Goal: Task Accomplishment & Management: Use online tool/utility

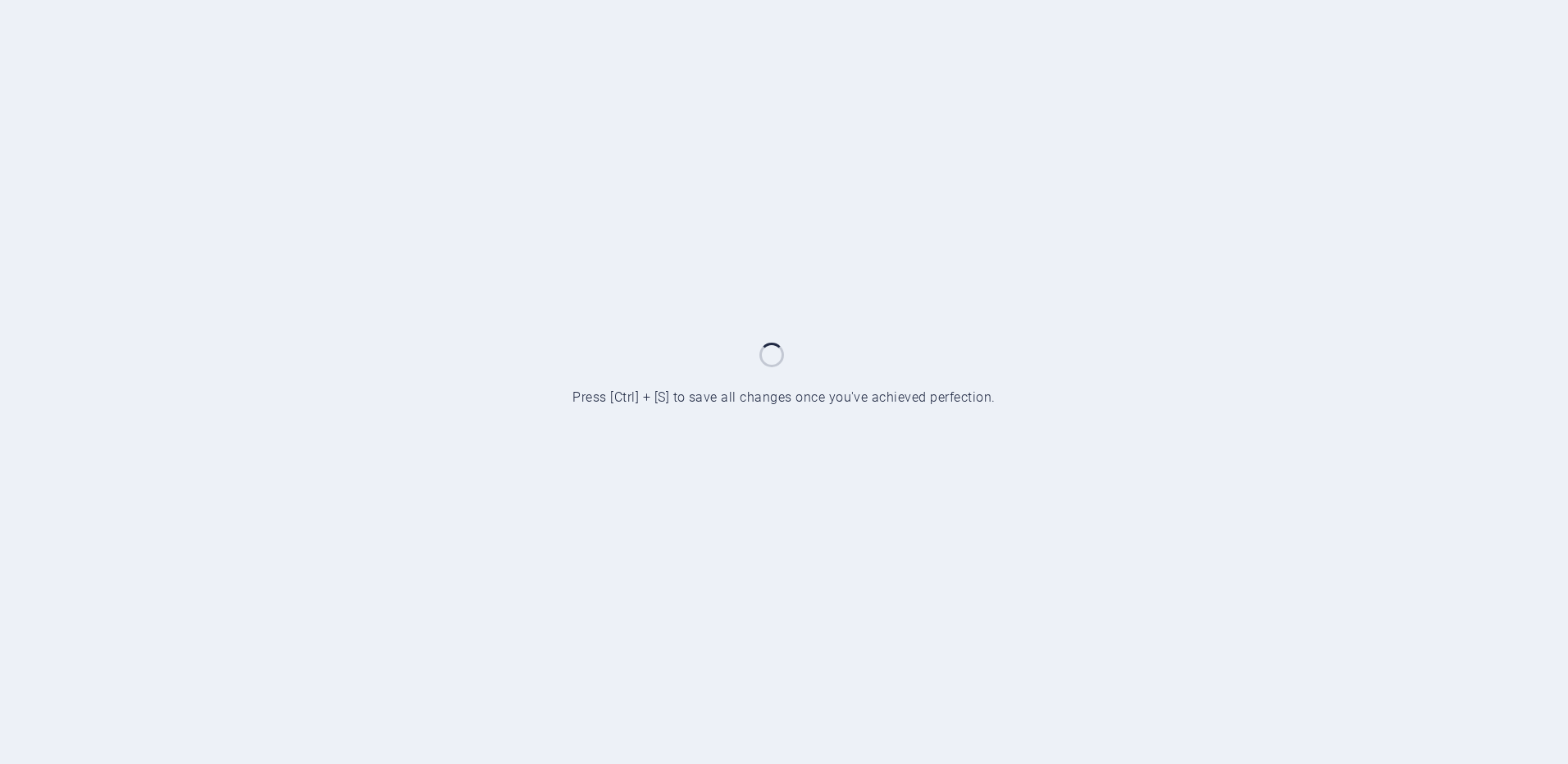
click at [646, 397] on div at bounding box center [784, 382] width 1568 height 764
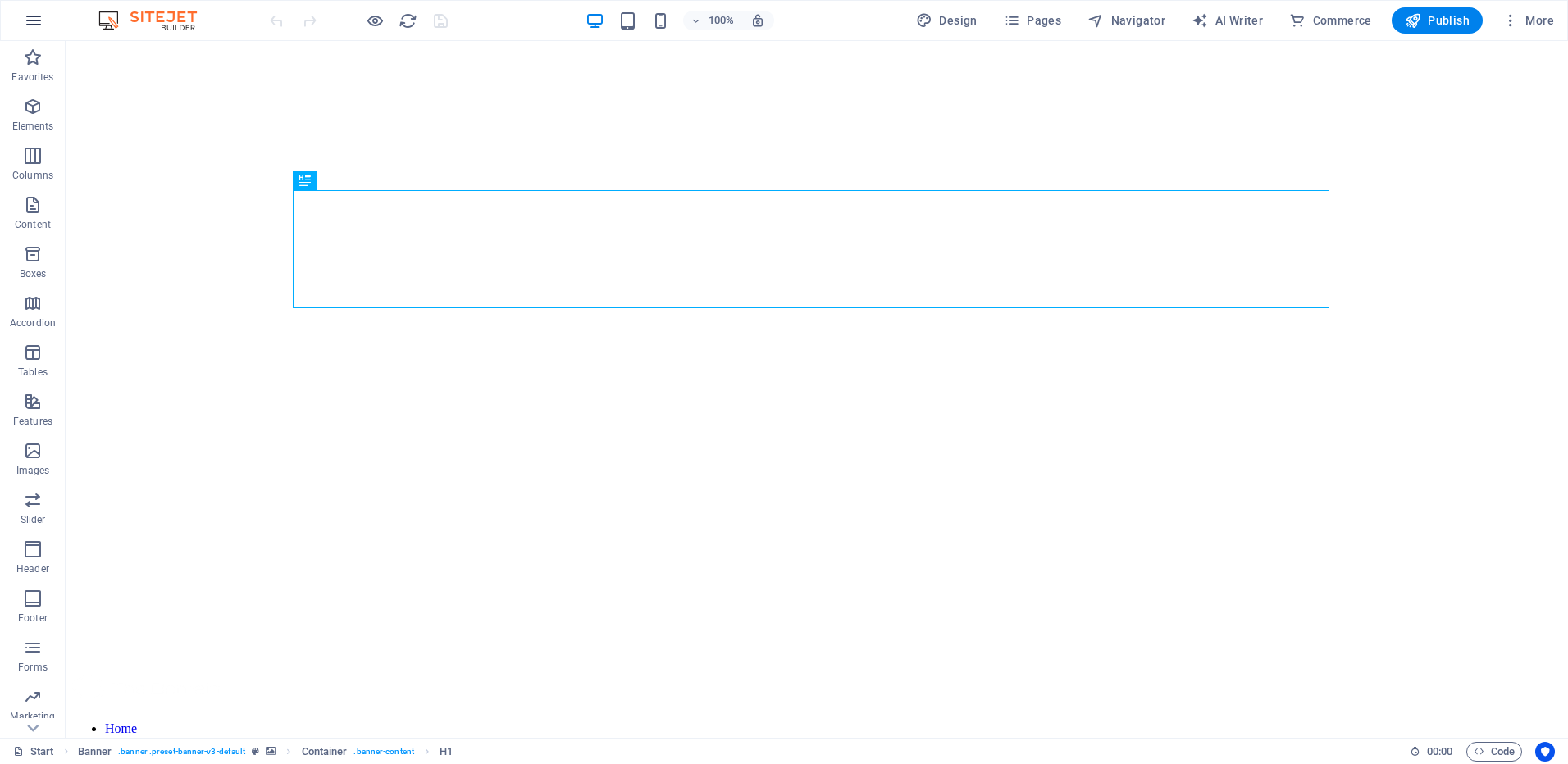
click at [28, 18] on icon "button" at bounding box center [33, 21] width 20 height 20
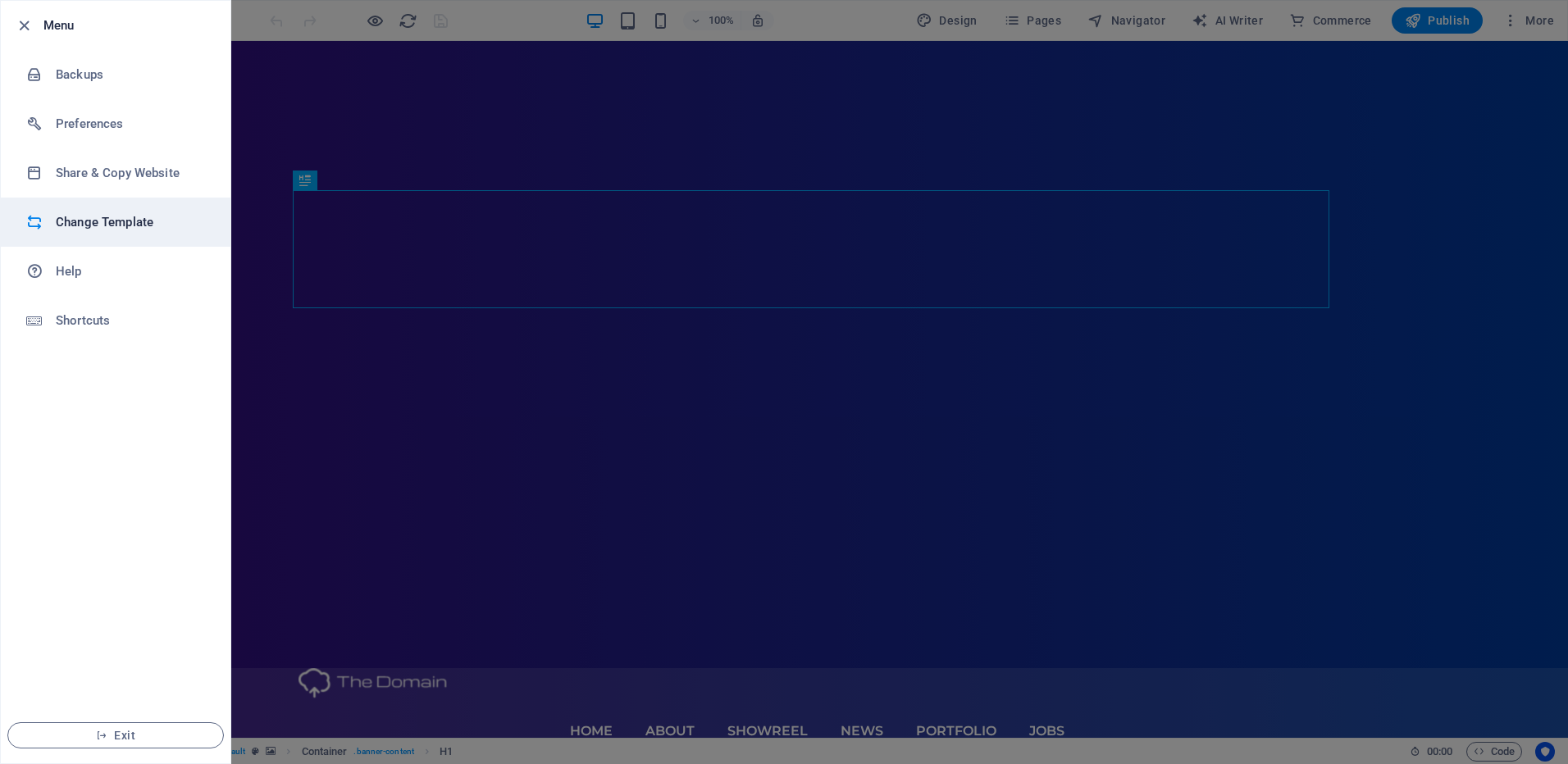
click at [79, 219] on h6 "Change Template" at bounding box center [132, 222] width 151 height 20
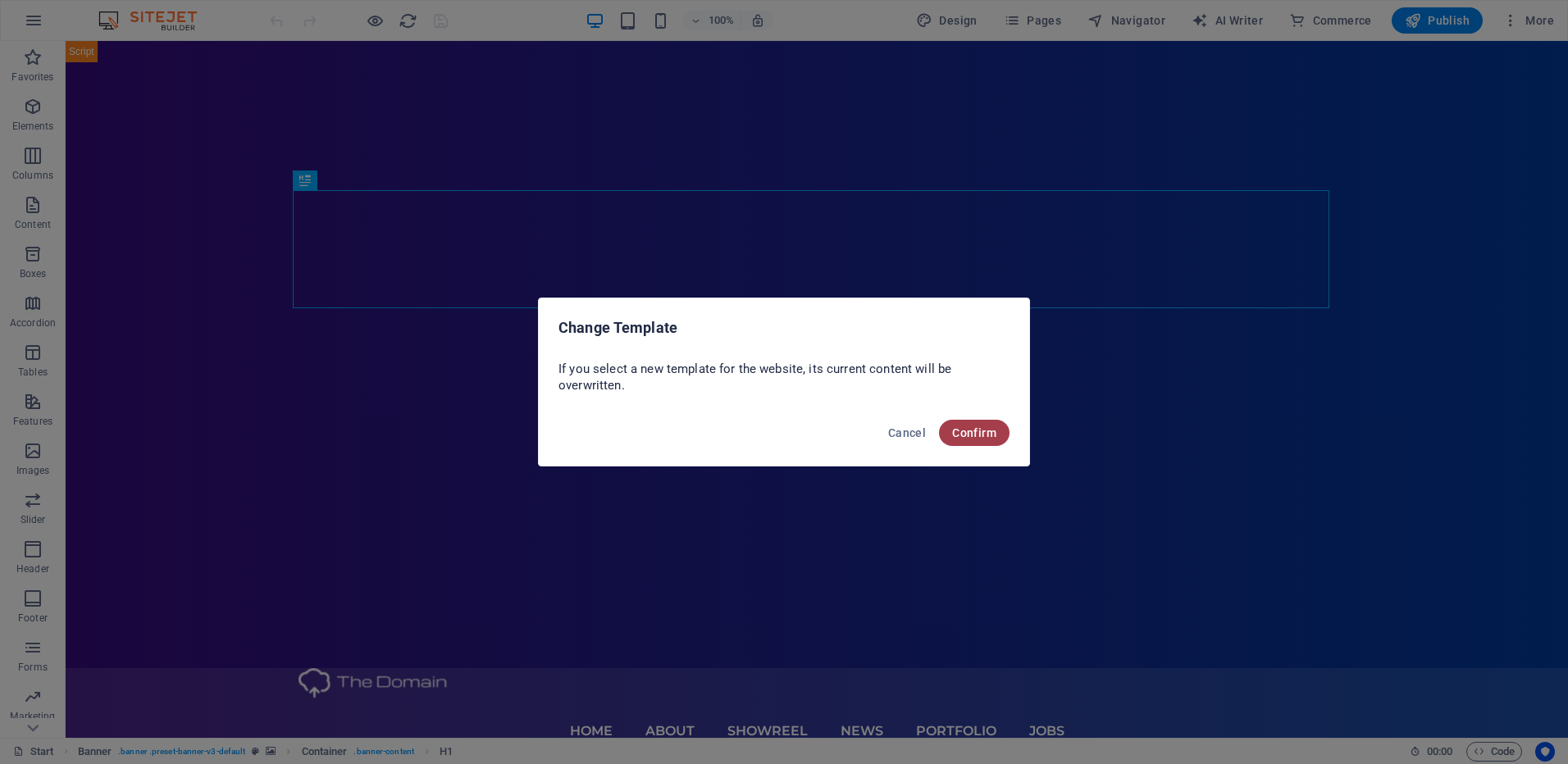
click at [976, 425] on button "Confirm" at bounding box center [975, 433] width 71 height 27
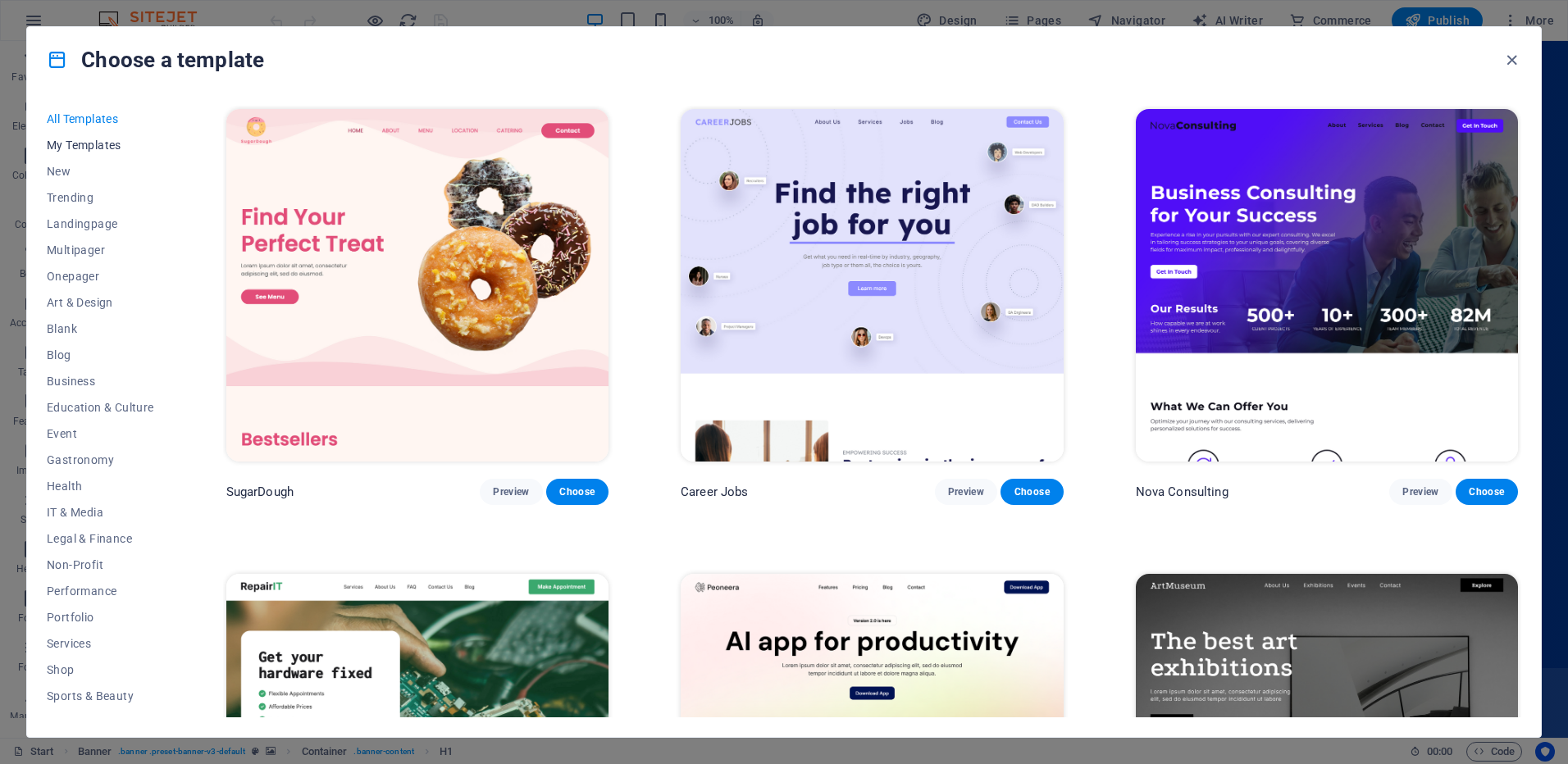
click at [83, 143] on span "My Templates" at bounding box center [100, 145] width 107 height 13
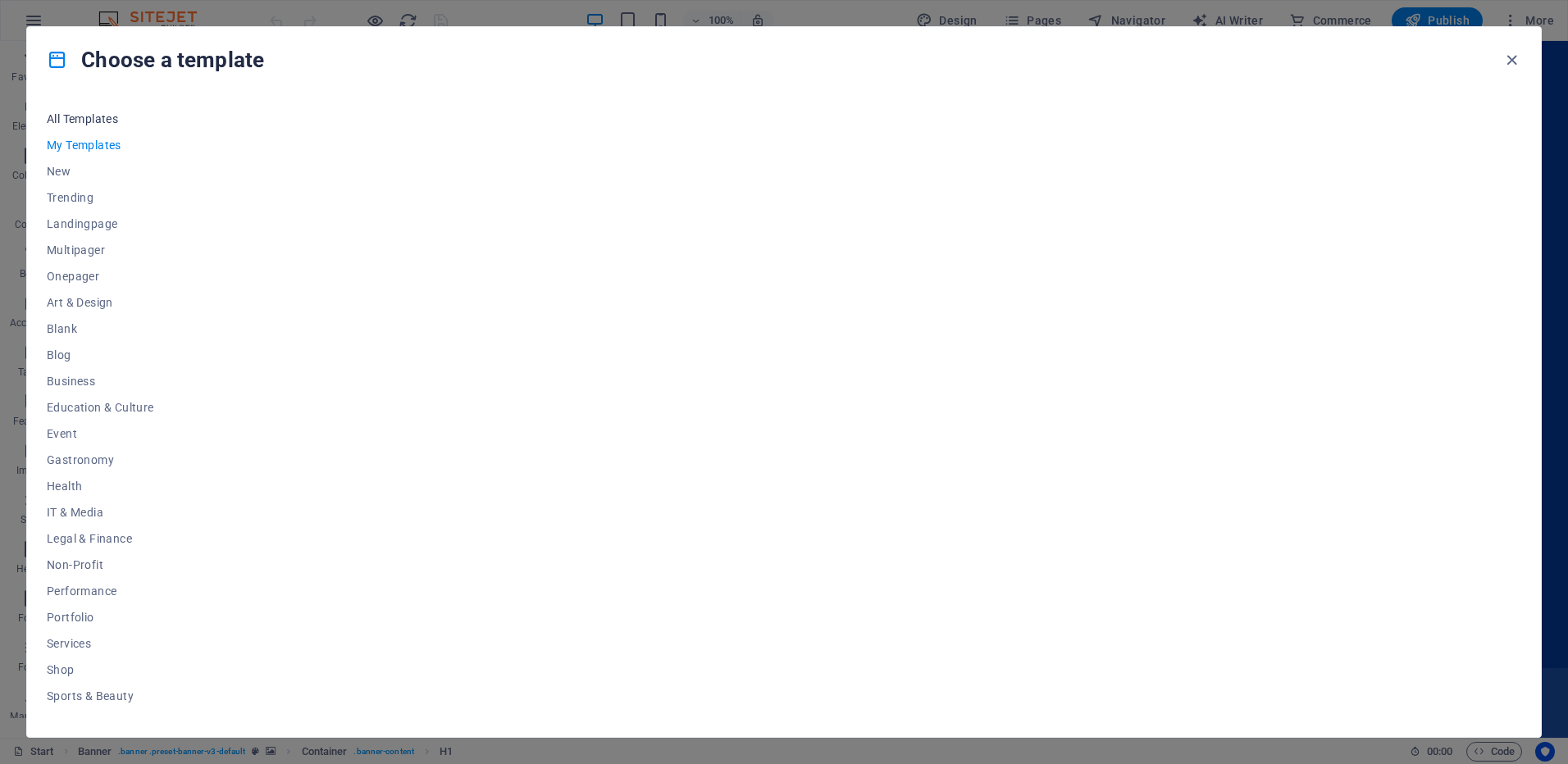
click at [87, 120] on span "All Templates" at bounding box center [100, 118] width 107 height 13
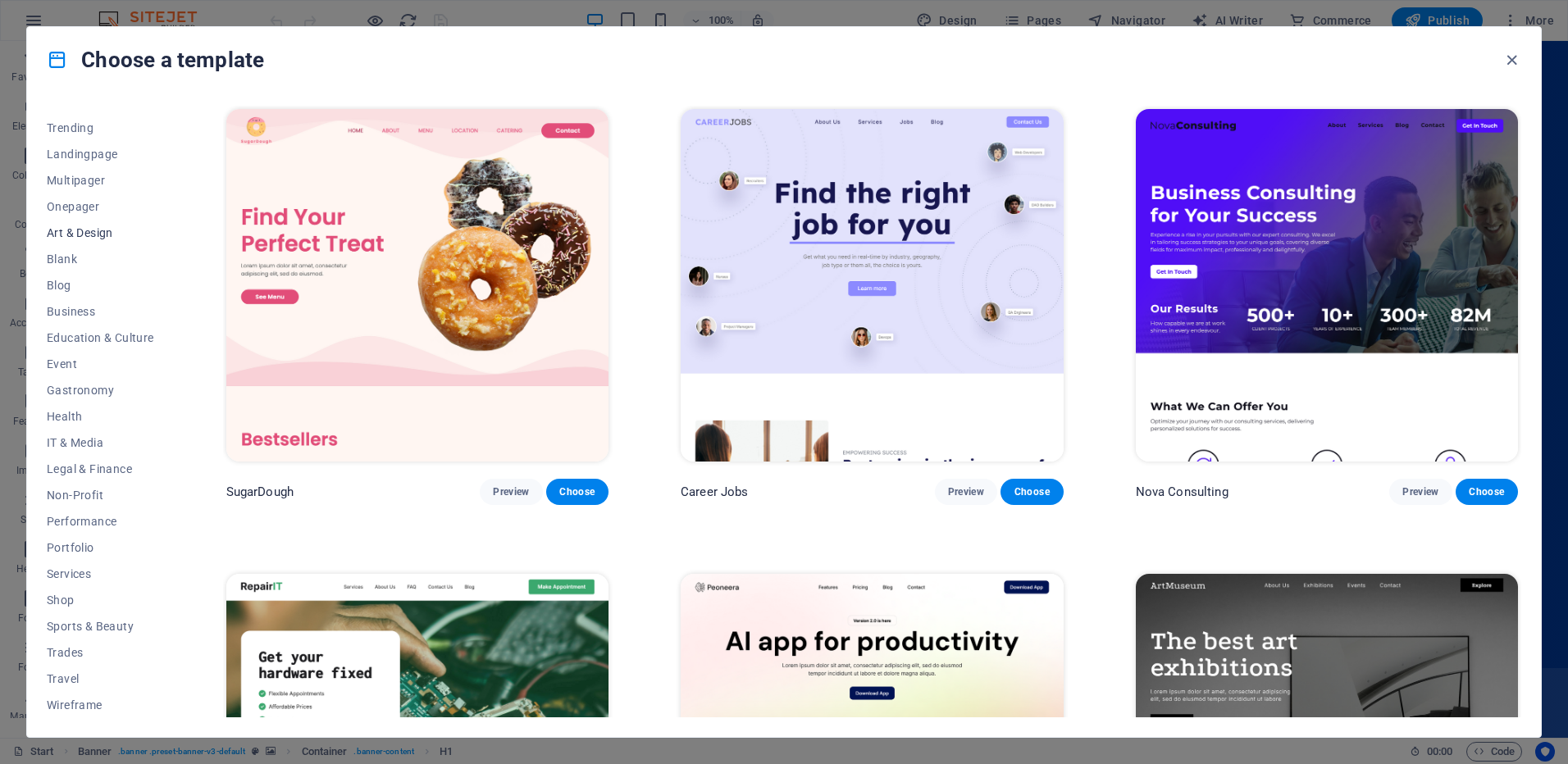
scroll to position [71, 0]
click at [82, 703] on span "Wireframe" at bounding box center [100, 704] width 107 height 13
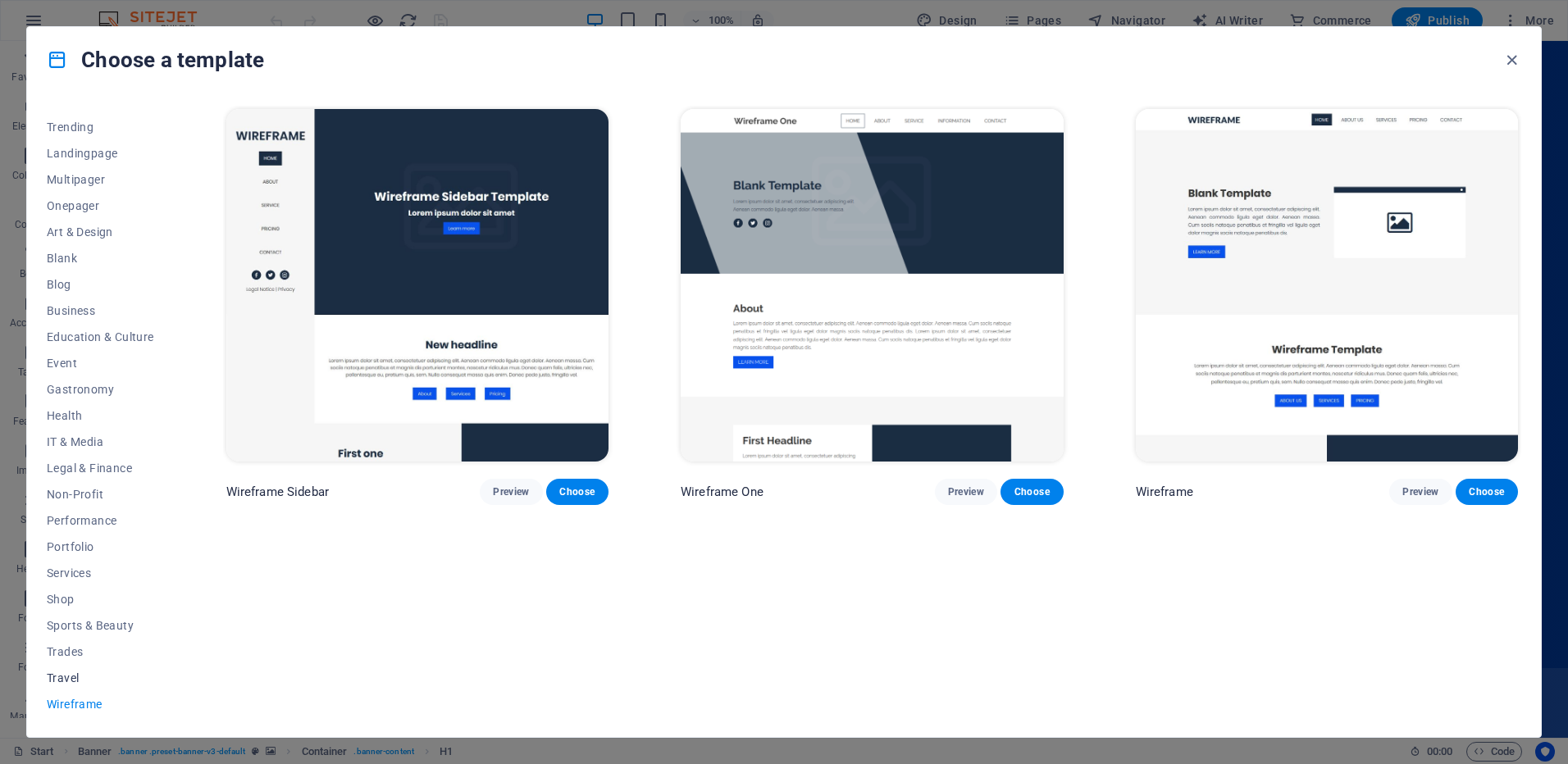
click at [78, 681] on span "Travel" at bounding box center [100, 677] width 107 height 13
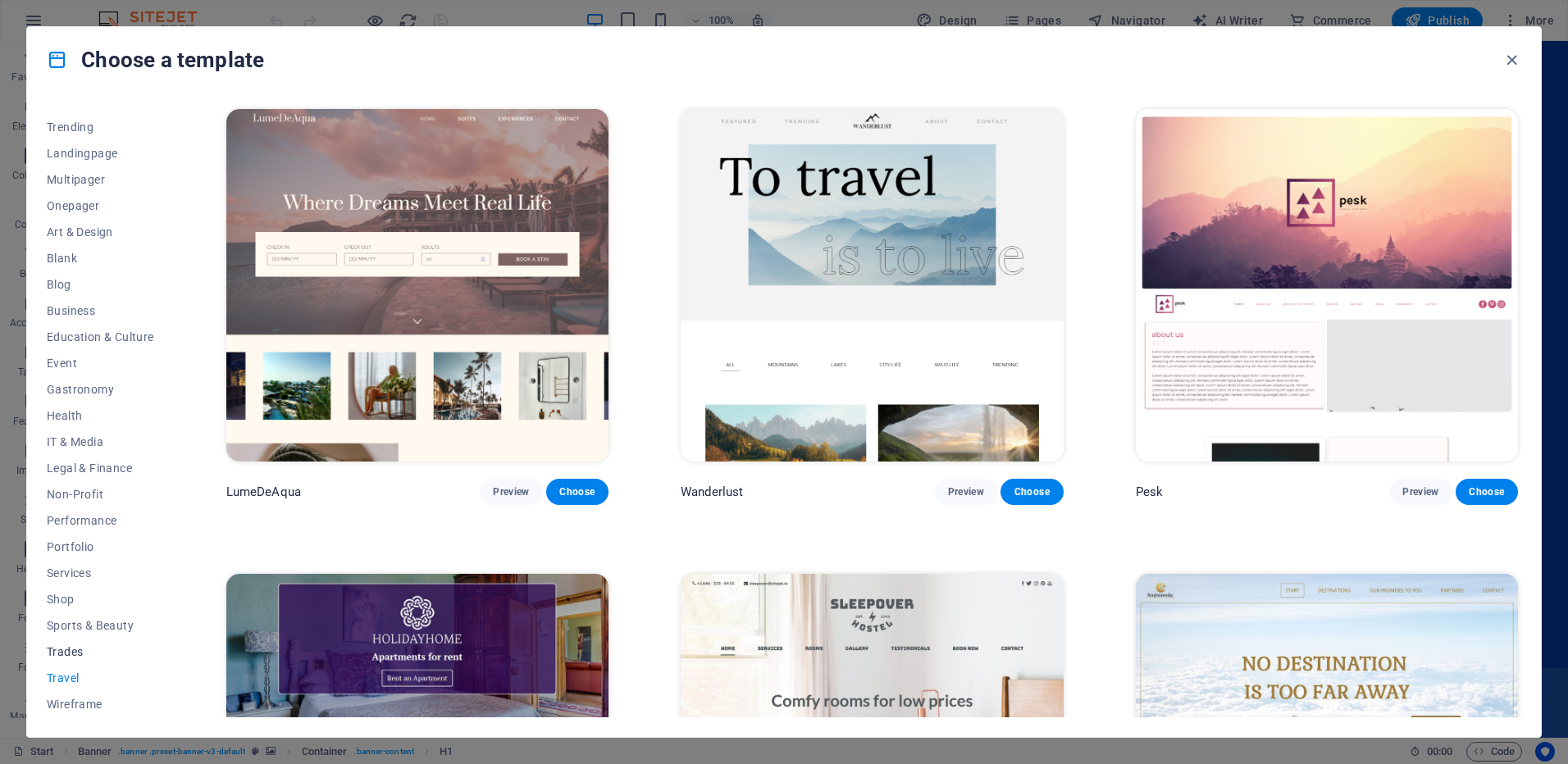
click at [75, 659] on button "Trades" at bounding box center [100, 652] width 107 height 27
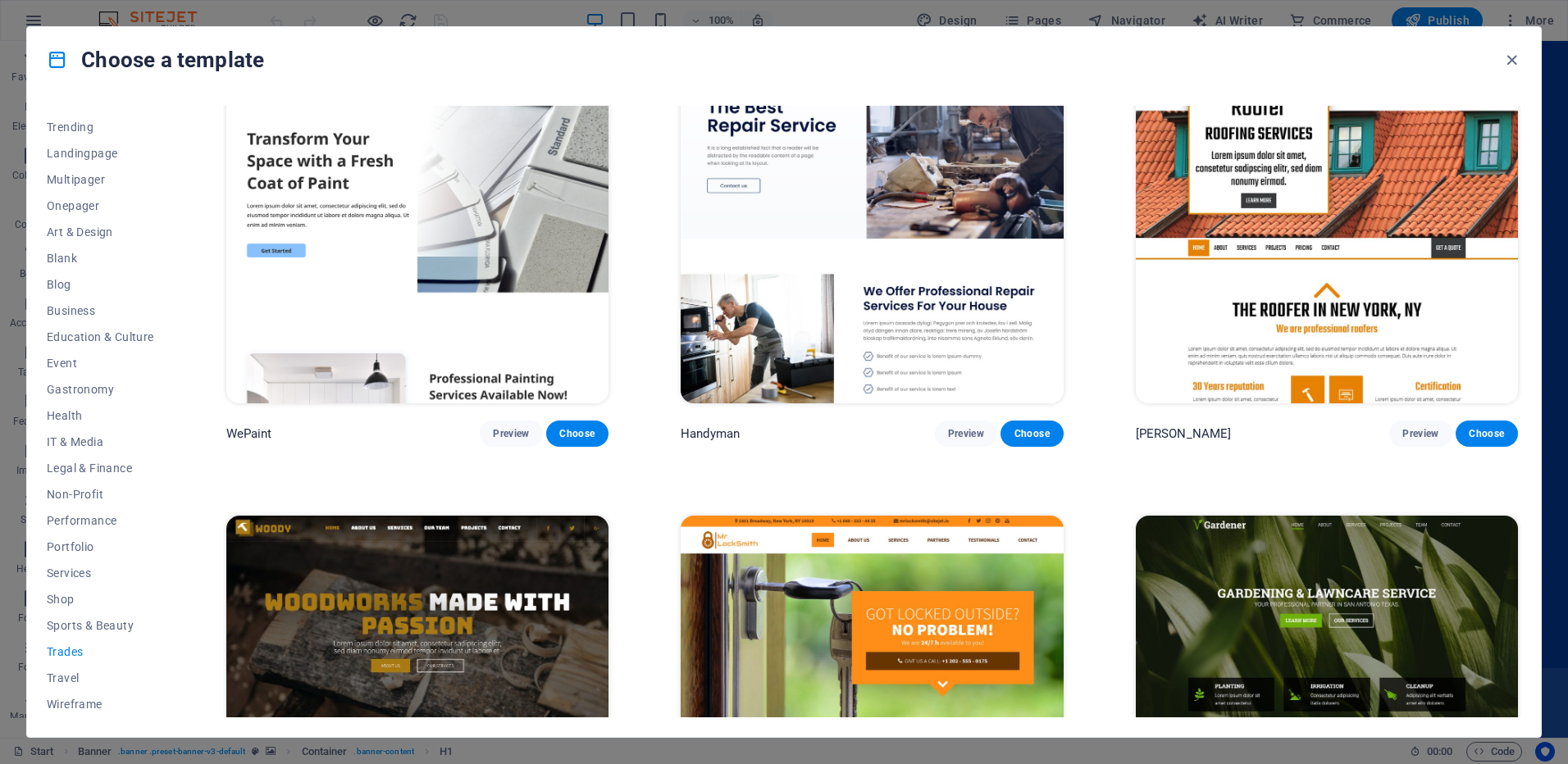
scroll to position [0, 0]
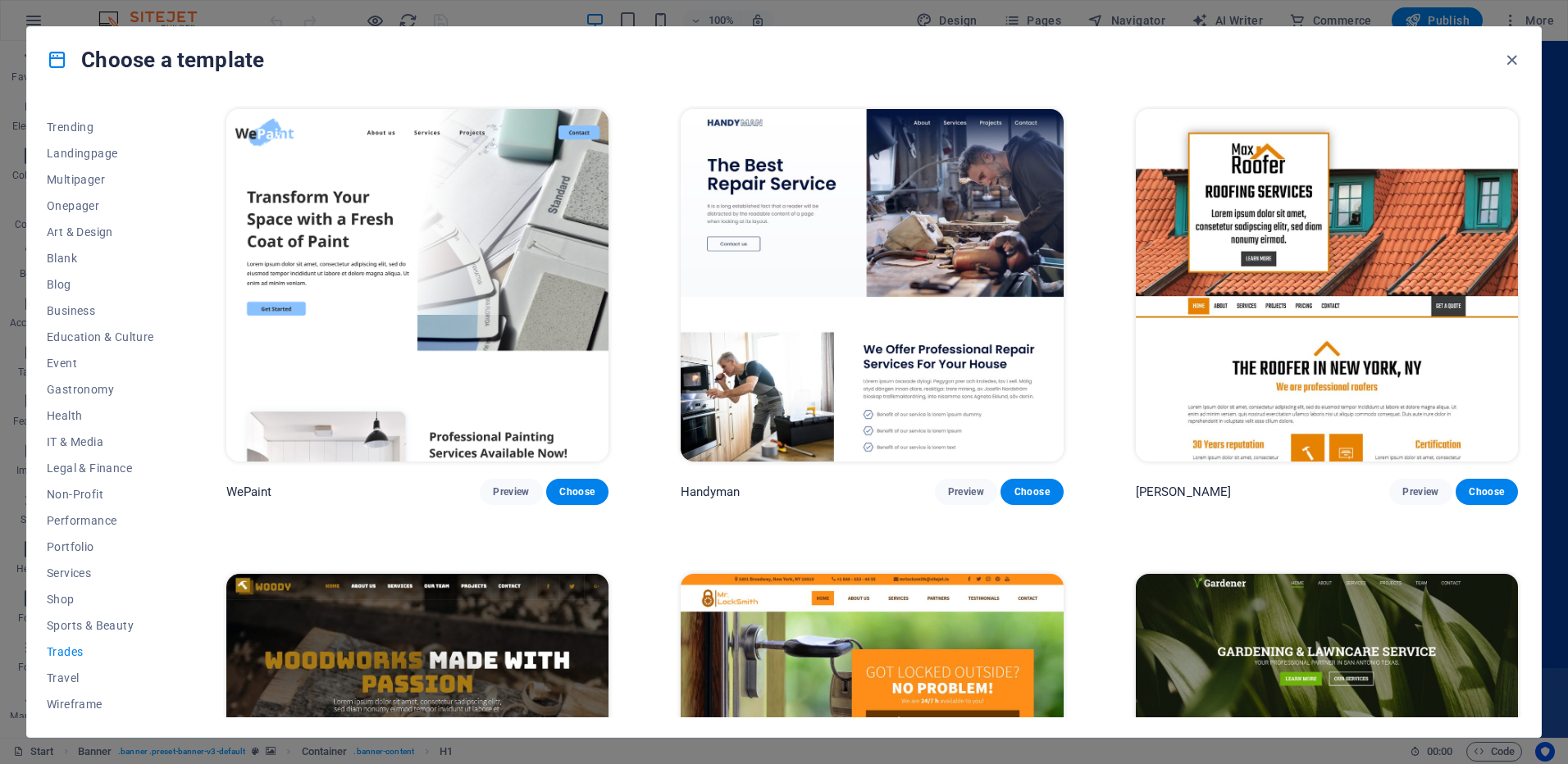
click at [1523, 59] on div "Choose a template" at bounding box center [784, 60] width 1514 height 66
click at [1498, 67] on div "Choose a template" at bounding box center [784, 60] width 1514 height 66
click at [1514, 58] on icon "button" at bounding box center [1512, 60] width 19 height 19
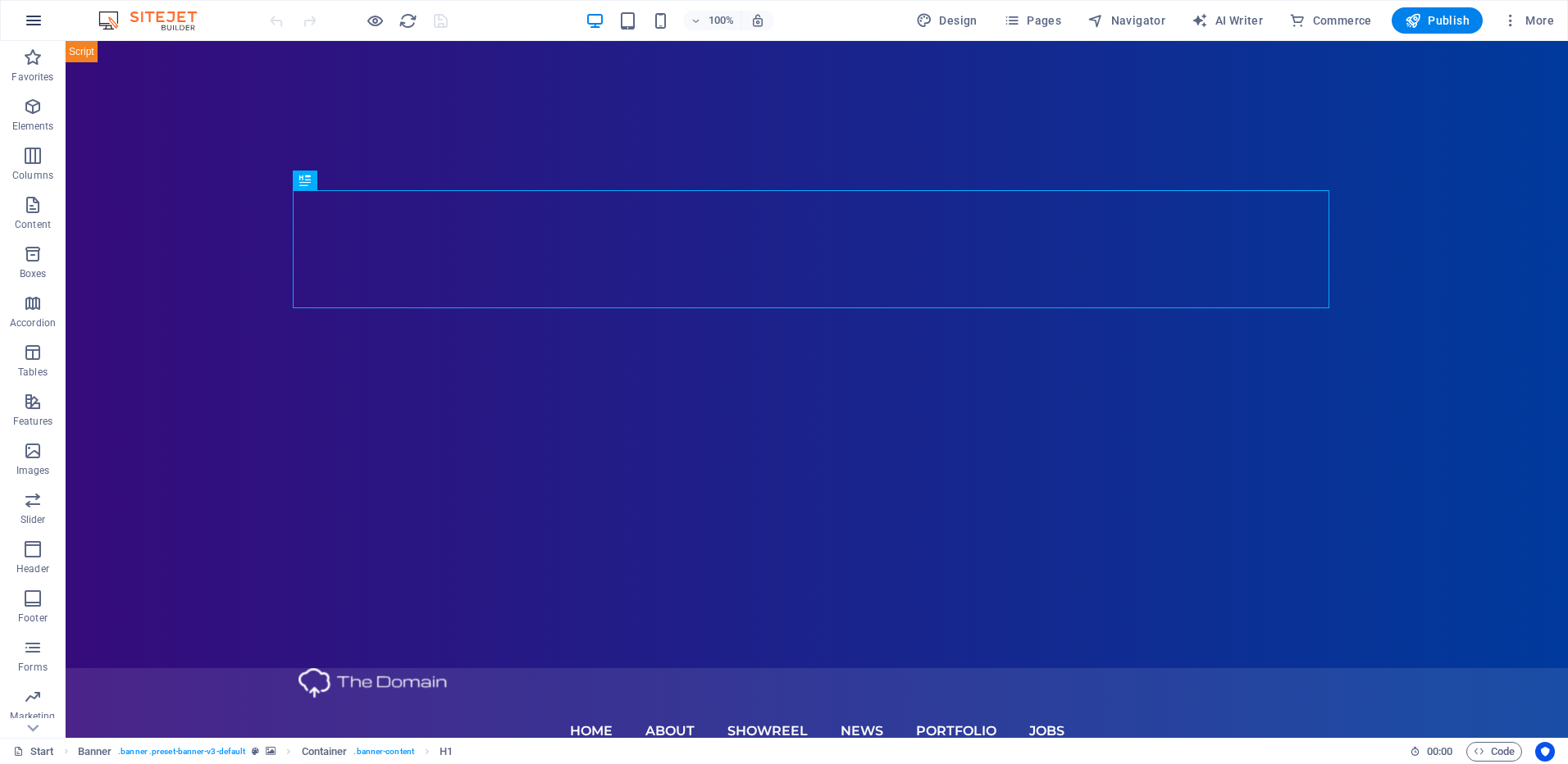
click at [20, 24] on button "button" at bounding box center [33, 21] width 39 height 39
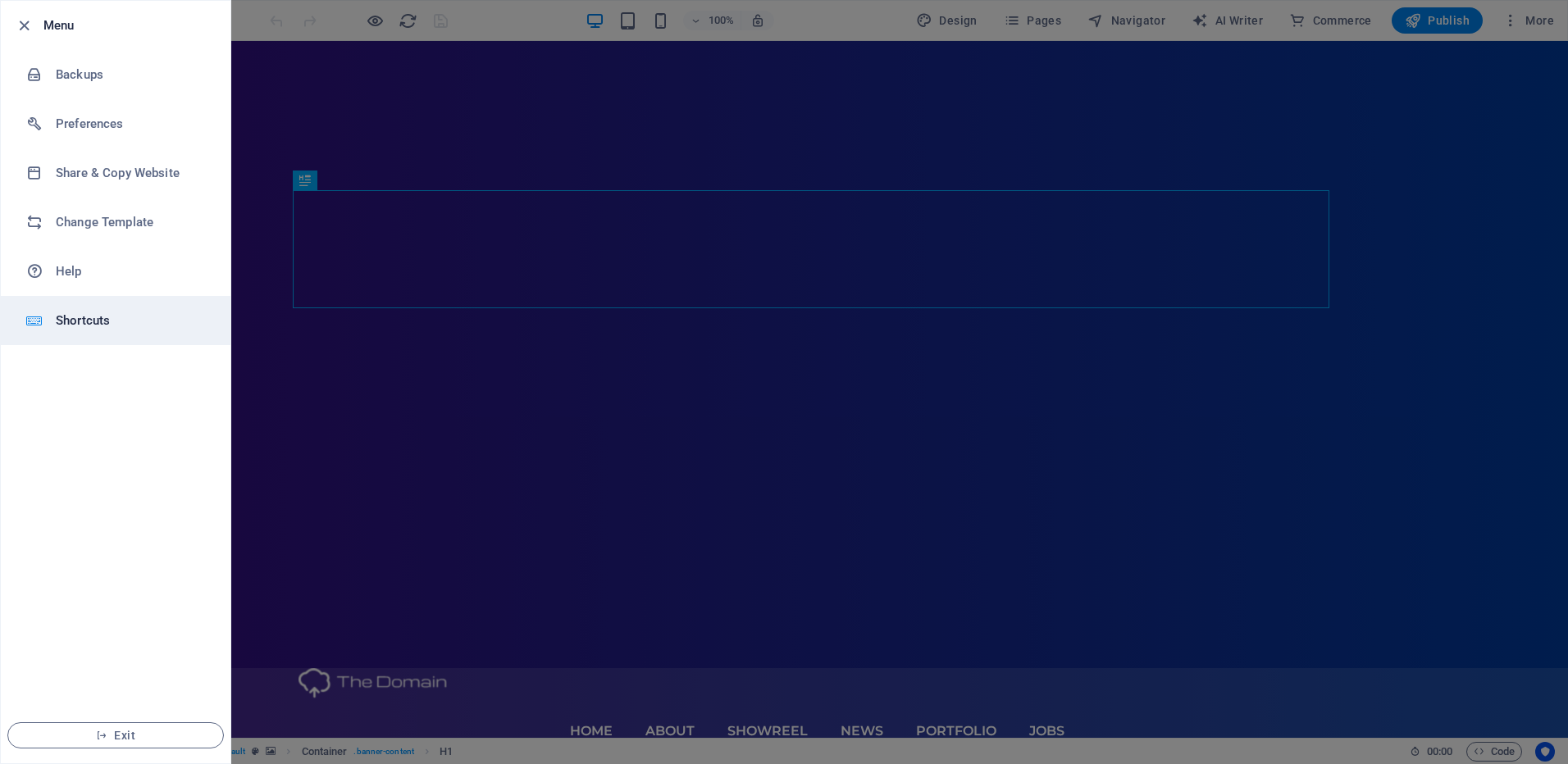
click at [82, 319] on h6 "Shortcuts" at bounding box center [132, 321] width 151 height 20
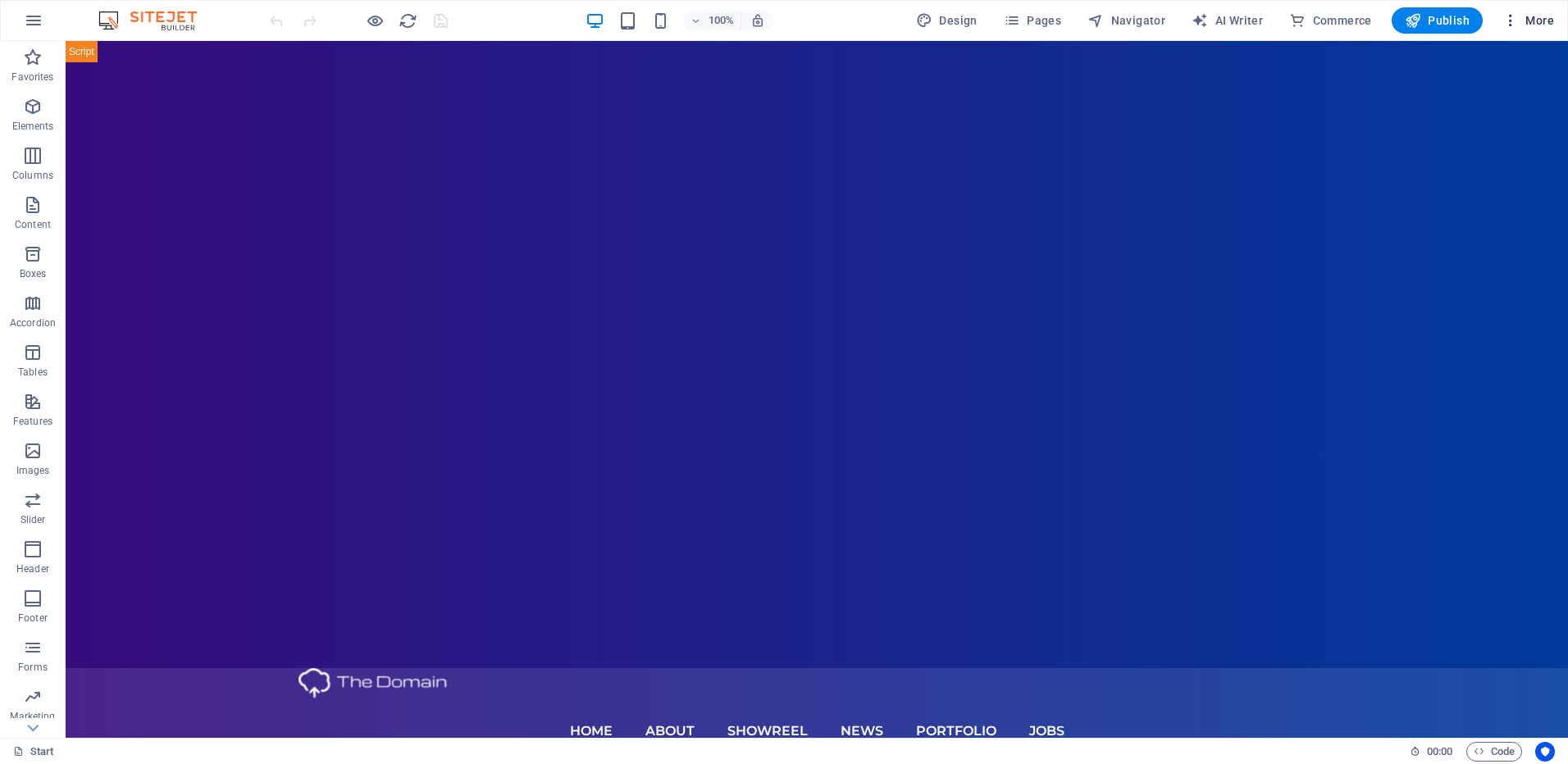
click at [1531, 19] on span "More" at bounding box center [1529, 21] width 52 height 17
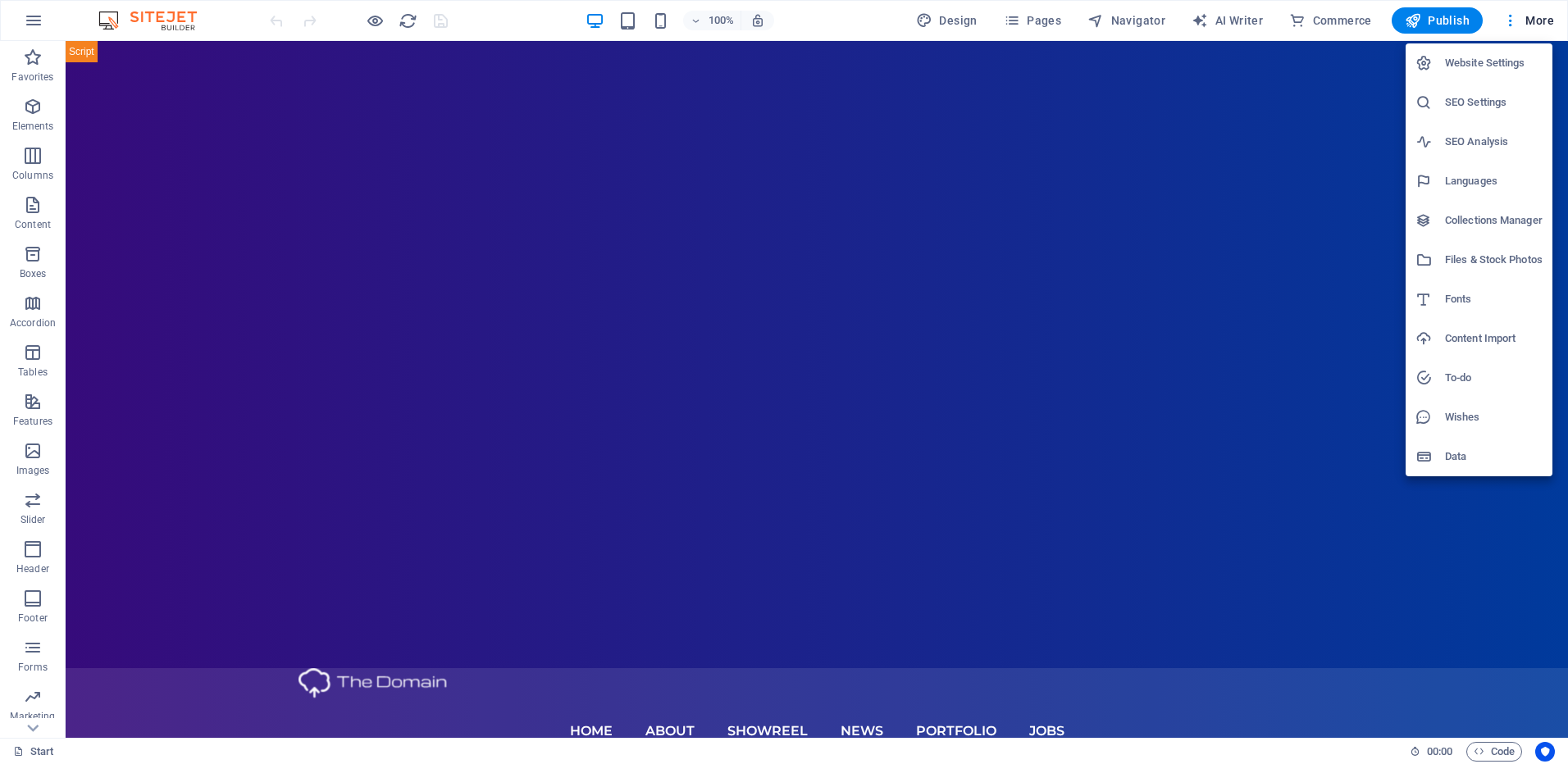
click at [1453, 457] on h6 "Data" at bounding box center [1493, 456] width 97 height 20
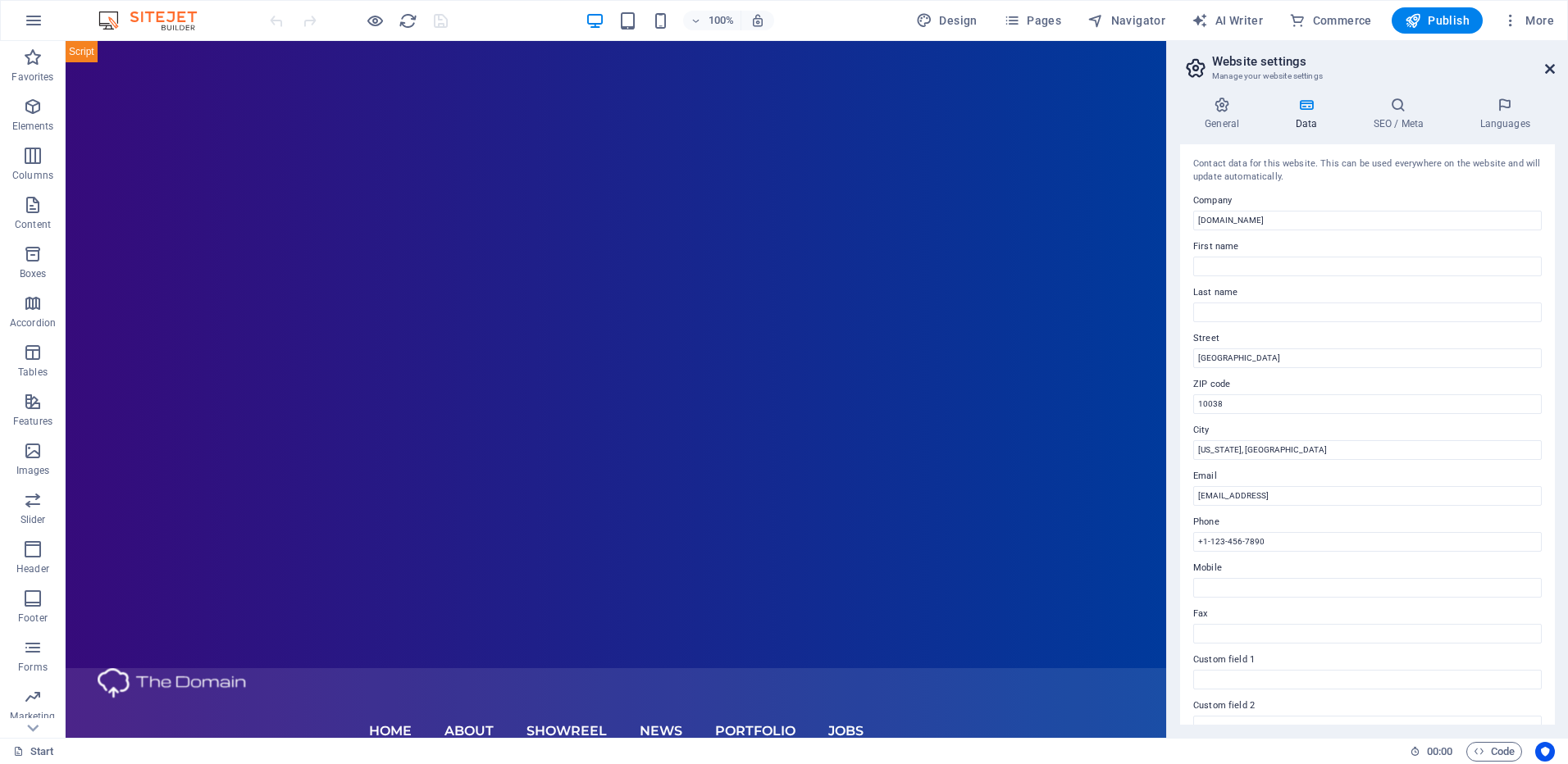
click at [1552, 67] on icon at bounding box center [1550, 68] width 10 height 13
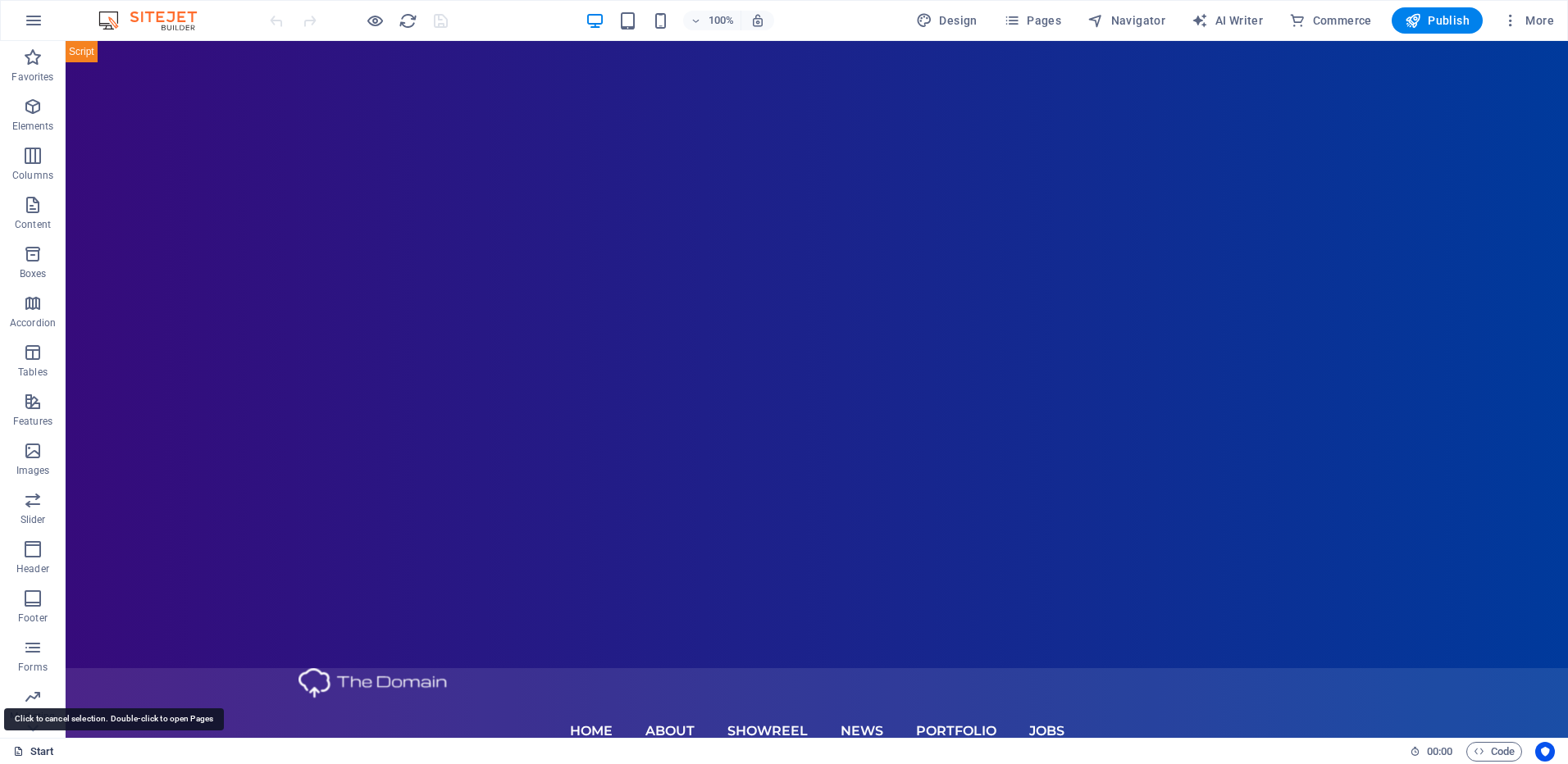
click at [30, 745] on link "Start" at bounding box center [33, 752] width 41 height 20
click at [12, 747] on div "Start 00 : 00 Code" at bounding box center [784, 750] width 1568 height 27
click at [32, 751] on link "Start" at bounding box center [33, 752] width 41 height 20
click at [47, 21] on button "button" at bounding box center [33, 21] width 39 height 39
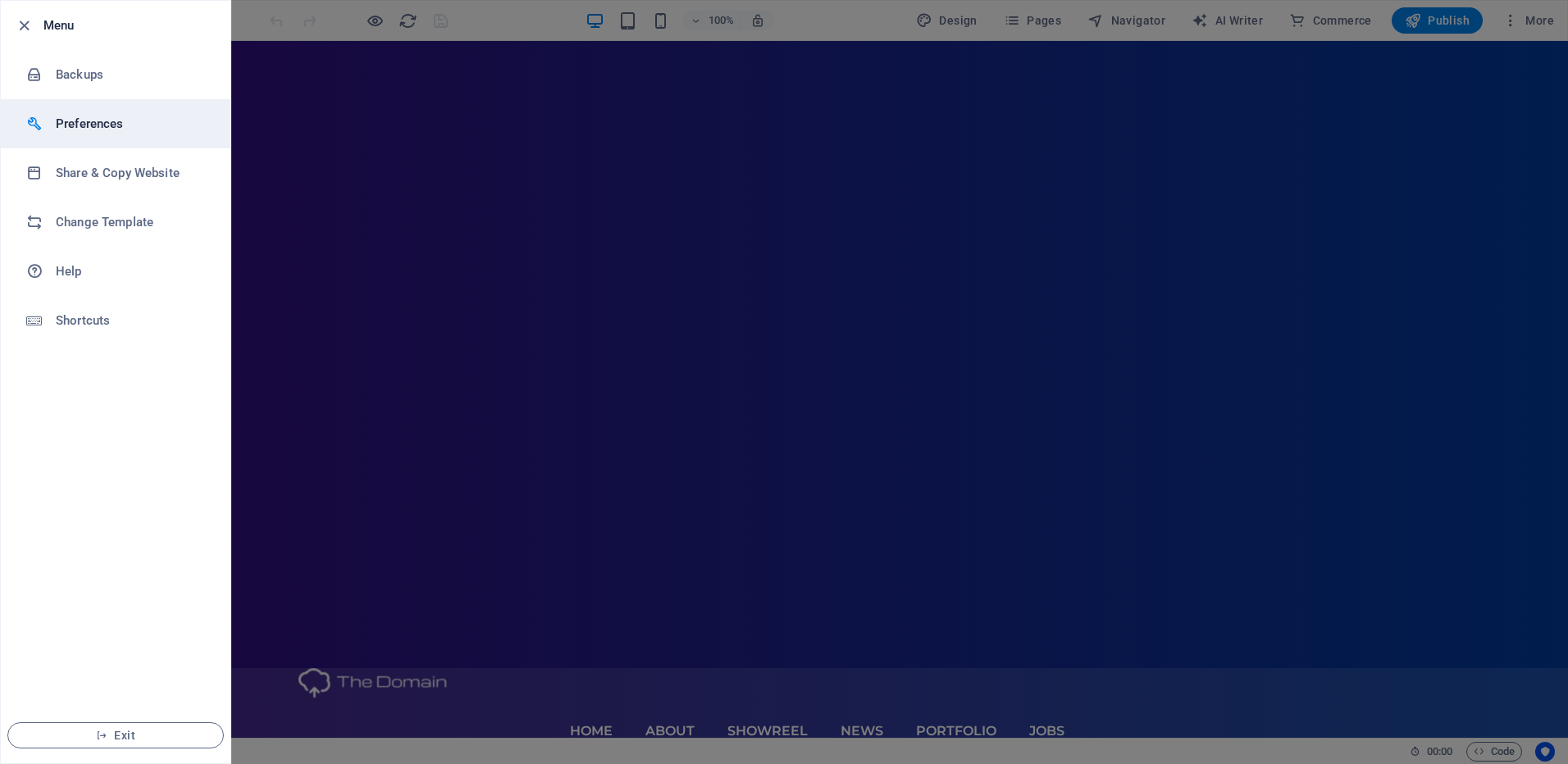
click at [131, 124] on h6 "Preferences" at bounding box center [132, 124] width 151 height 20
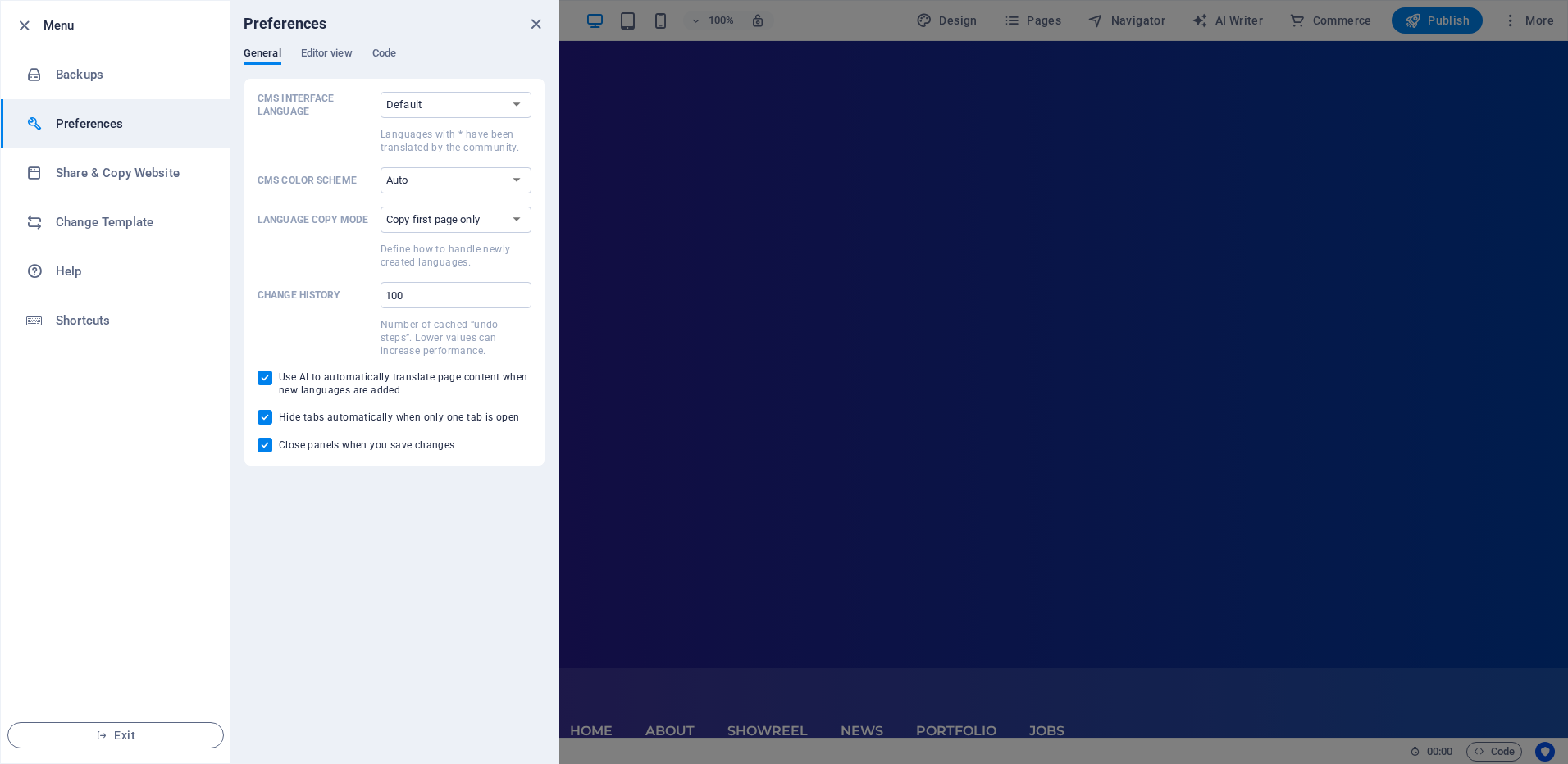
click at [131, 124] on h6 "Preferences" at bounding box center [132, 124] width 151 height 20
click at [116, 166] on h6 "Share & Copy Website" at bounding box center [132, 173] width 151 height 20
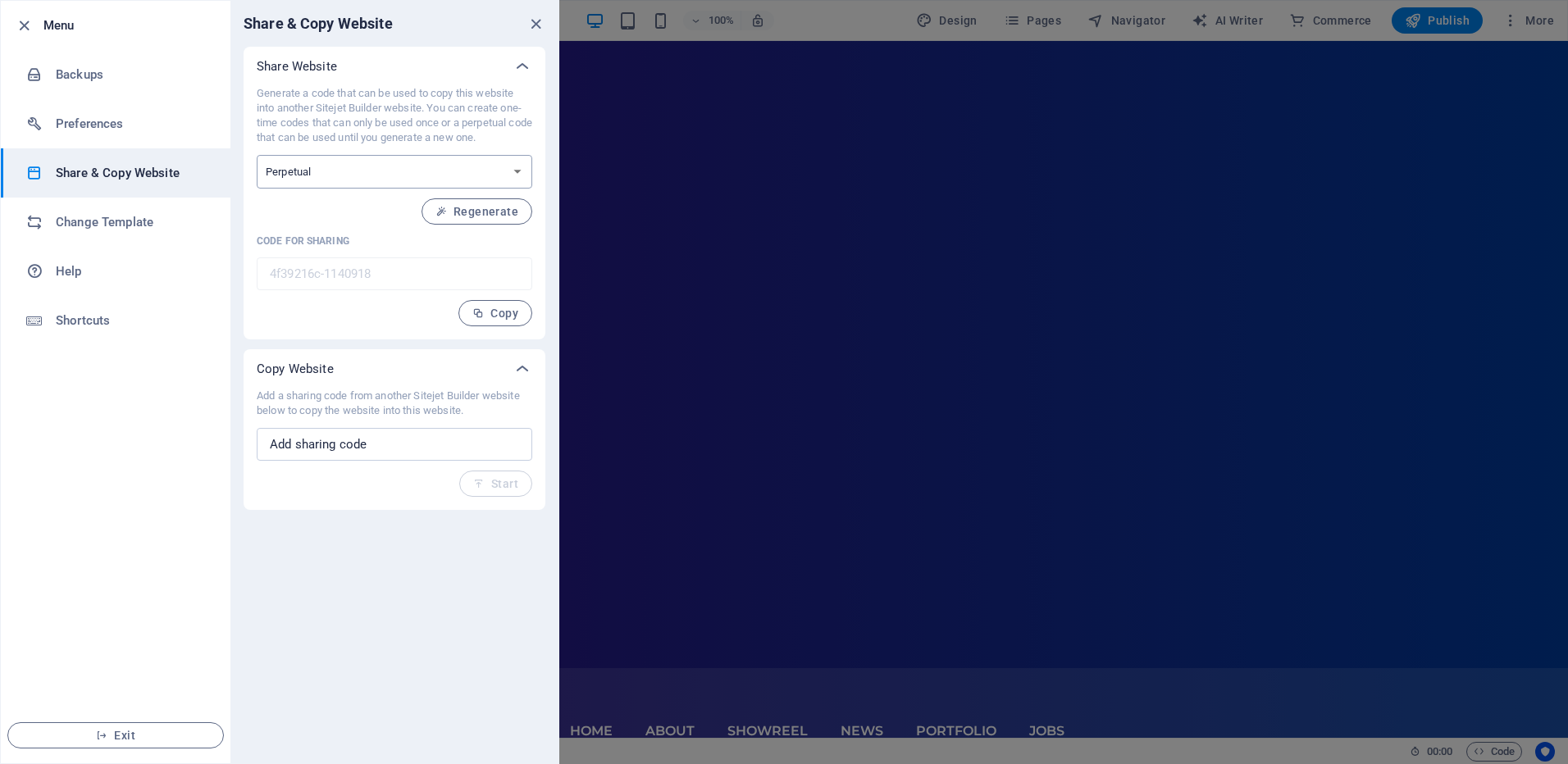
click at [386, 170] on select "One-time Perpetual" at bounding box center [394, 172] width 275 height 33
click at [384, 174] on select "One-time Perpetual" at bounding box center [394, 172] width 275 height 33
select select "onetime"
click at [257, 155] on select "One-time Perpetual" at bounding box center [394, 172] width 275 height 33
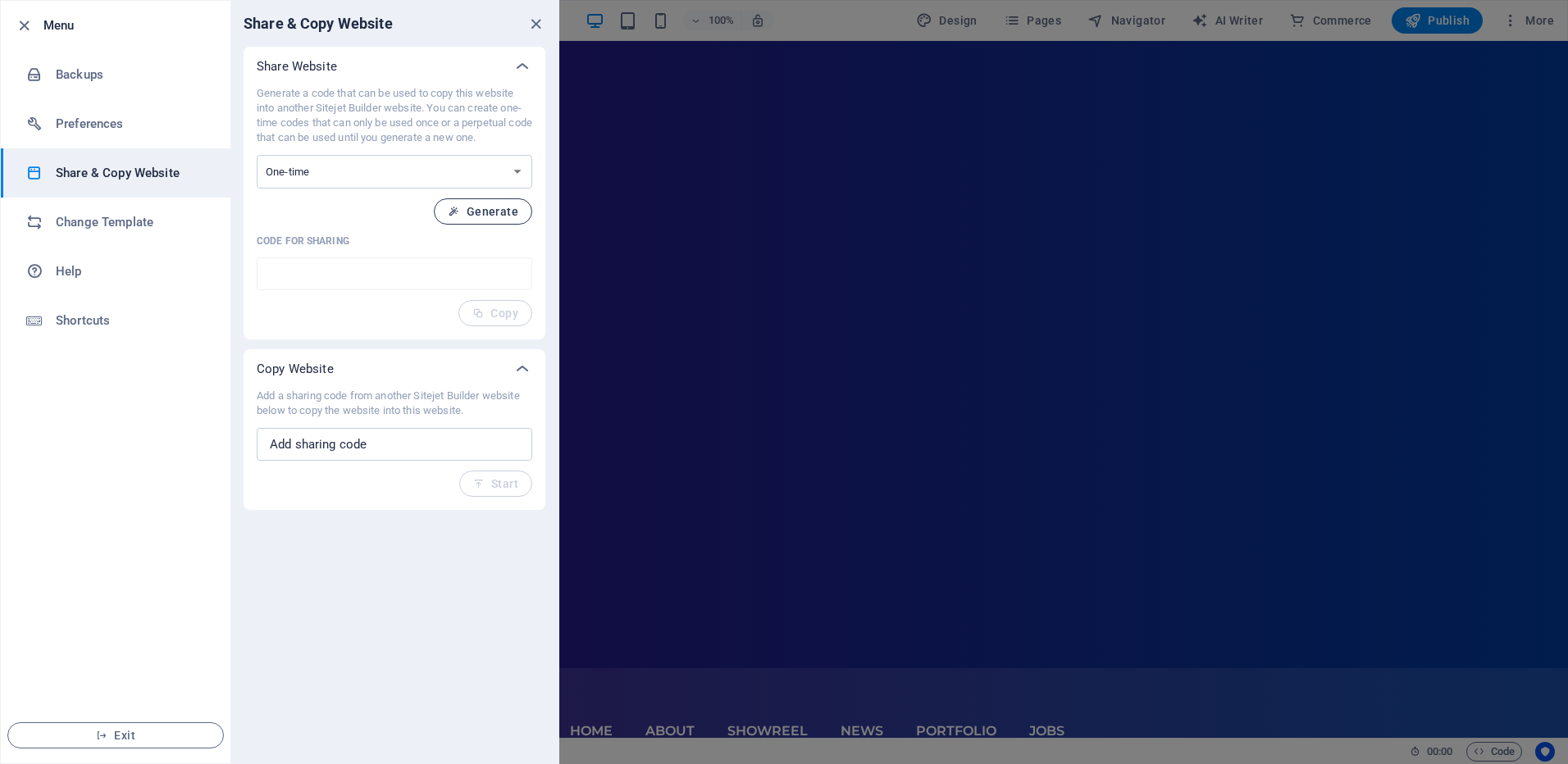
click at [467, 214] on span "Generate" at bounding box center [483, 210] width 71 height 13
click at [495, 211] on span "Generate" at bounding box center [483, 210] width 71 height 13
type input "017b510e-1140918"
click at [87, 229] on h6 "Change Template" at bounding box center [132, 222] width 151 height 20
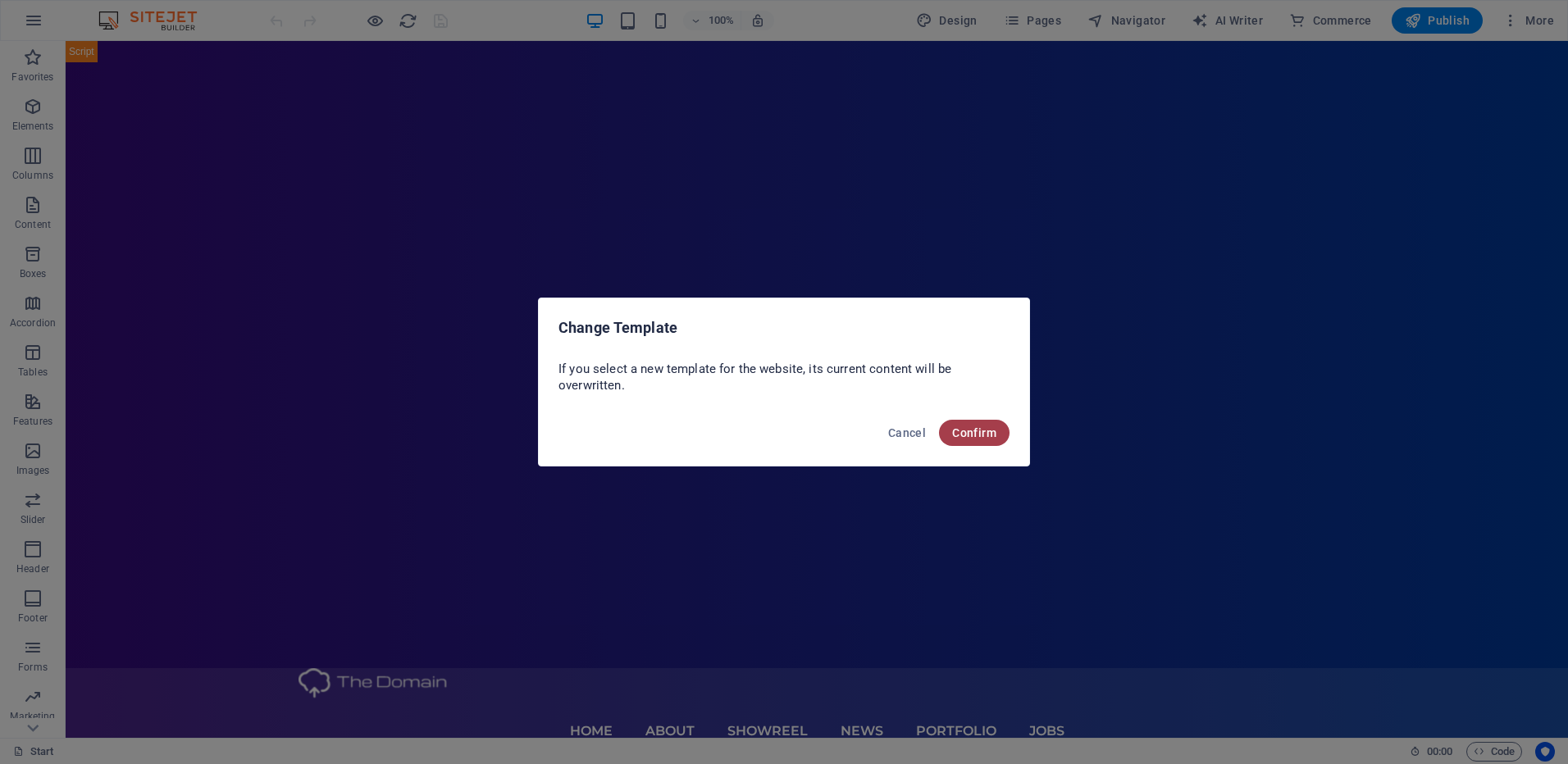
click at [990, 433] on span "Confirm" at bounding box center [974, 433] width 44 height 13
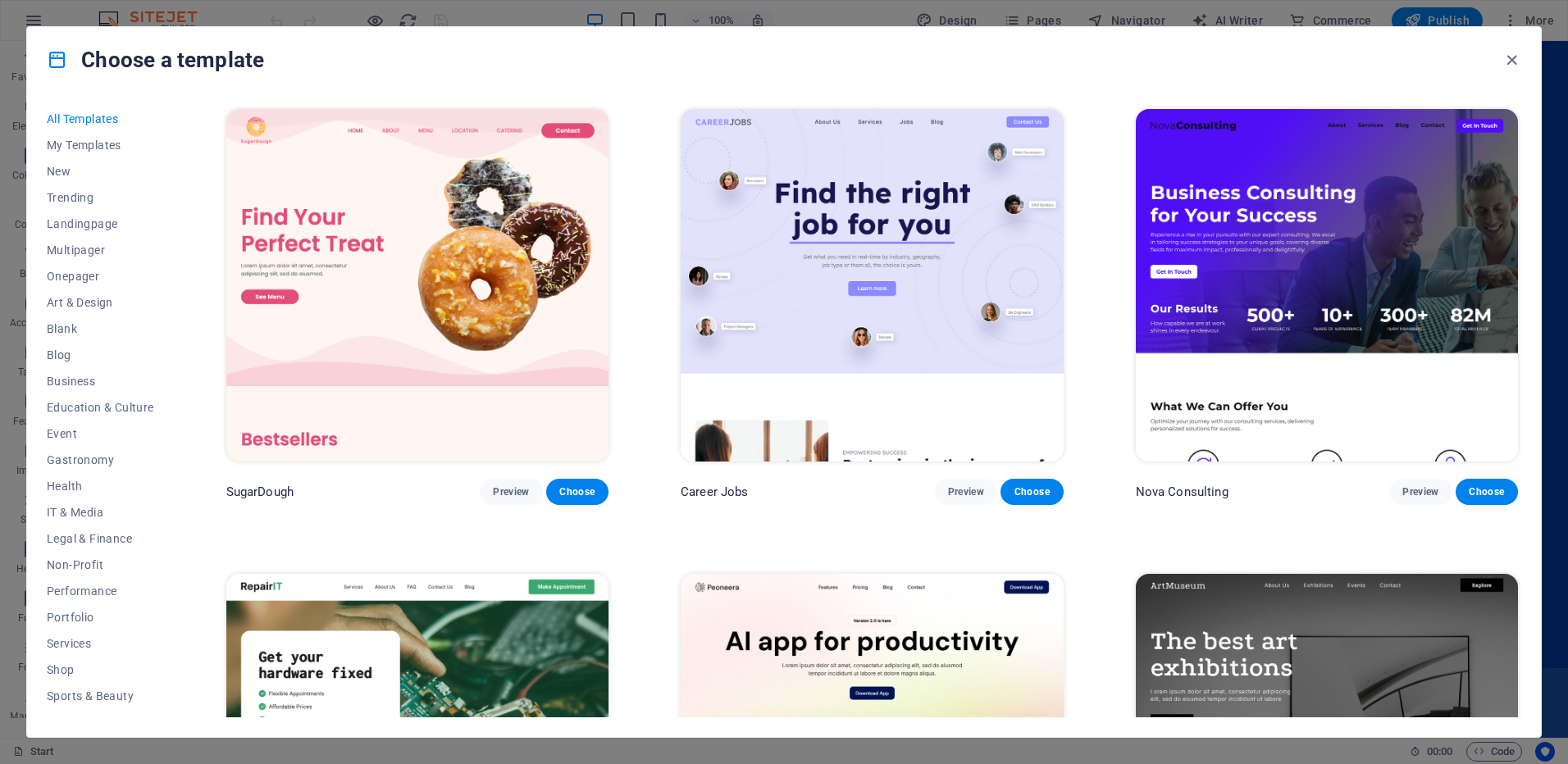
click at [273, 427] on img at bounding box center [417, 285] width 383 height 353
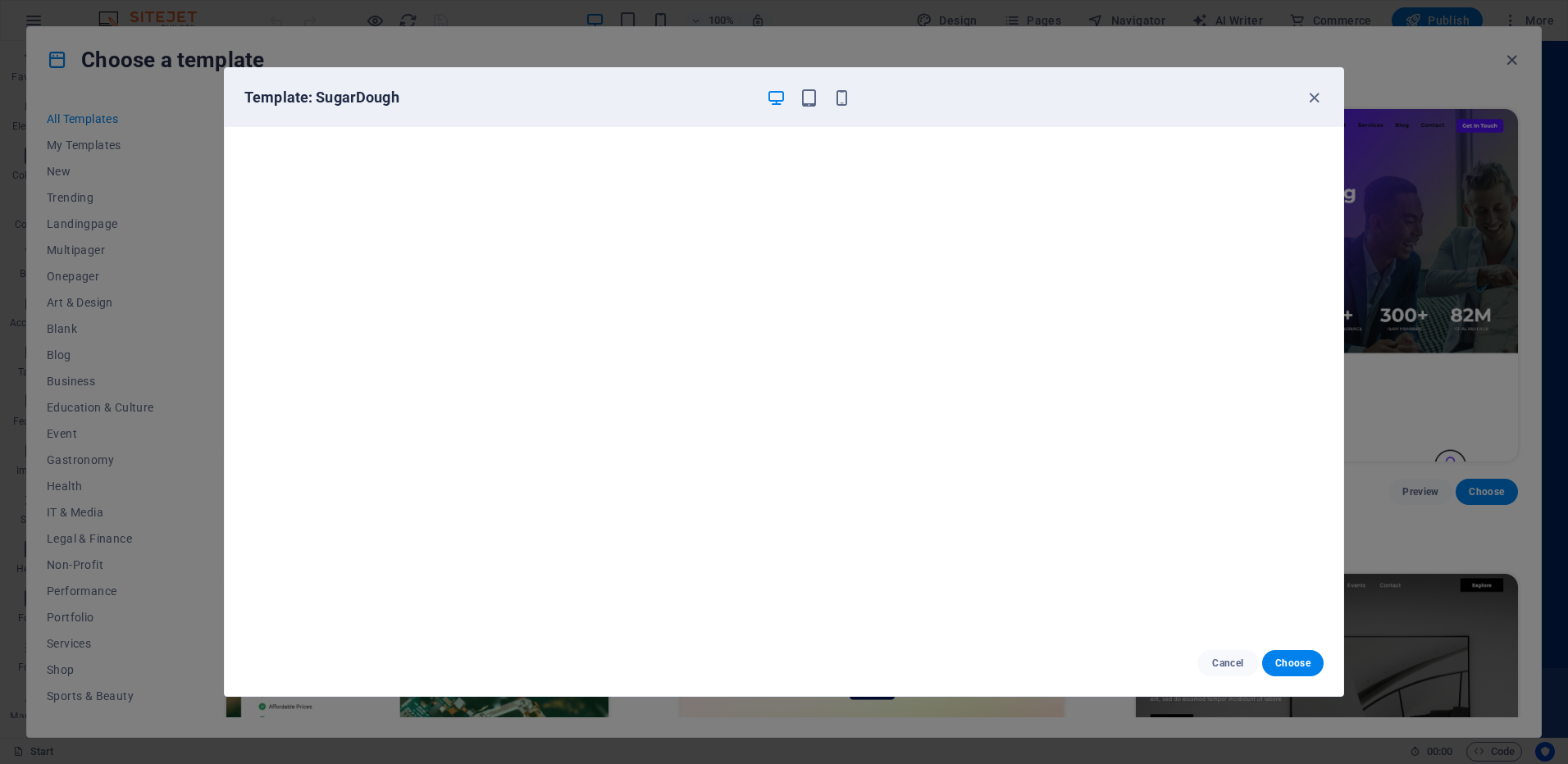
scroll to position [4, 0]
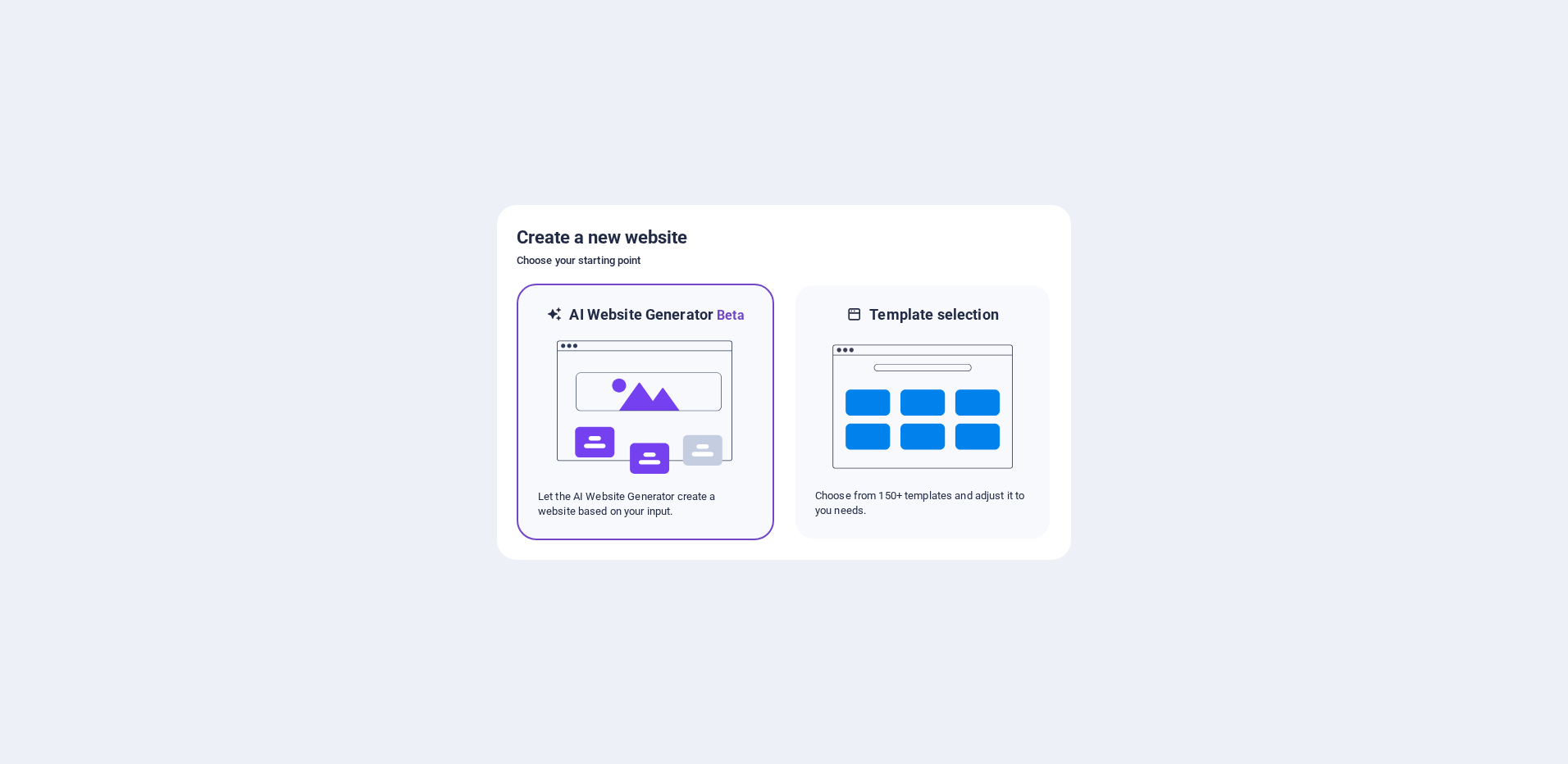
click at [684, 395] on img at bounding box center [644, 407] width 180 height 164
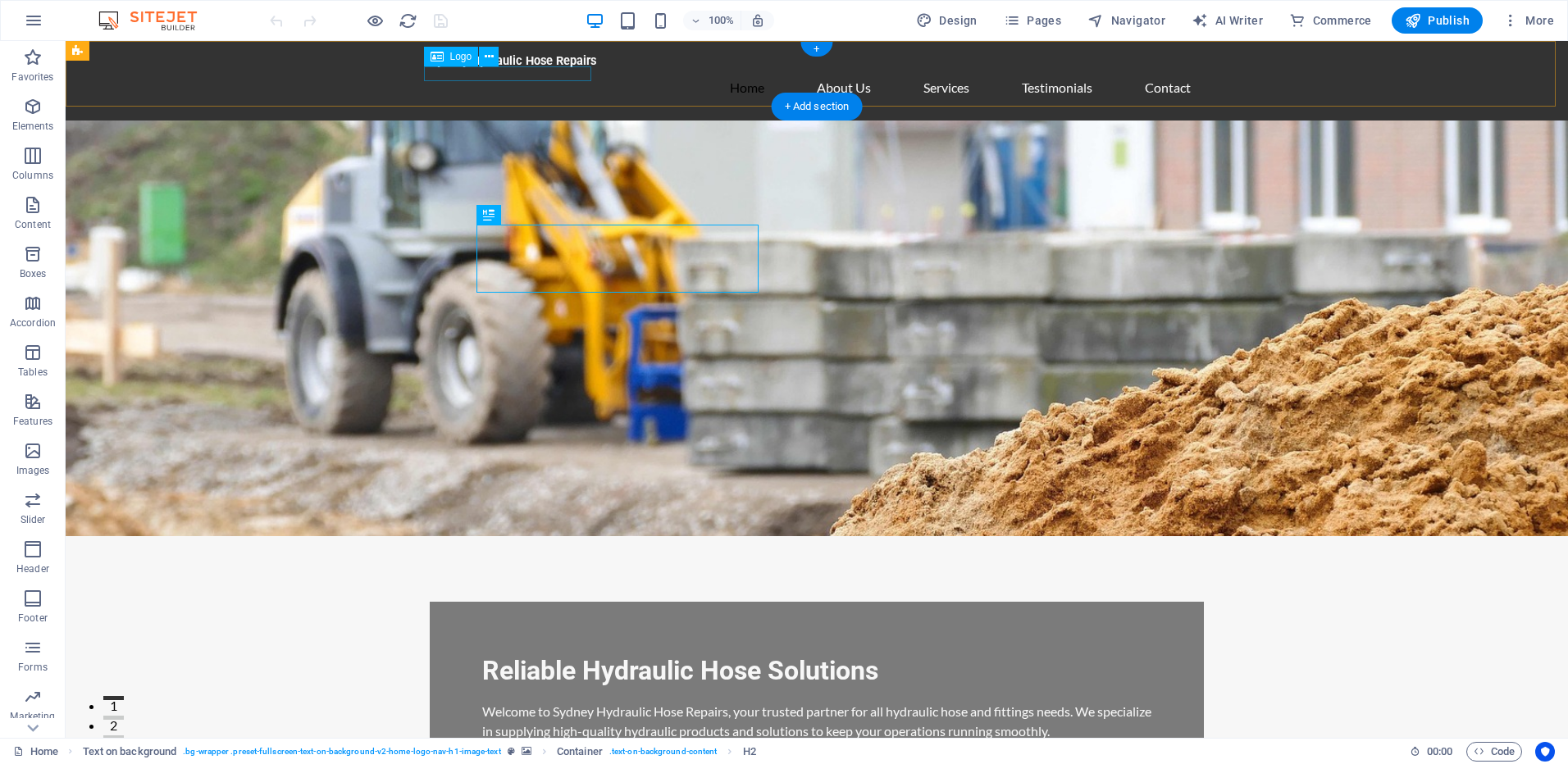
click at [469, 68] on div "Sydney Hydraulic Hose Repairs" at bounding box center [816, 61] width 774 height 14
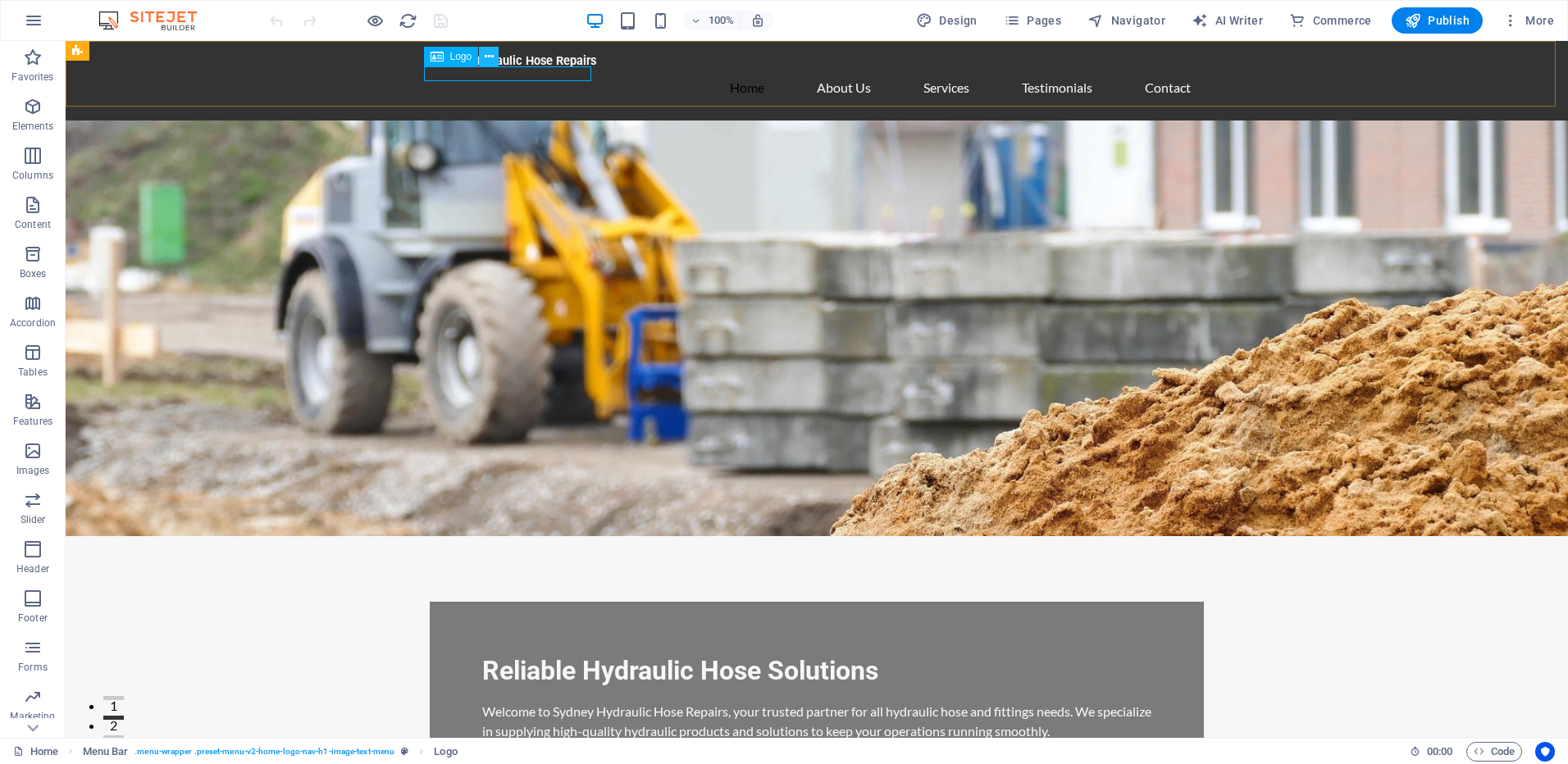
click at [486, 57] on icon at bounding box center [489, 57] width 9 height 18
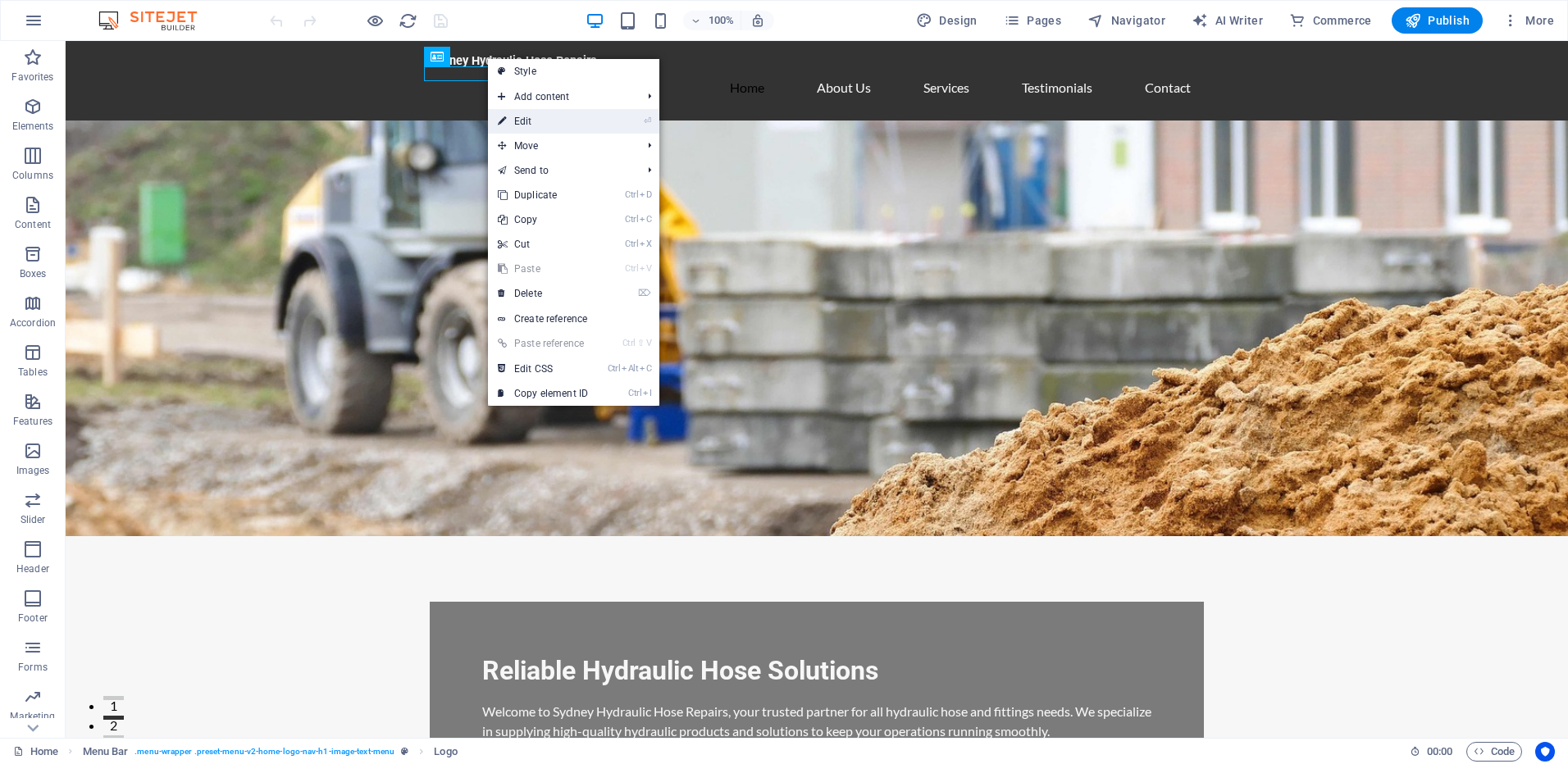
click at [524, 124] on link "⏎ Edit" at bounding box center [543, 121] width 110 height 25
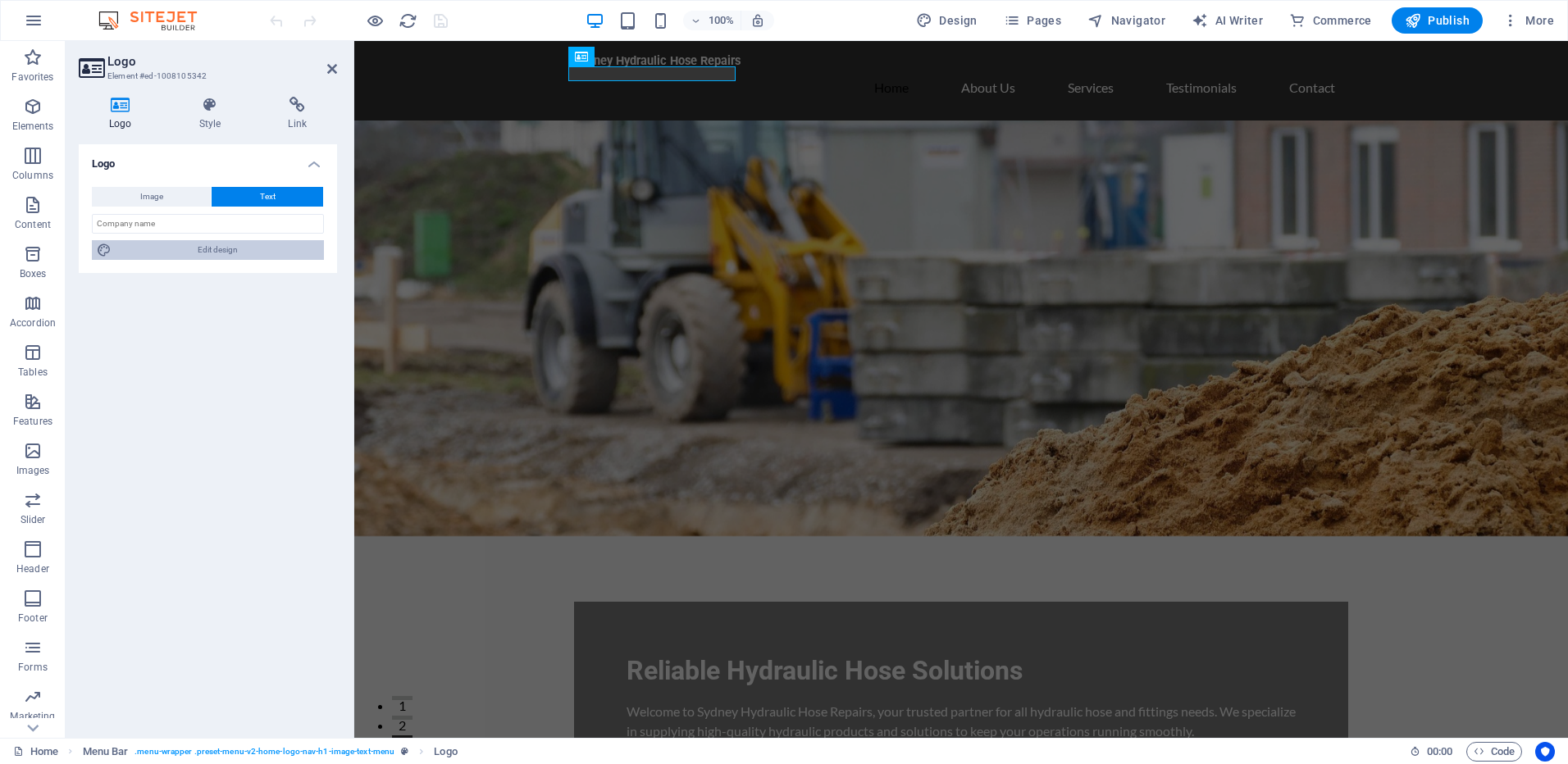
drag, startPoint x: 170, startPoint y: 254, endPoint x: 191, endPoint y: 4, distance: 250.9
click at [170, 254] on span "Edit design" at bounding box center [217, 250] width 203 height 20
select select "rem"
select select "700"
select select "px"
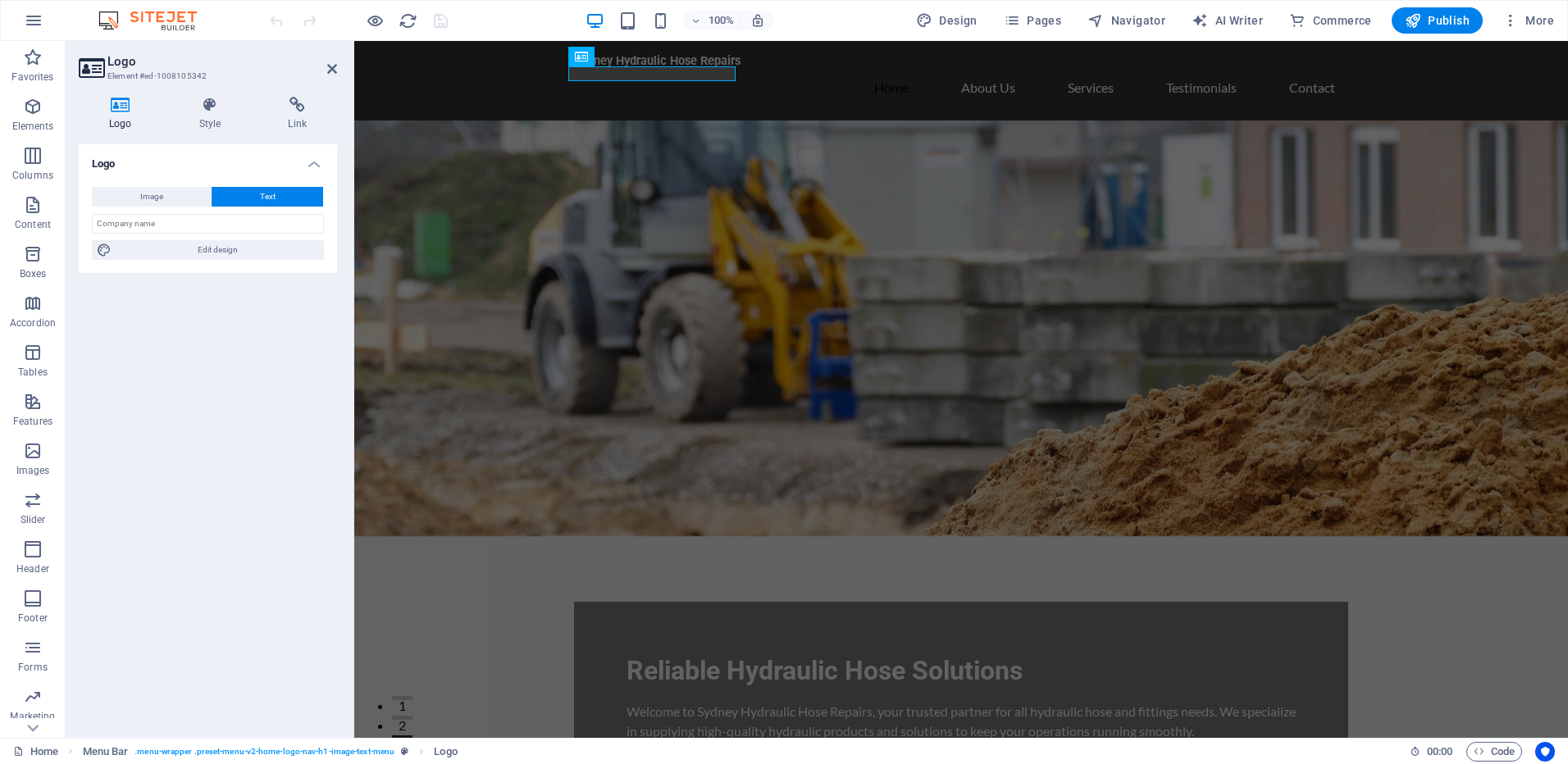
select select "rem"
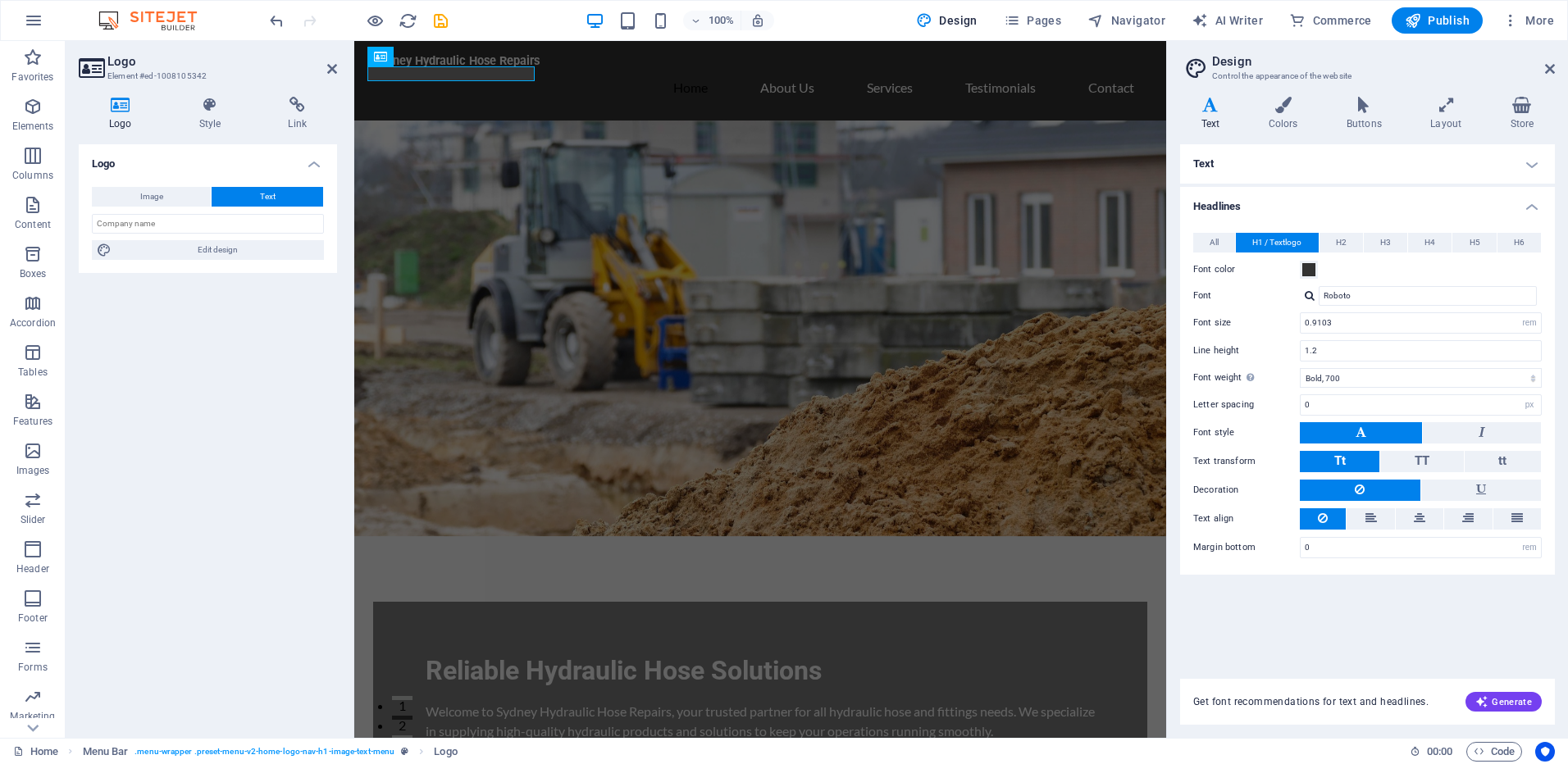
click at [613, 498] on figure at bounding box center [759, 328] width 812 height 416
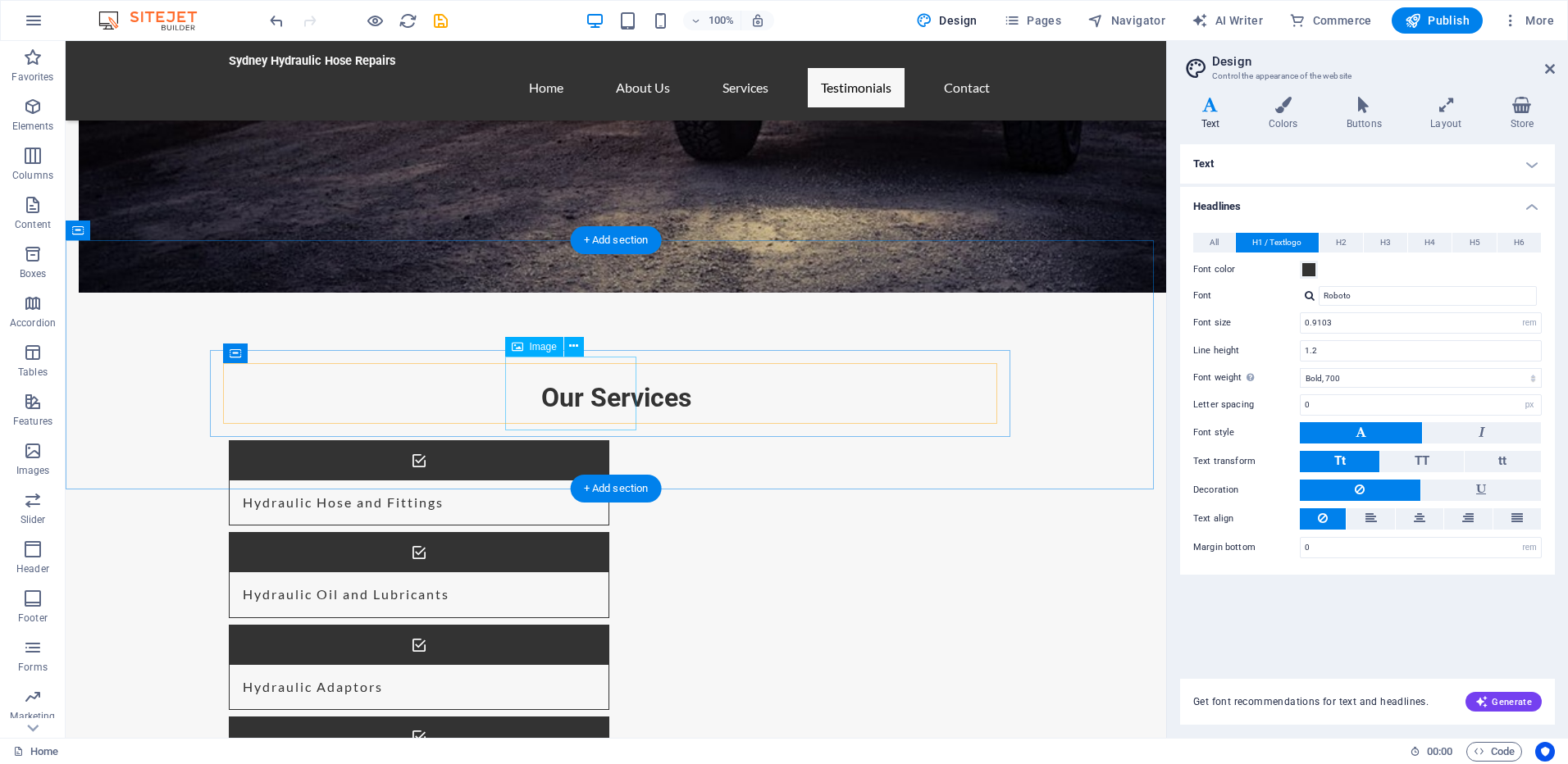
scroll to position [1474, 0]
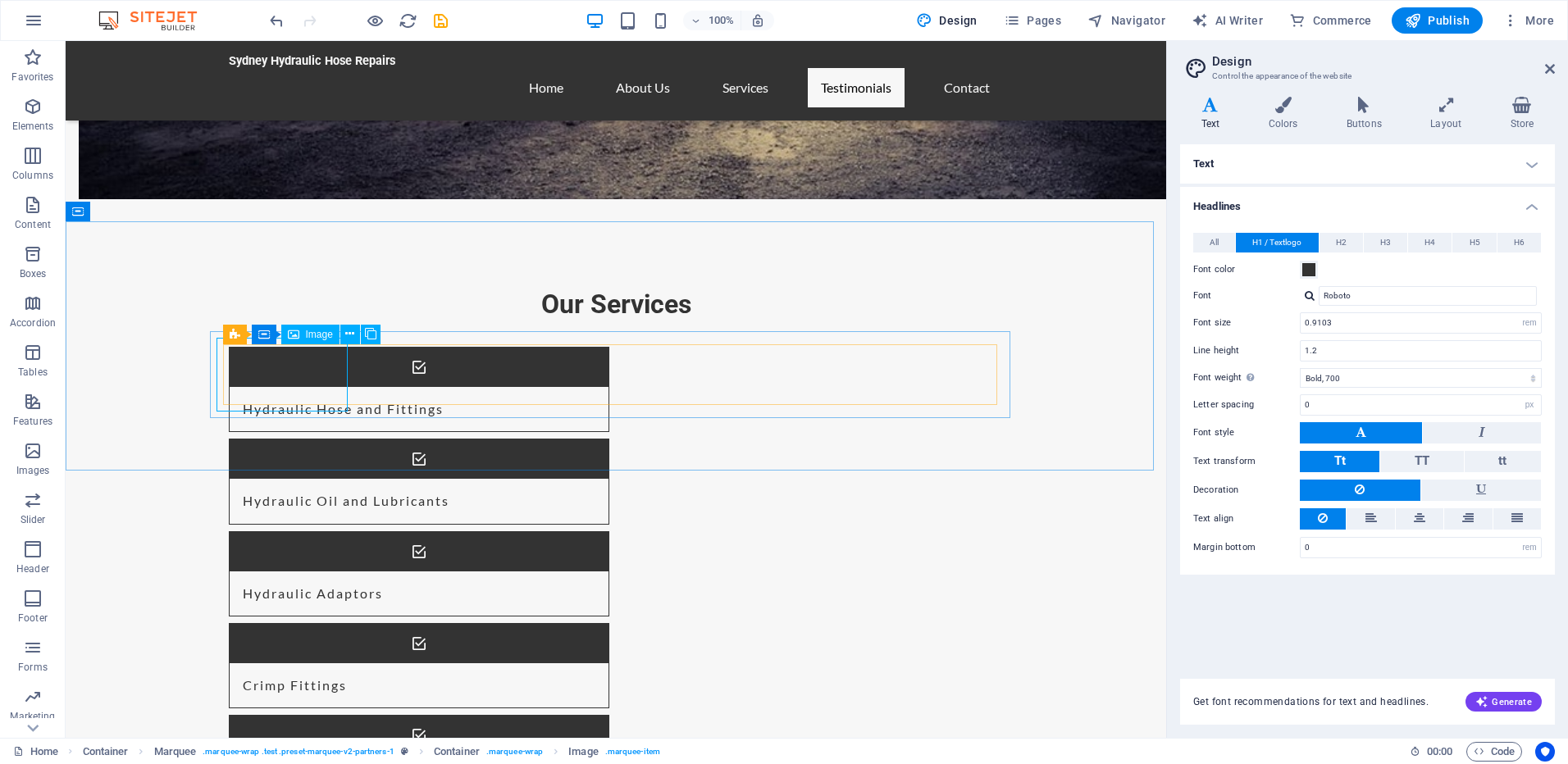
click at [310, 331] on span "Image" at bounding box center [320, 334] width 28 height 10
click at [313, 333] on span "Image" at bounding box center [320, 334] width 28 height 10
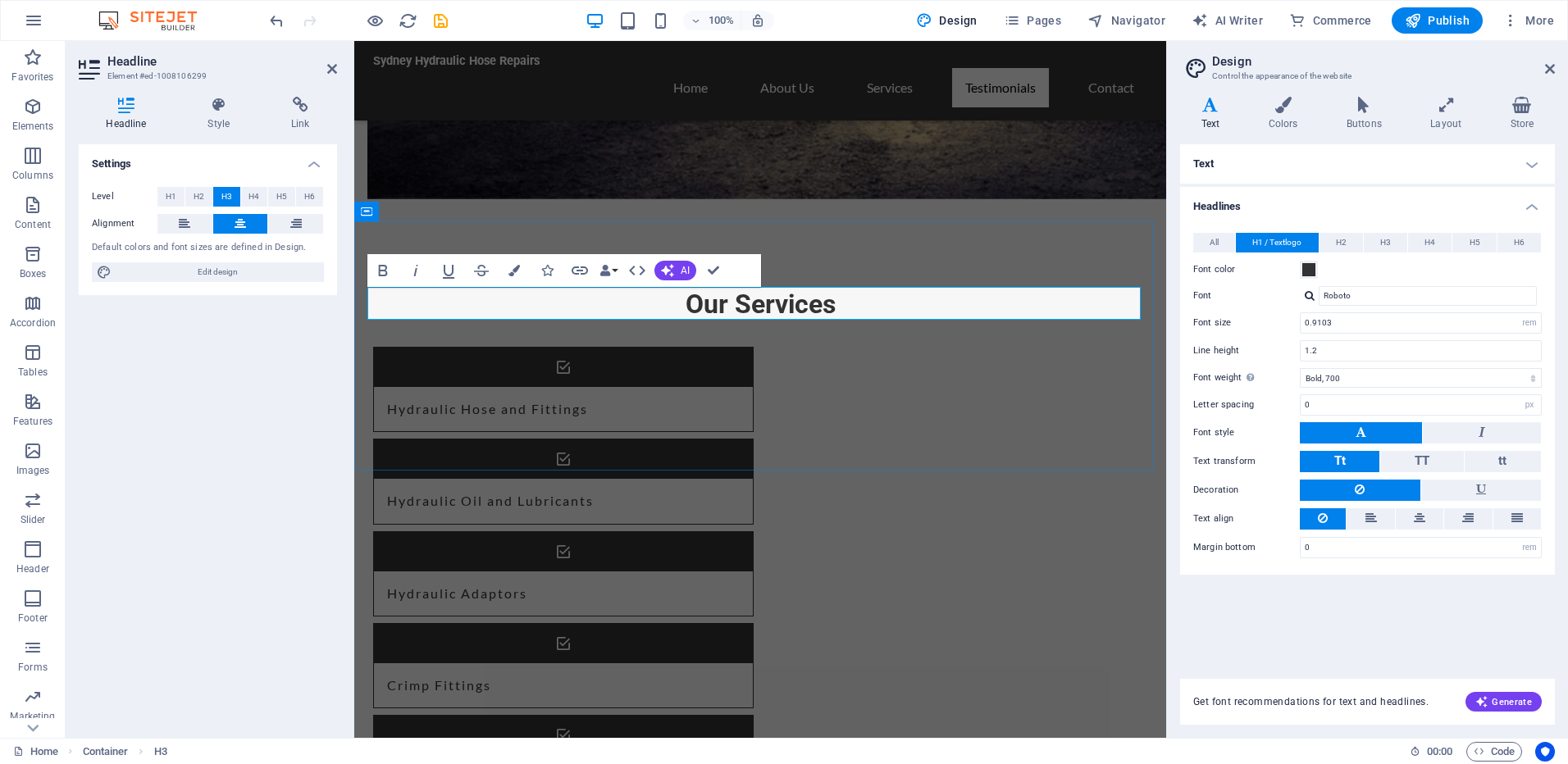
drag, startPoint x: 890, startPoint y: 309, endPoint x: 869, endPoint y: 307, distance: 21.1
drag, startPoint x: 869, startPoint y: 307, endPoint x: 886, endPoint y: 322, distance: 22.7
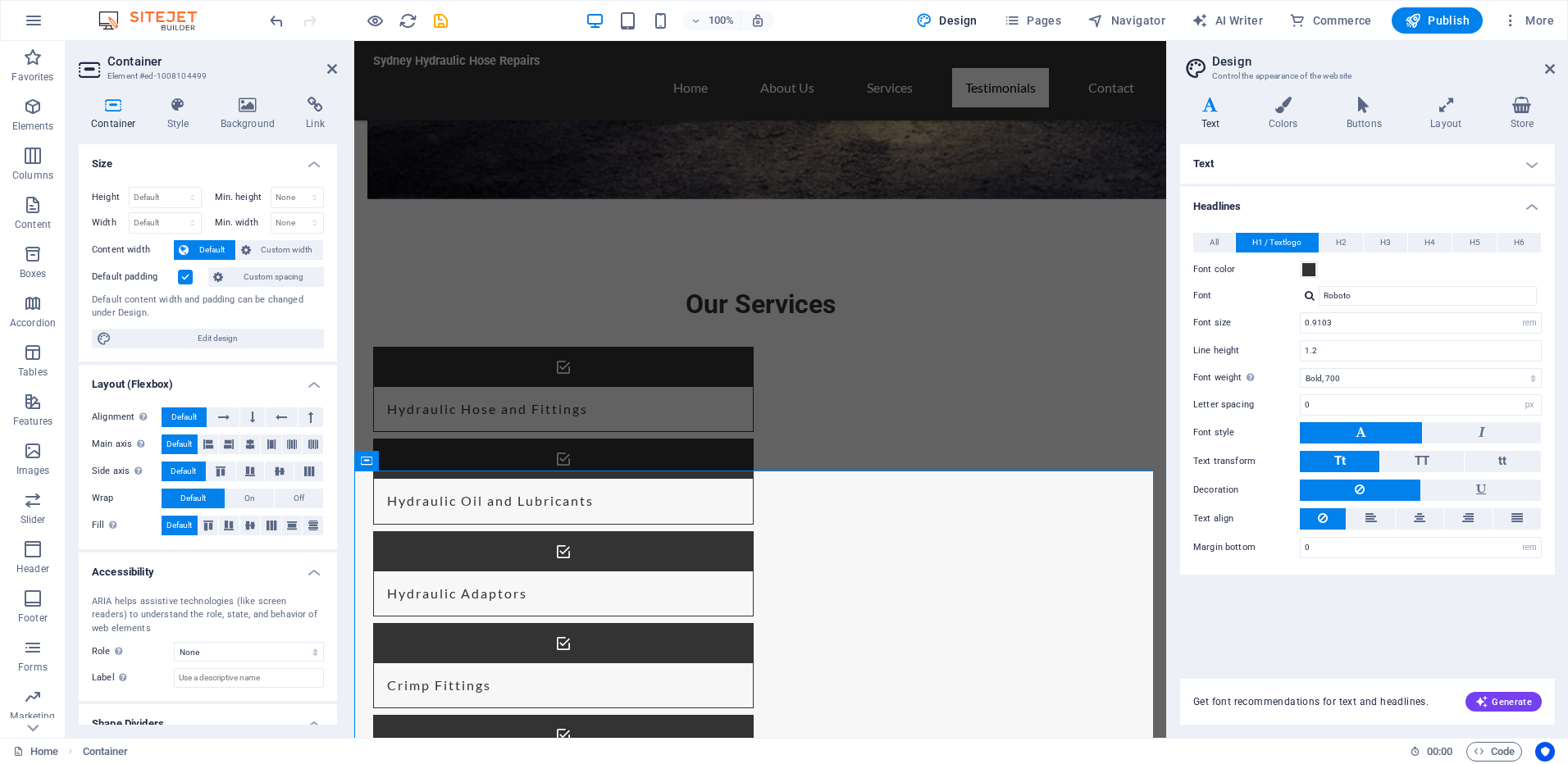
click at [1556, 79] on aside "Design Control the appearance of the website Variants Text Colors Buttons Layou…" at bounding box center [1367, 389] width 402 height 697
click at [1546, 73] on icon at bounding box center [1550, 68] width 10 height 13
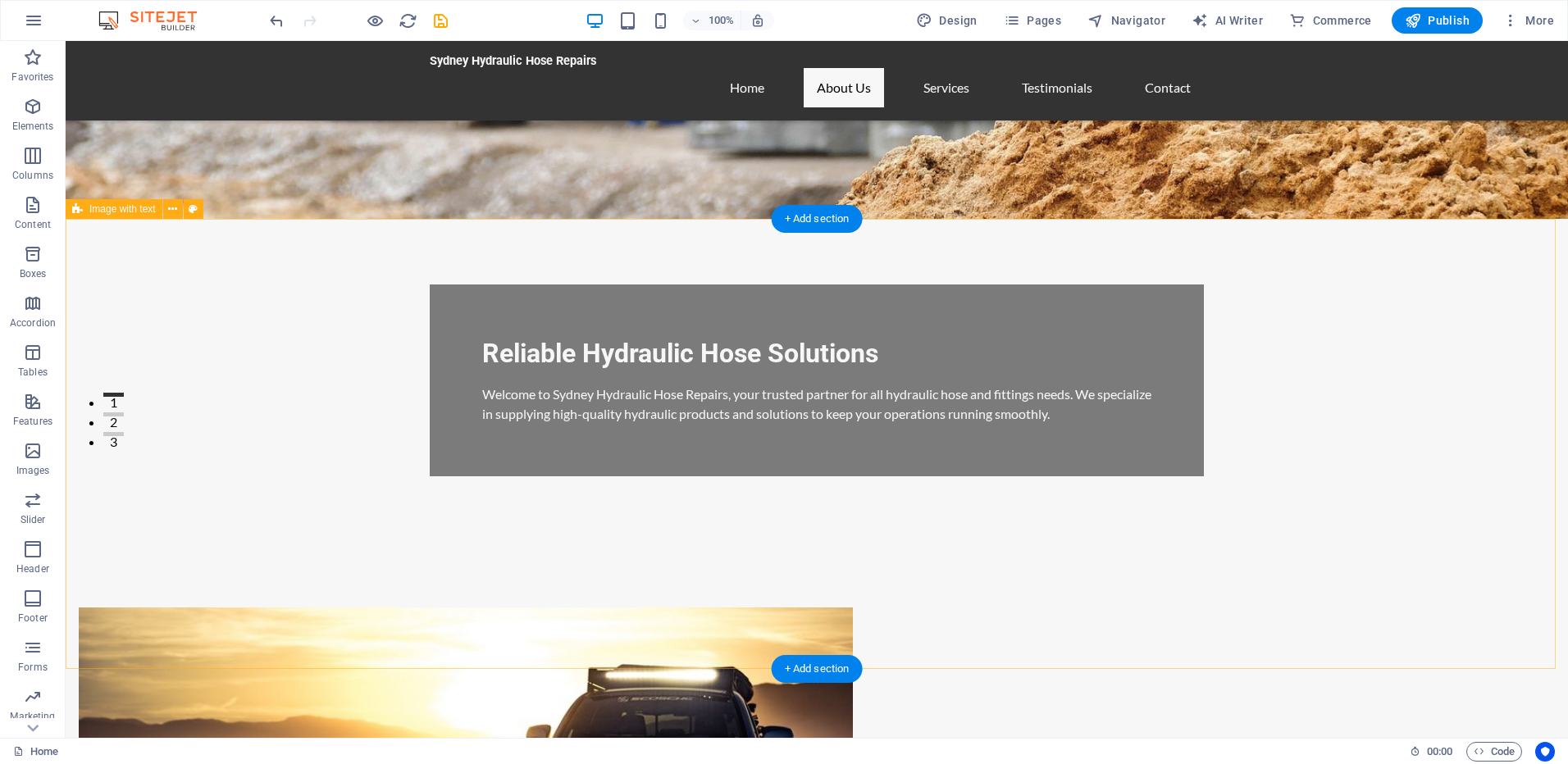
scroll to position [304, 0]
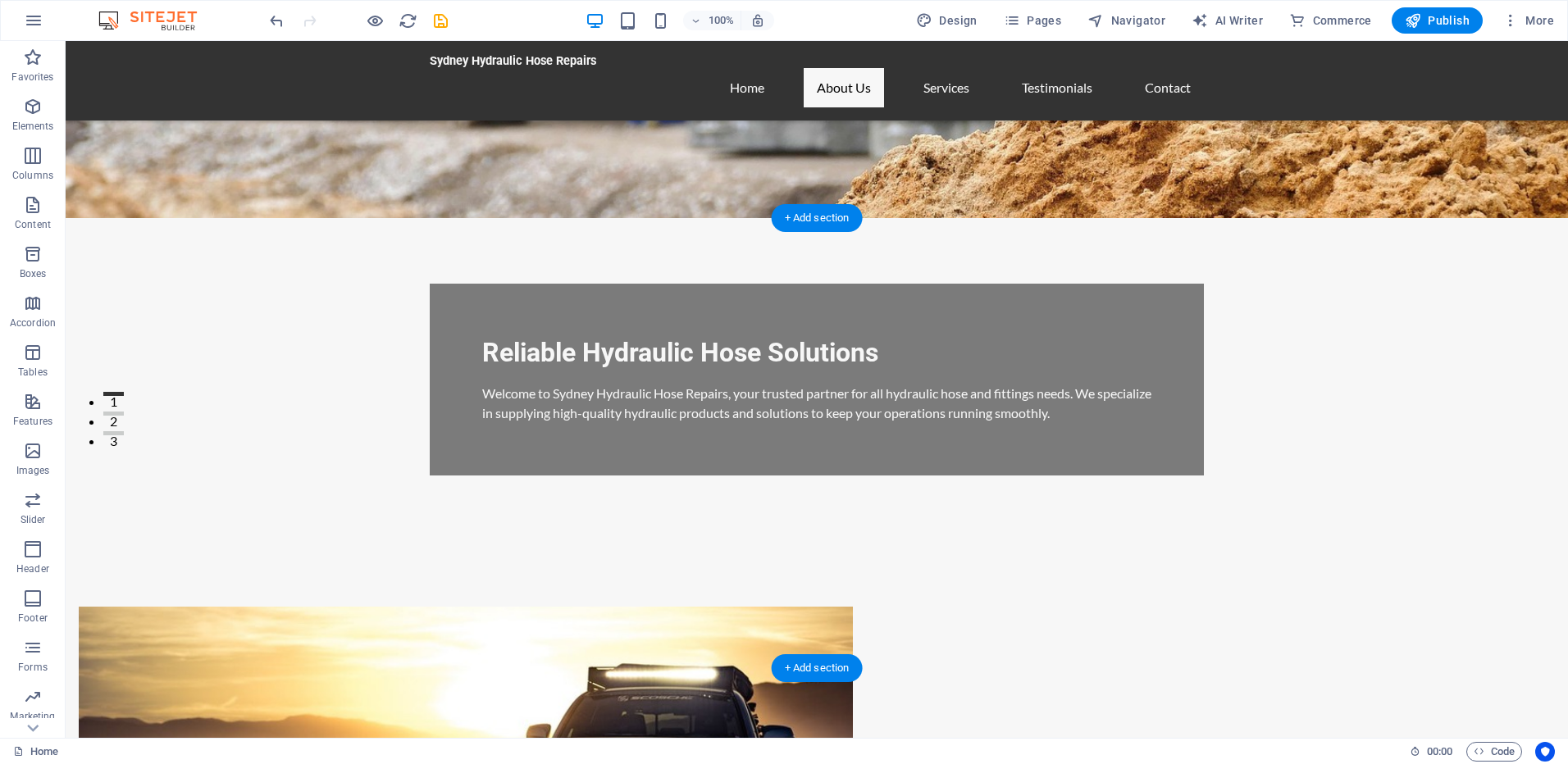
click at [709, 607] on figure at bounding box center [465, 766] width 774 height 319
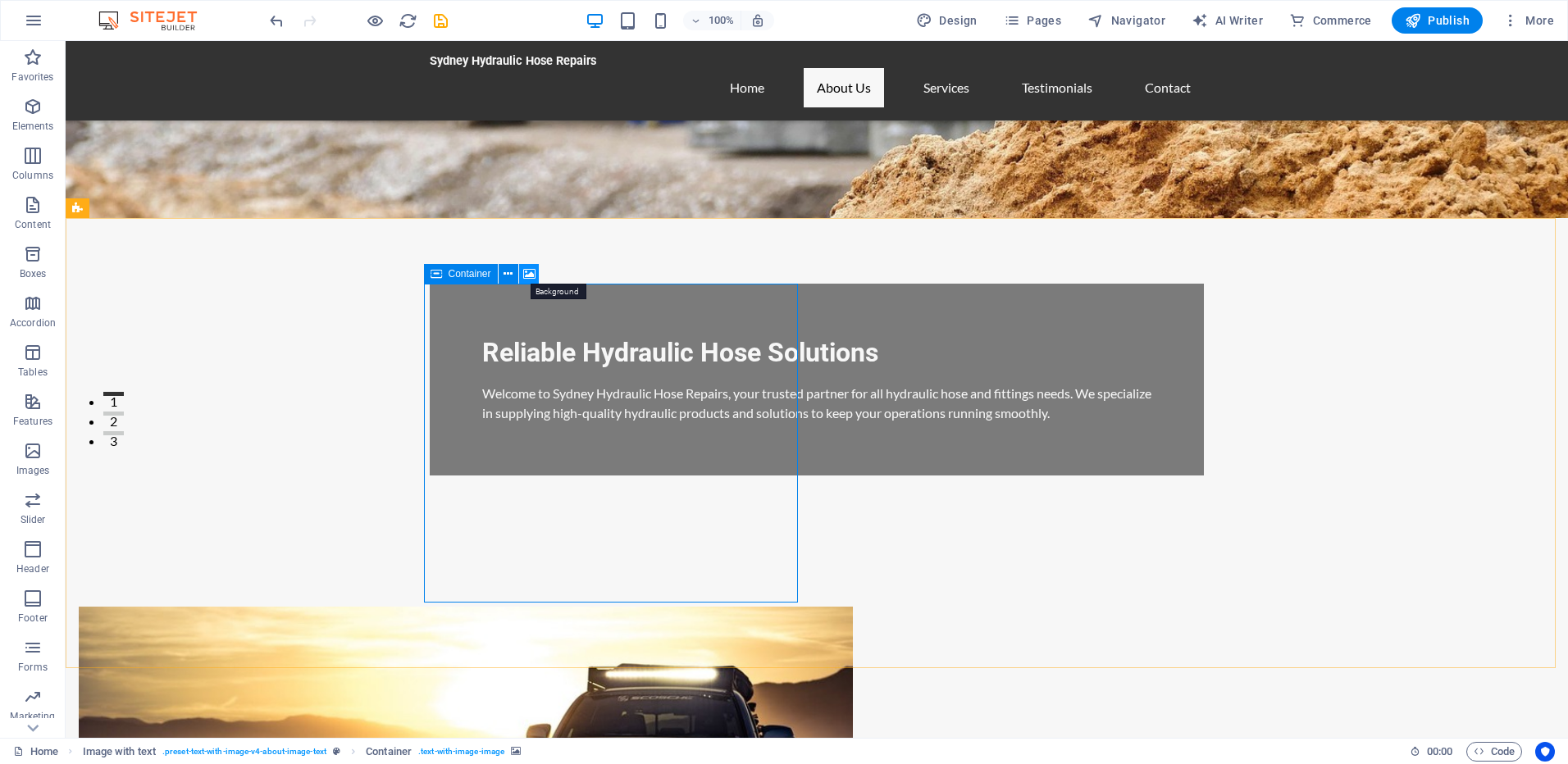
click at [530, 273] on icon at bounding box center [529, 274] width 13 height 18
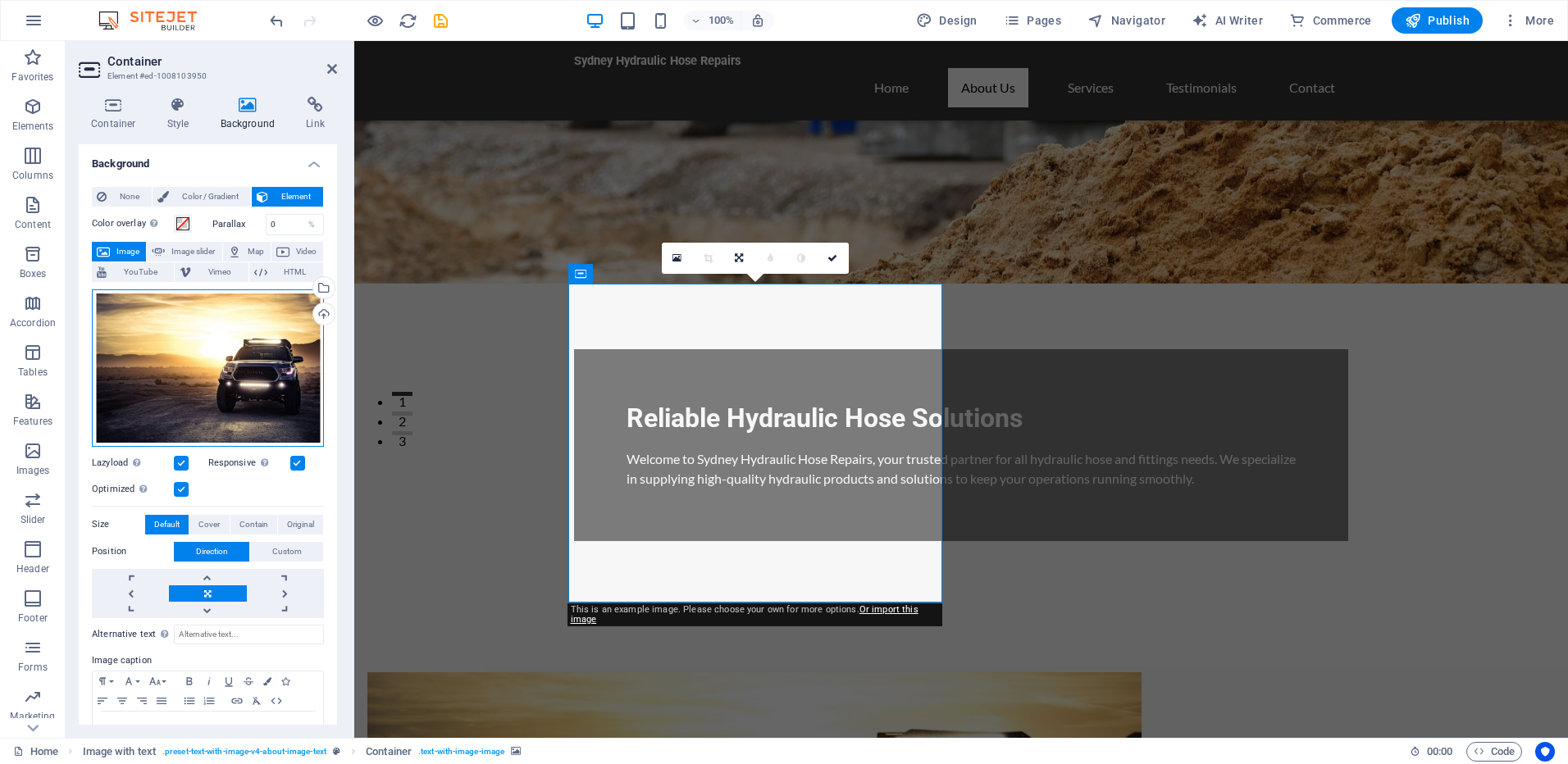
click at [193, 375] on div "Drag files here, click to choose files or select files from Files or our free s…" at bounding box center [208, 368] width 232 height 157
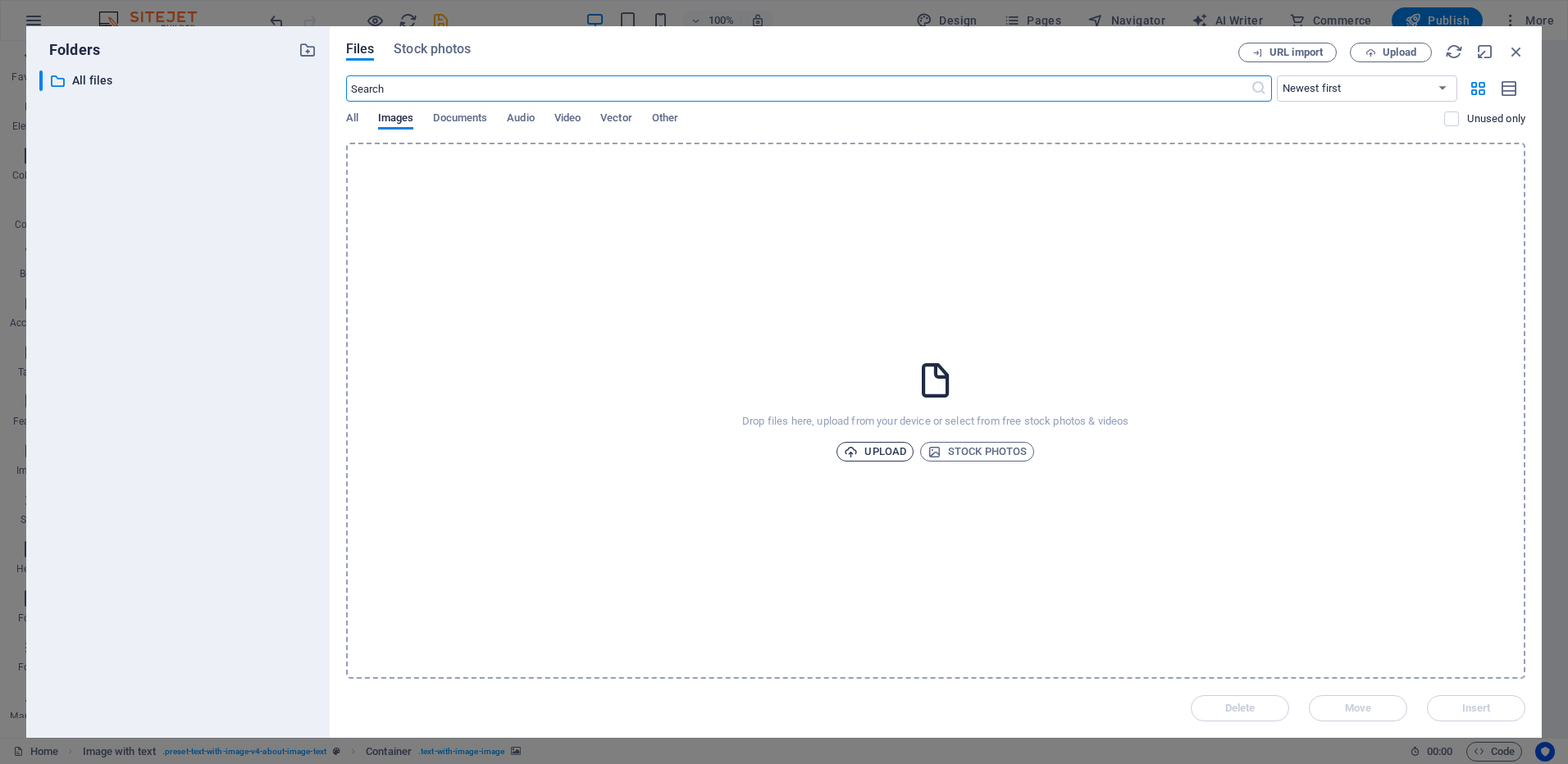
click at [871, 454] on span "Upload" at bounding box center [874, 451] width 62 height 20
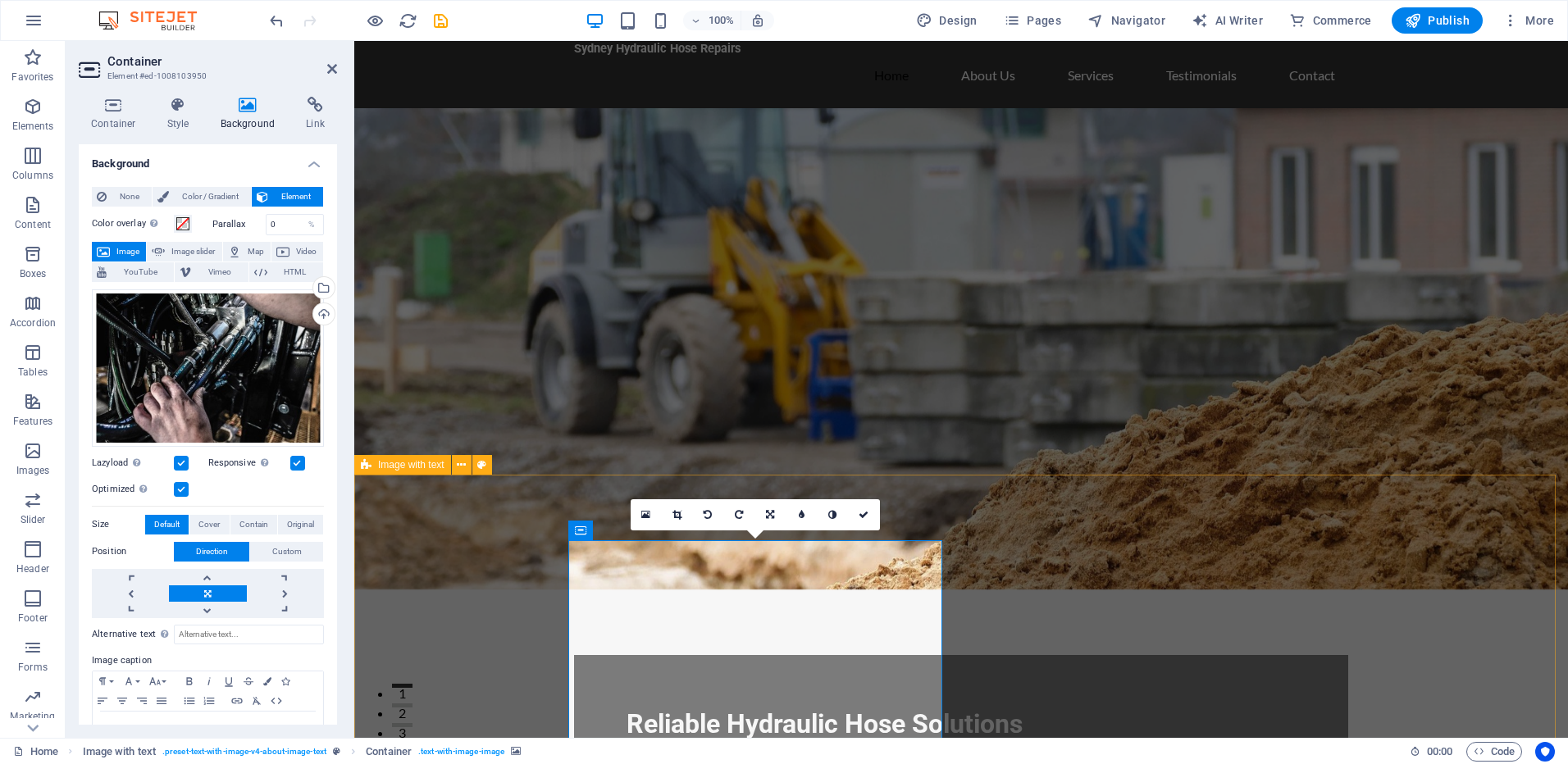
scroll to position [10, 0]
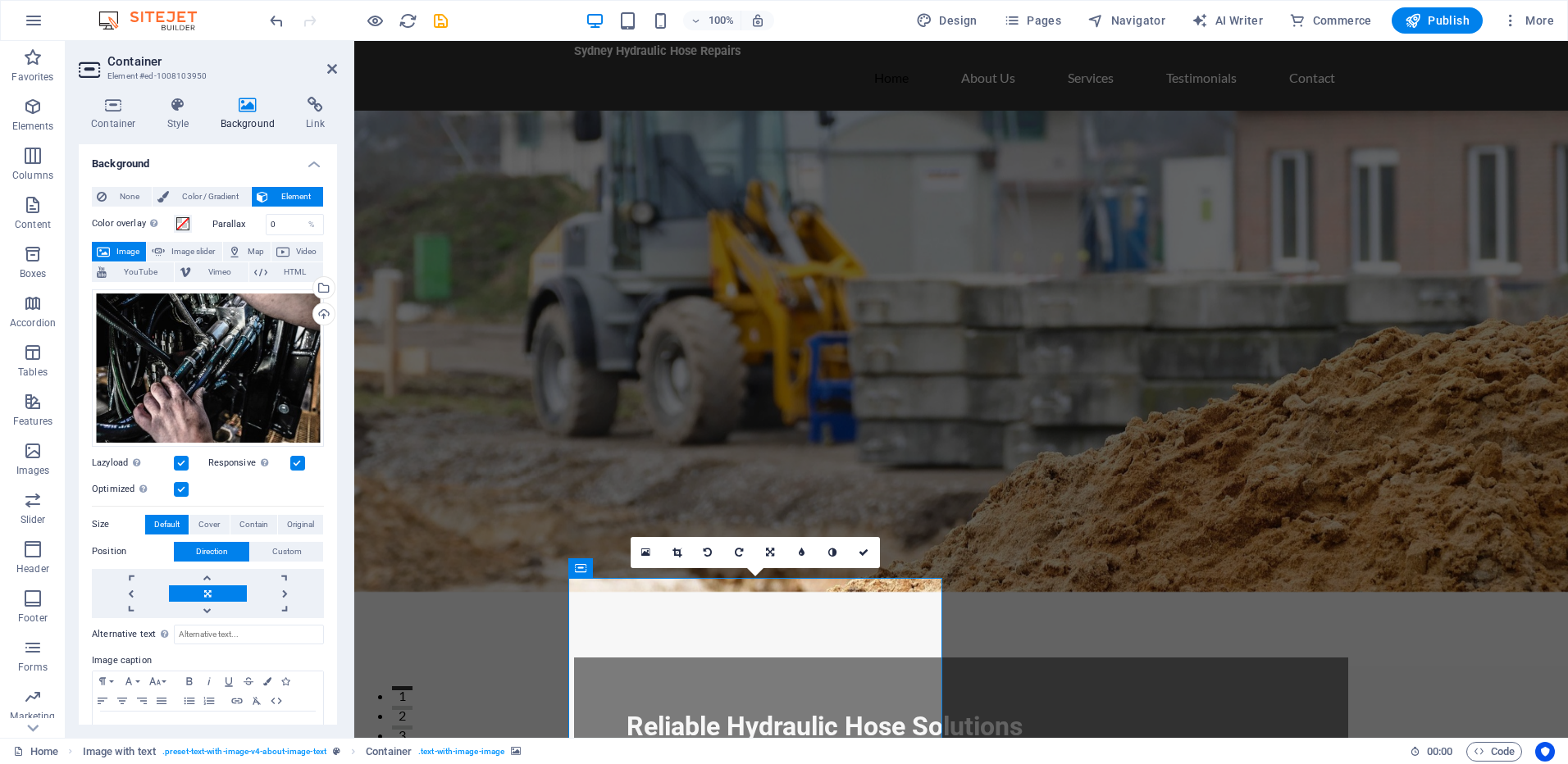
click at [483, 392] on figure at bounding box center [961, 351] width 1214 height 481
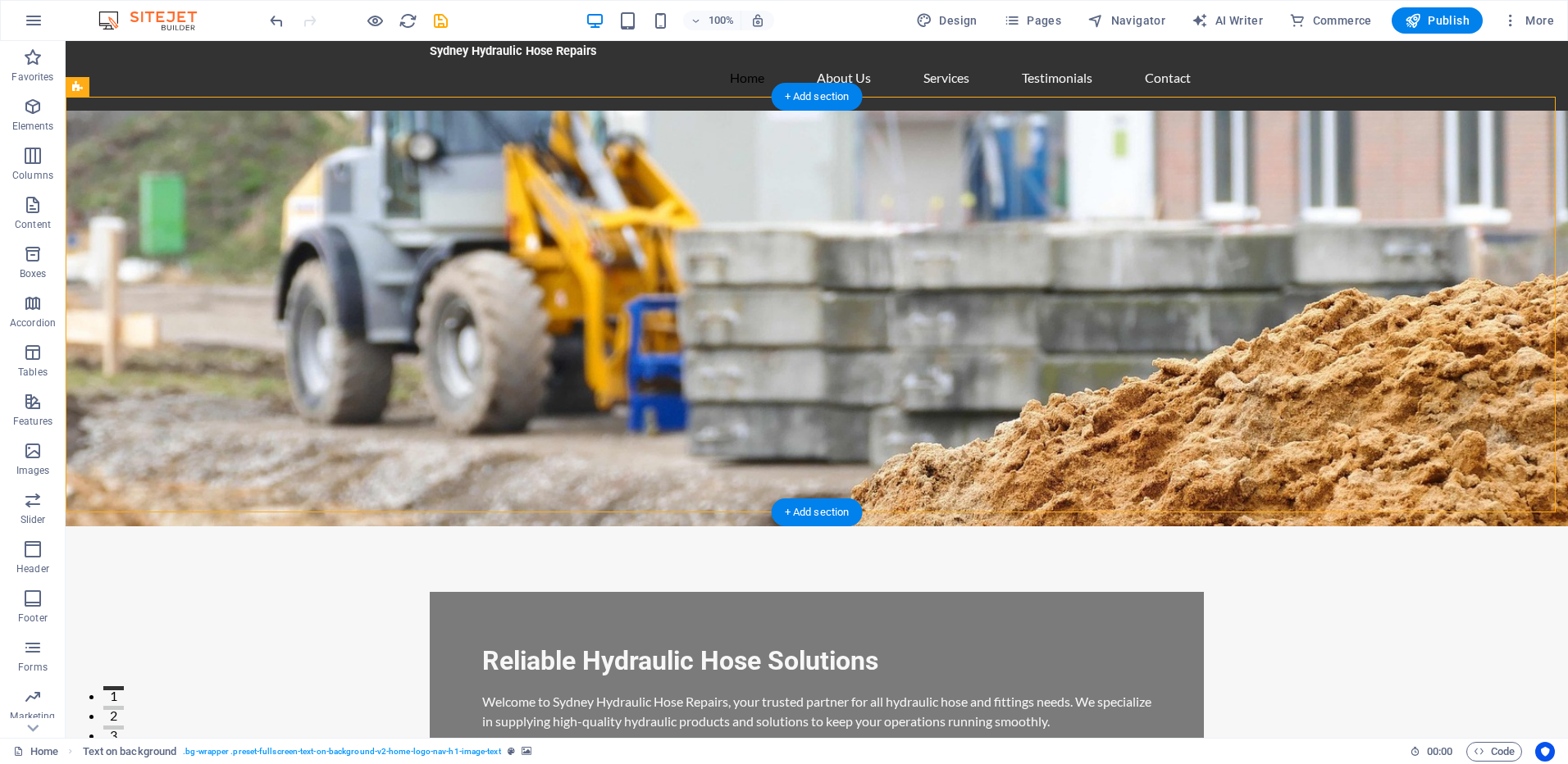
click at [217, 346] on figure at bounding box center [817, 319] width 1503 height 416
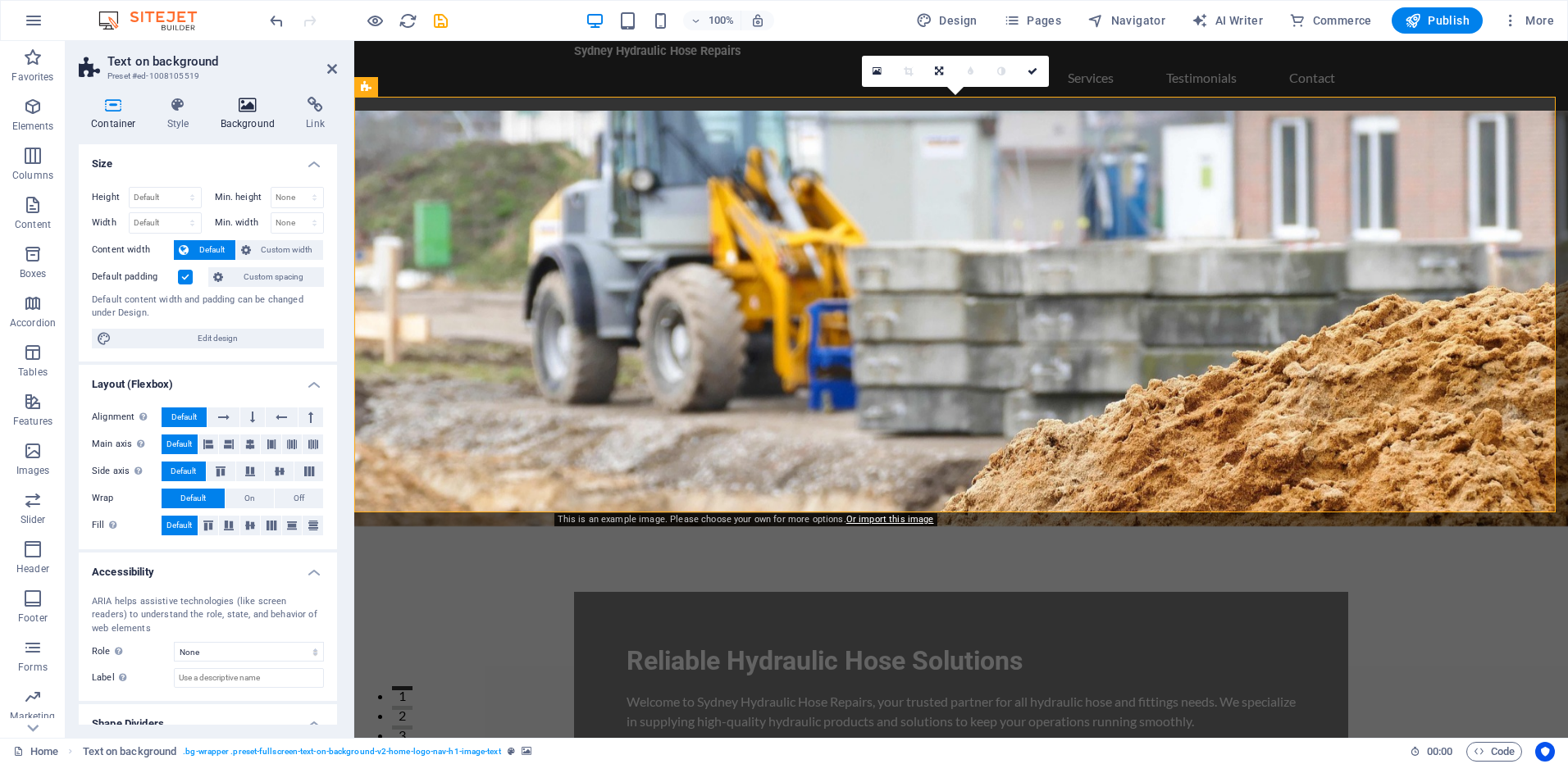
click at [259, 122] on h4 "Background" at bounding box center [252, 113] width 87 height 34
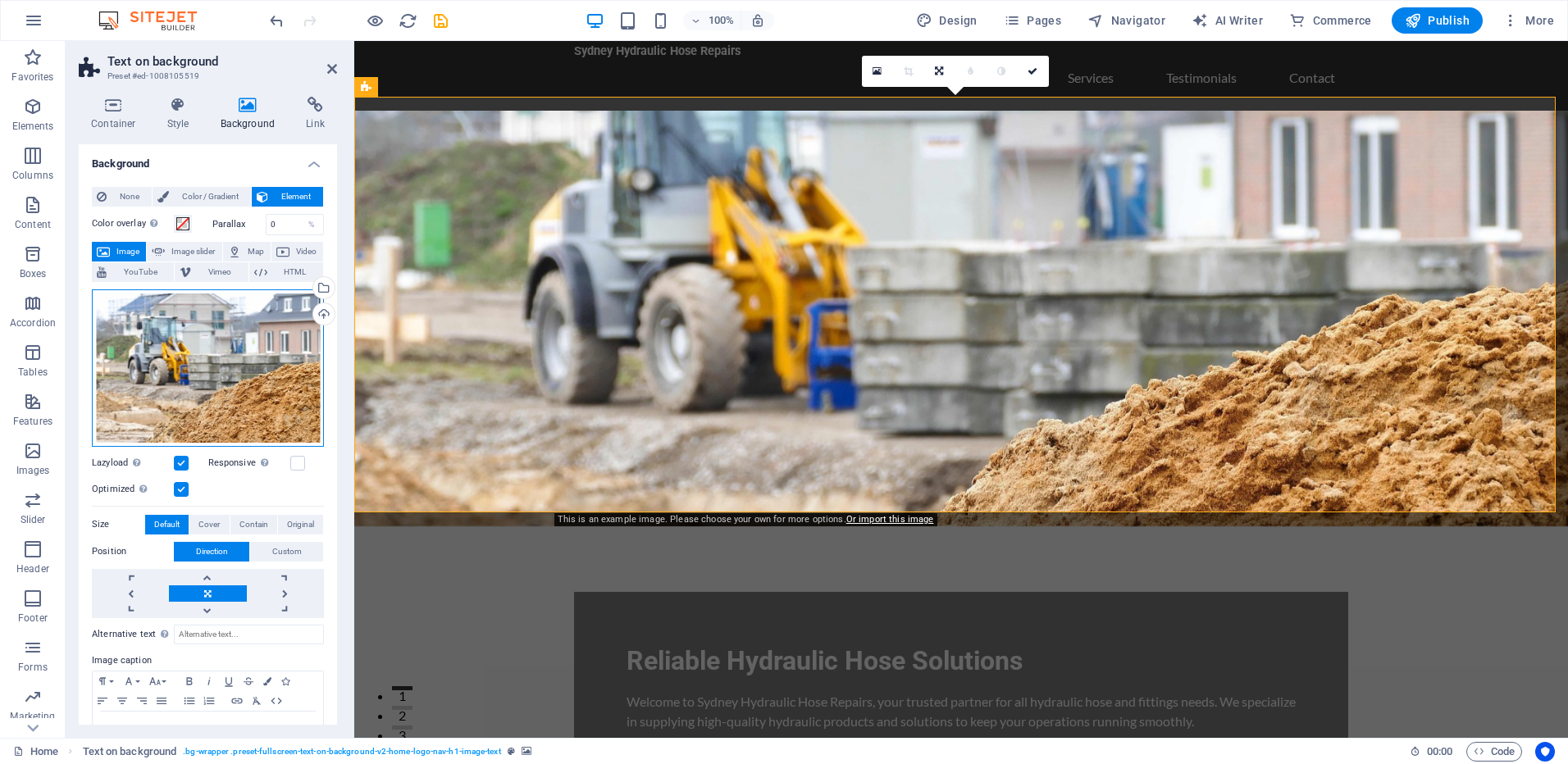
click at [185, 384] on div "Drag files here, click to choose files or select files from Files or our free s…" at bounding box center [208, 368] width 232 height 157
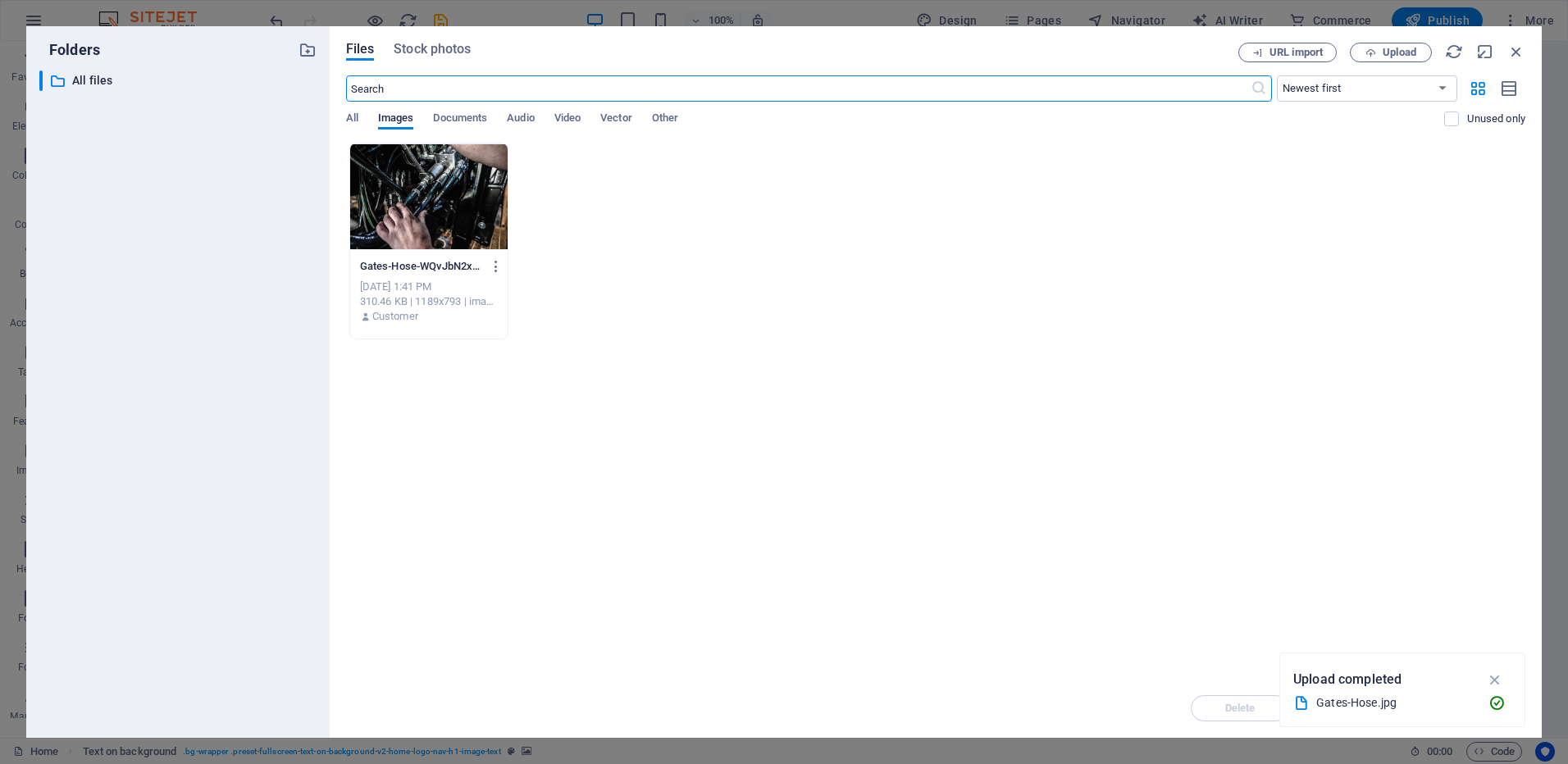
click at [467, 84] on input "text" at bounding box center [799, 88] width 905 height 27
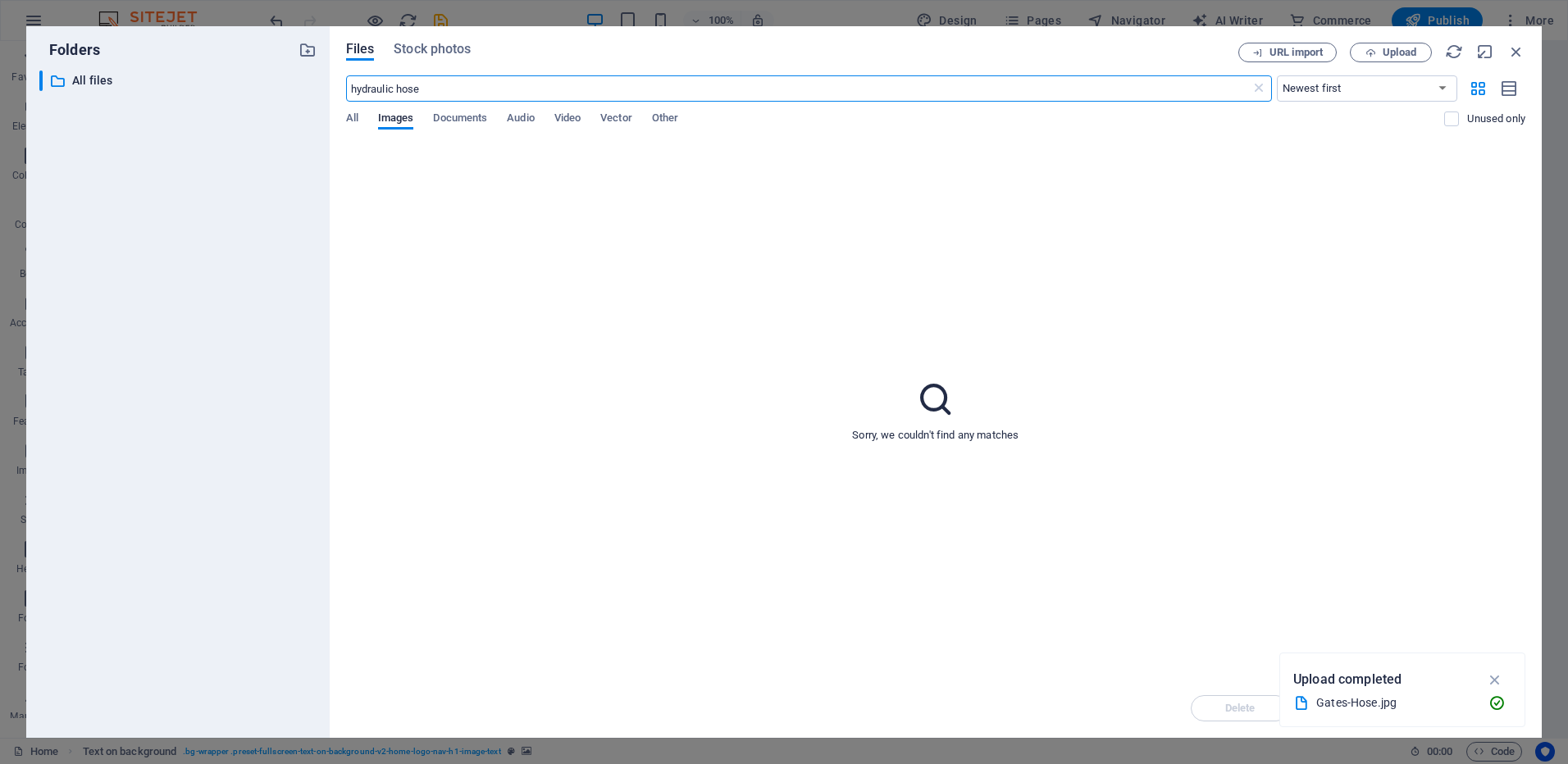
click at [450, 92] on input "hydraulic hose" at bounding box center [799, 88] width 905 height 27
drag, startPoint x: 396, startPoint y: 89, endPoint x: -3, endPoint y: 88, distance: 399.0
click at [0, 88] on html "Sydney Hydraulic Hose Repairs Home Favorites Elements Columns Content Boxes Acc…" at bounding box center [784, 382] width 1568 height 764
type input "hose"
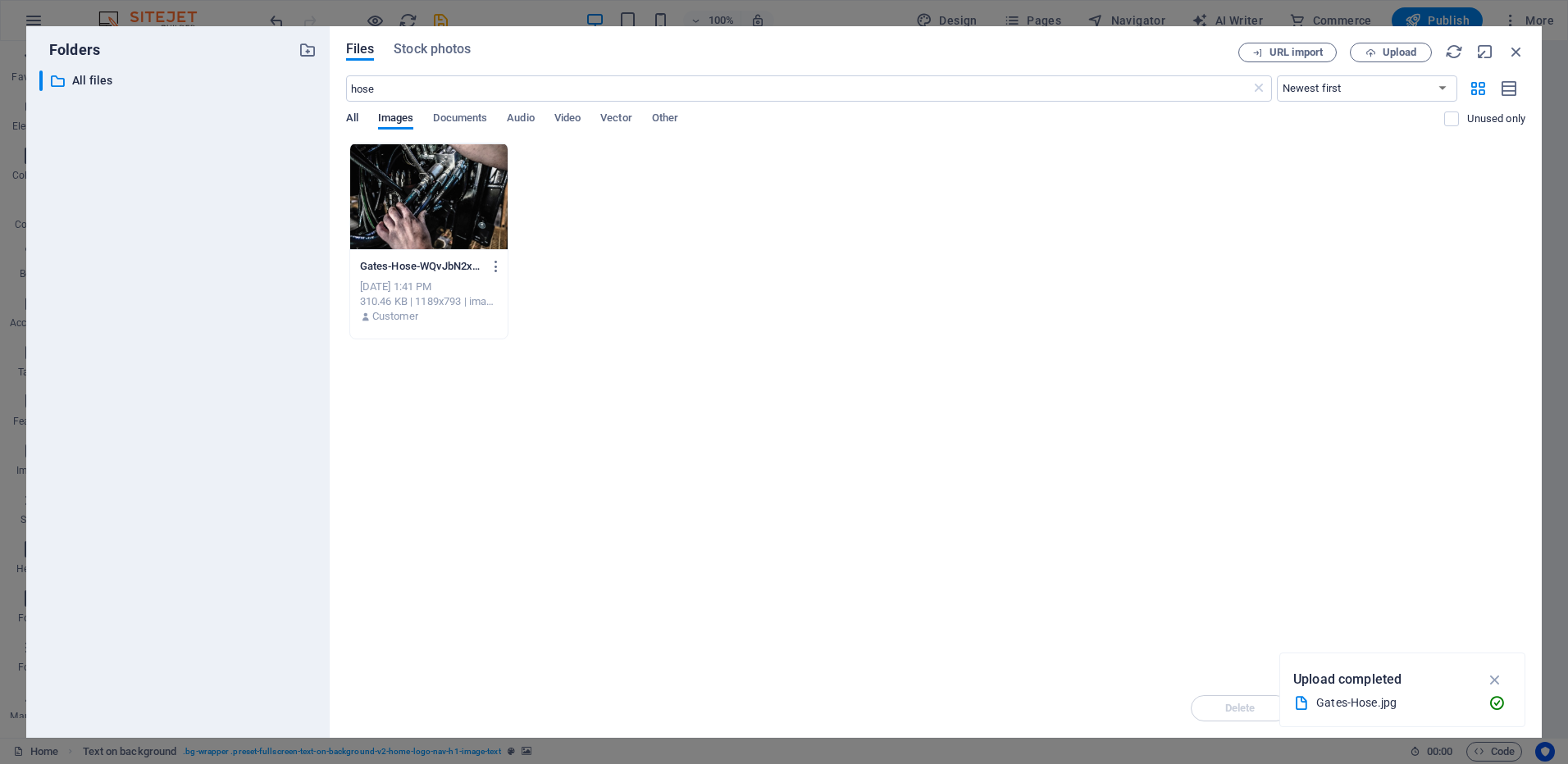
click at [350, 129] on button "All" at bounding box center [352, 120] width 13 height 18
click at [415, 93] on input "hose" at bounding box center [799, 88] width 905 height 27
click at [427, 53] on span "Stock photos" at bounding box center [432, 49] width 77 height 20
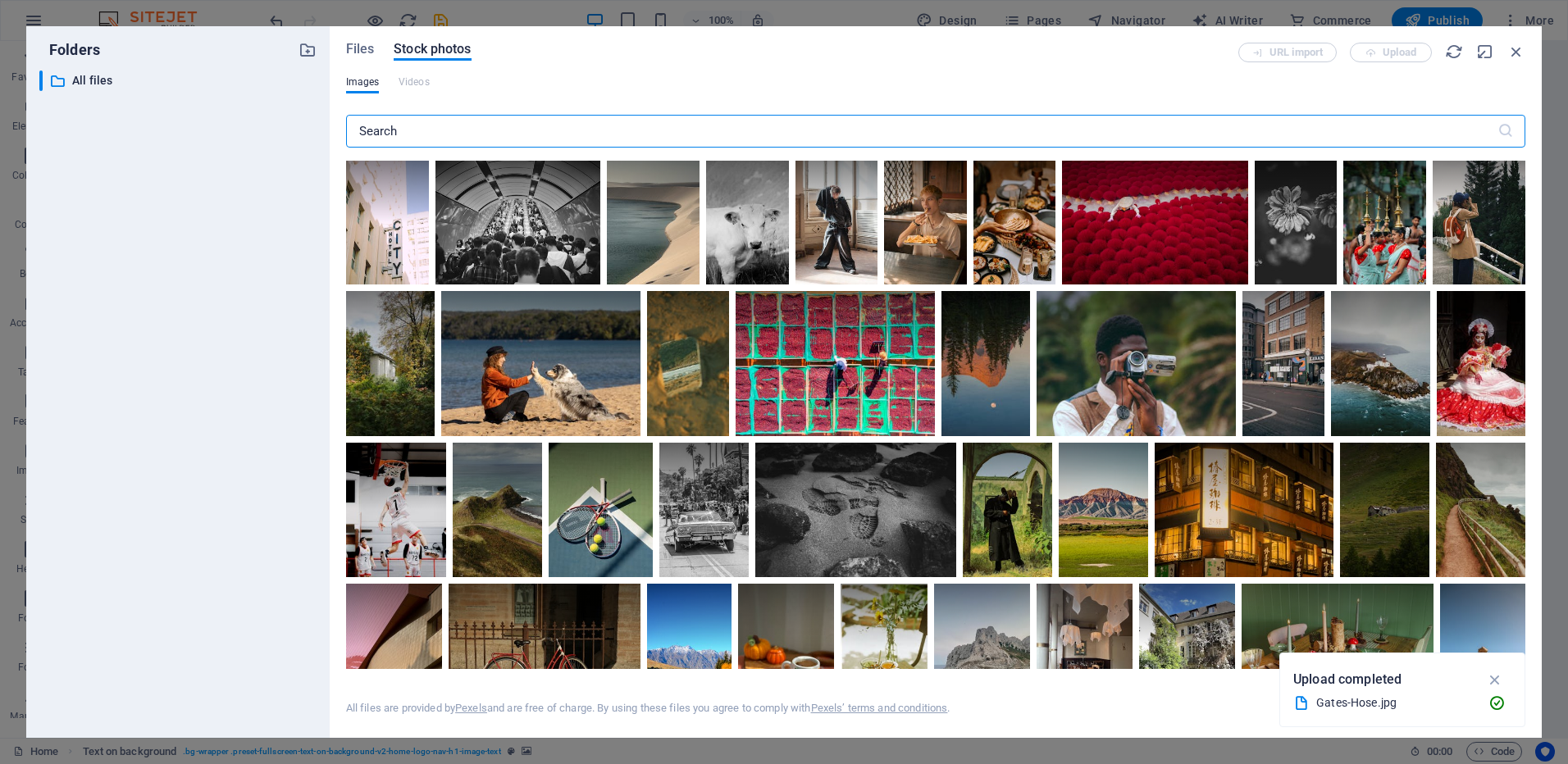
click at [430, 134] on input "text" at bounding box center [922, 131] width 1152 height 32
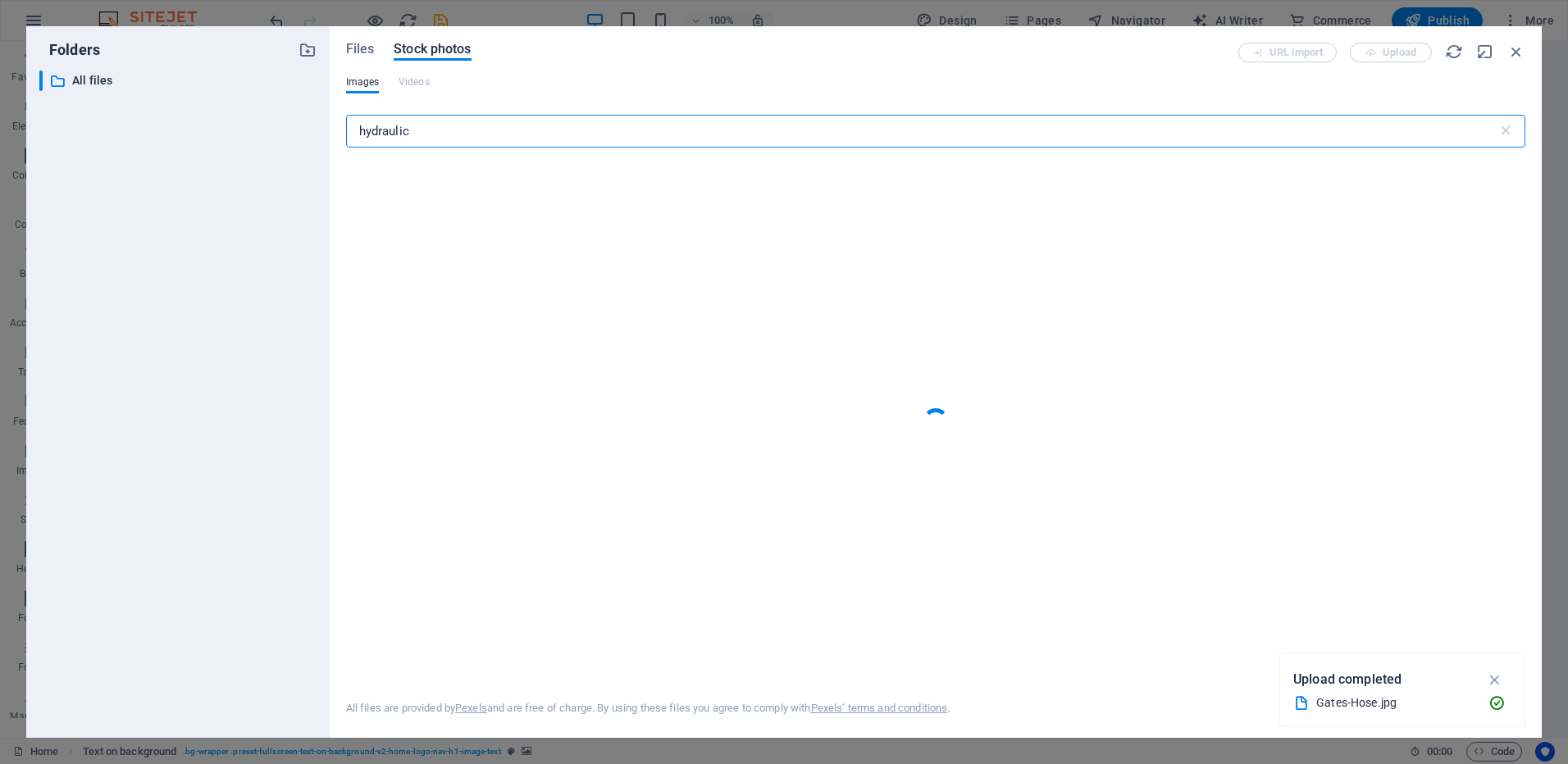
click at [470, 136] on input "hydraulic" at bounding box center [922, 131] width 1152 height 32
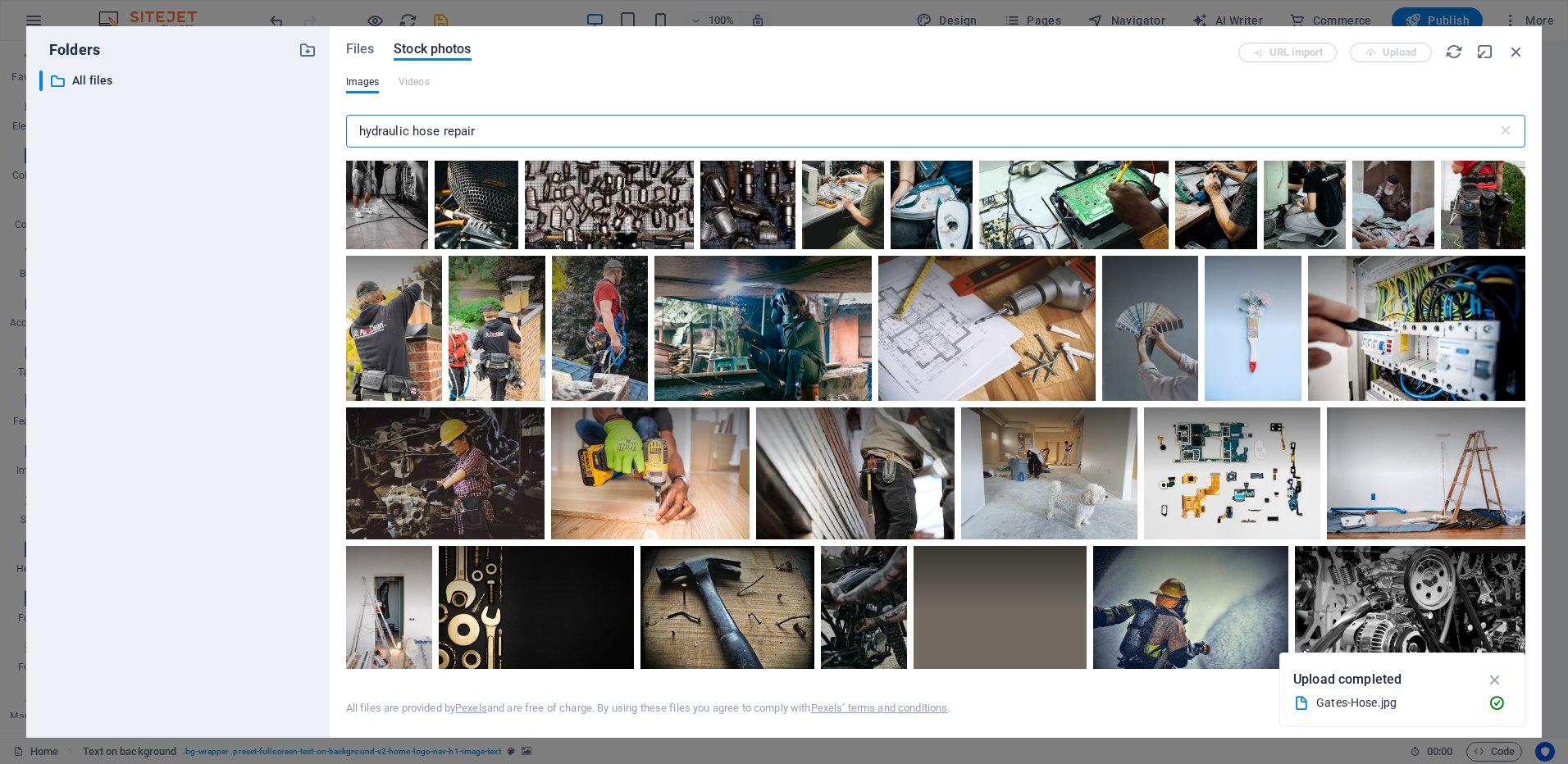
scroll to position [1249, 0]
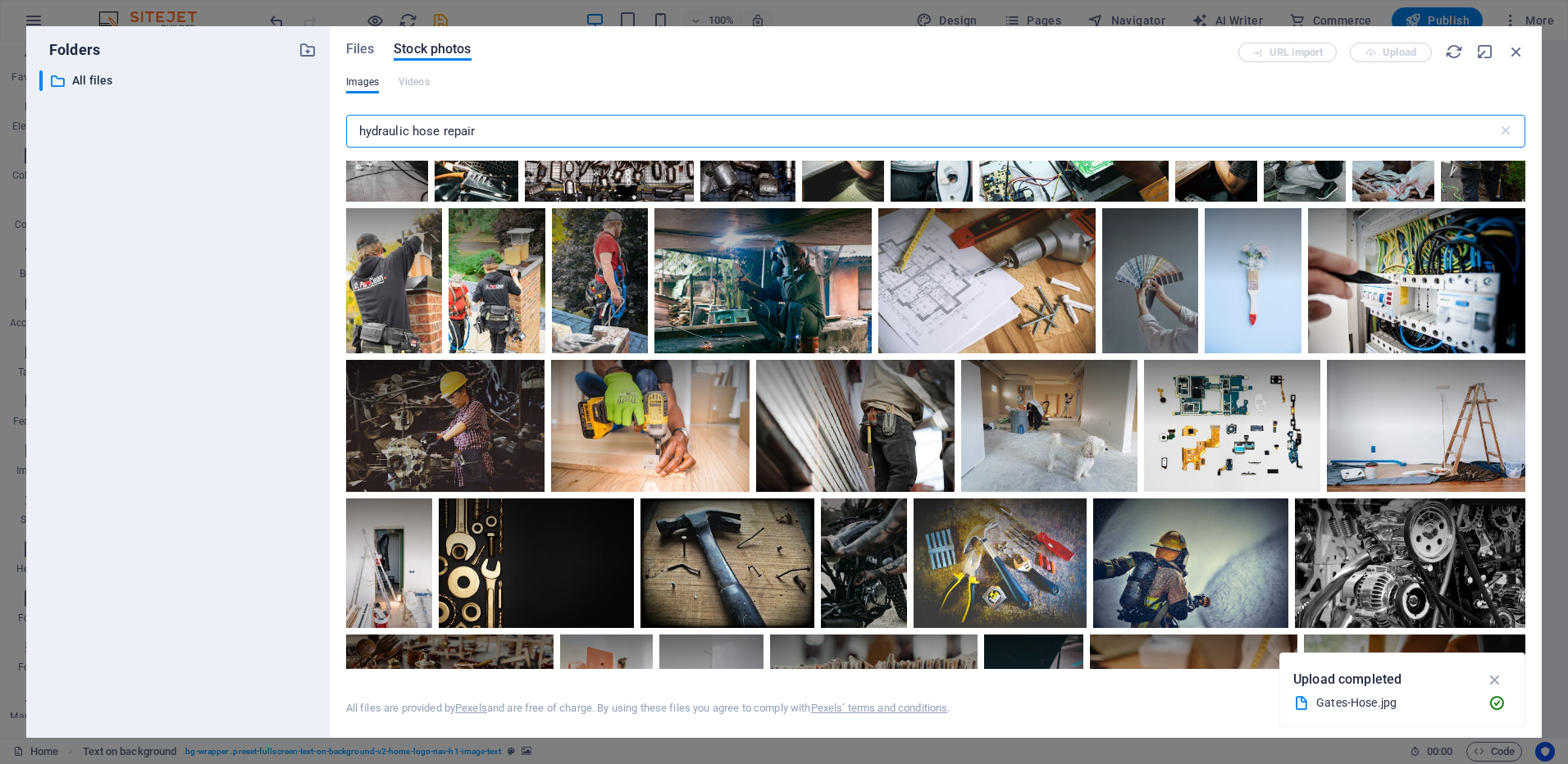
type input "hydraulic hose repair"
click at [361, 57] on span "Files" at bounding box center [360, 49] width 29 height 20
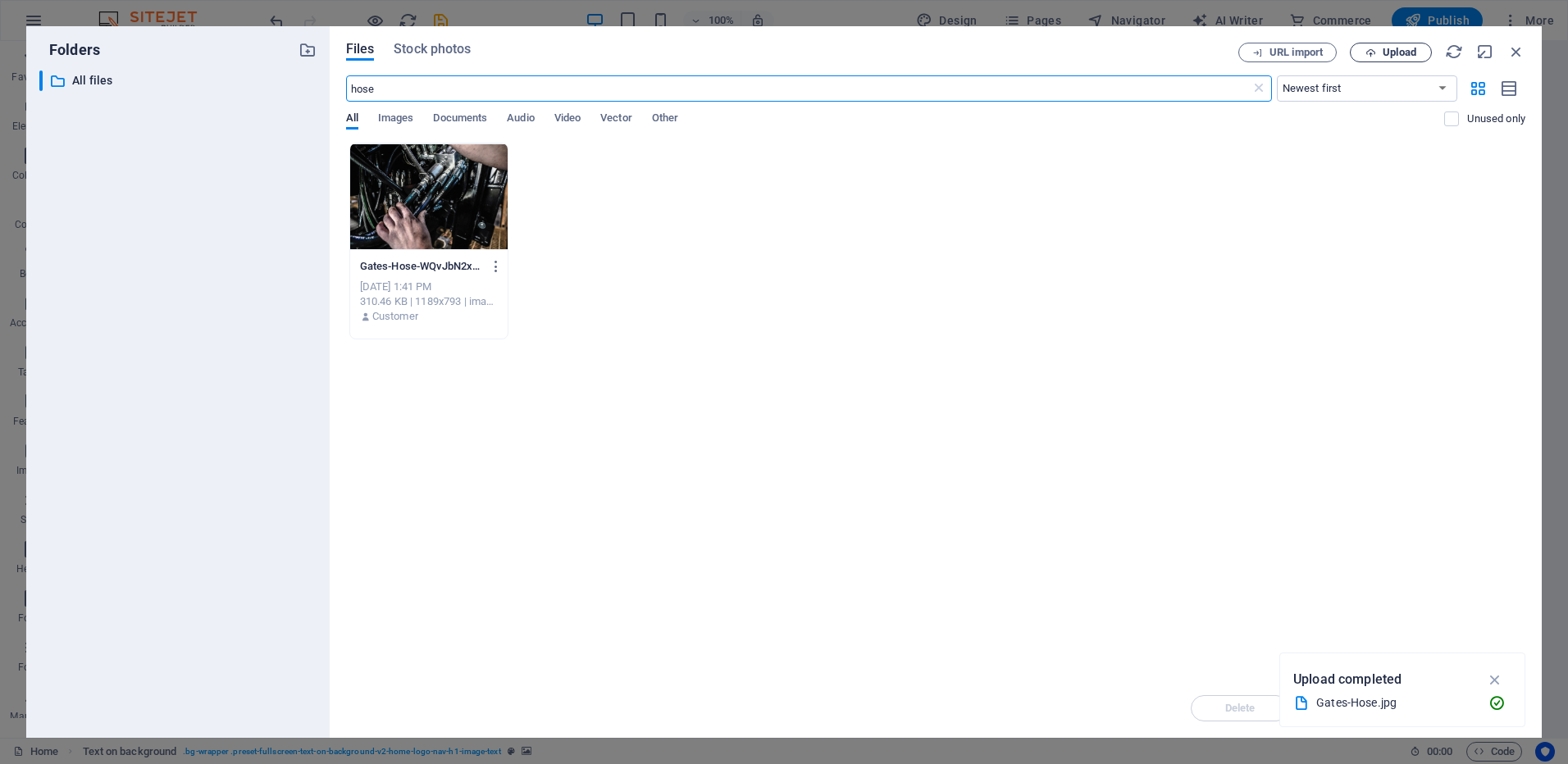
click at [1406, 53] on span "Upload" at bounding box center [1400, 52] width 33 height 10
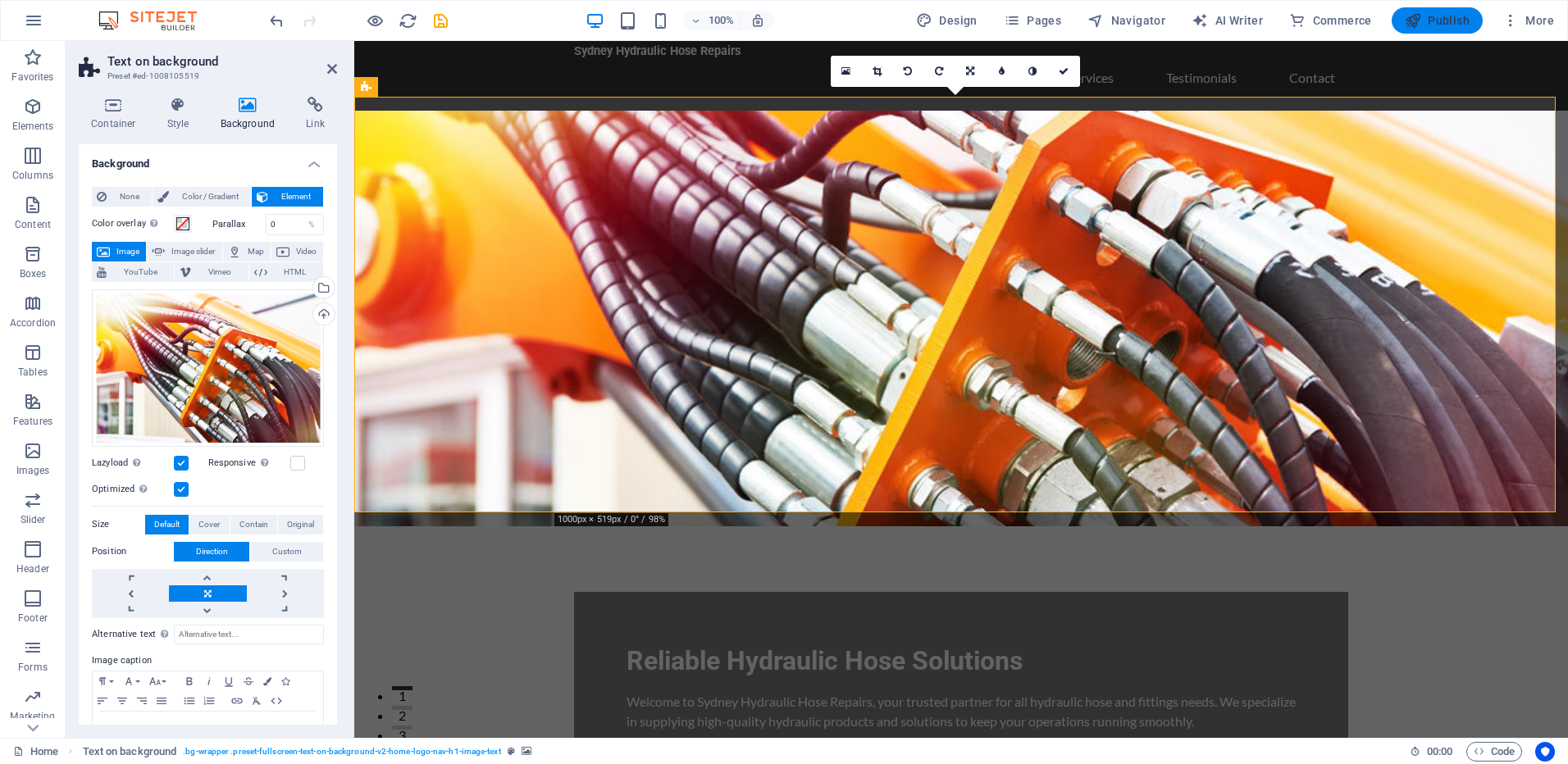
click at [1453, 18] on span "Publish" at bounding box center [1437, 21] width 65 height 17
checkbox input "false"
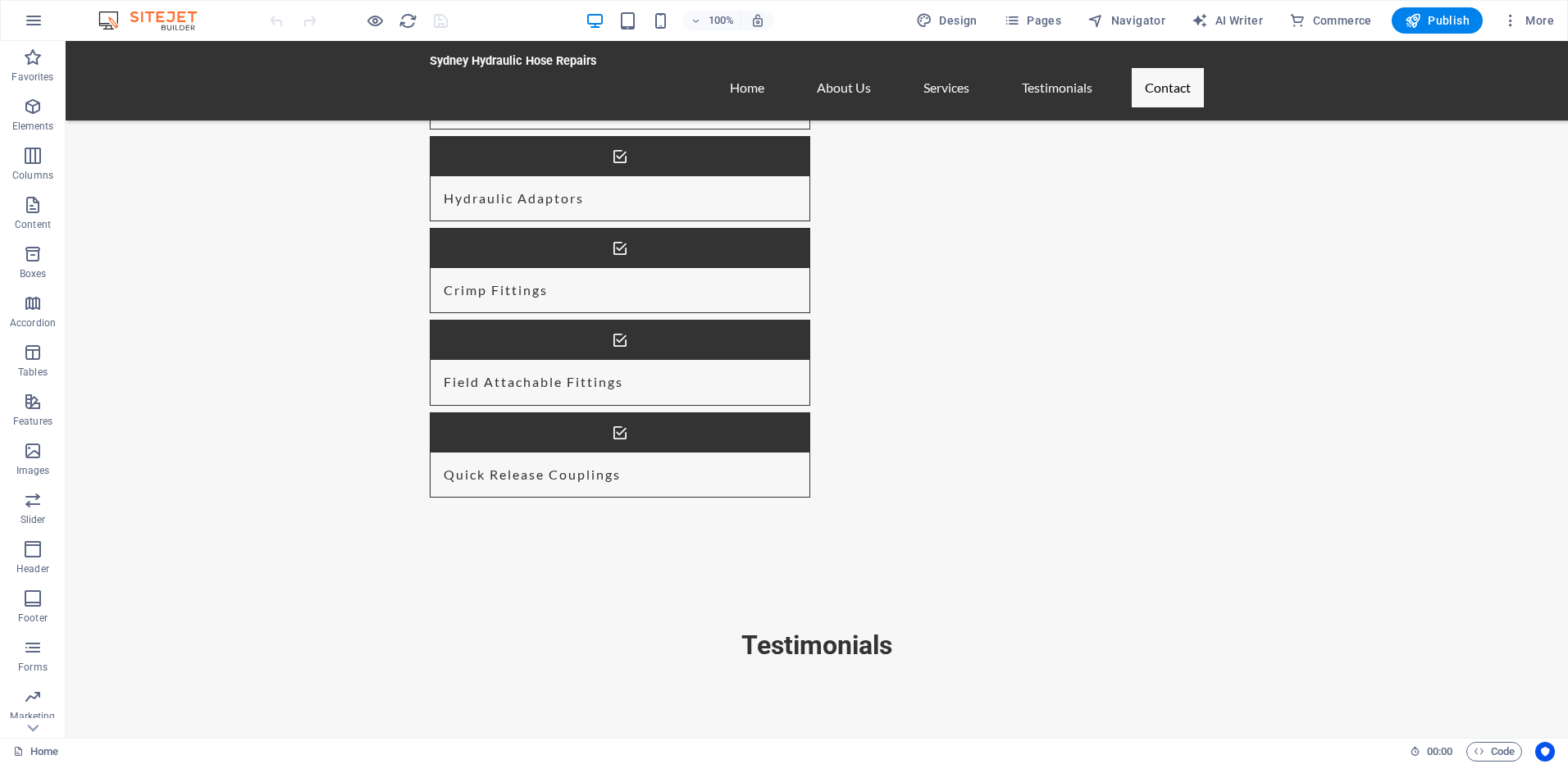
scroll to position [1979, 0]
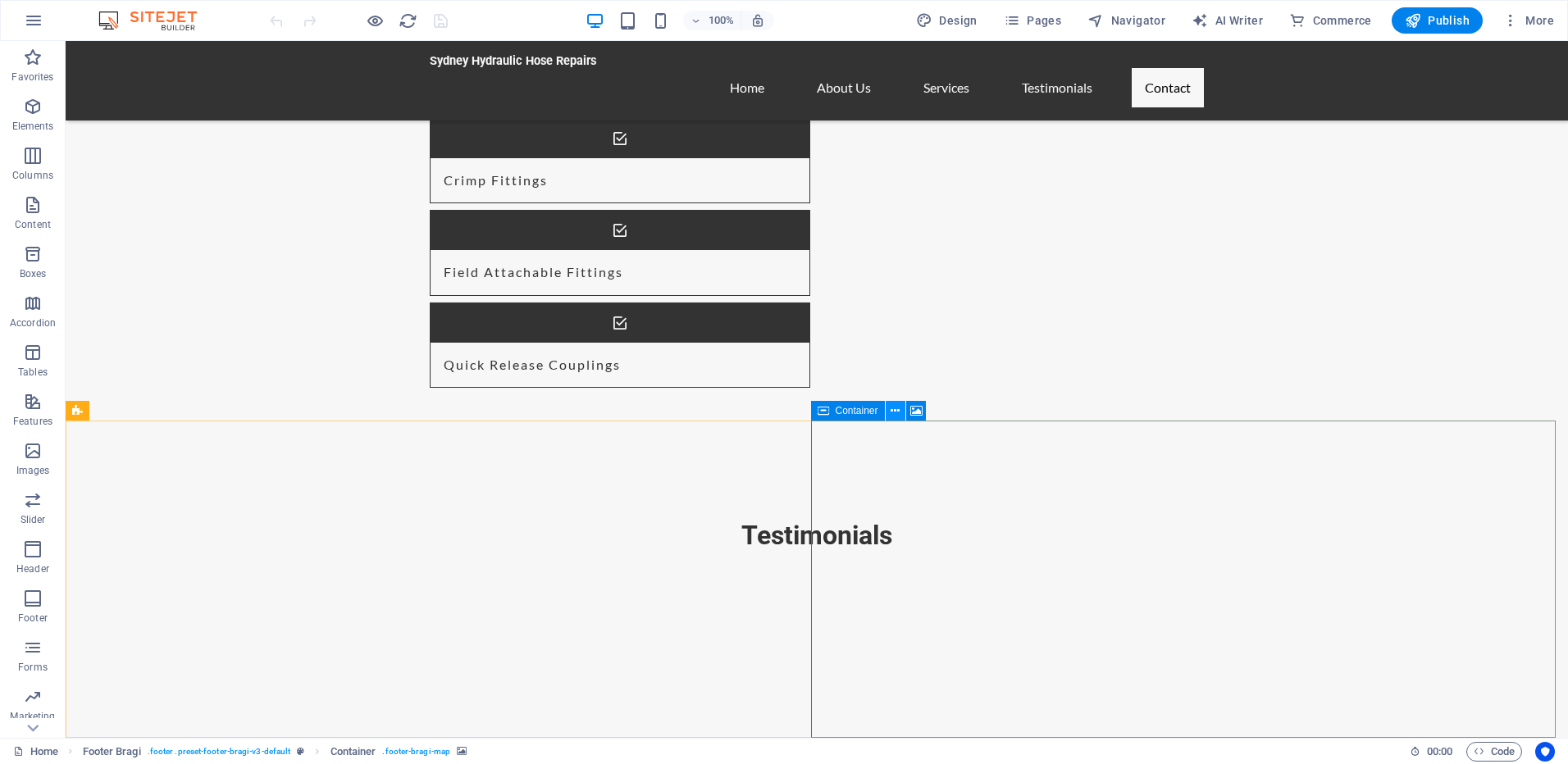
click at [891, 414] on icon at bounding box center [895, 411] width 9 height 18
click at [854, 407] on span "Container" at bounding box center [857, 411] width 42 height 10
click at [886, 412] on button at bounding box center [896, 411] width 20 height 20
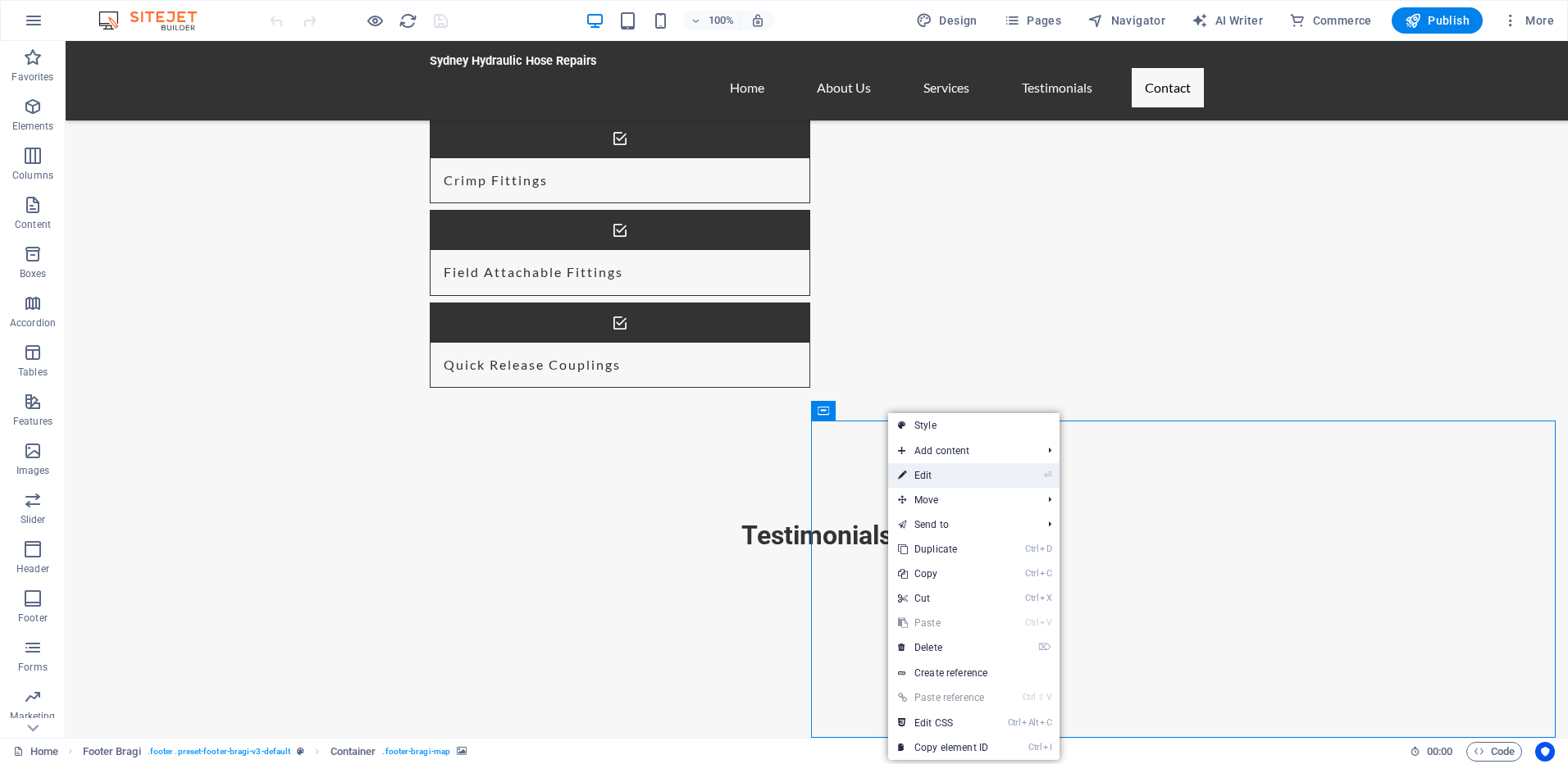
click at [914, 477] on link "⏎ Edit" at bounding box center [943, 475] width 110 height 25
select select "px"
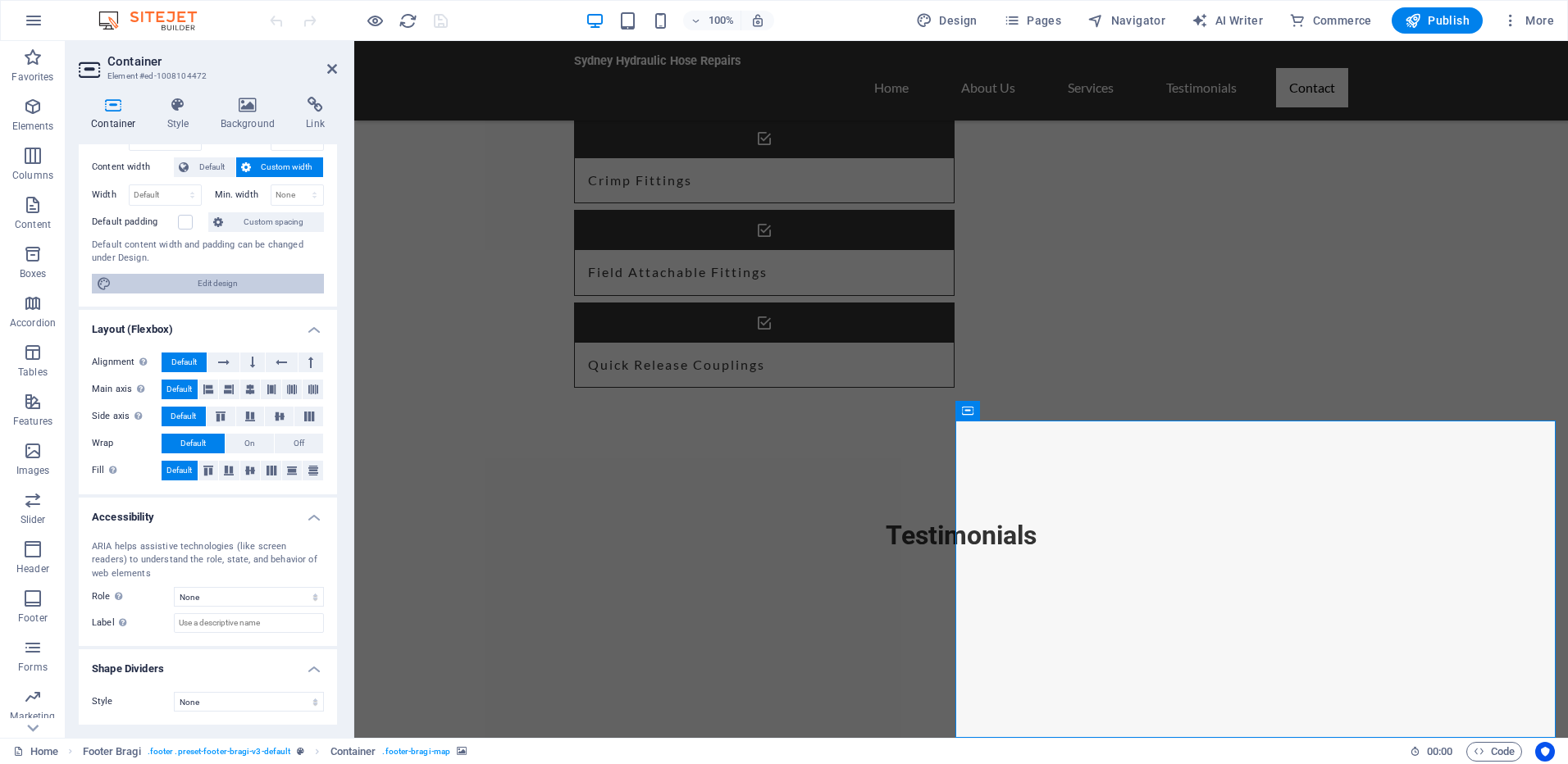
scroll to position [0, 0]
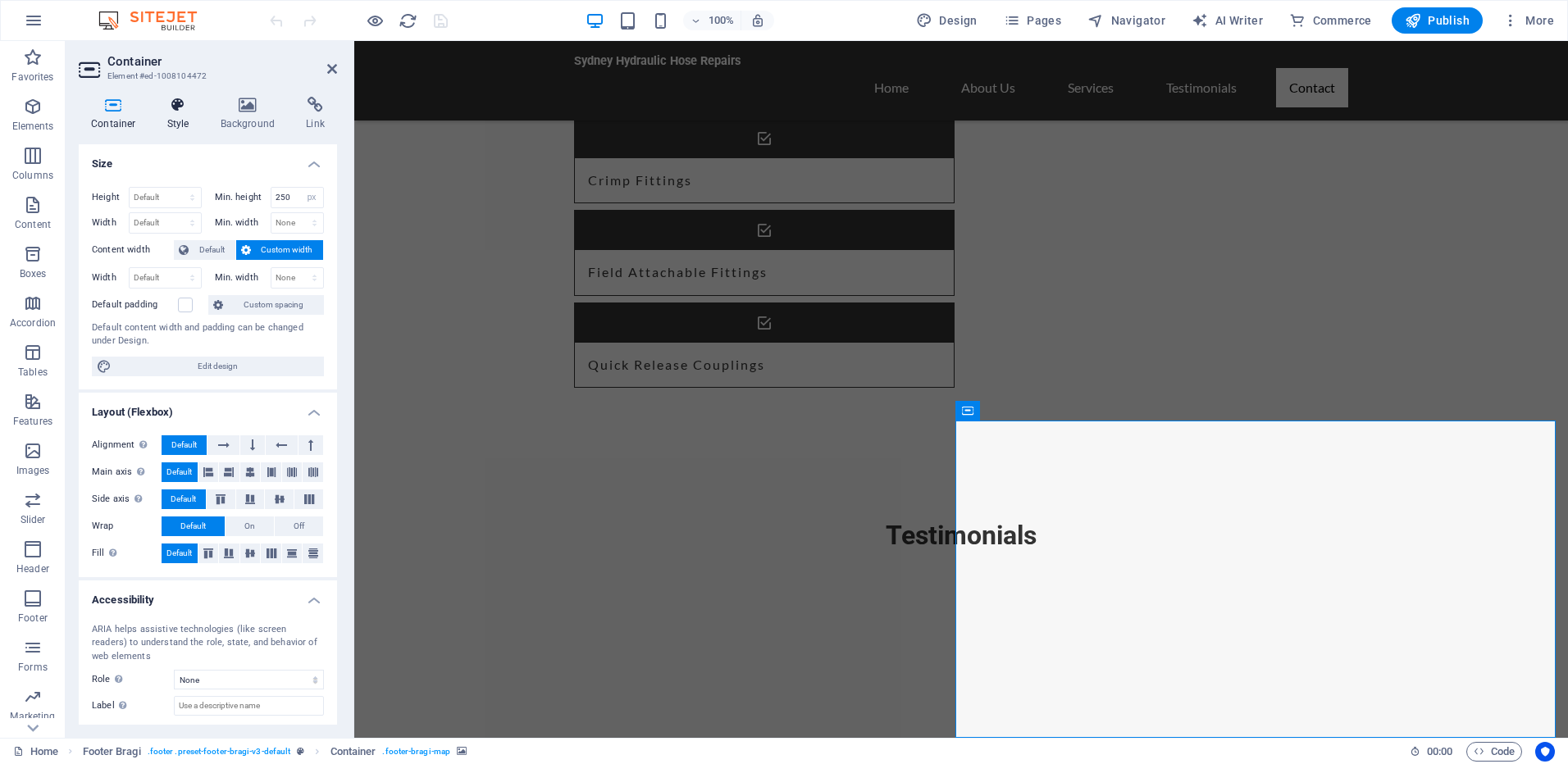
click at [180, 123] on h4 "Style" at bounding box center [182, 113] width 53 height 34
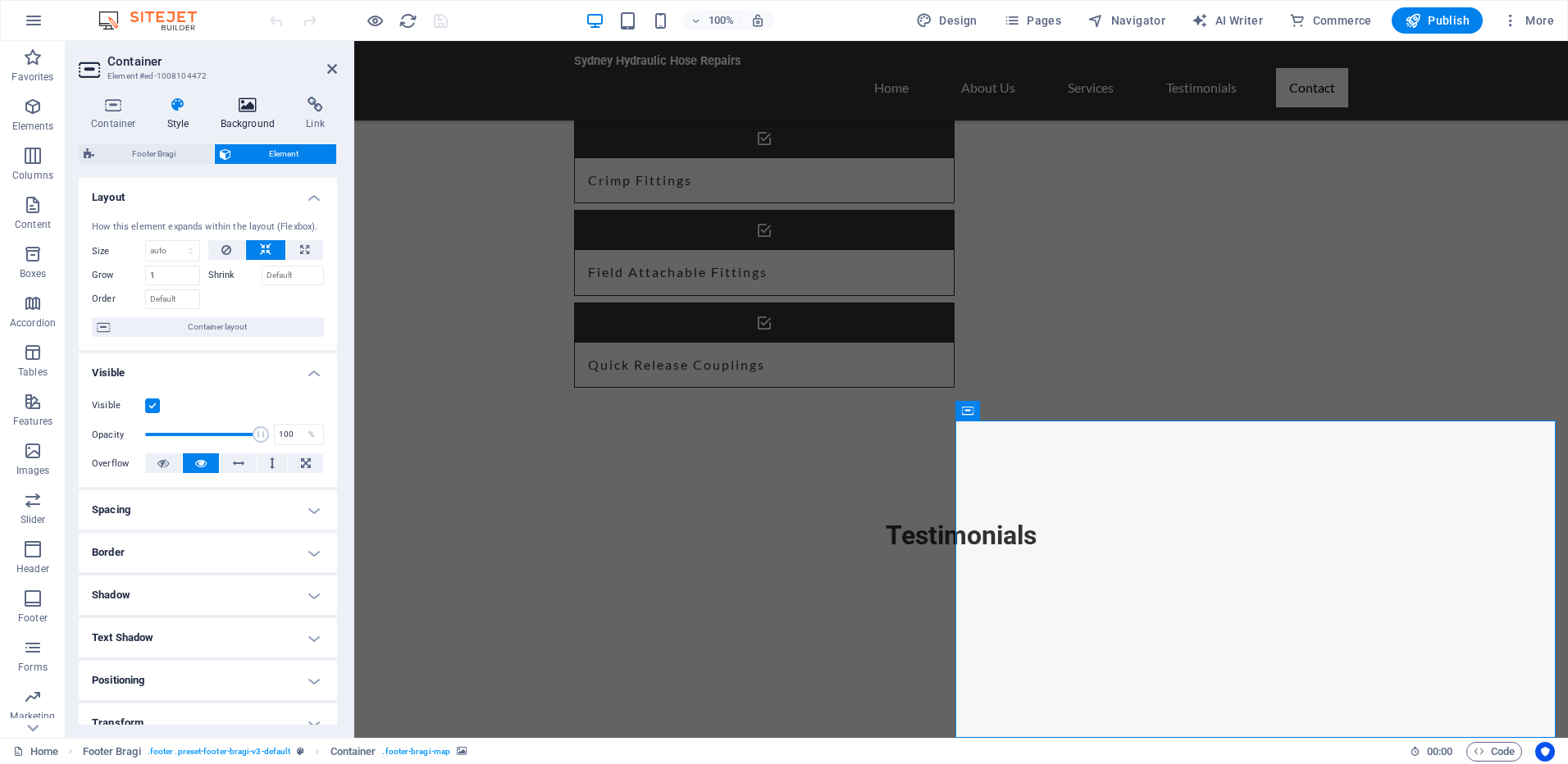
click at [247, 111] on icon at bounding box center [248, 104] width 80 height 17
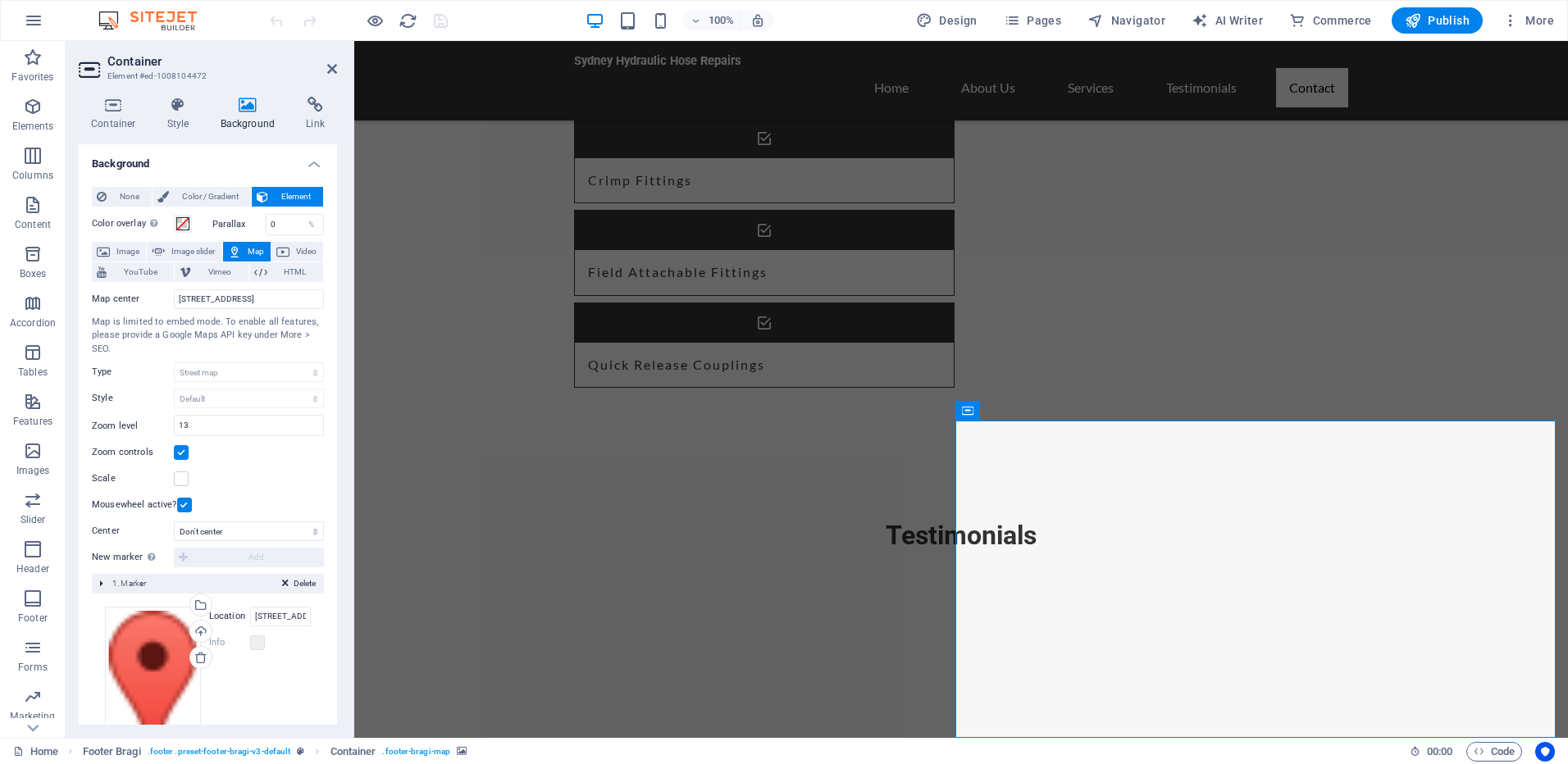
drag, startPoint x: 305, startPoint y: 117, endPoint x: 171, endPoint y: 347, distance: 266.2
click at [171, 347] on div "Container Style Background Link Size Height Default px rem % vh vw Min. height …" at bounding box center [208, 410] width 259 height 628
click at [151, 658] on div "Drag files here, click to choose files or select files from Files or our free s…" at bounding box center [153, 690] width 96 height 167
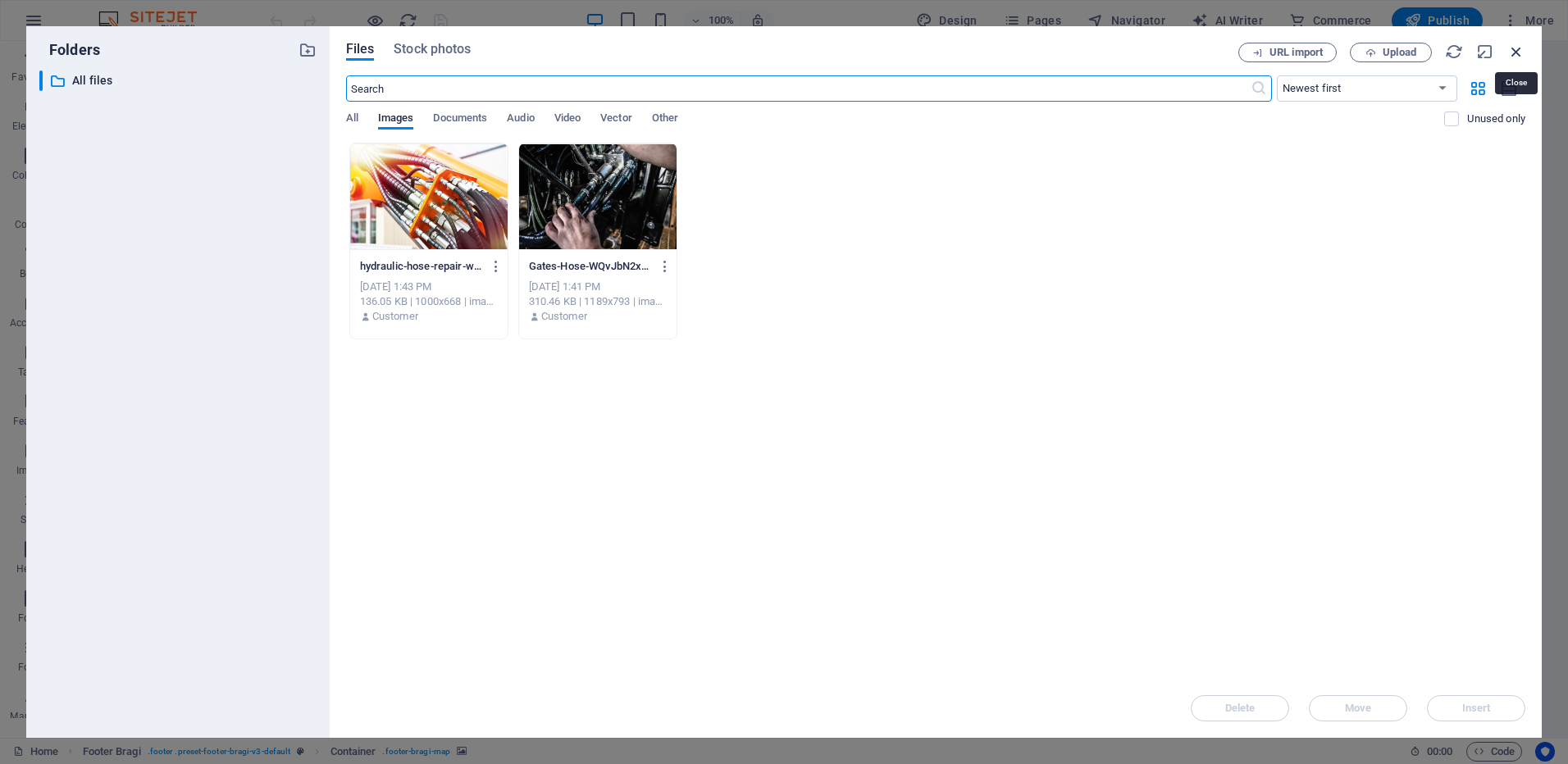
click at [1519, 47] on icon "button" at bounding box center [1517, 51] width 18 height 18
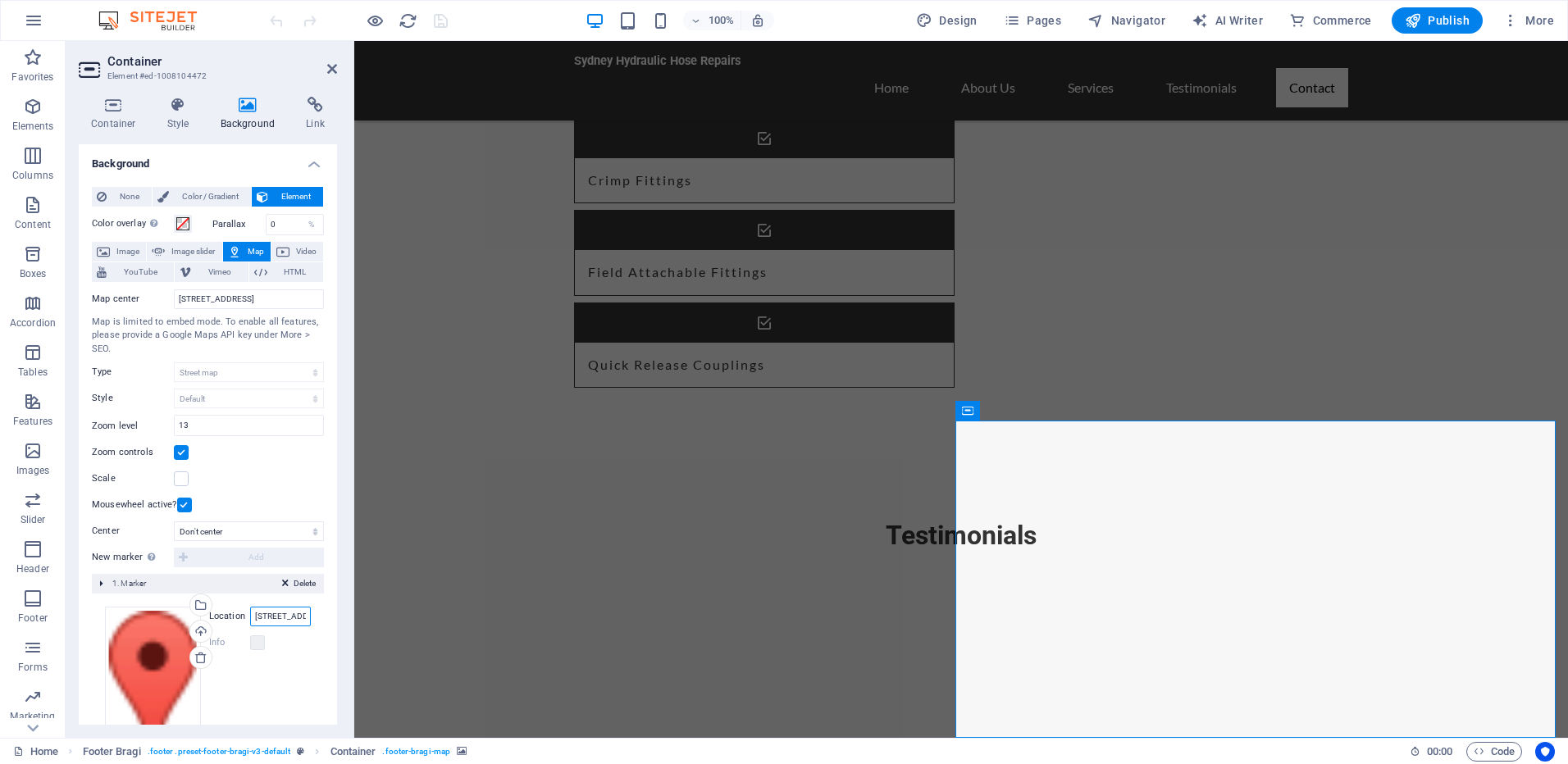
click at [266, 617] on input "[STREET_ADDRESS]" at bounding box center [280, 617] width 61 height 20
click at [278, 678] on div "Drag files here, click to choose files or select files from Files or our free s…" at bounding box center [208, 690] width 206 height 167
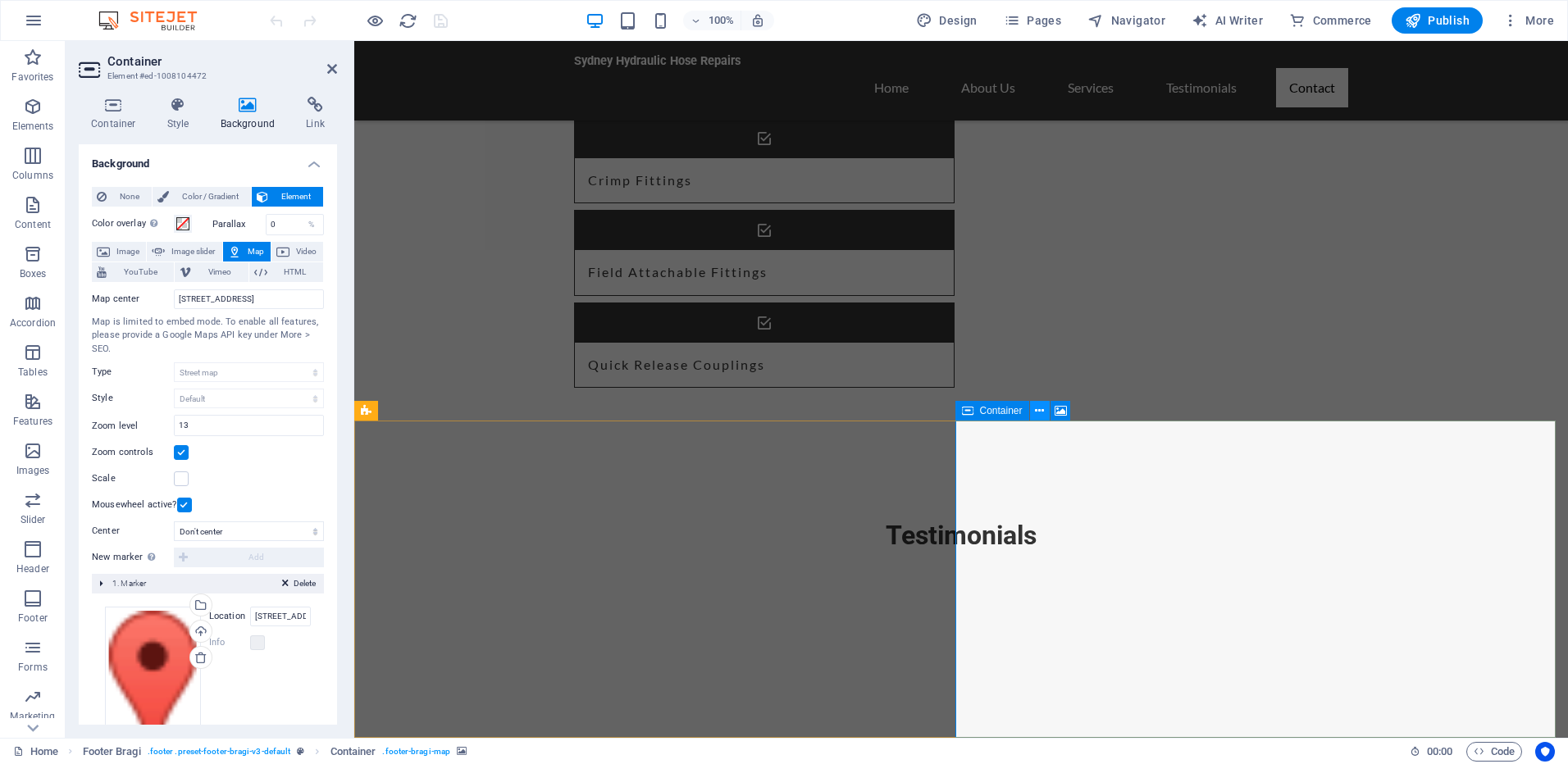
drag, startPoint x: 1057, startPoint y: 411, endPoint x: 1042, endPoint y: 406, distance: 15.8
click at [1042, 406] on div "Container" at bounding box center [1018, 411] width 126 height 21
click at [1042, 406] on icon at bounding box center [1039, 411] width 9 height 18
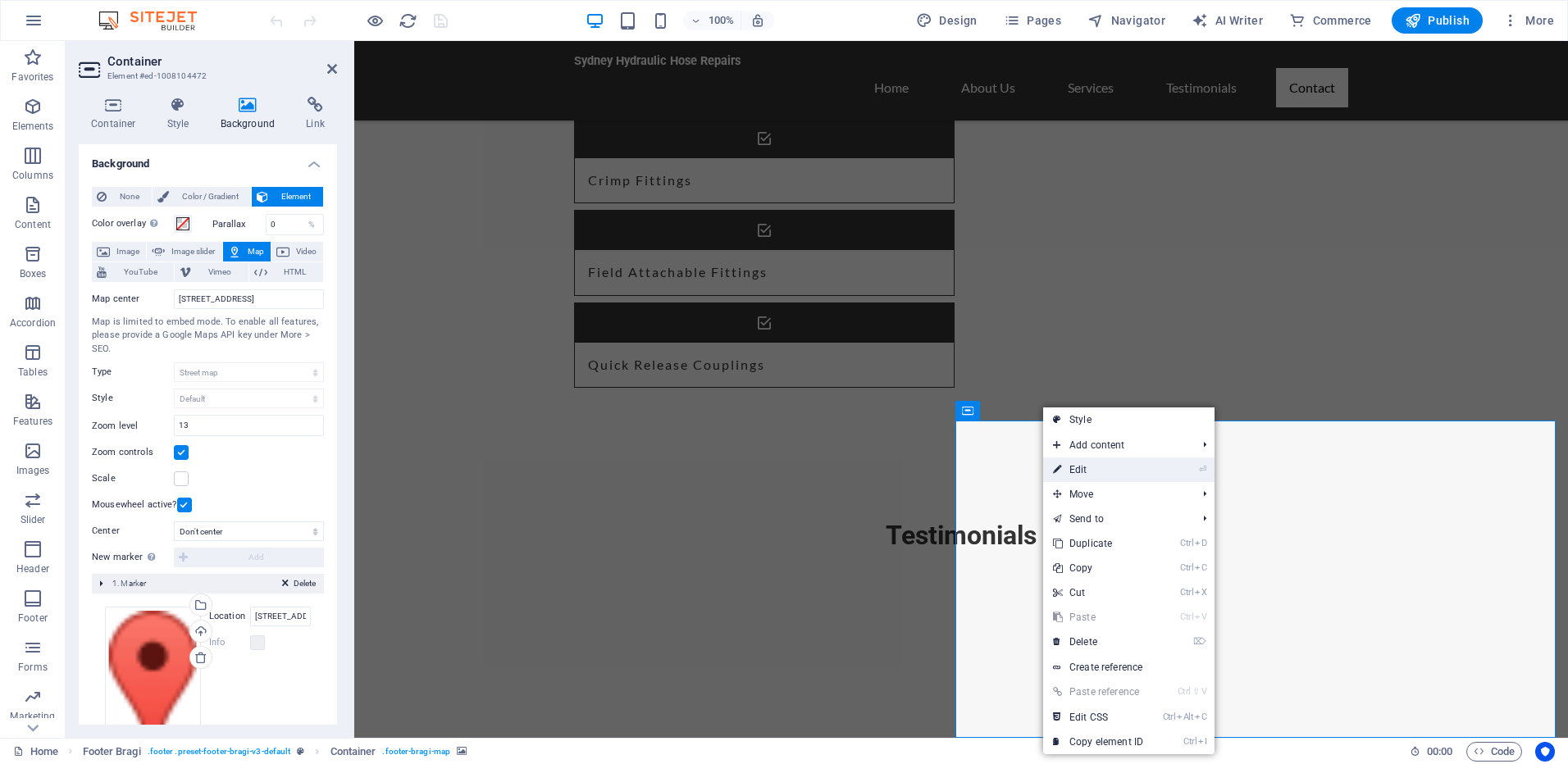
click at [1089, 475] on link "⏎ Edit" at bounding box center [1099, 469] width 110 height 25
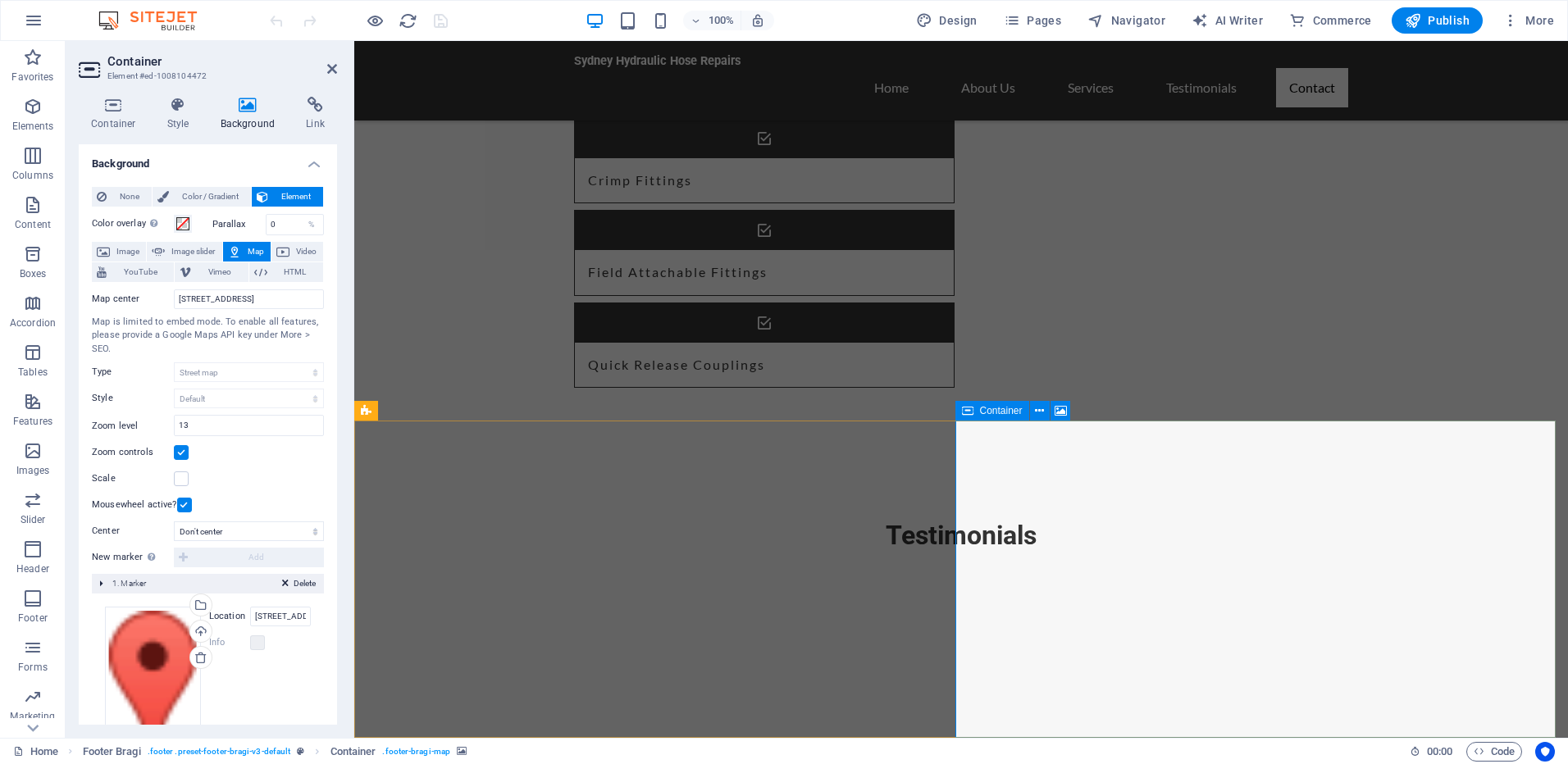
click at [988, 412] on span "Container" at bounding box center [1000, 411] width 42 height 10
click at [1046, 419] on button at bounding box center [1040, 411] width 20 height 20
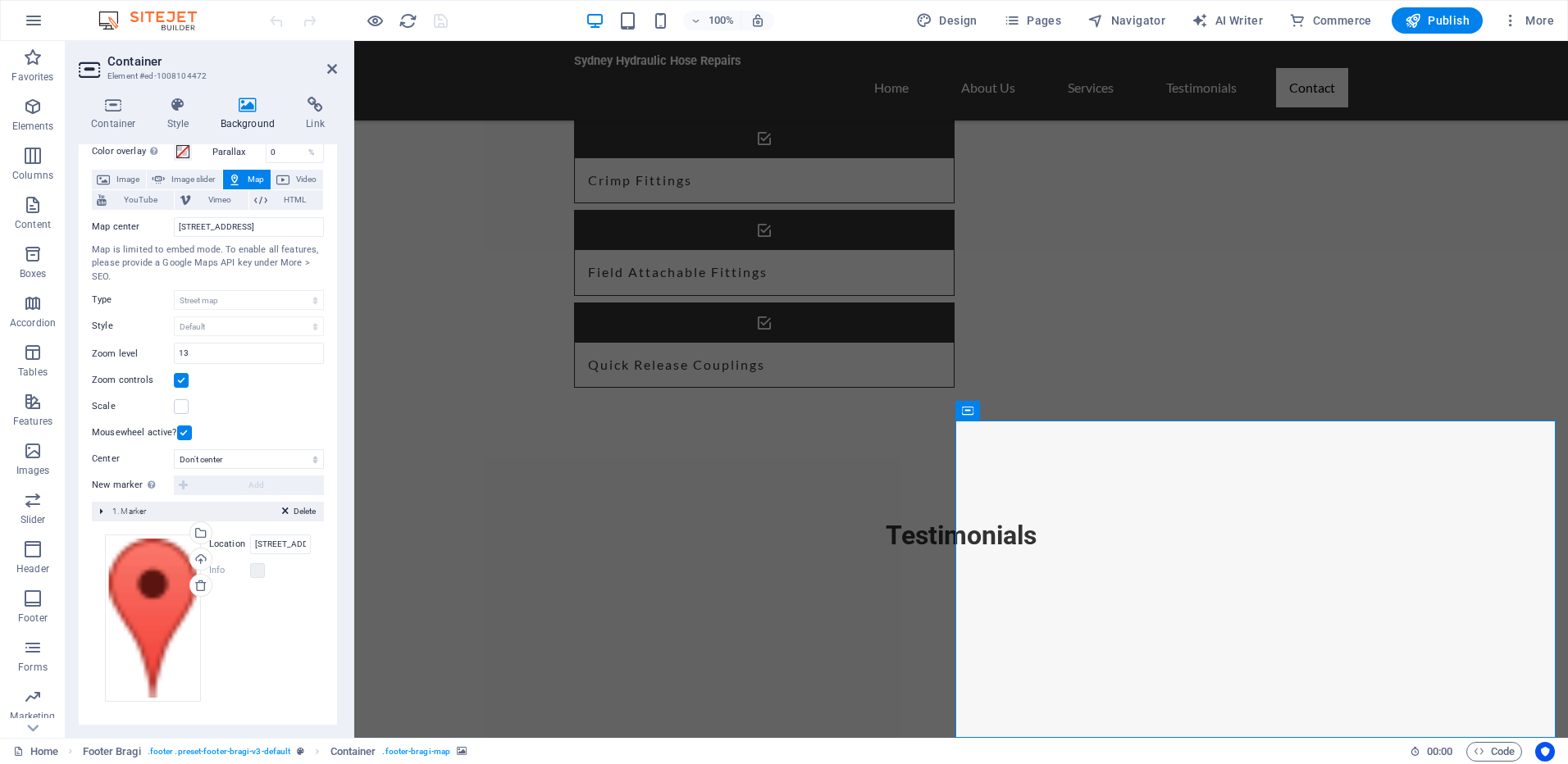
click at [234, 539] on label "Location" at bounding box center [230, 545] width 41 height 20
click at [250, 539] on input "[STREET_ADDRESS]" at bounding box center [280, 545] width 61 height 20
click at [257, 572] on label at bounding box center [257, 570] width 15 height 15
click at [270, 549] on input "[STREET_ADDRESS]" at bounding box center [280, 545] width 61 height 20
click at [101, 509] on div "Delete 1. Marker" at bounding box center [208, 511] width 232 height 20
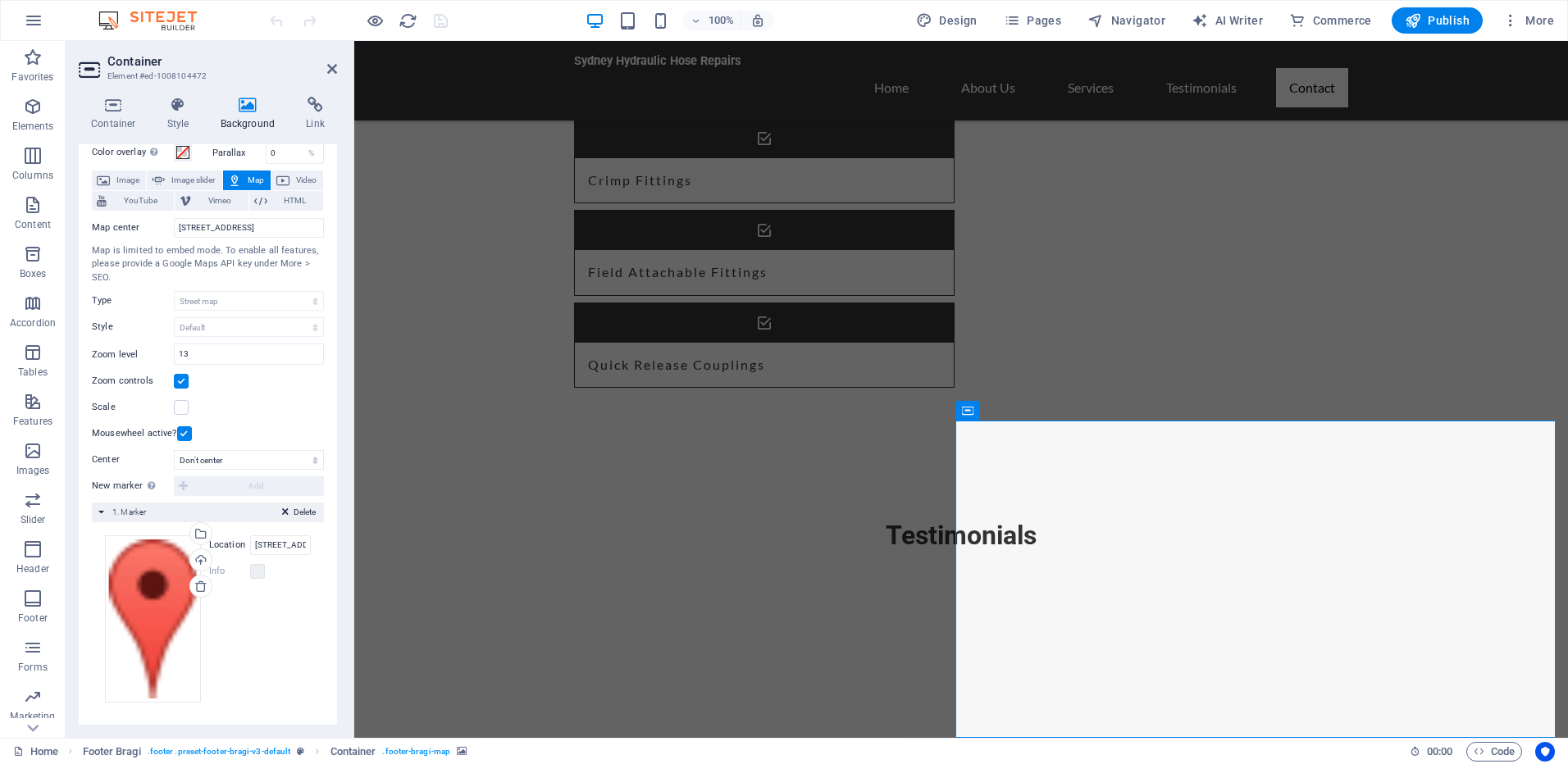
scroll to position [0, 0]
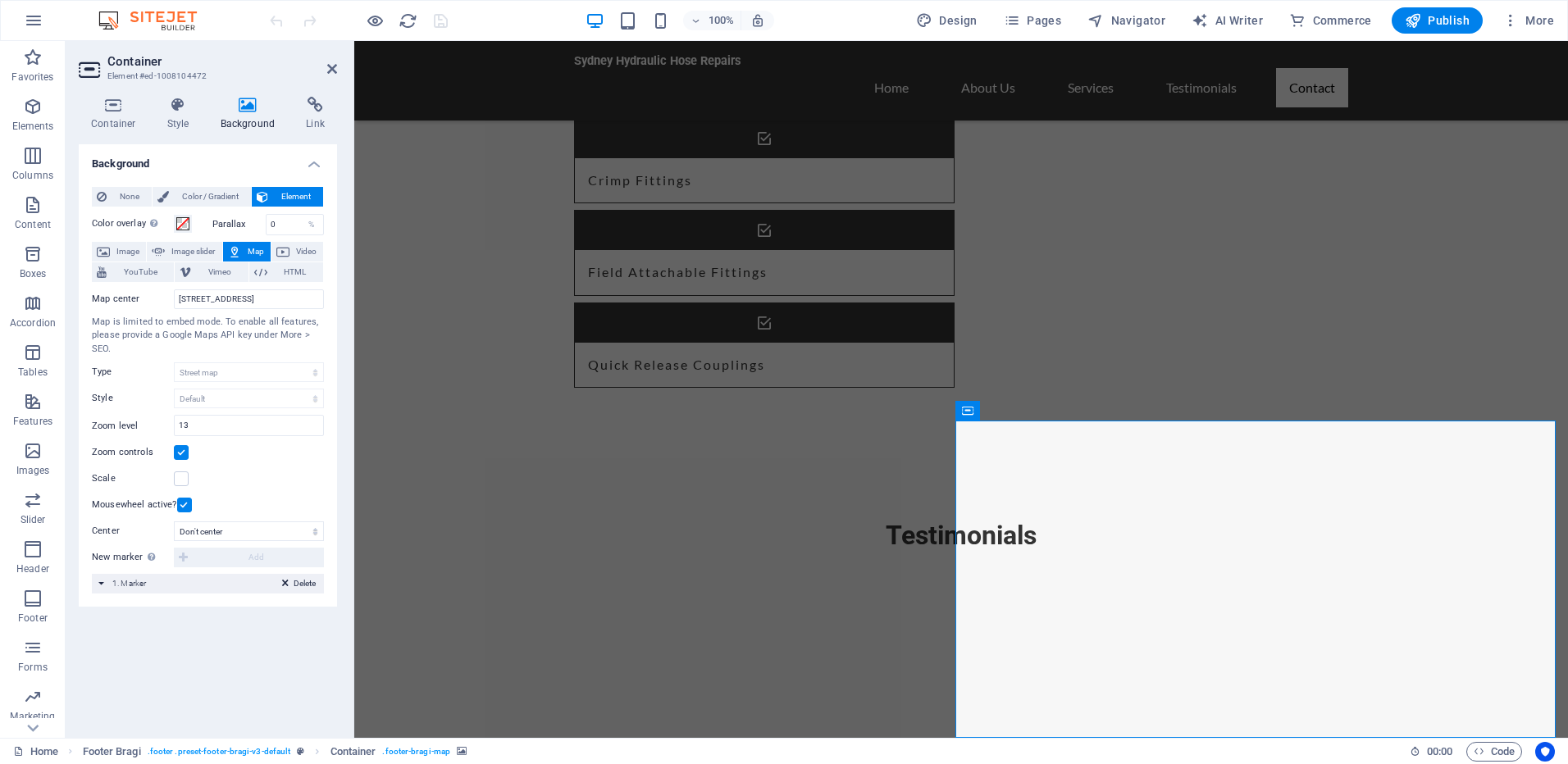
click at [101, 581] on div "Delete 1. Marker" at bounding box center [208, 584] width 232 height 20
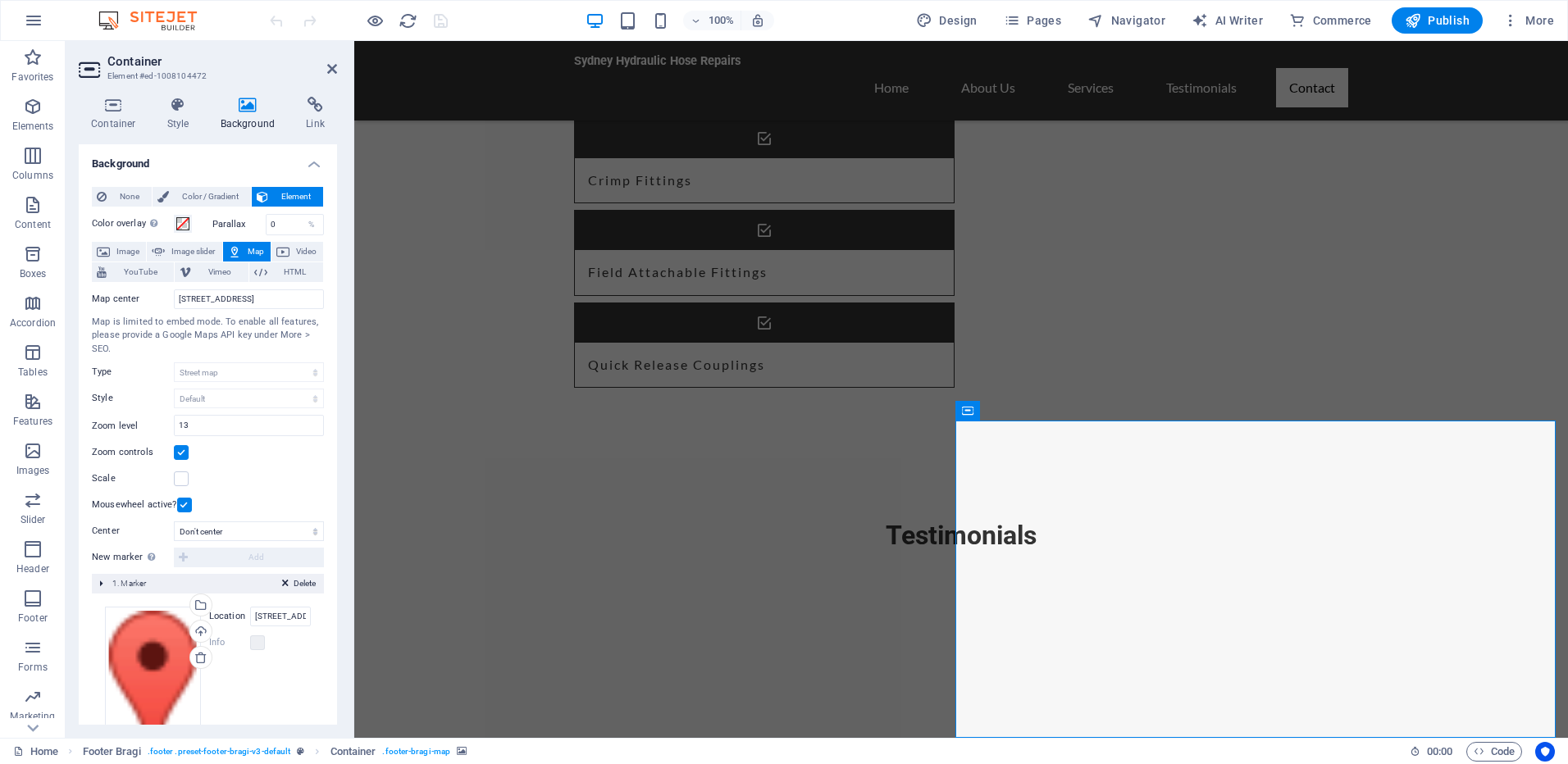
click at [126, 583] on span "1. Marker" at bounding box center [129, 583] width 33 height 9
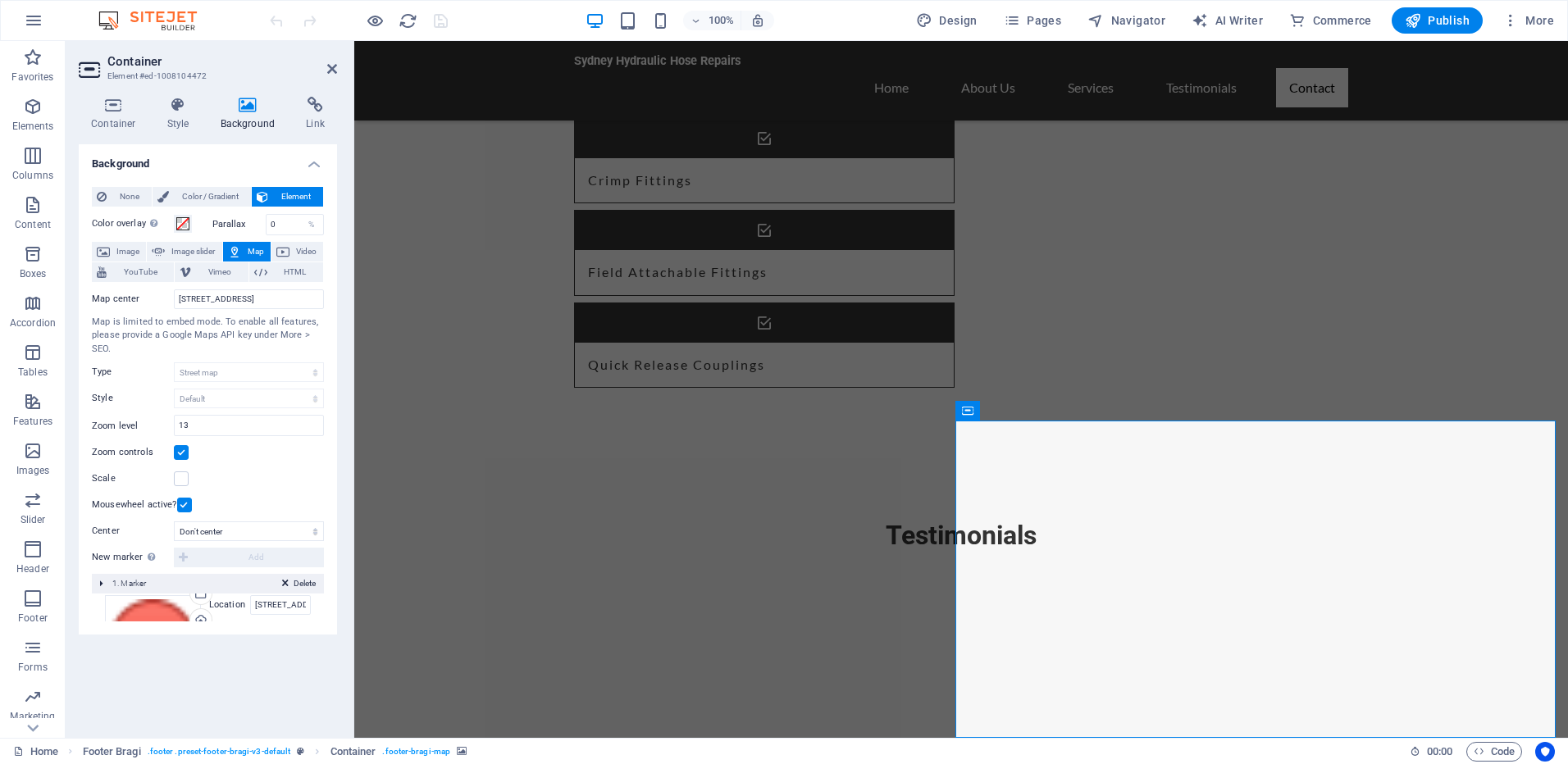
click at [126, 583] on span "1. Marker" at bounding box center [129, 583] width 33 height 9
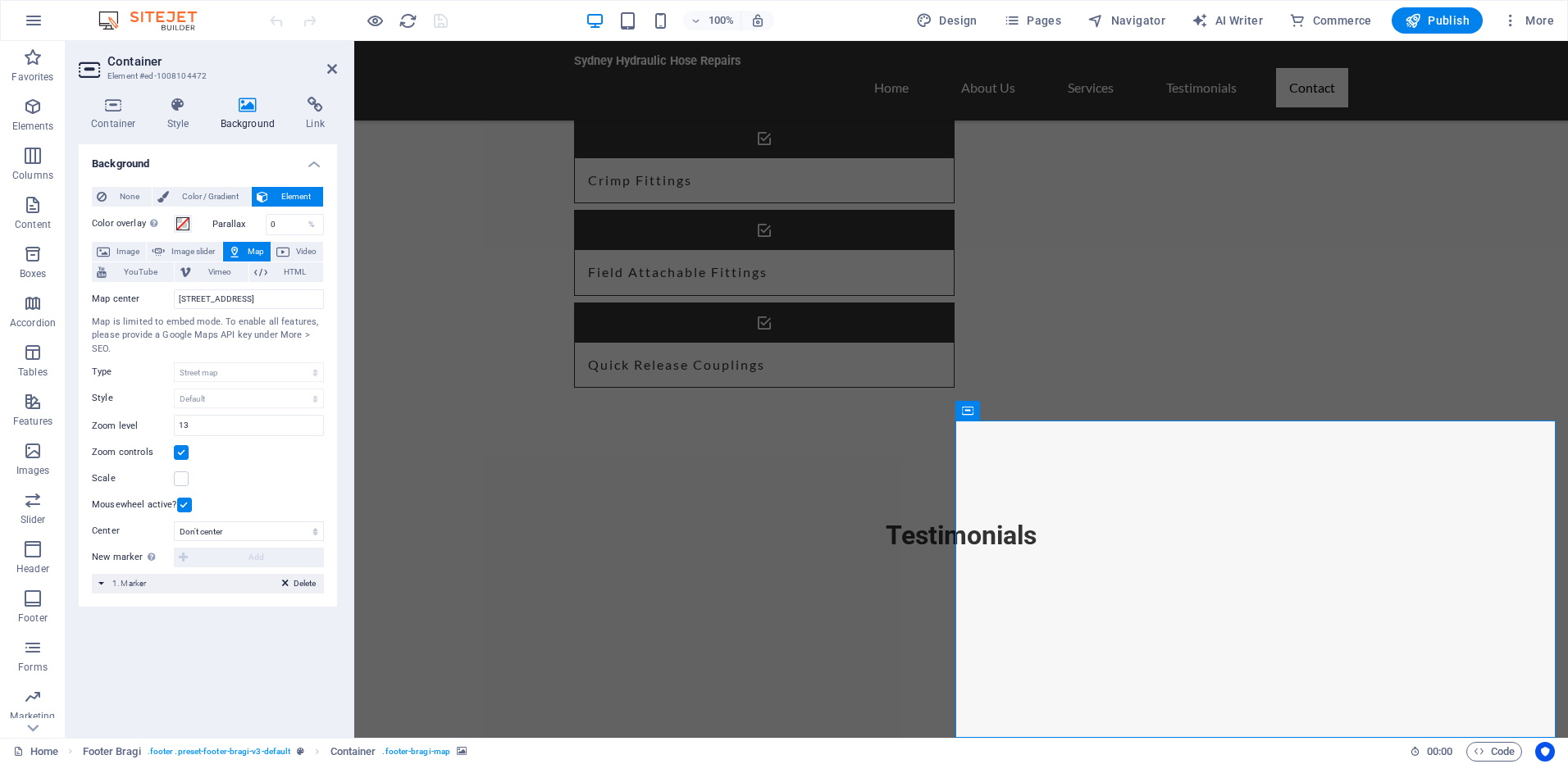
click at [190, 136] on div "Container Style Background Link Size Height Default px rem % vh vw Min. height …" at bounding box center [208, 410] width 259 height 628
click at [180, 126] on h4 "Style" at bounding box center [182, 113] width 53 height 34
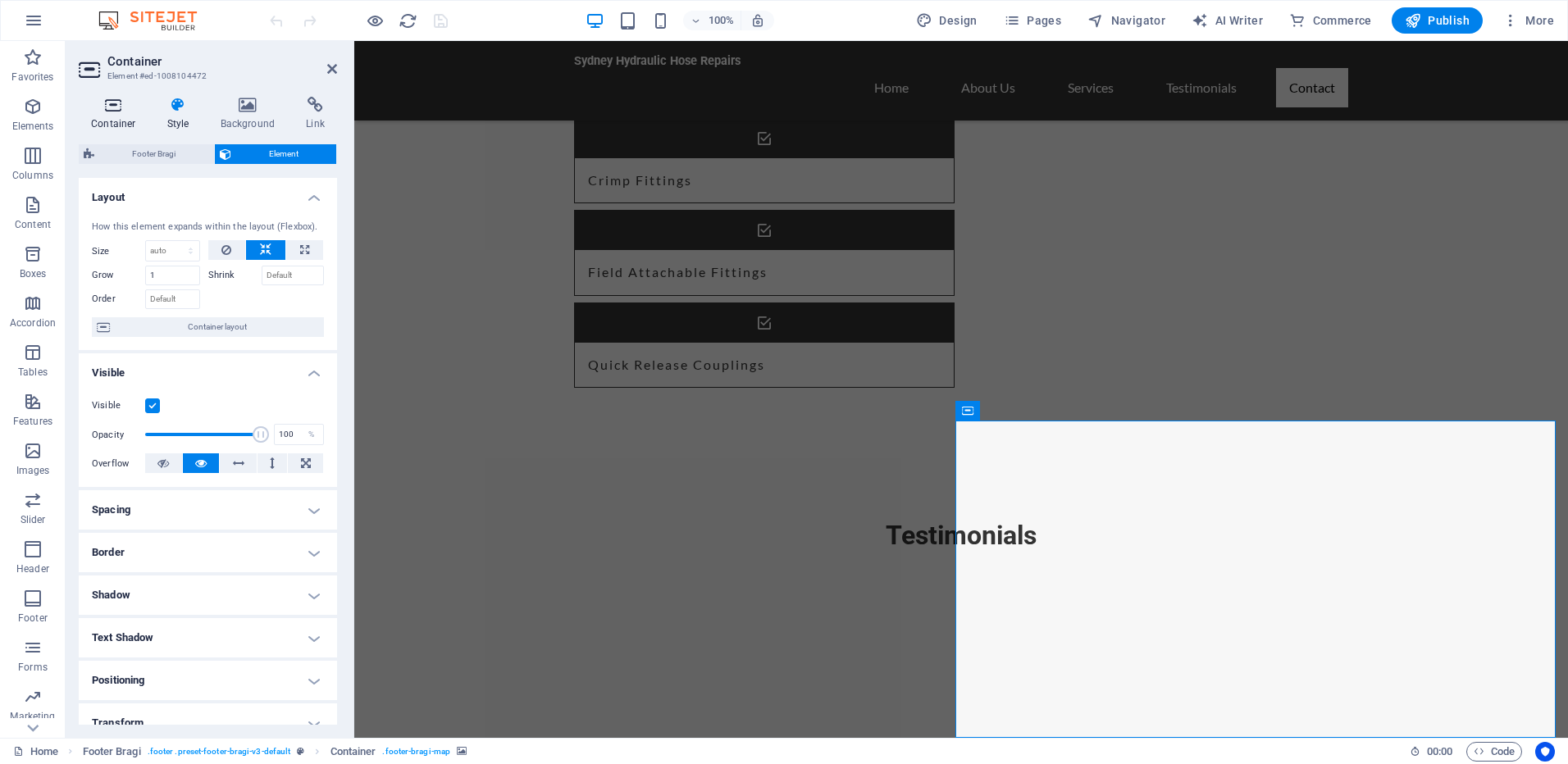
click at [107, 102] on icon at bounding box center [113, 104] width 70 height 17
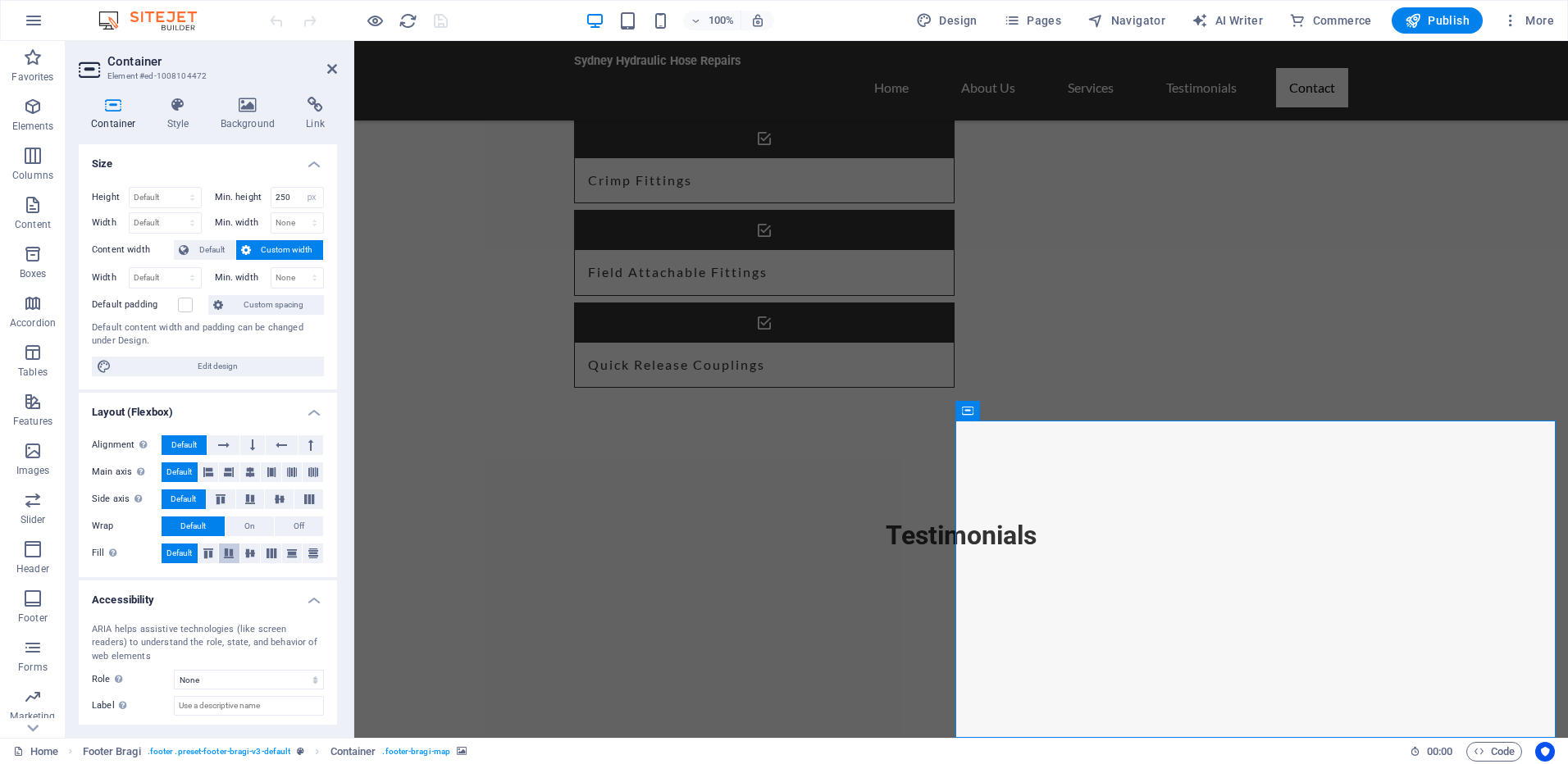
scroll to position [83, 0]
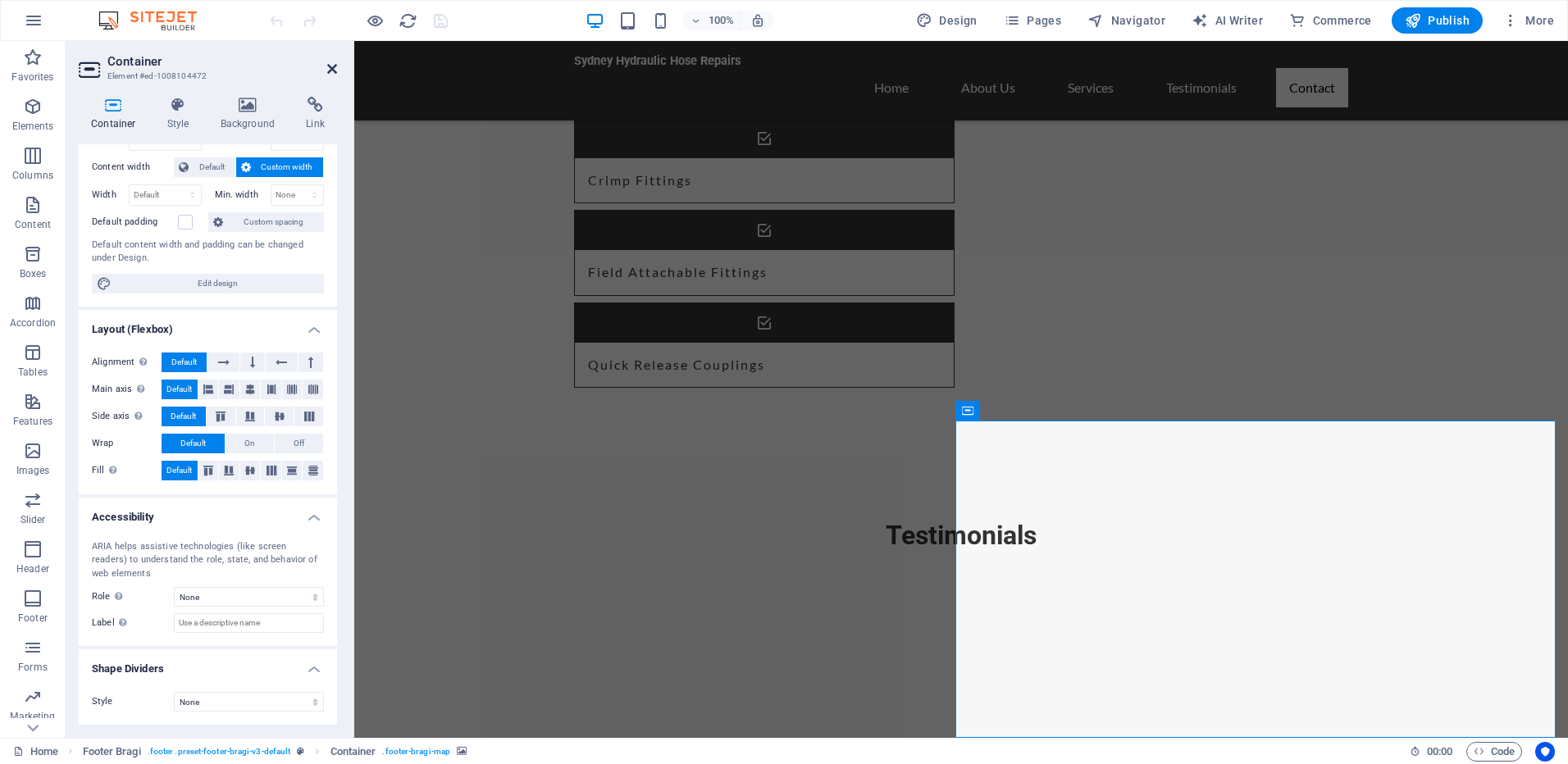
click at [332, 65] on icon at bounding box center [332, 68] width 10 height 13
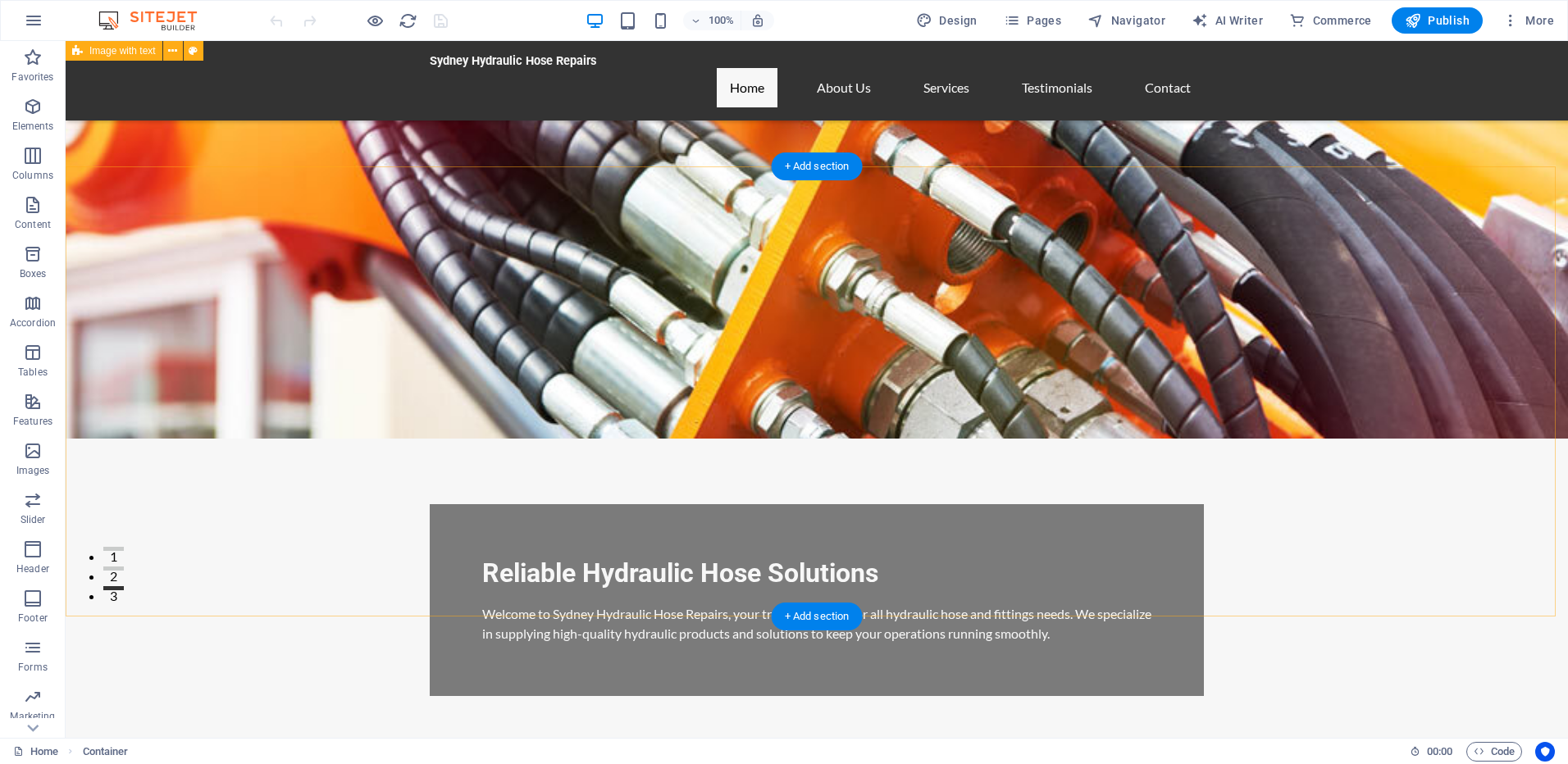
scroll to position [0, 0]
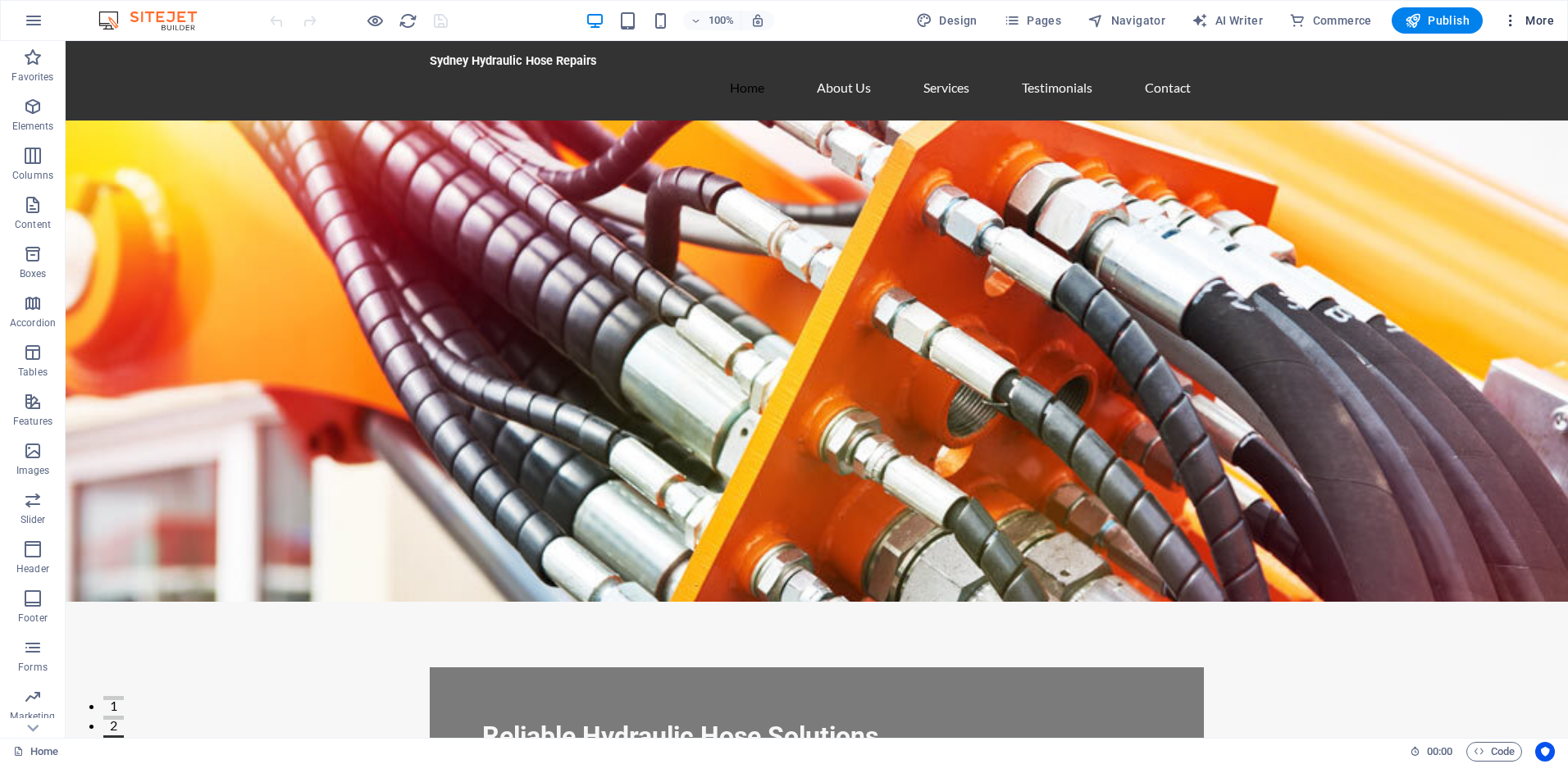
click at [1541, 32] on button "More" at bounding box center [1529, 21] width 65 height 27
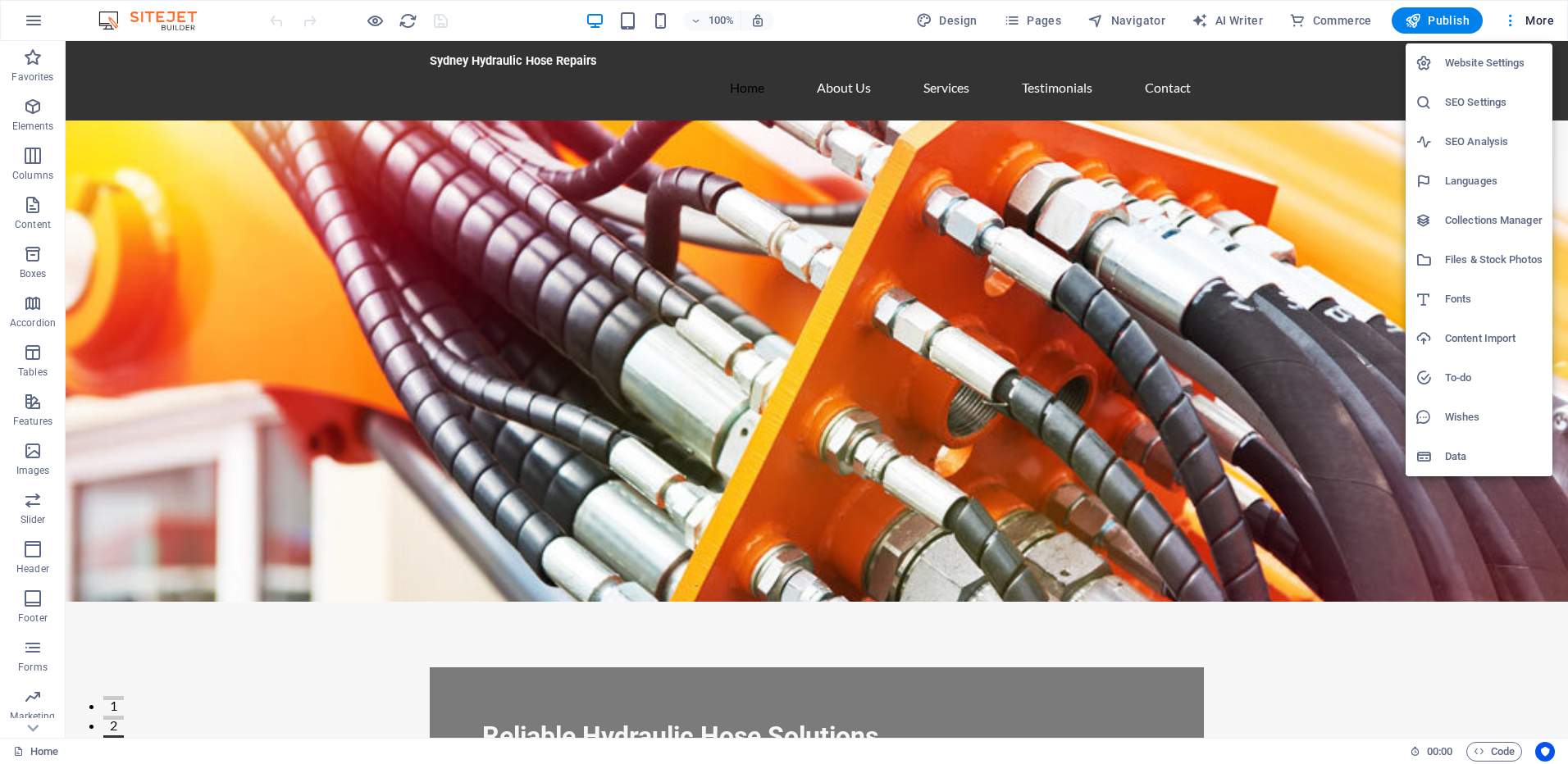
click at [1469, 464] on h6 "Data" at bounding box center [1493, 456] width 97 height 20
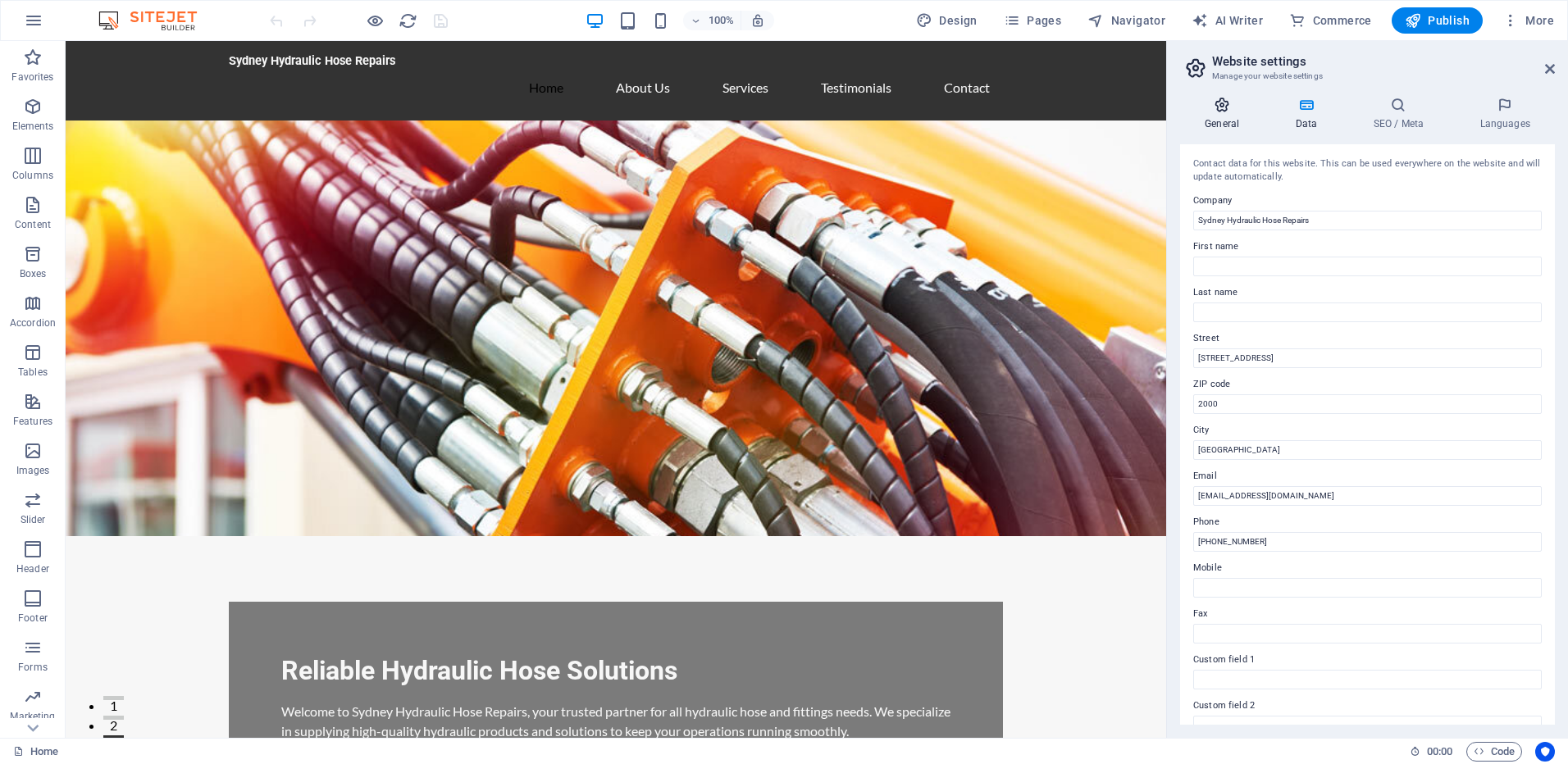
click at [1214, 116] on h4 "General" at bounding box center [1226, 113] width 90 height 34
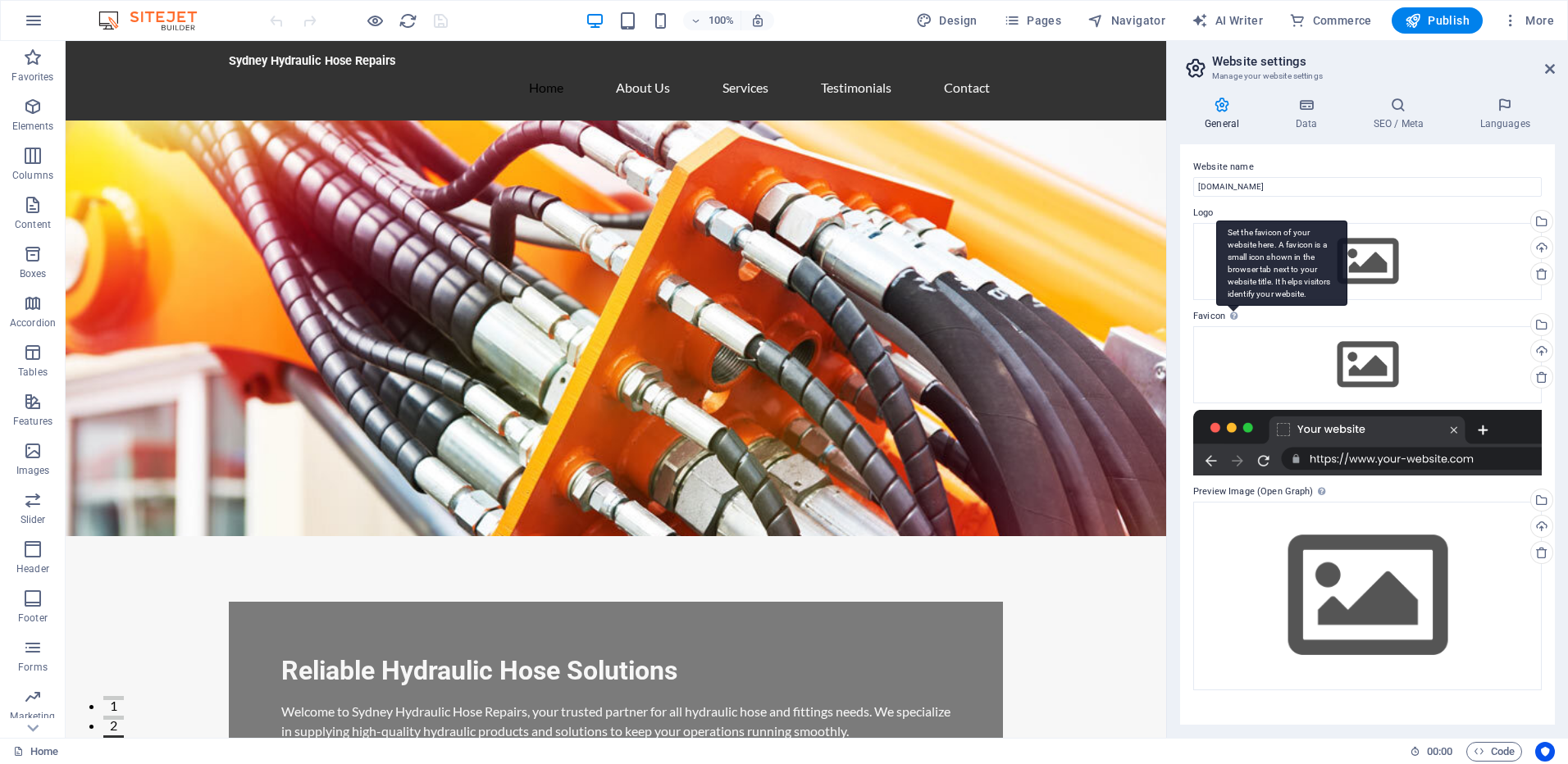
click at [1235, 307] on div "Set the favicon of your website here. A favicon is a small icon shown in the br…" at bounding box center [1282, 264] width 131 height 87
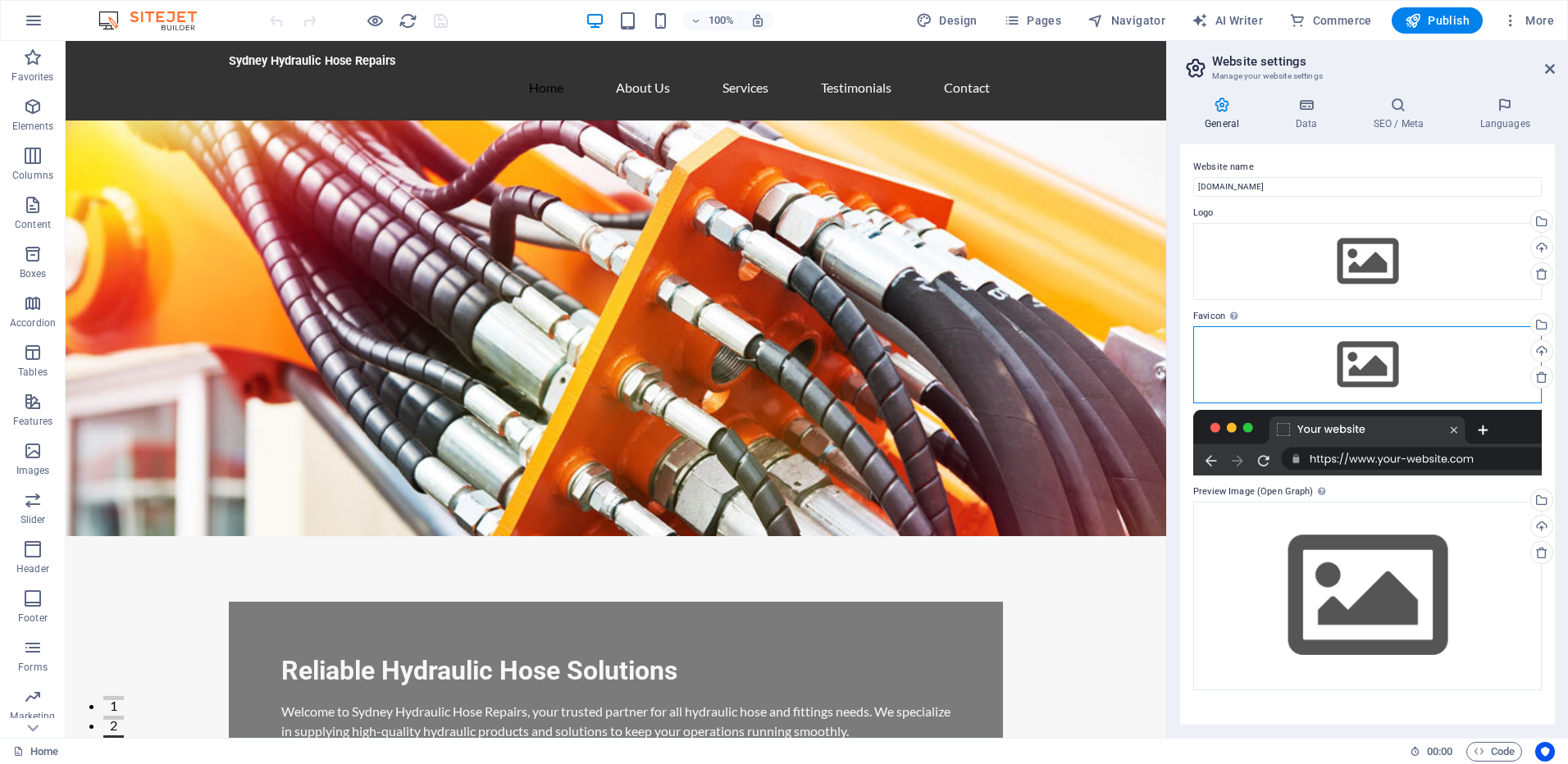
click at [1346, 378] on div "Drag files here, click to choose files or select files from Files or our free s…" at bounding box center [1367, 365] width 348 height 77
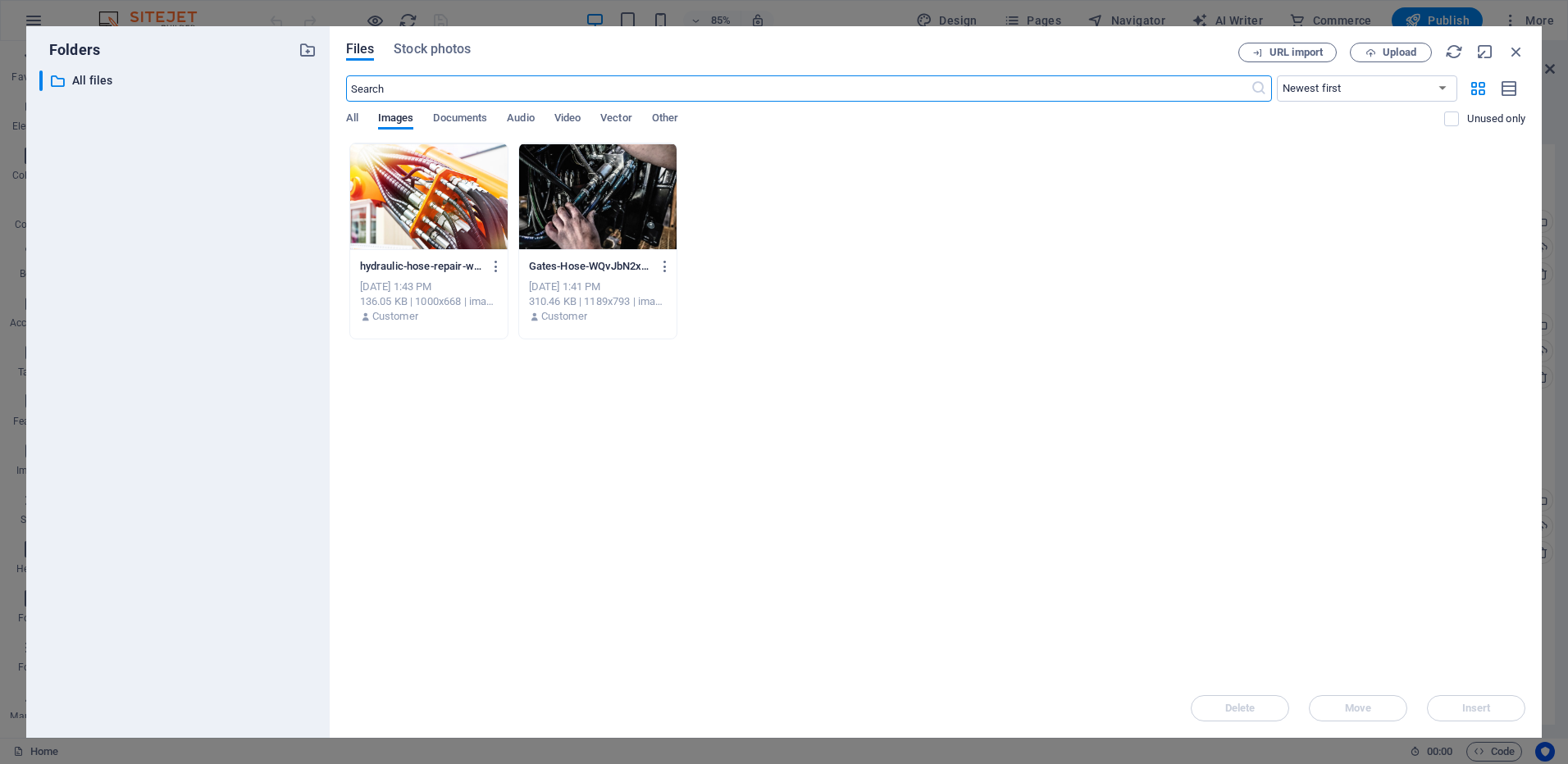
click at [1528, 52] on div "Files Stock photos URL import Upload ​ Newest first Oldest first Name (A-Z) Nam…" at bounding box center [935, 382] width 1212 height 712
click at [1517, 54] on icon "button" at bounding box center [1517, 51] width 18 height 18
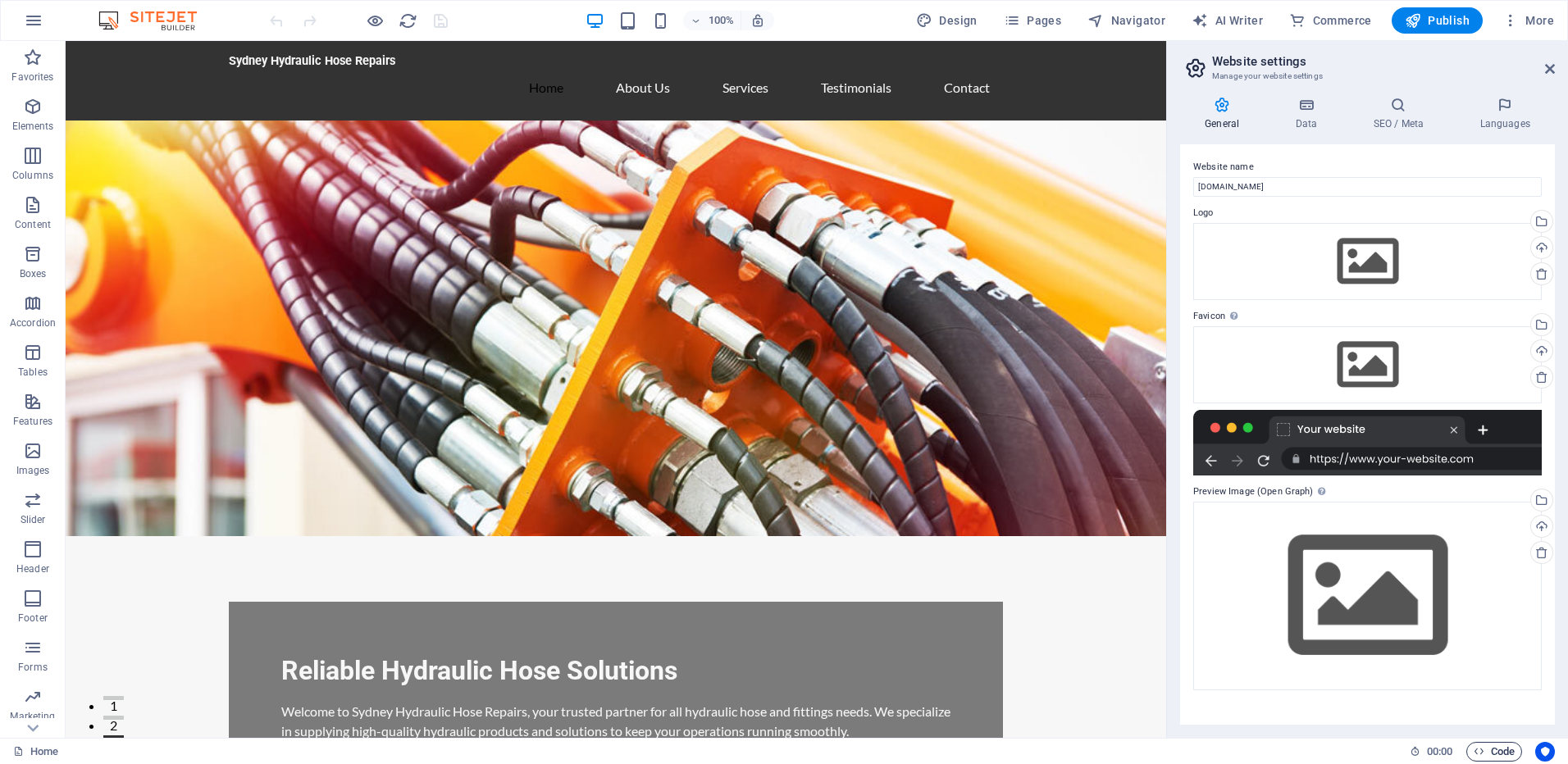
click at [1494, 754] on span "Code" at bounding box center [1494, 752] width 41 height 20
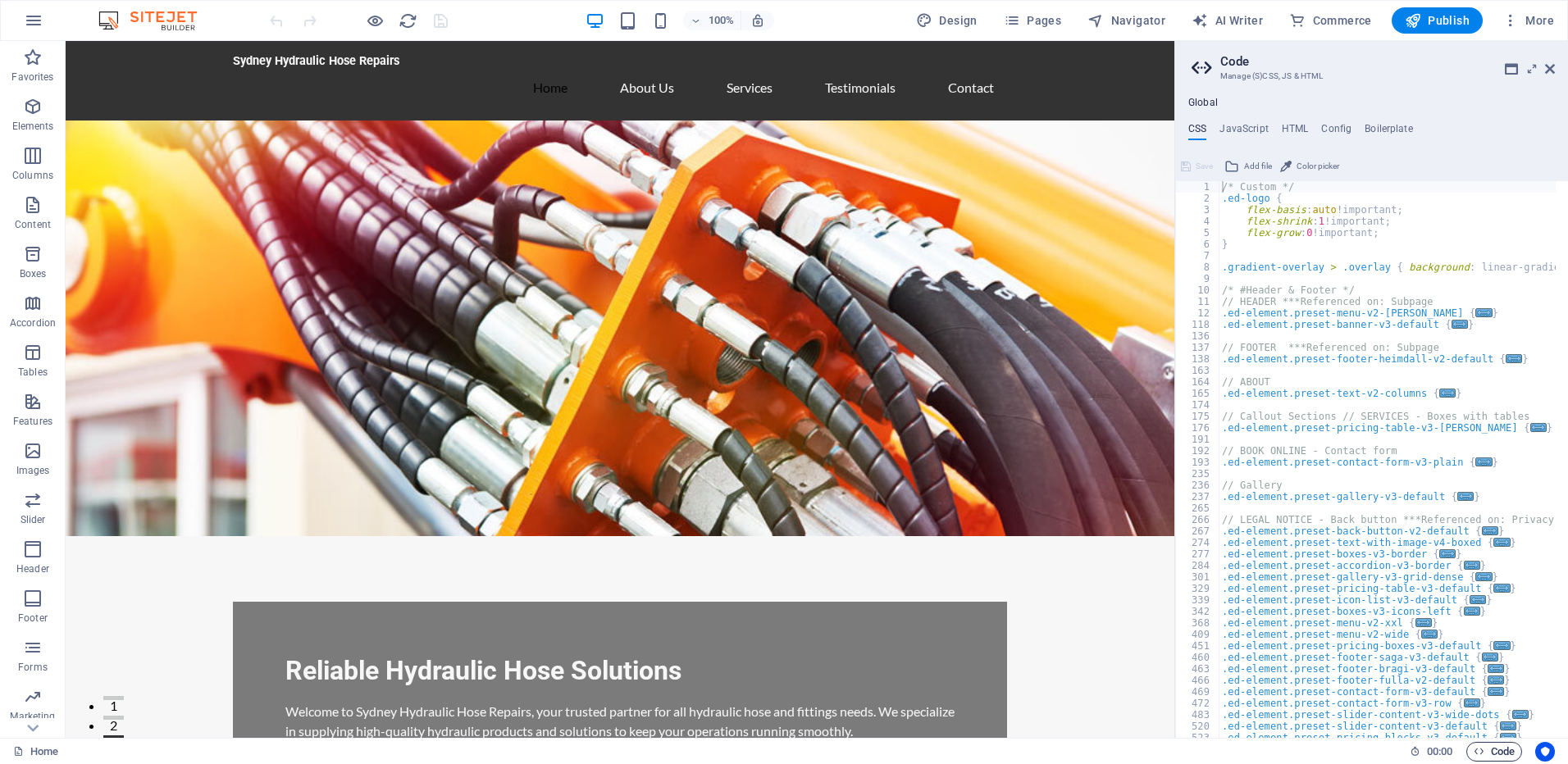
click at [1494, 754] on span "Code" at bounding box center [1494, 752] width 41 height 20
click at [1552, 66] on icon at bounding box center [1550, 68] width 10 height 13
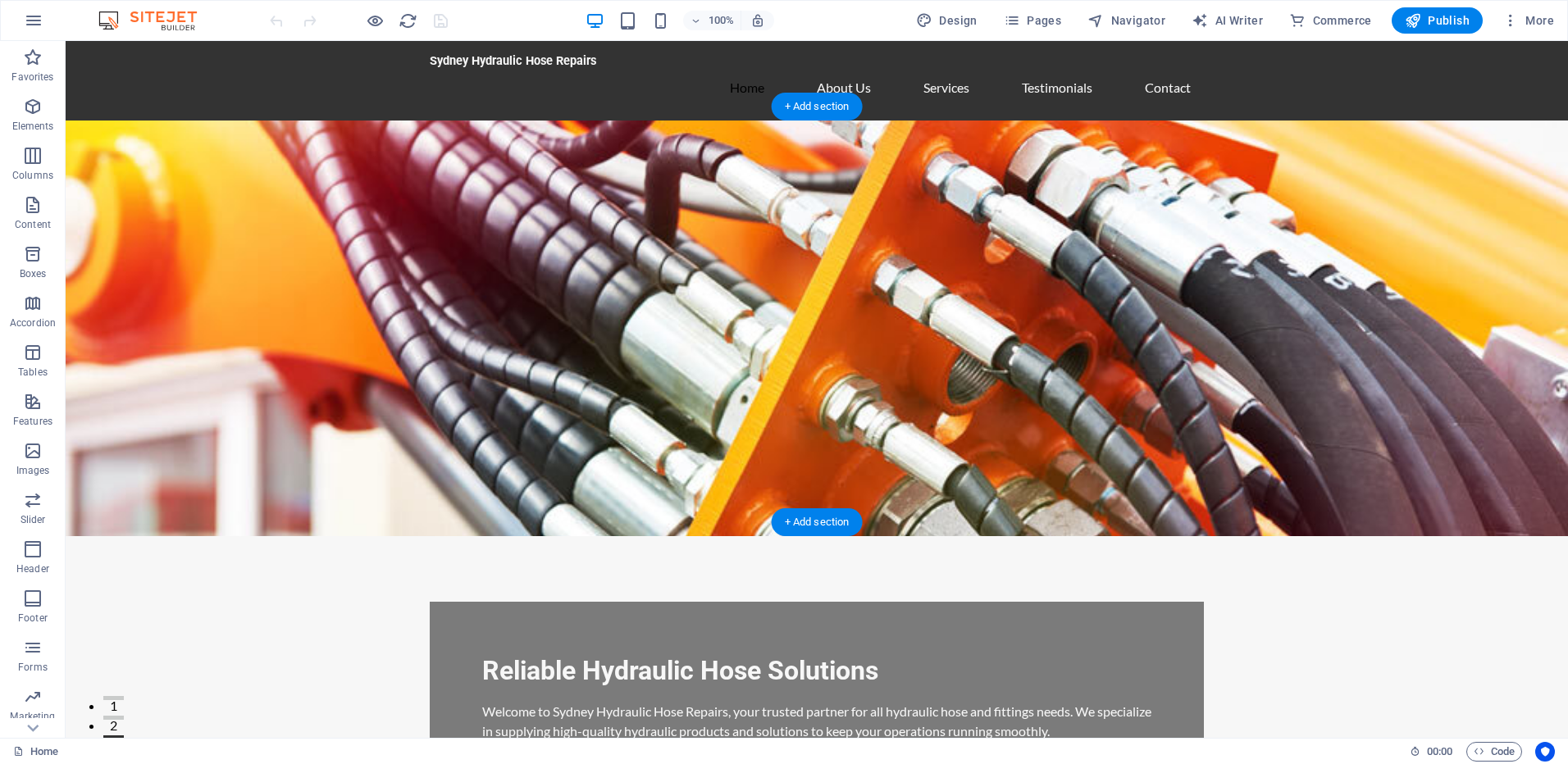
drag, startPoint x: 1608, startPoint y: 791, endPoint x: 1431, endPoint y: 461, distance: 374.5
click at [1431, 461] on figure at bounding box center [817, 328] width 1503 height 416
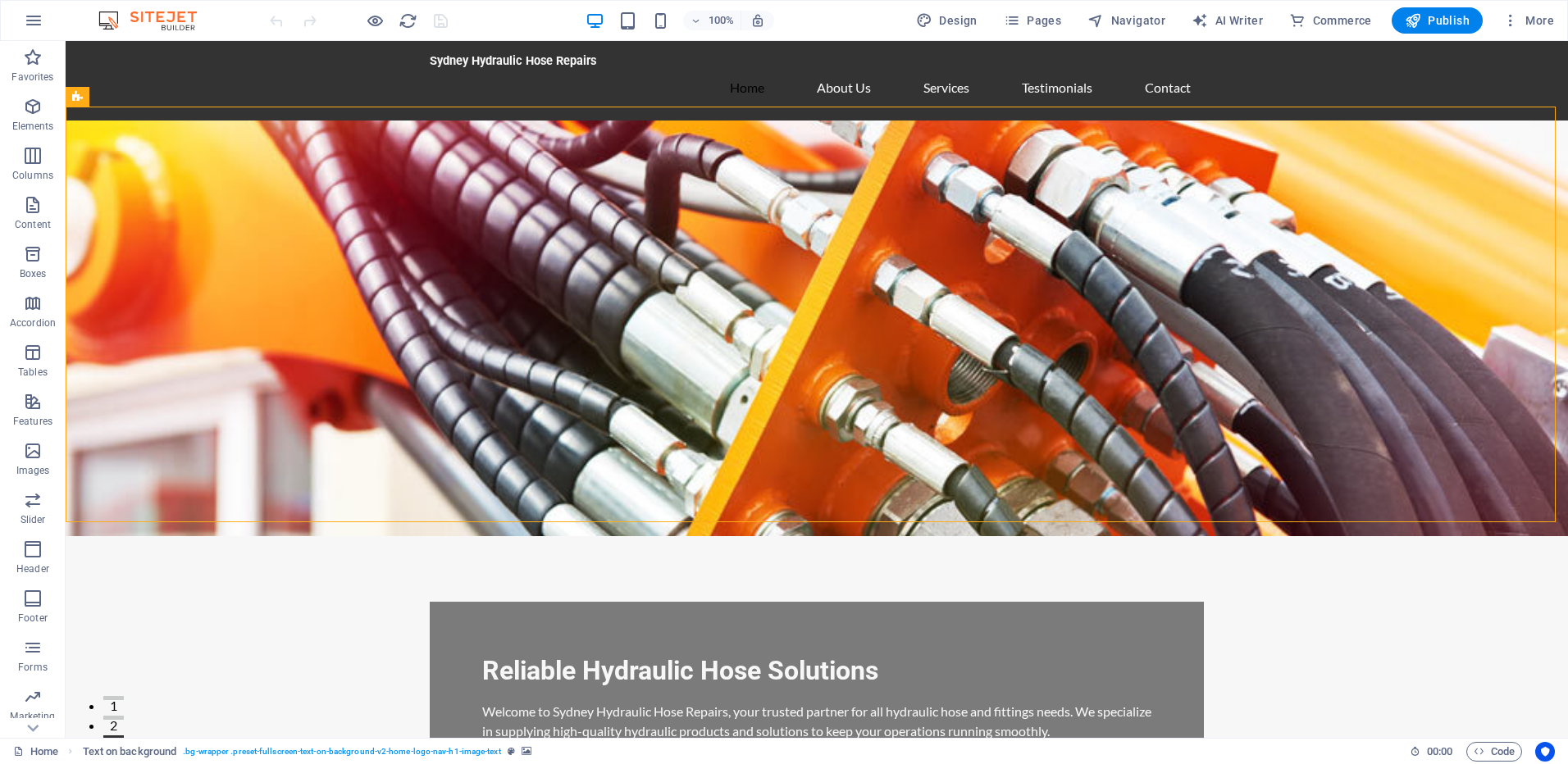
click at [1563, 29] on div "100% Design Pages Navigator AI Writer Commerce Publish More" at bounding box center [784, 21] width 1567 height 39
click at [1542, 18] on span "More" at bounding box center [1529, 21] width 52 height 17
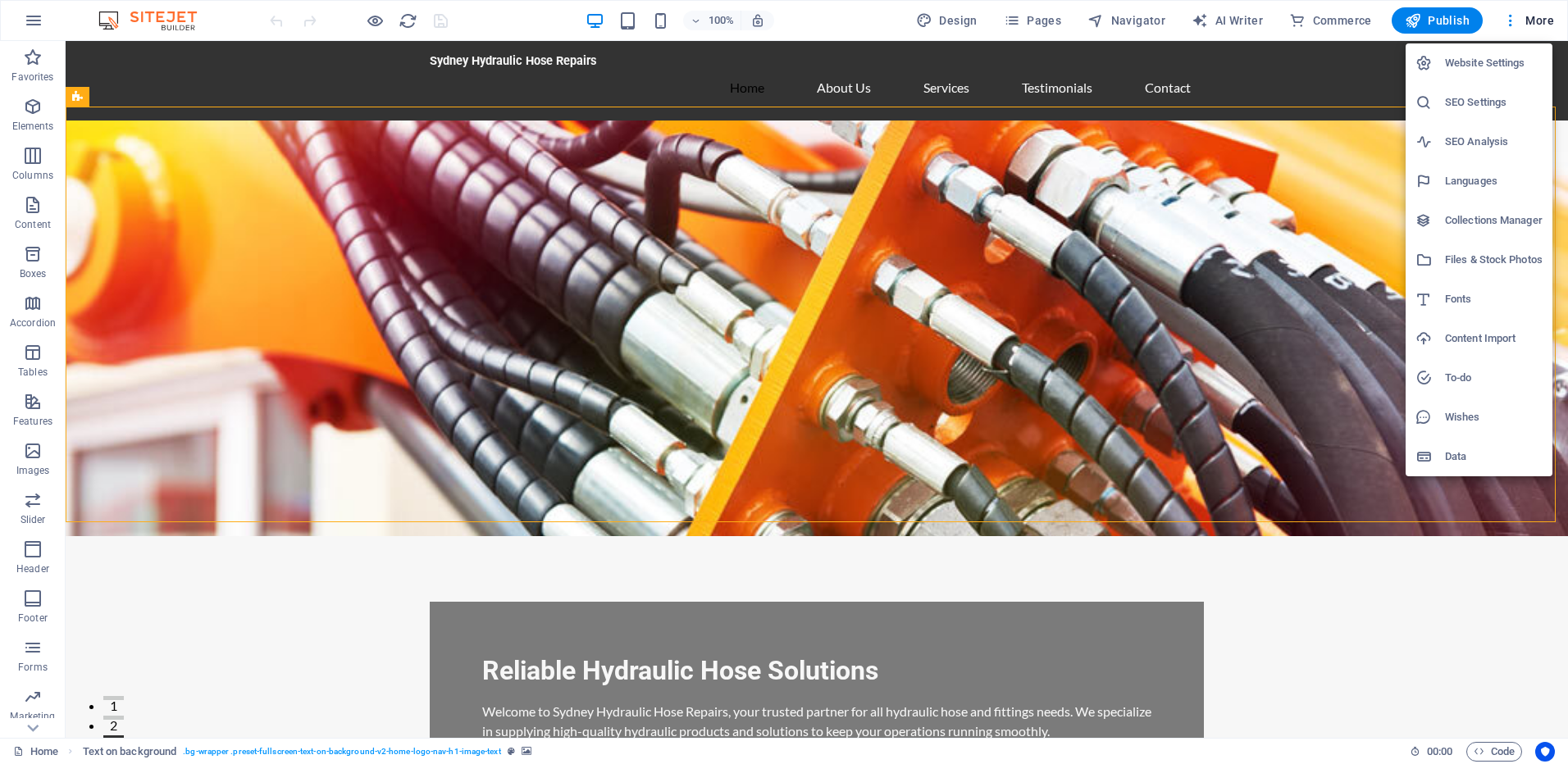
click at [1444, 454] on div at bounding box center [1430, 456] width 30 height 17
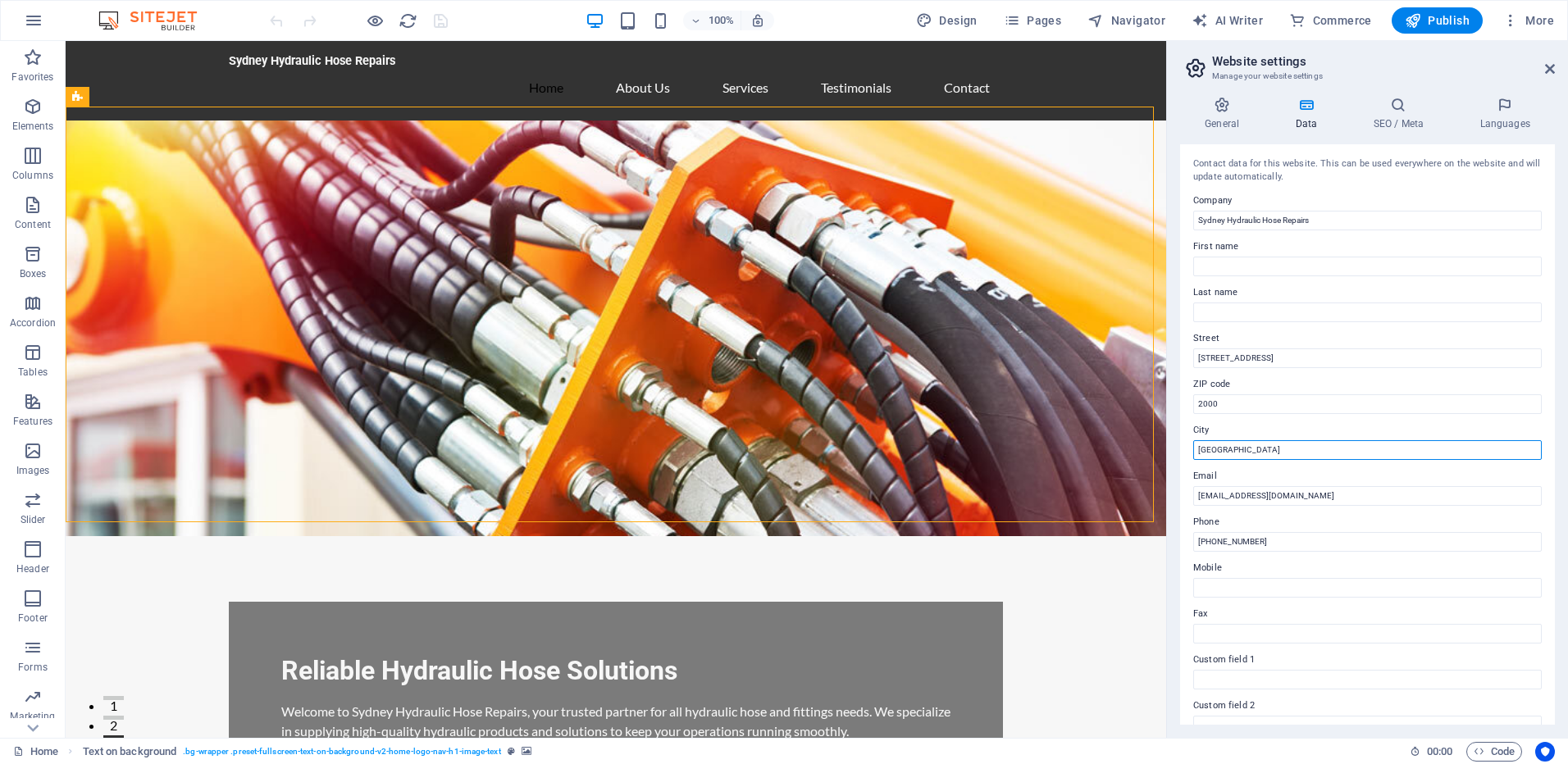
click at [1444, 454] on input "[GEOGRAPHIC_DATA]" at bounding box center [1367, 450] width 348 height 20
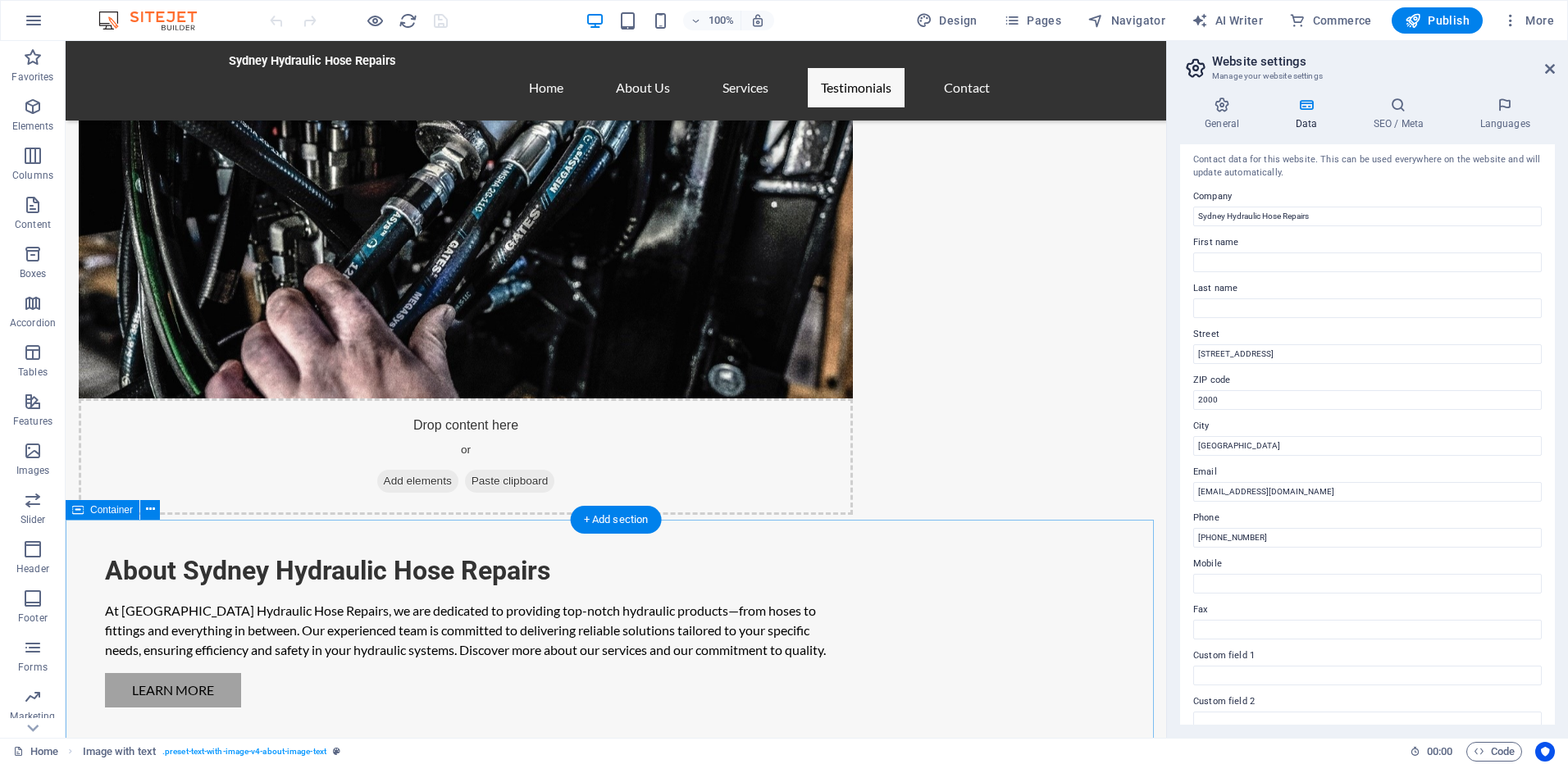
scroll to position [1979, 0]
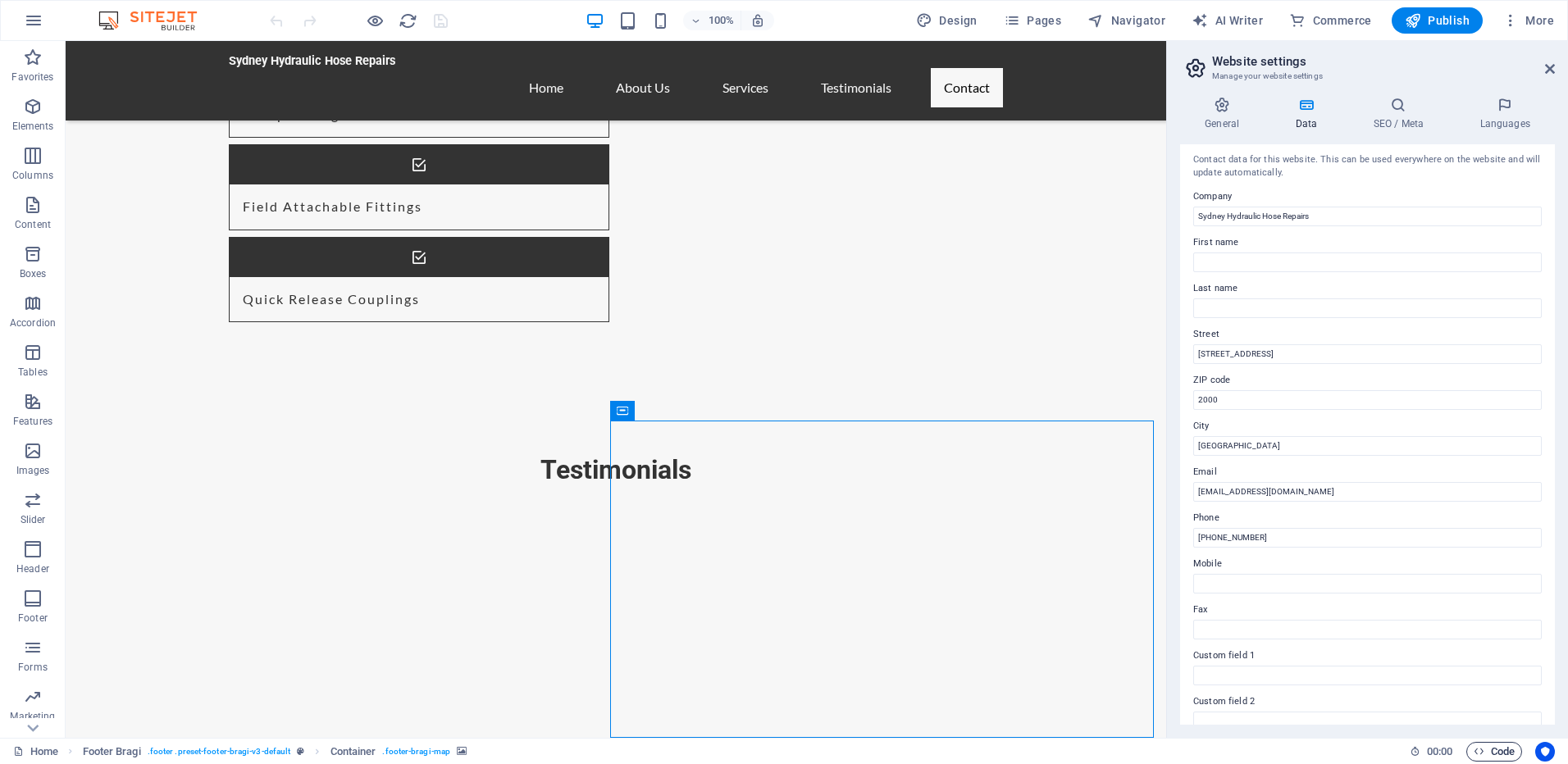
click at [1490, 747] on span "Code" at bounding box center [1494, 752] width 41 height 20
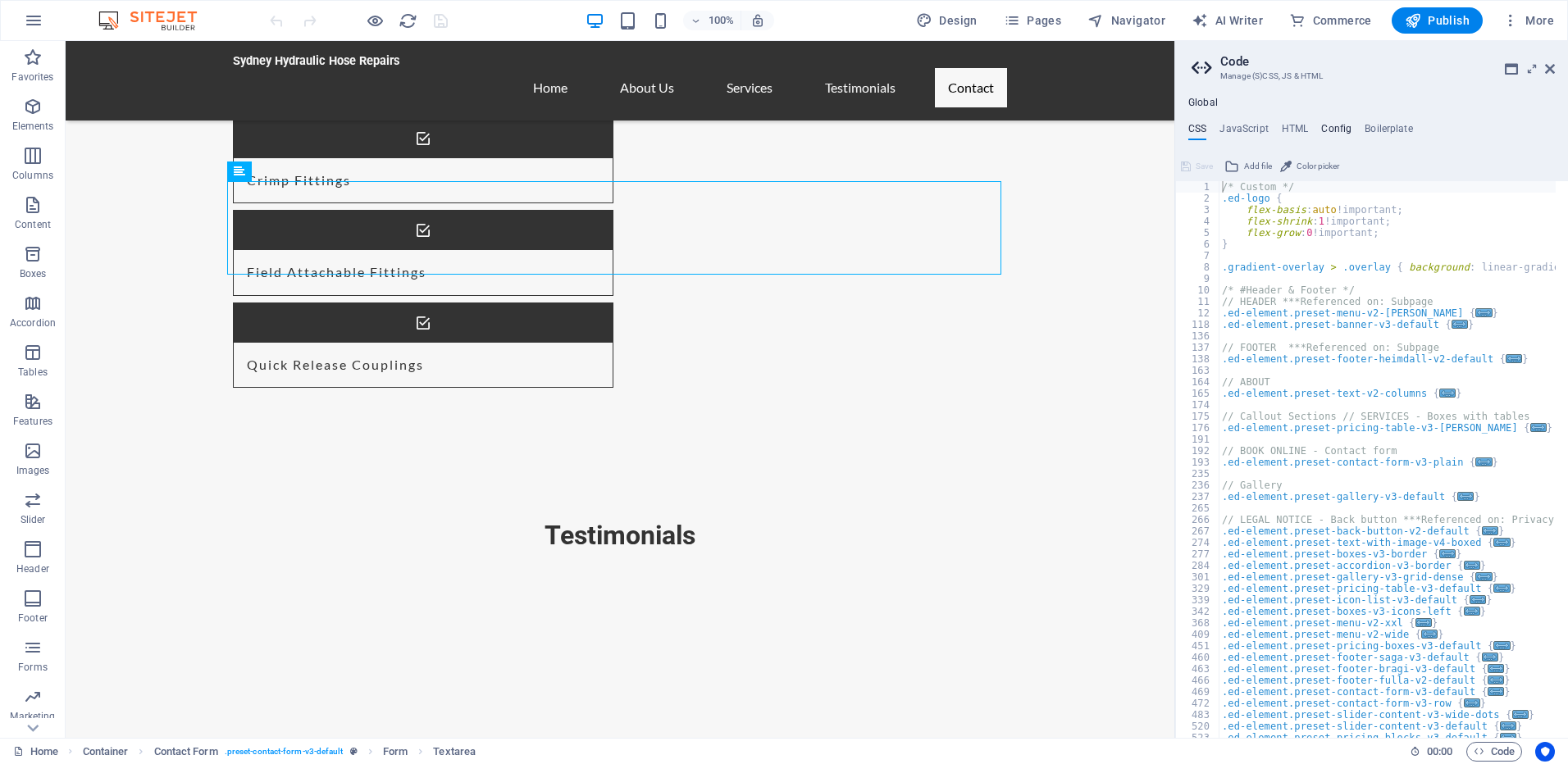
click at [1344, 132] on h4 "Config" at bounding box center [1336, 132] width 30 height 18
type textarea "$color-background: #F7F7F7;"
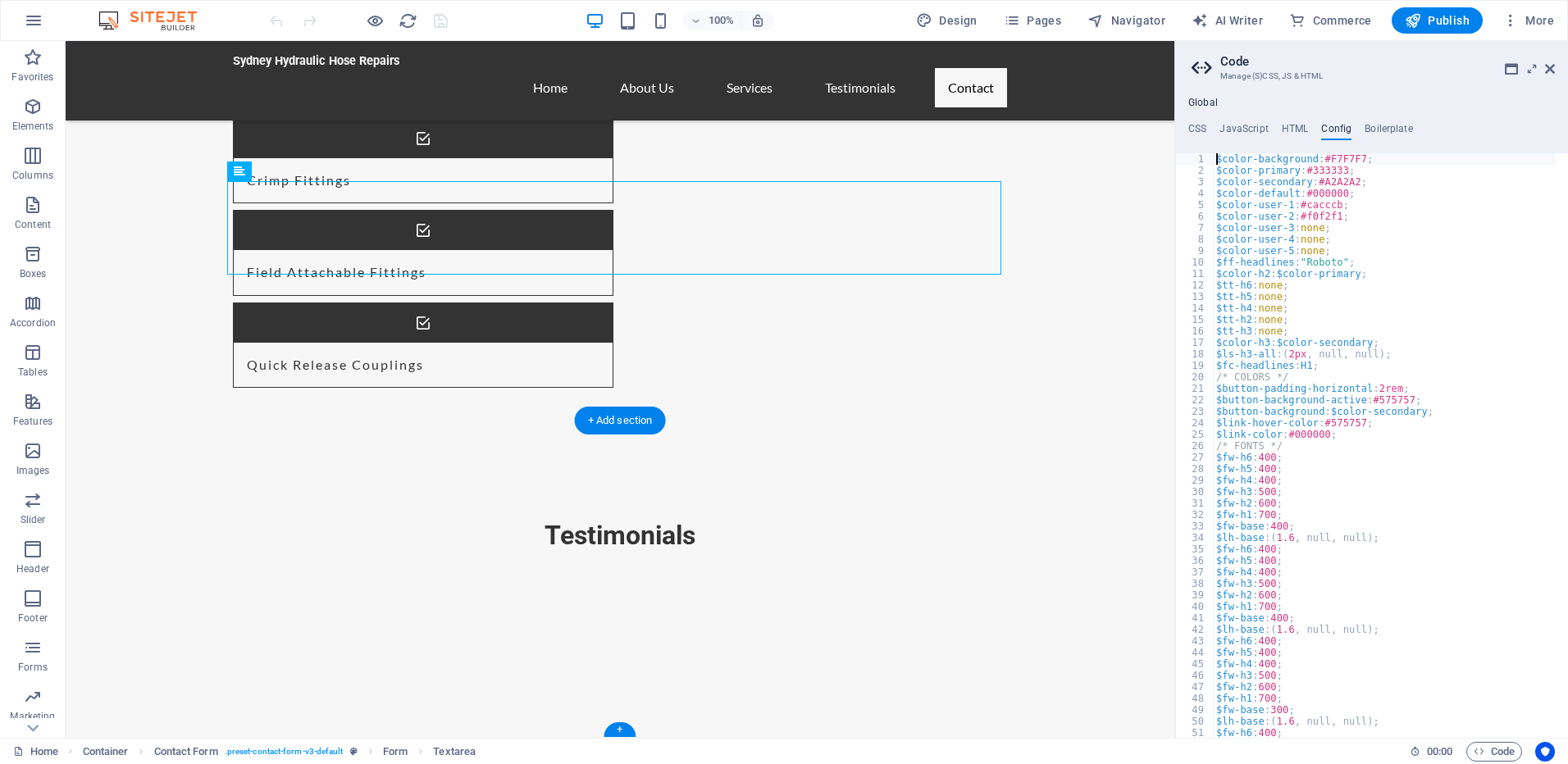
select select "px"
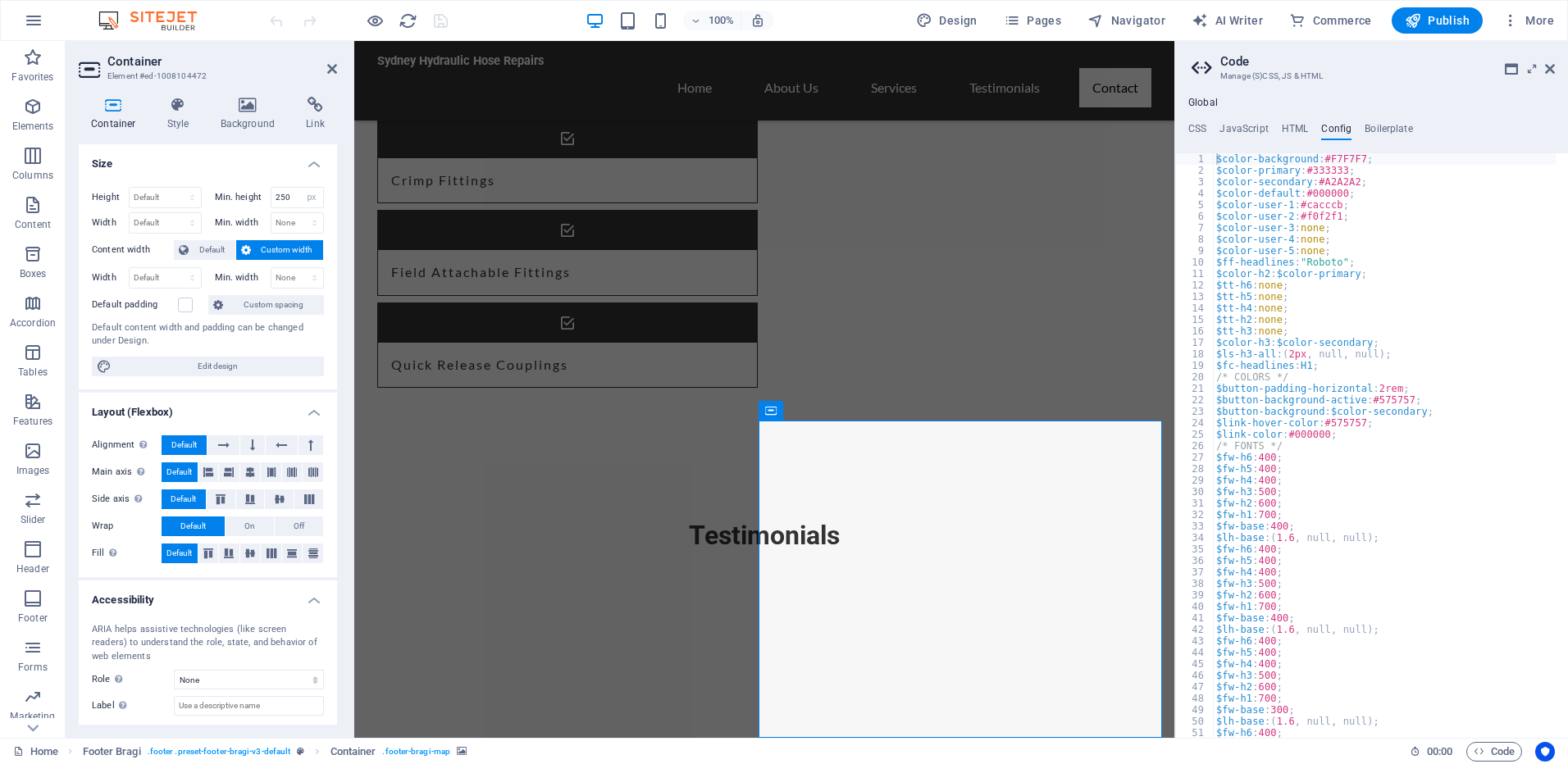
click at [1380, 144] on div "CSS JavaScript HTML Config Boilerplate /* Custom */ 1 2 3 4 5 6 7 8 9 10 11 12 …" at bounding box center [1371, 430] width 392 height 615
click at [1370, 123] on h4 "Boilerplate" at bounding box center [1388, 132] width 48 height 18
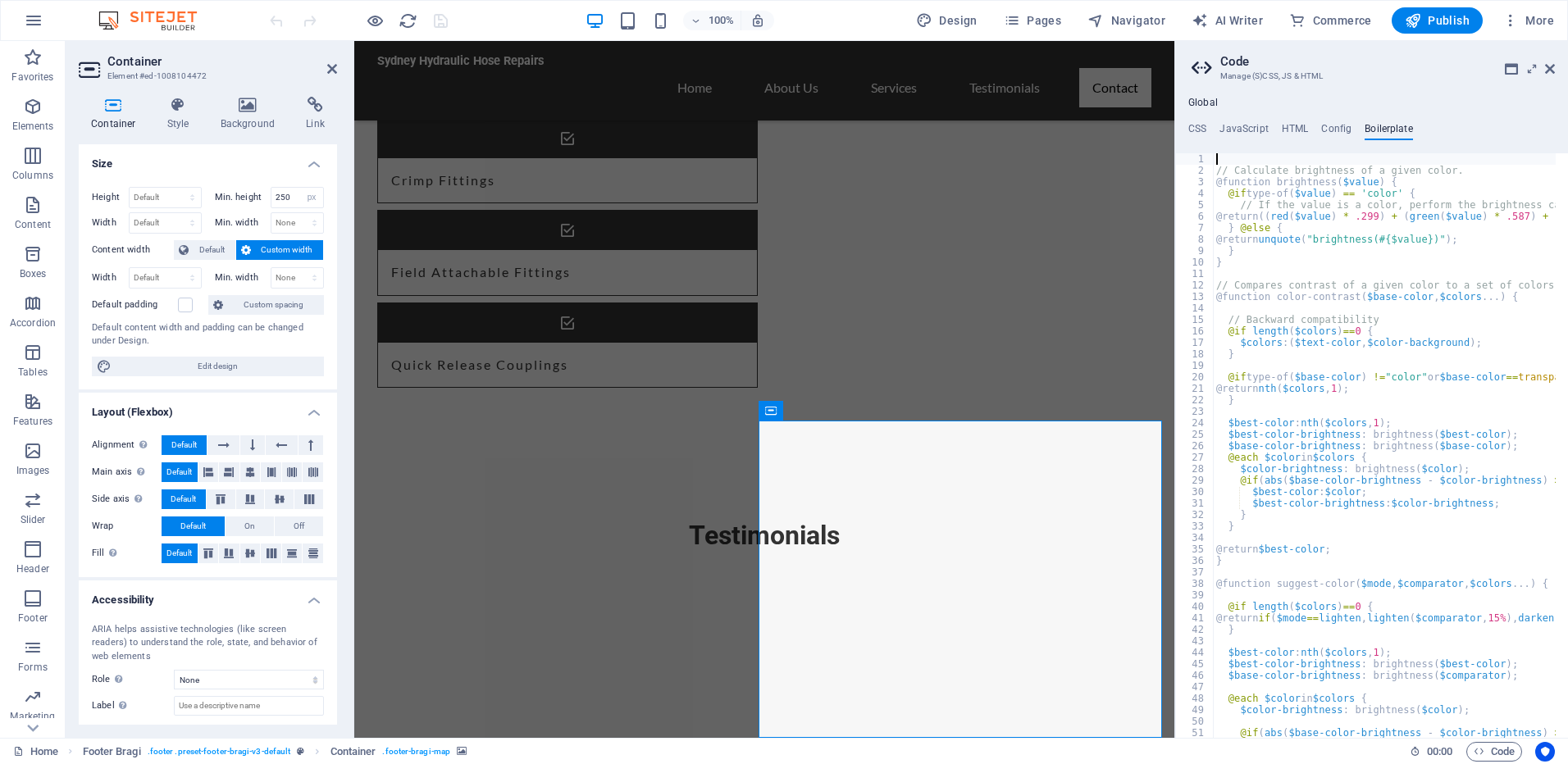
click at [1279, 119] on div "Global CSS JavaScript HTML Config Boilerplate /* Custom */ 1 2 3 4 5 6 7 8 9 10…" at bounding box center [1371, 417] width 392 height 641
click at [1284, 123] on h4 "HTML" at bounding box center [1296, 132] width 28 height 18
type textarea "<a href="#main-content" class="wv-link-content button">Skip to main content</a>"
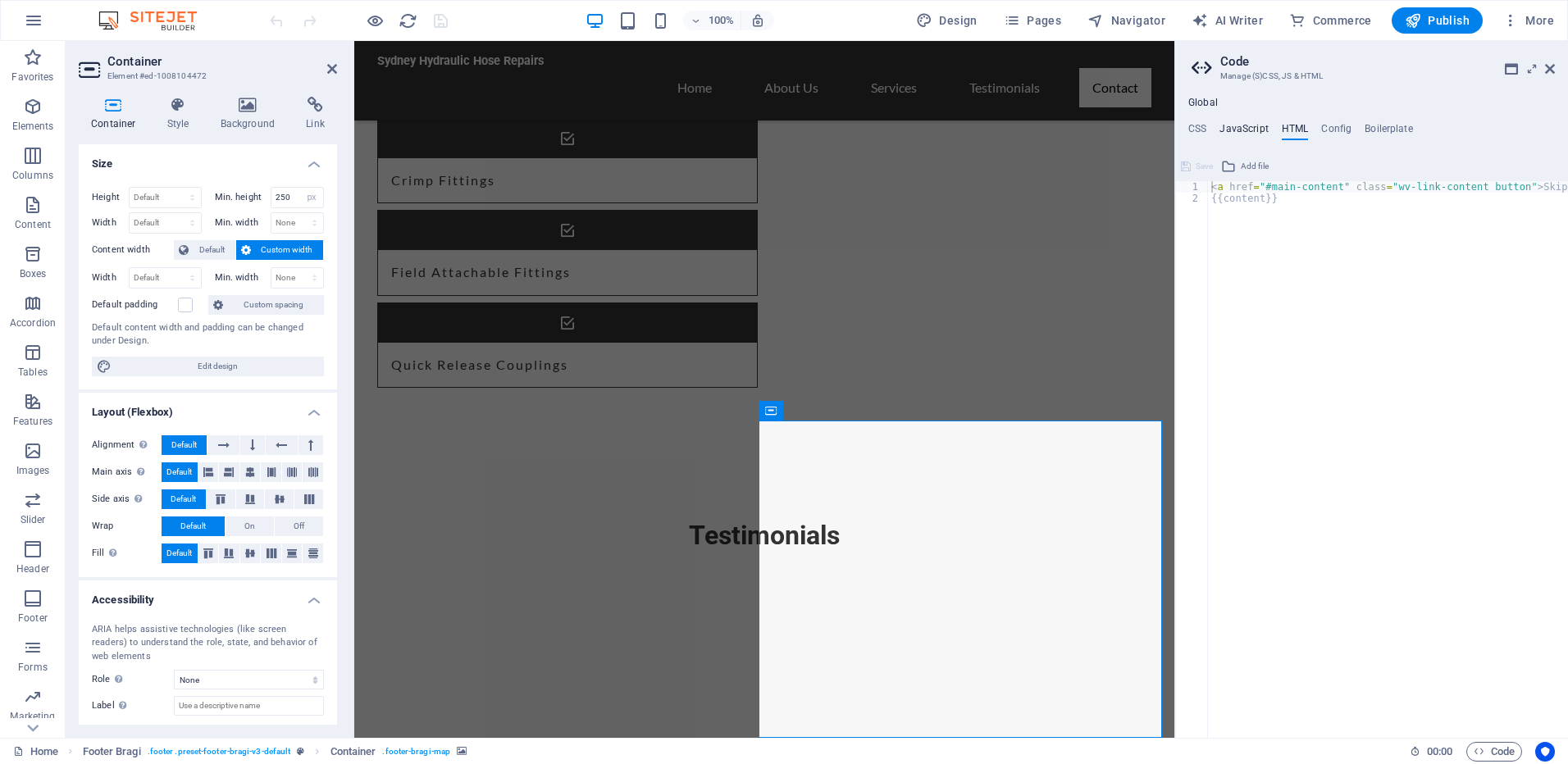
click at [1257, 129] on h4 "JavaScript" at bounding box center [1243, 132] width 48 height 18
type textarea "/* JS for preset "Menu V2" */"
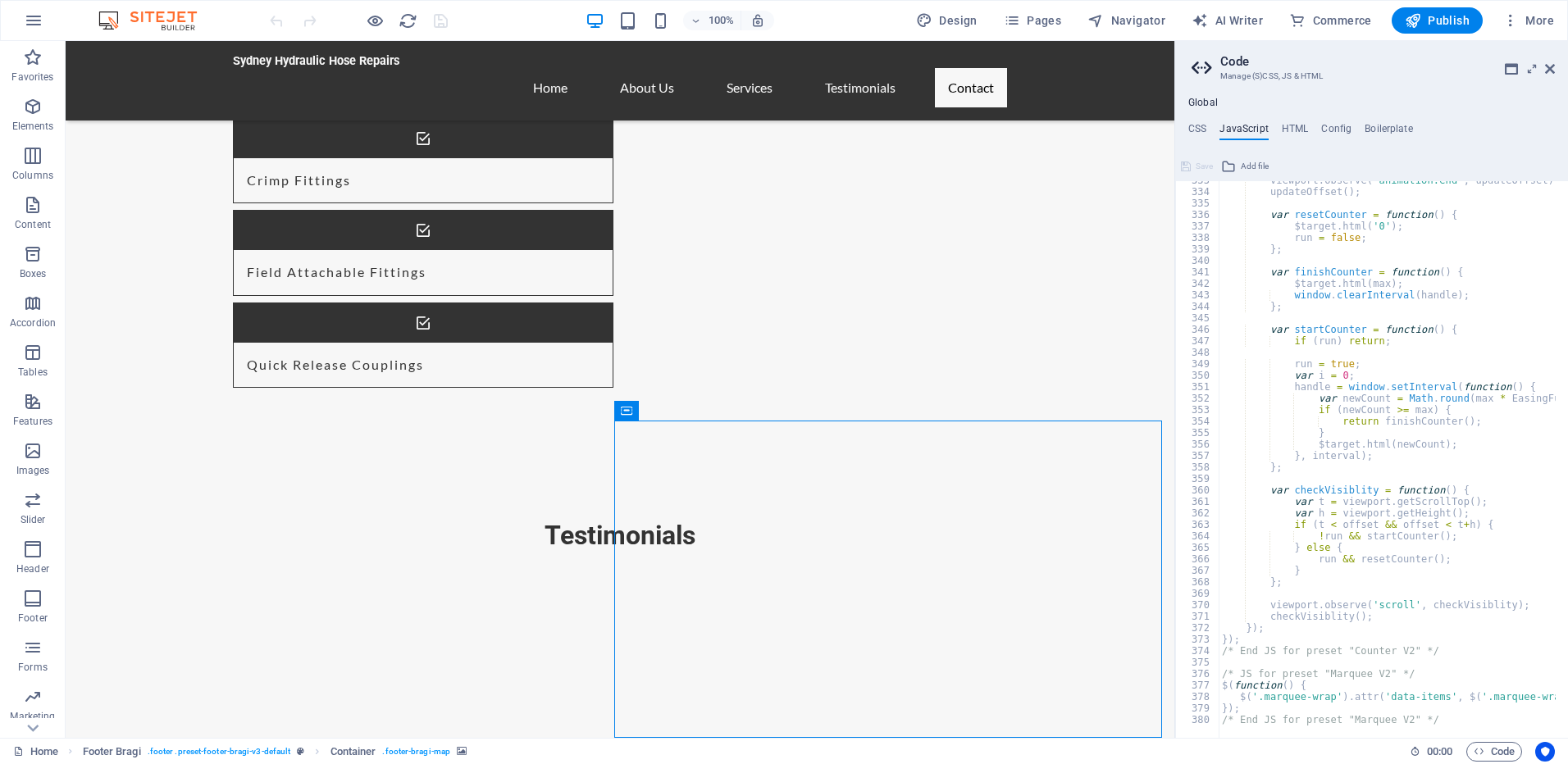
scroll to position [3817, 0]
click at [1320, 128] on ul "CSS JavaScript HTML Config Boilerplate" at bounding box center [1371, 132] width 392 height 18
click at [1325, 127] on h4 "Config" at bounding box center [1336, 132] width 30 height 18
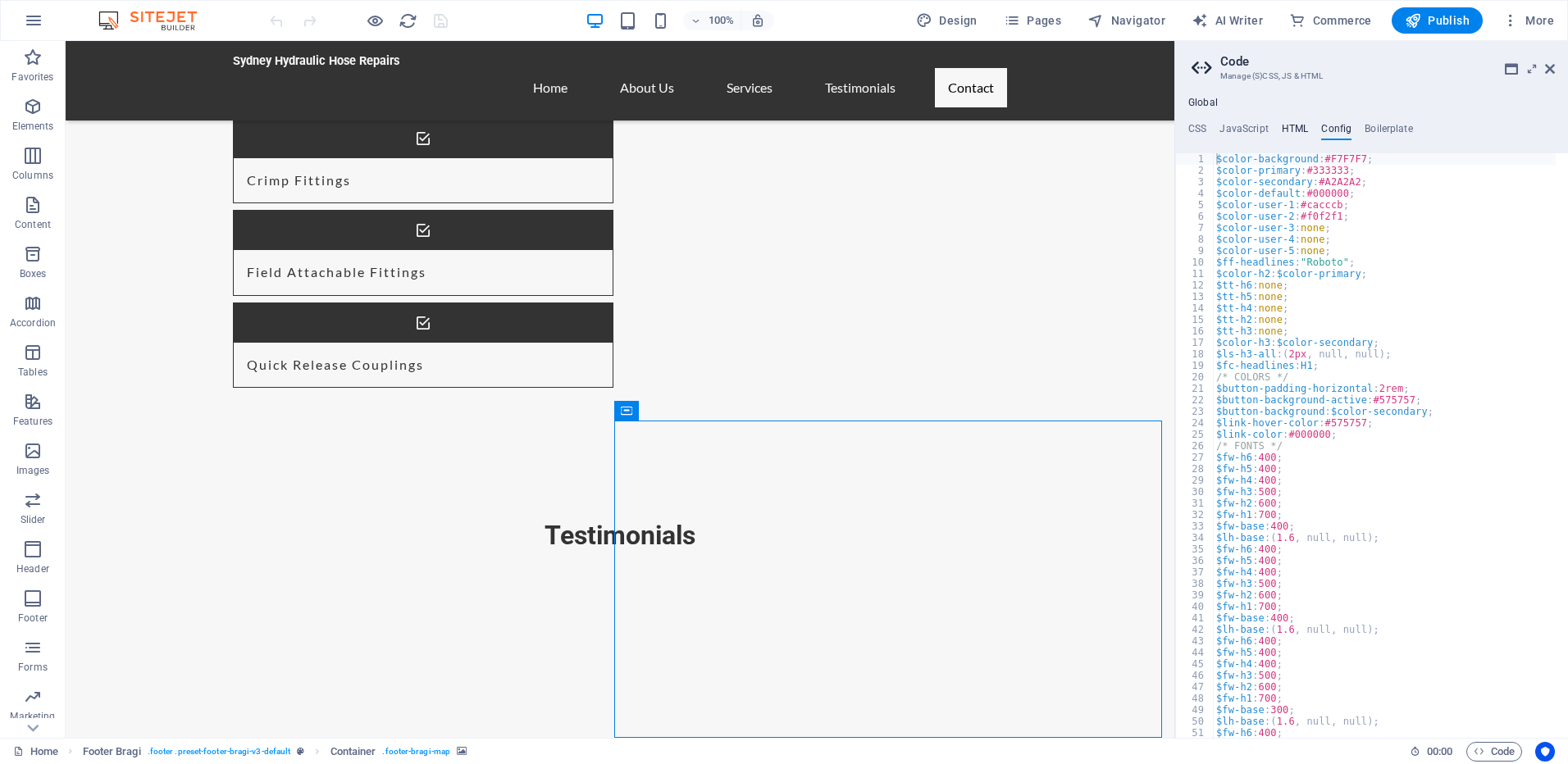
click at [1292, 128] on h4 "HTML" at bounding box center [1296, 132] width 28 height 18
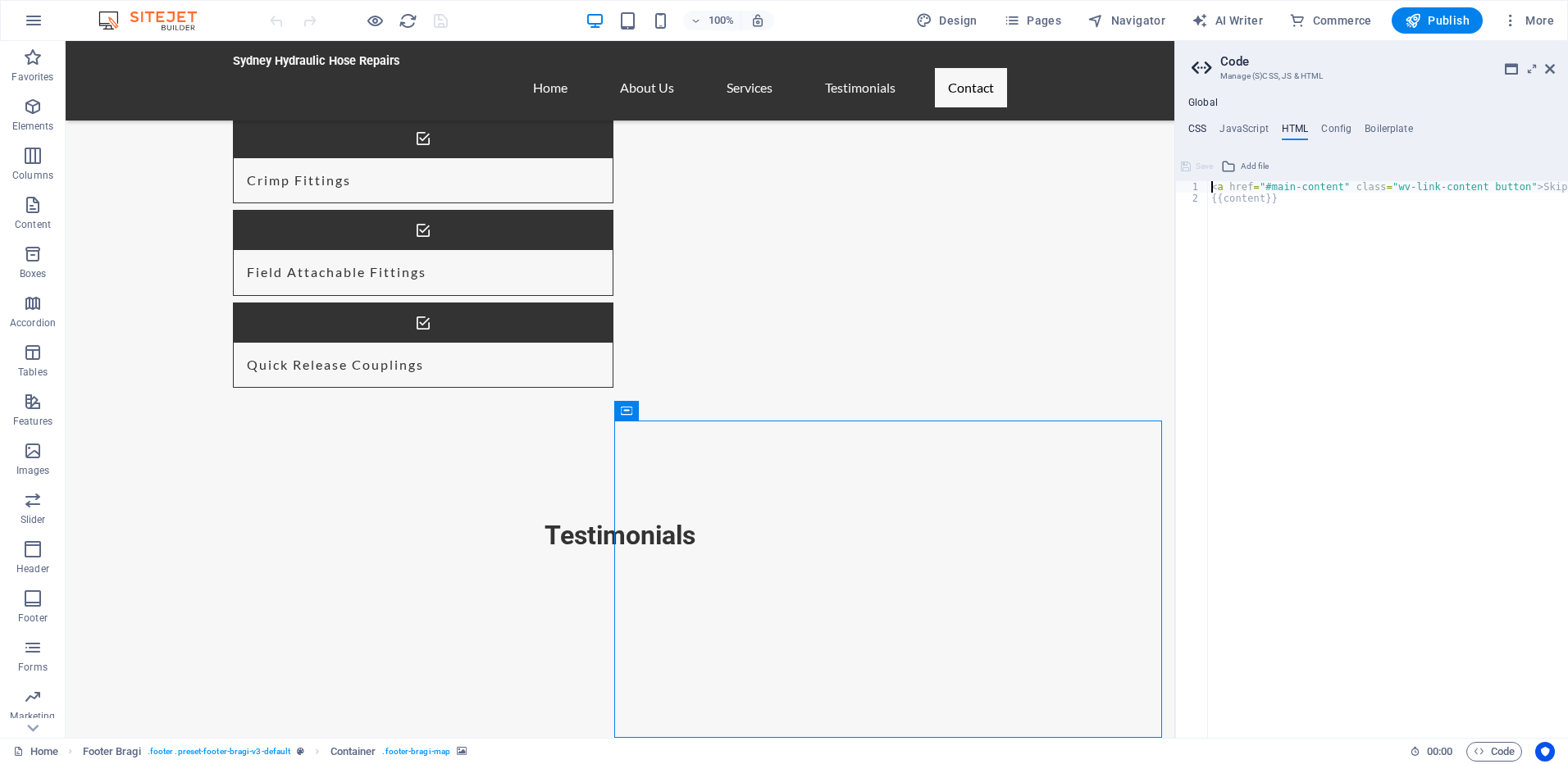
click at [1197, 130] on h4 "CSS" at bounding box center [1197, 132] width 18 height 18
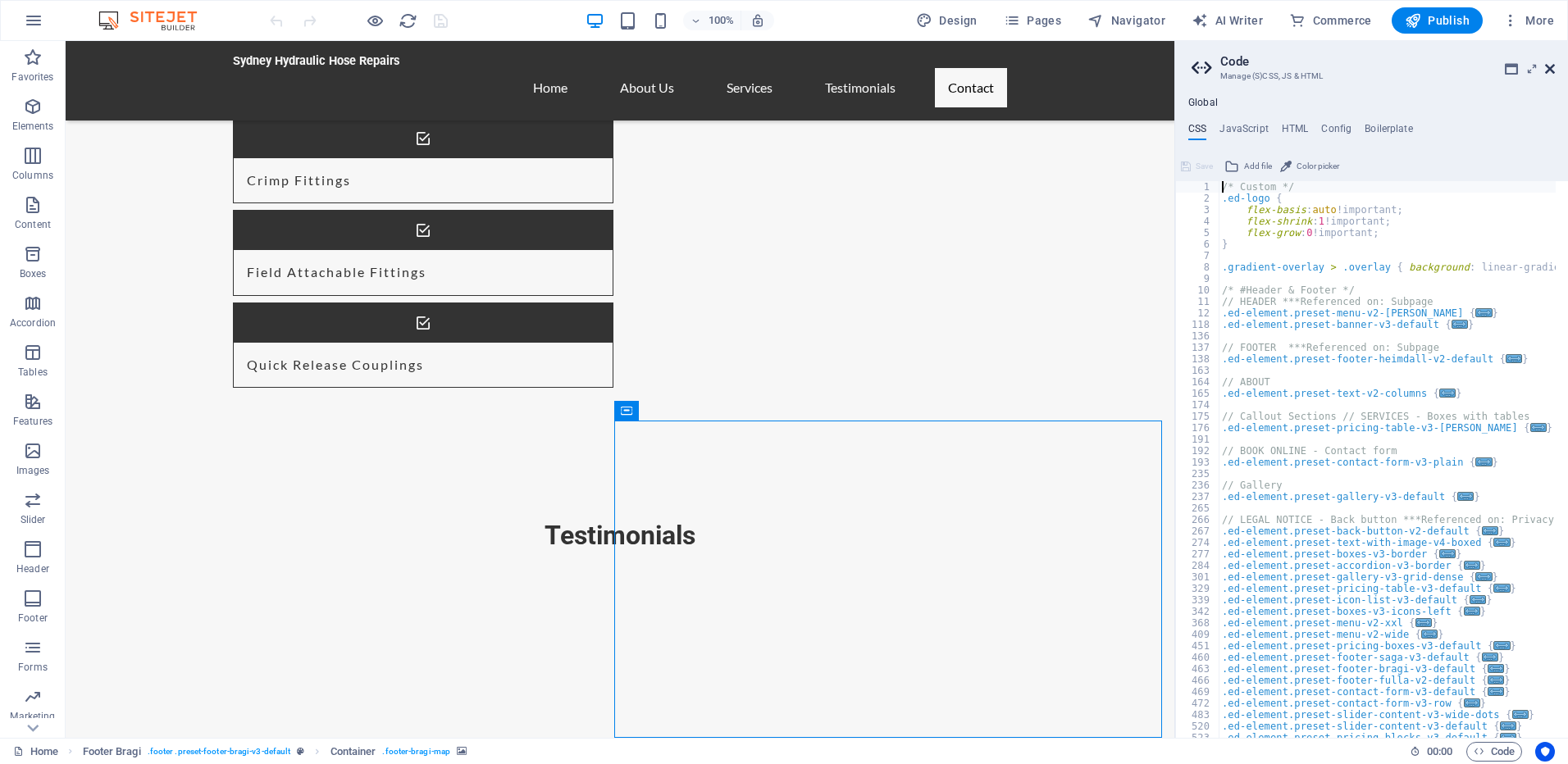
click at [1551, 72] on icon at bounding box center [1550, 68] width 10 height 13
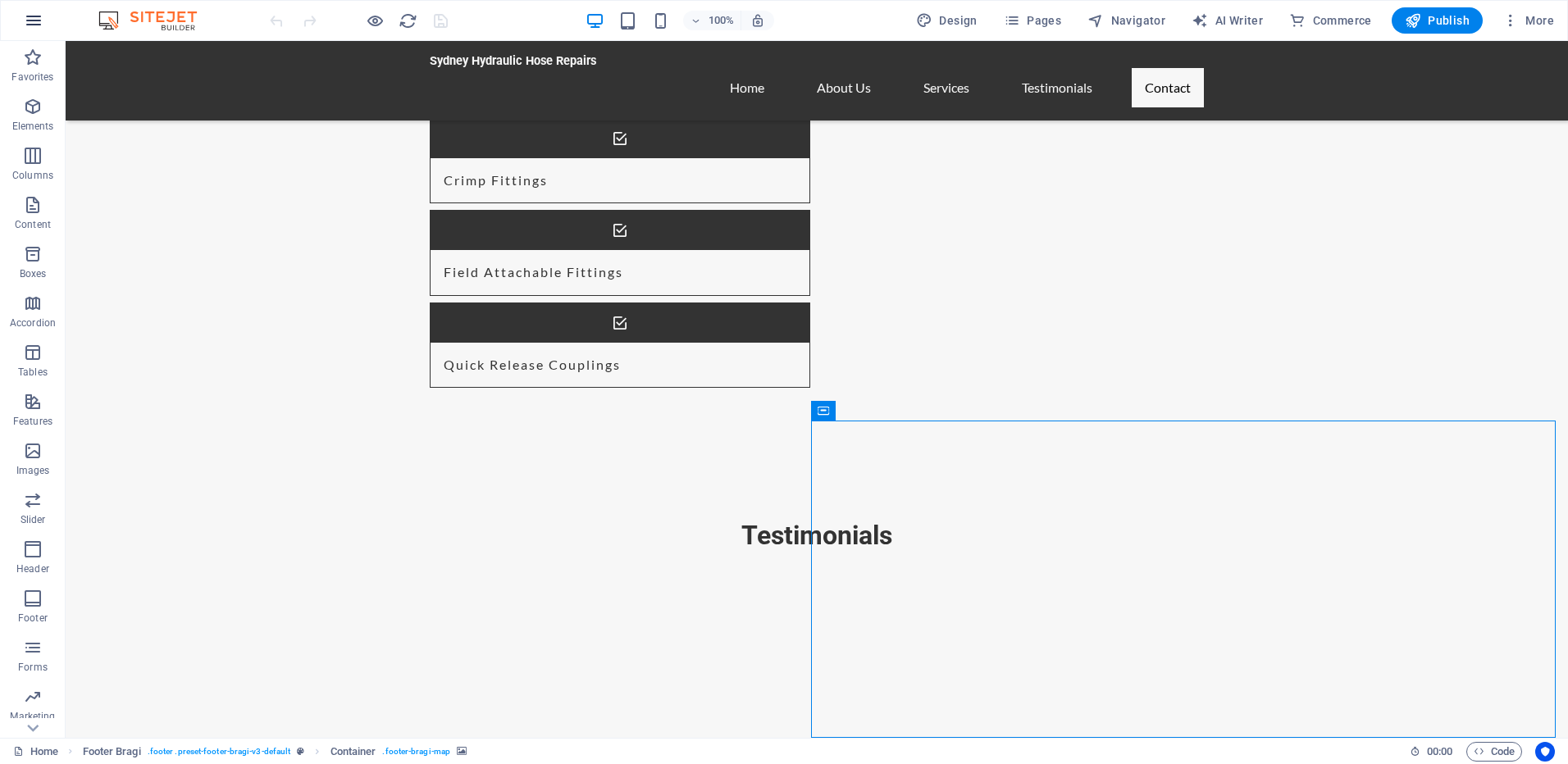
click at [32, 34] on button "button" at bounding box center [33, 21] width 39 height 39
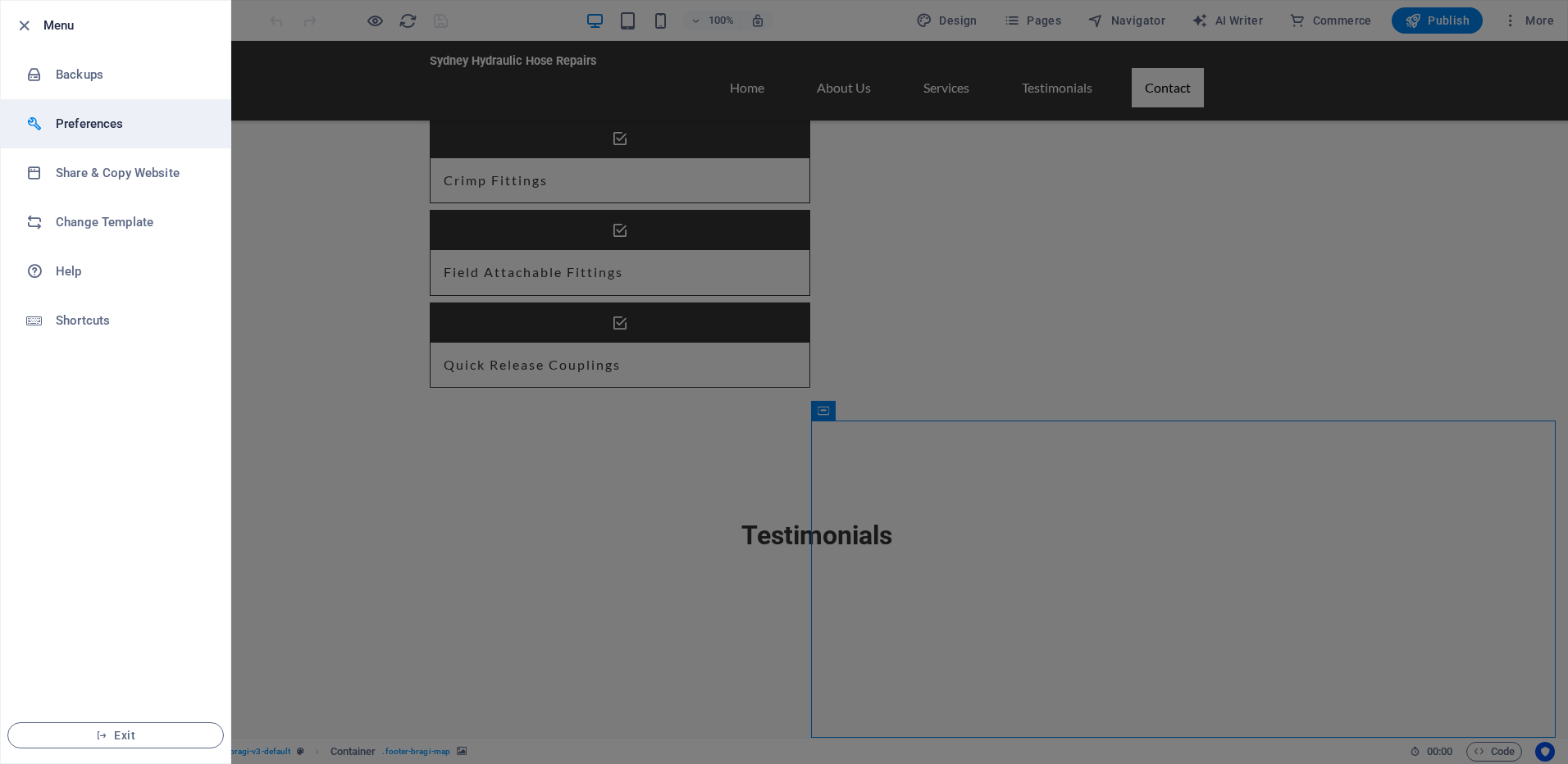
click at [92, 128] on h6 "Preferences" at bounding box center [132, 124] width 151 height 20
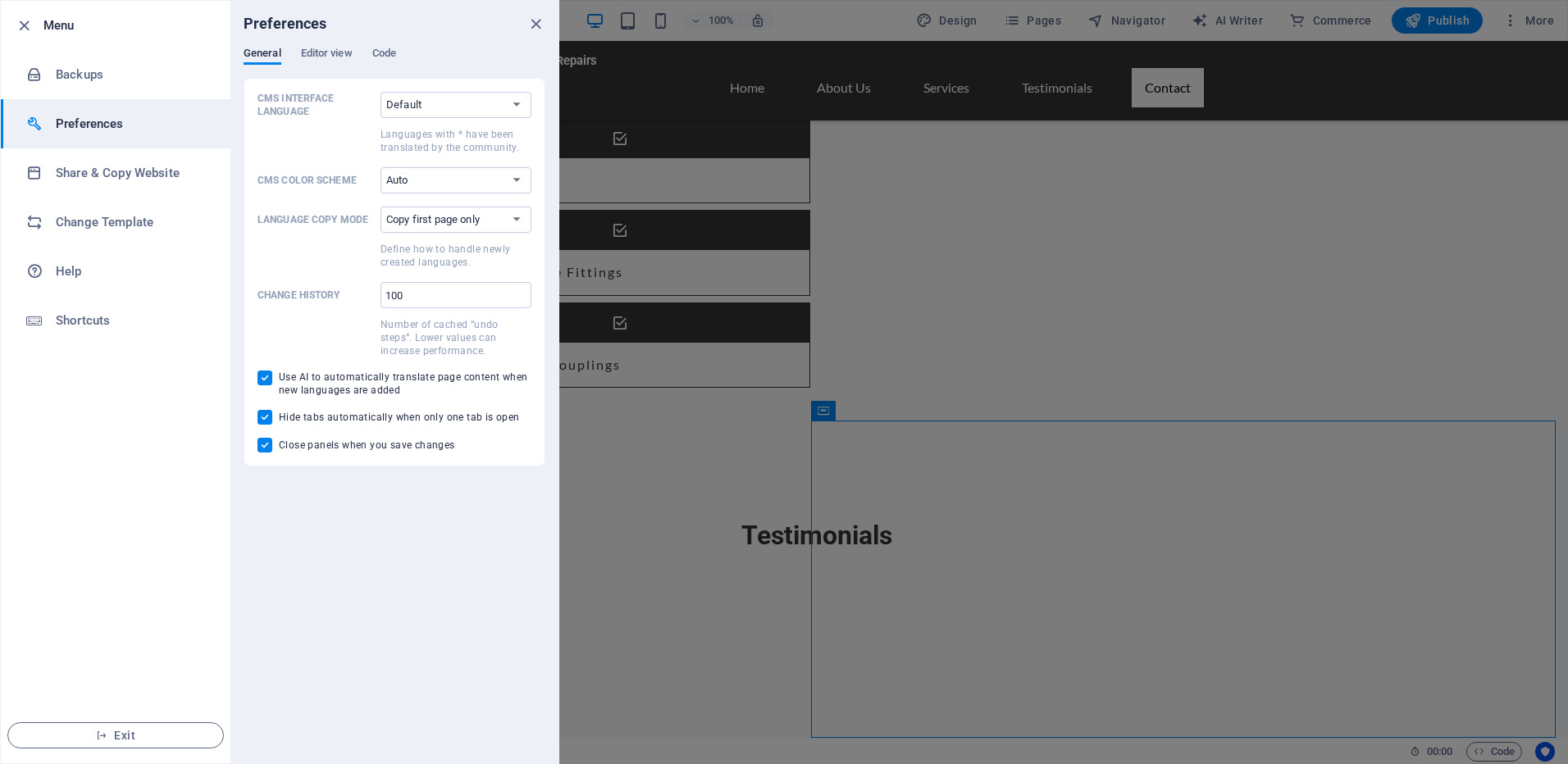
click at [330, 45] on div "Preferences" at bounding box center [394, 24] width 329 height 46
click at [331, 50] on span "Editor view" at bounding box center [327, 54] width 52 height 23
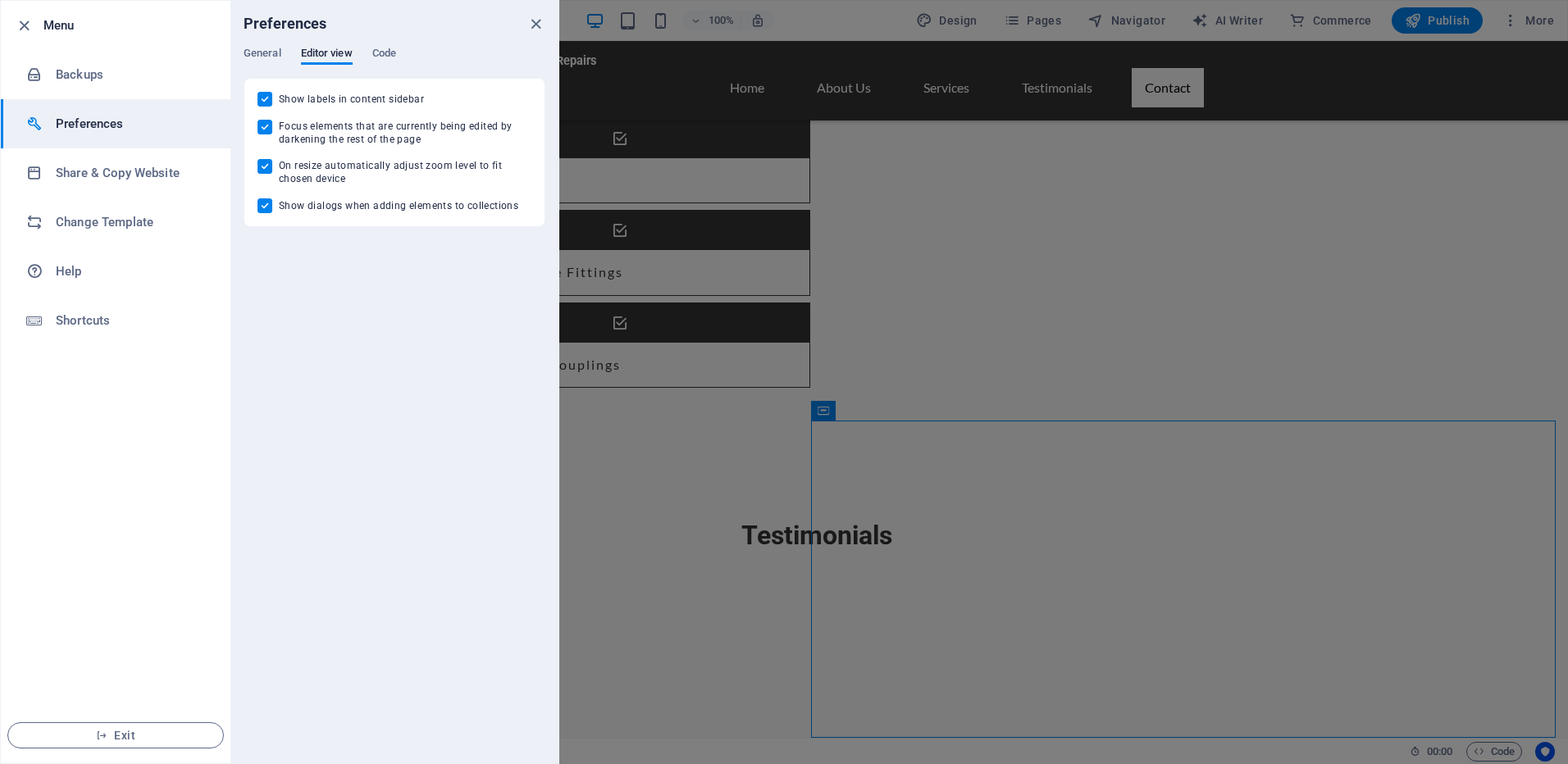
click at [407, 46] on div "Preferences" at bounding box center [394, 24] width 329 height 46
click at [391, 53] on span "Code" at bounding box center [385, 54] width 24 height 23
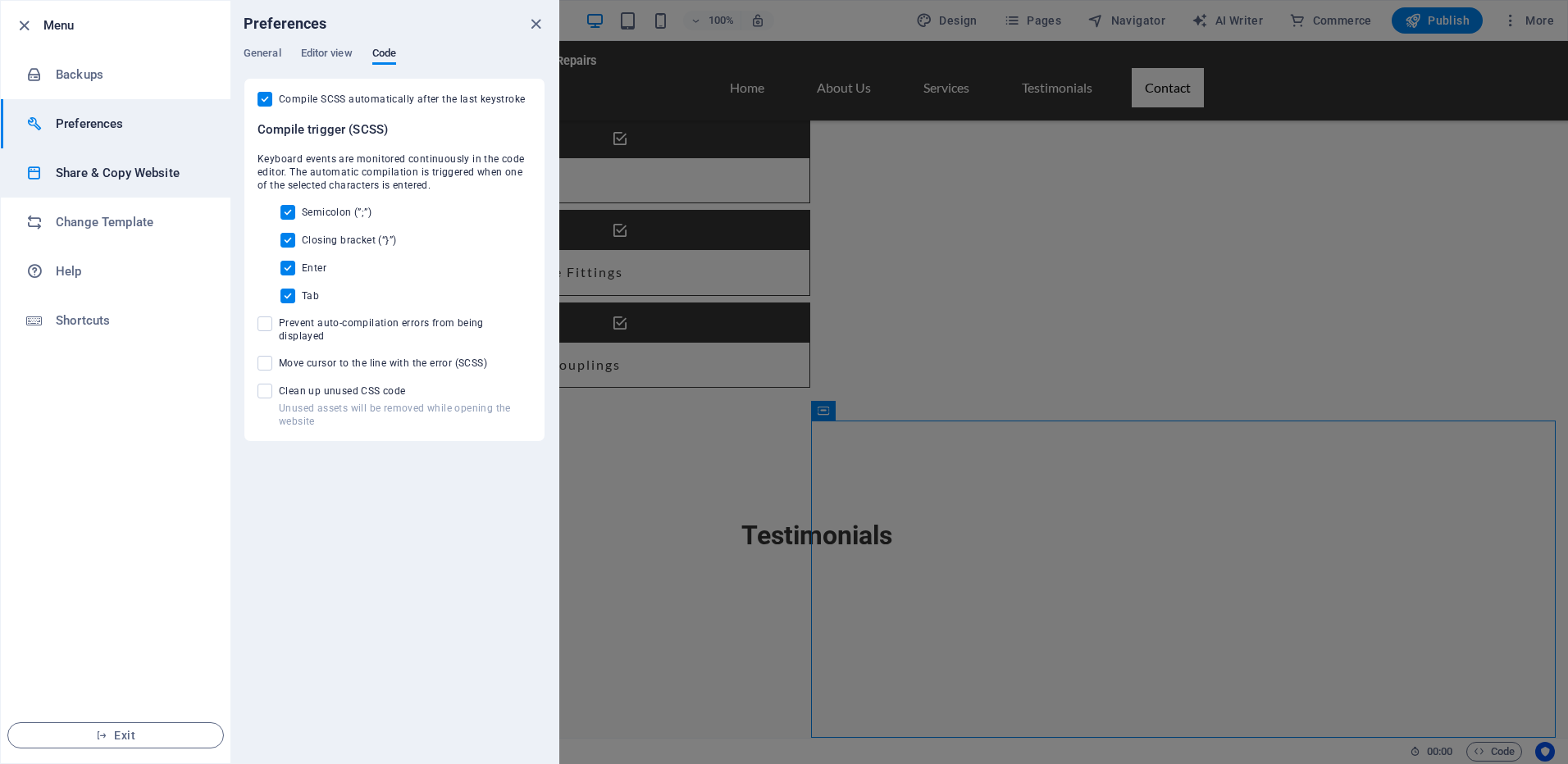
click at [120, 170] on h6 "Share & Copy Website" at bounding box center [132, 173] width 151 height 20
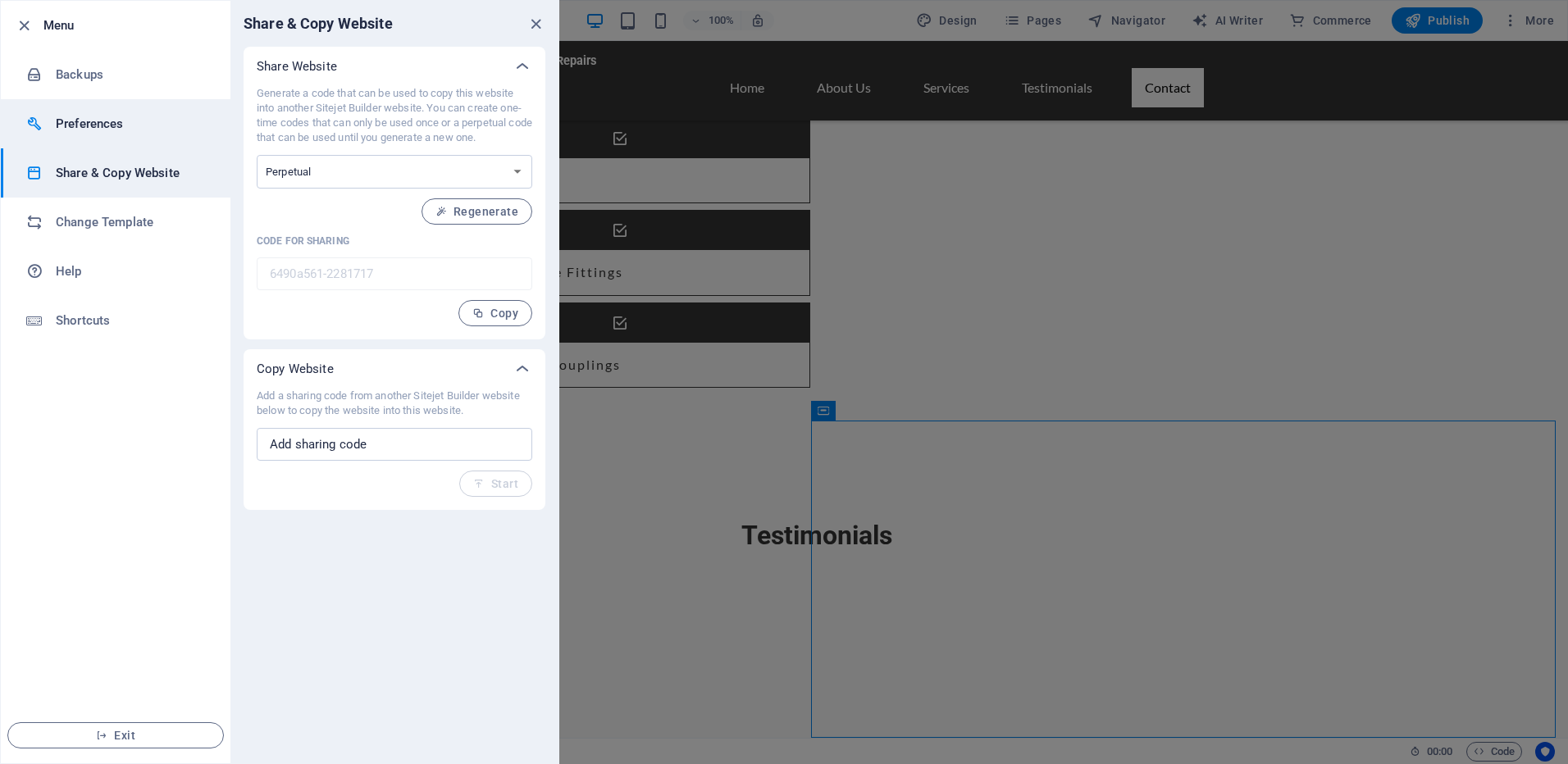
click at [73, 121] on h6 "Preferences" at bounding box center [132, 124] width 151 height 20
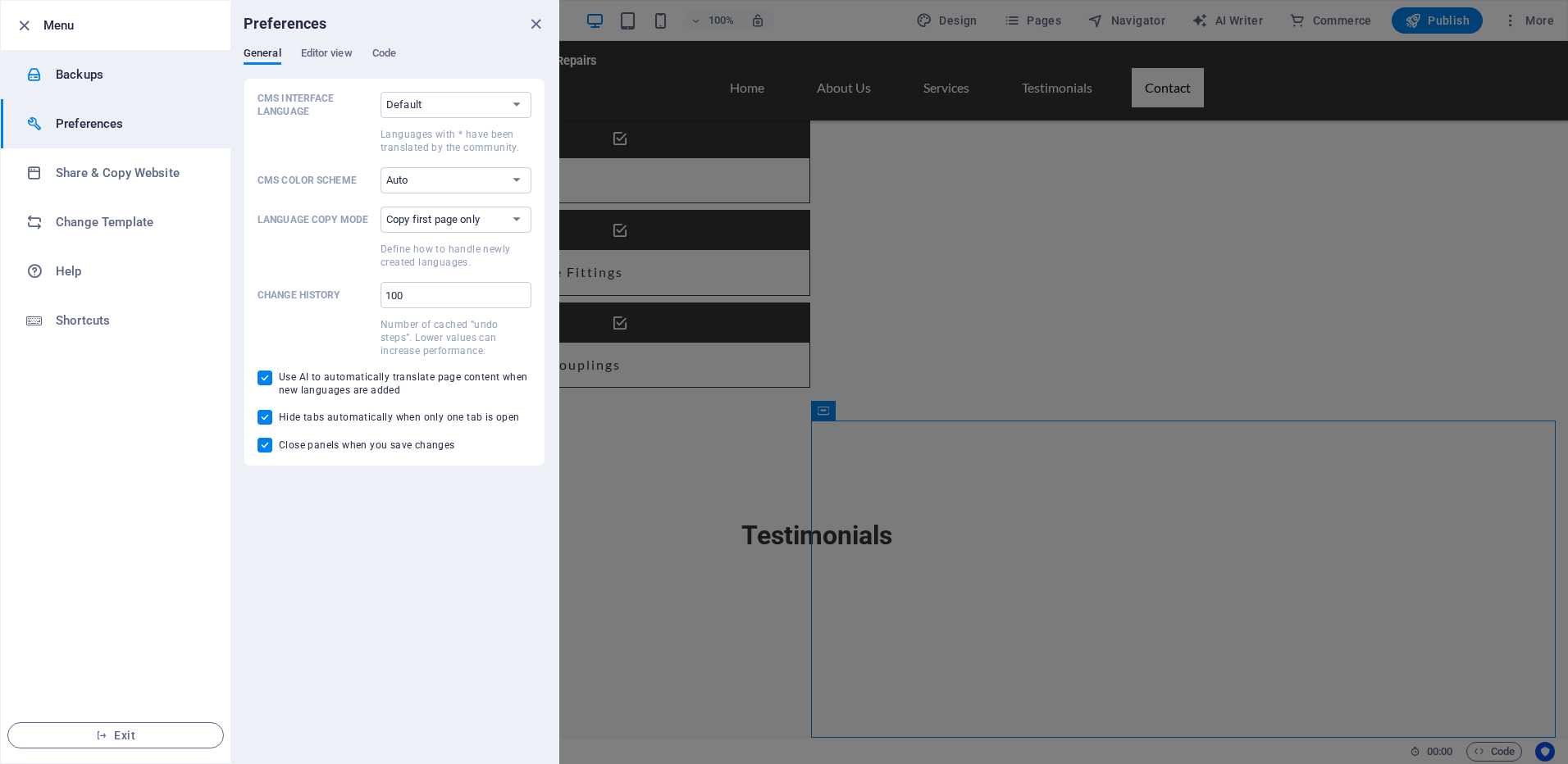
click at [87, 57] on li "Backups" at bounding box center [115, 75] width 229 height 49
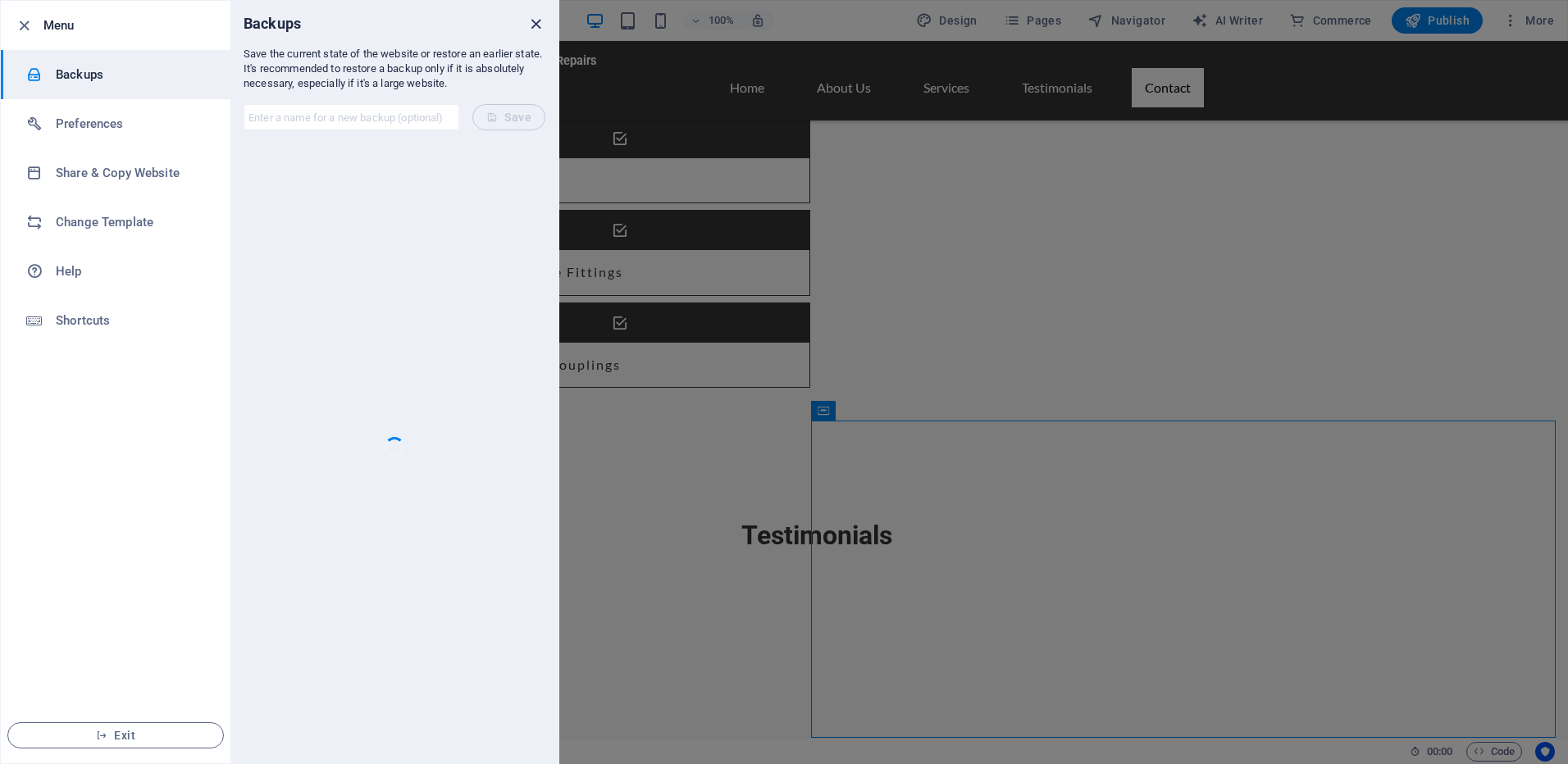
click at [535, 18] on icon "close" at bounding box center [535, 24] width 19 height 19
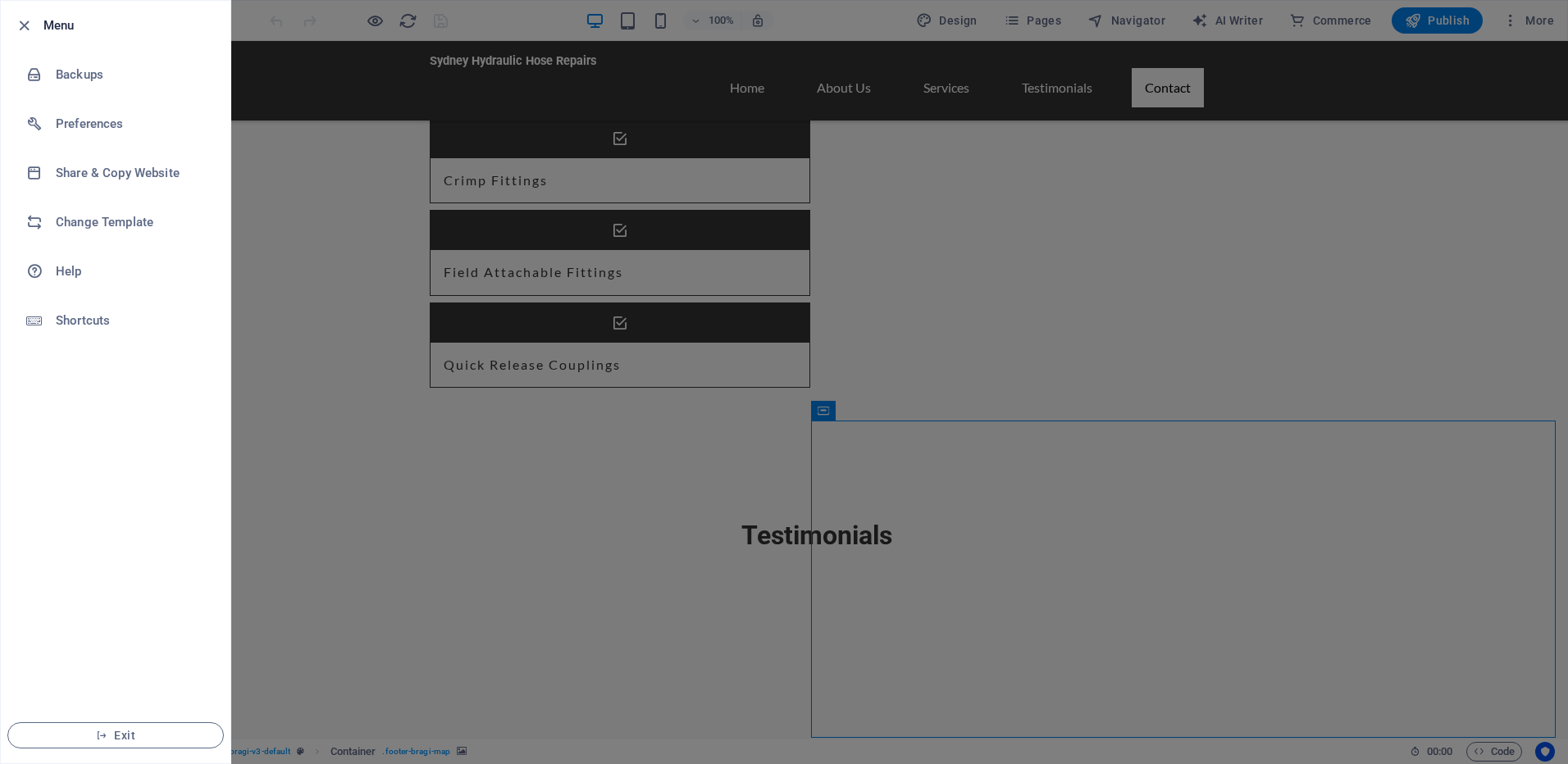
click at [1215, 441] on div at bounding box center [784, 382] width 1568 height 764
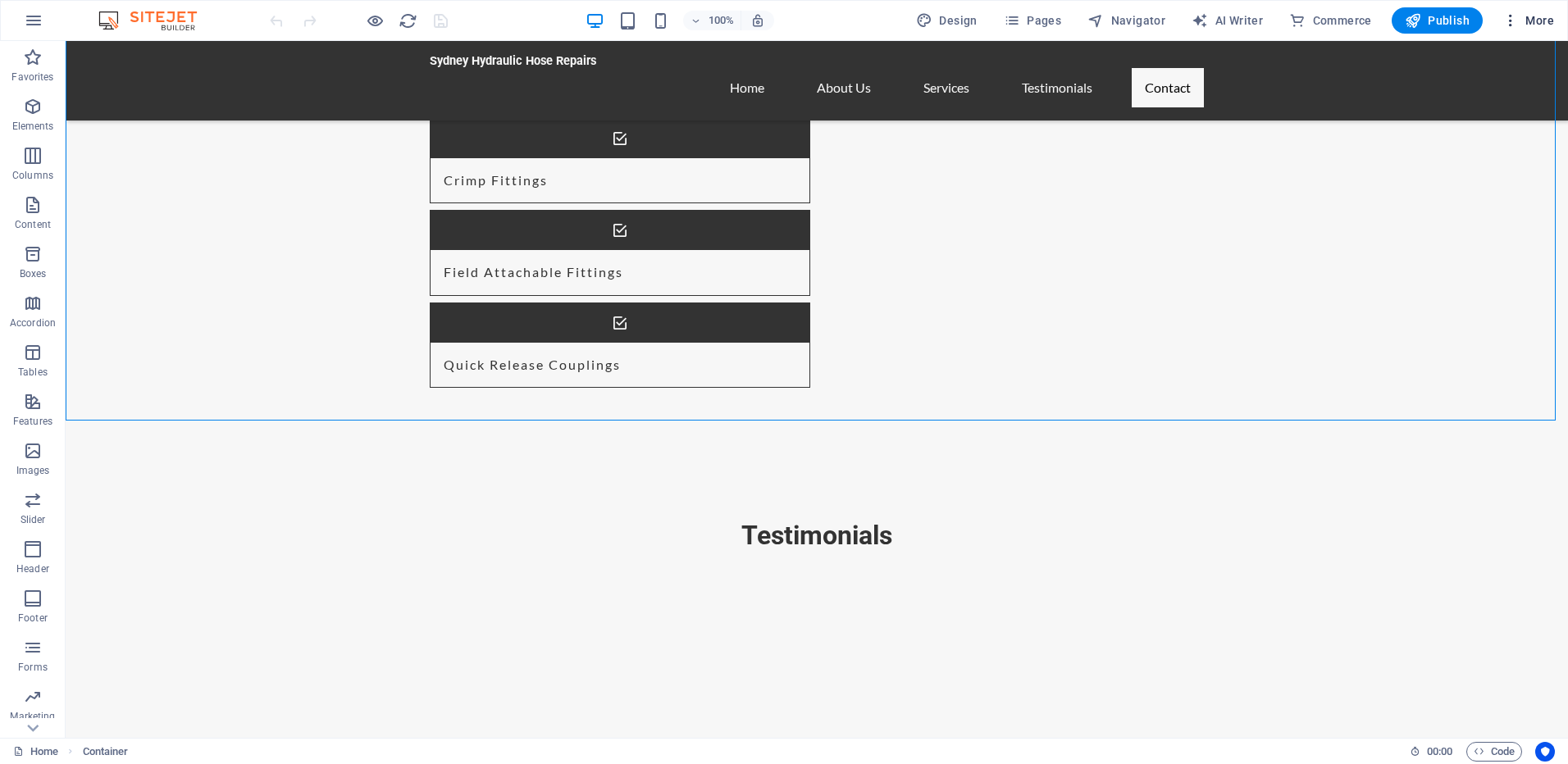
click at [1539, 18] on span "More" at bounding box center [1529, 21] width 52 height 17
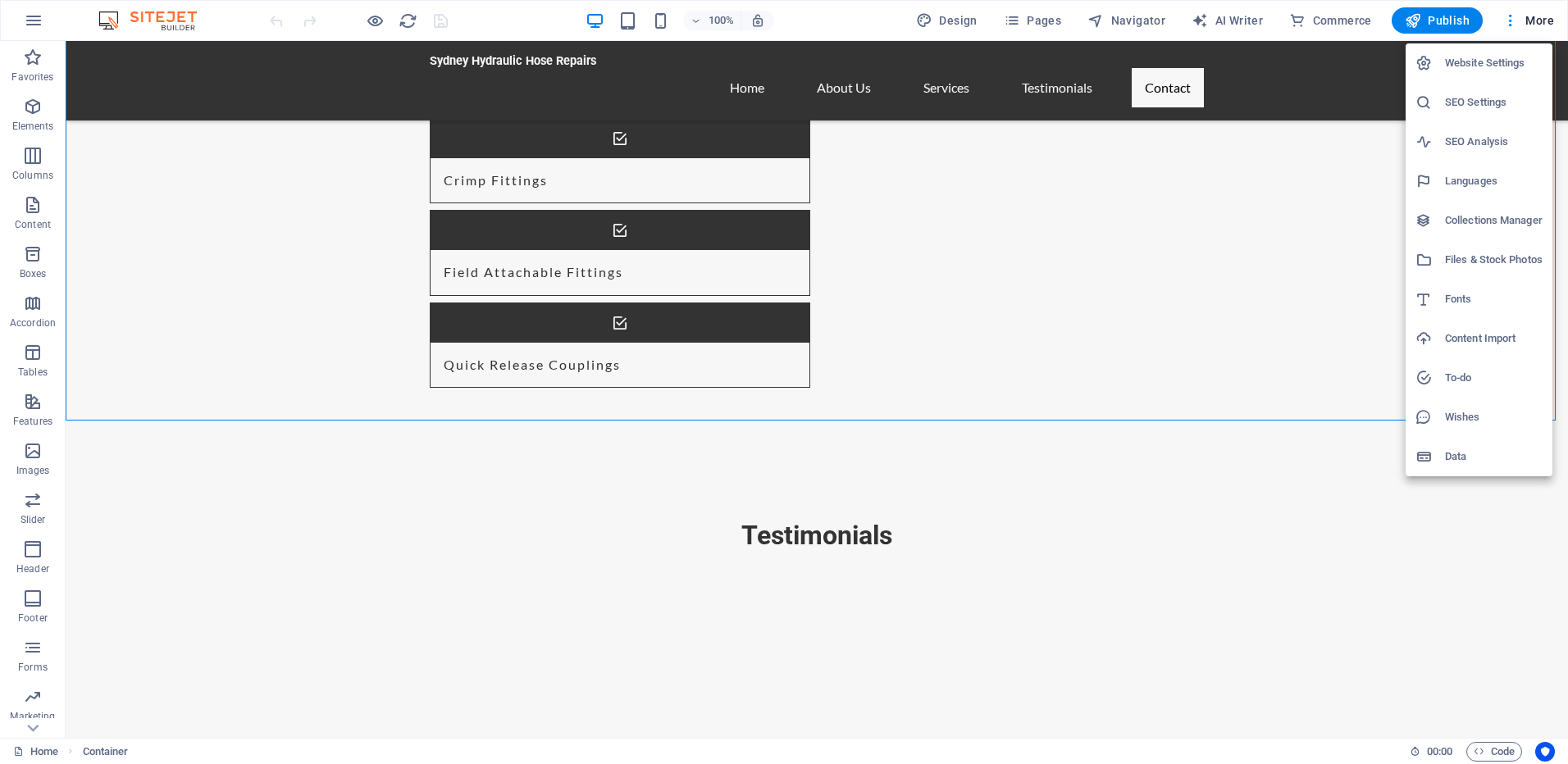
click at [1470, 331] on h6 "Content Import" at bounding box center [1493, 338] width 97 height 20
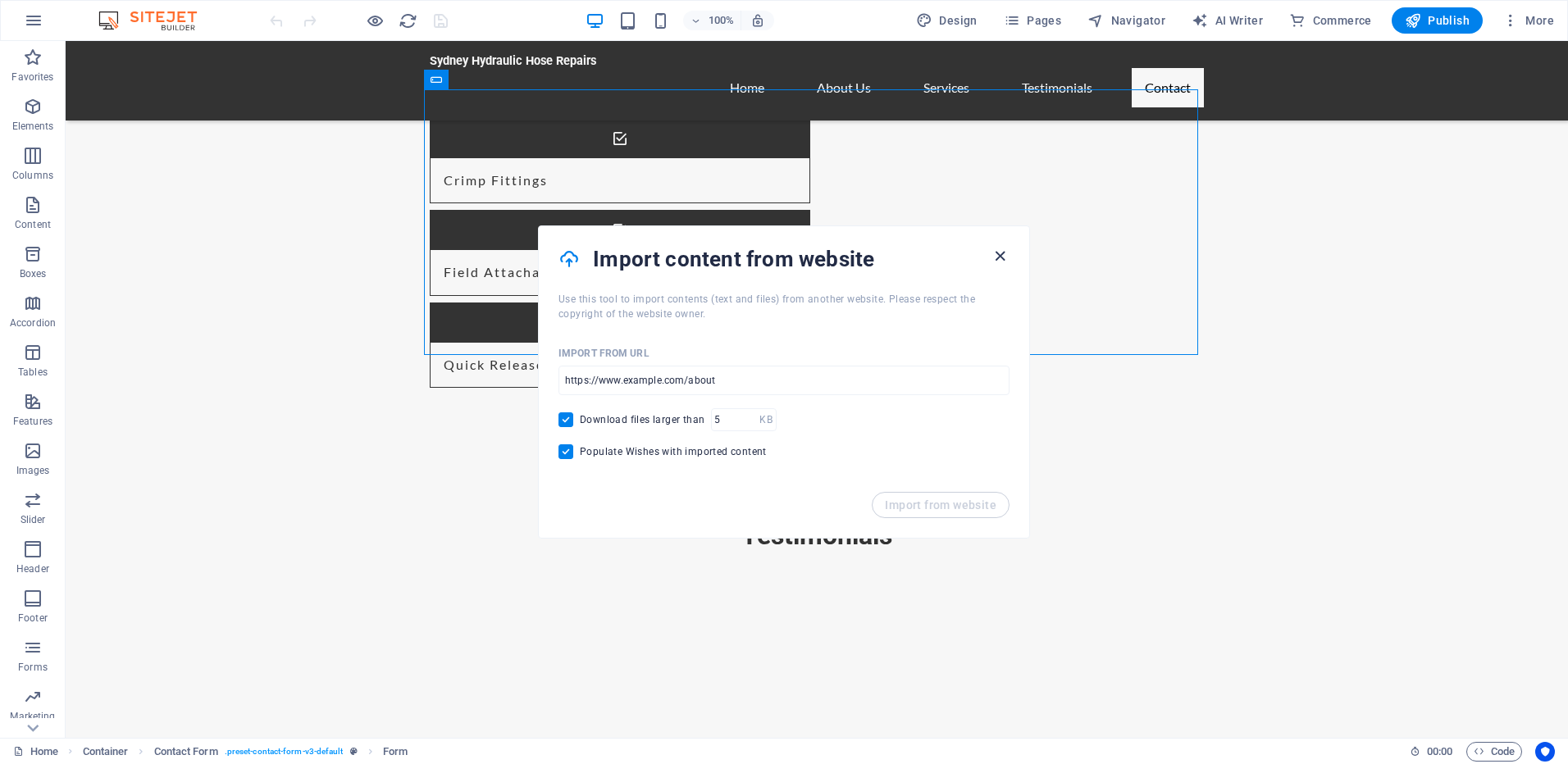
click at [1008, 260] on icon "button" at bounding box center [999, 256] width 19 height 19
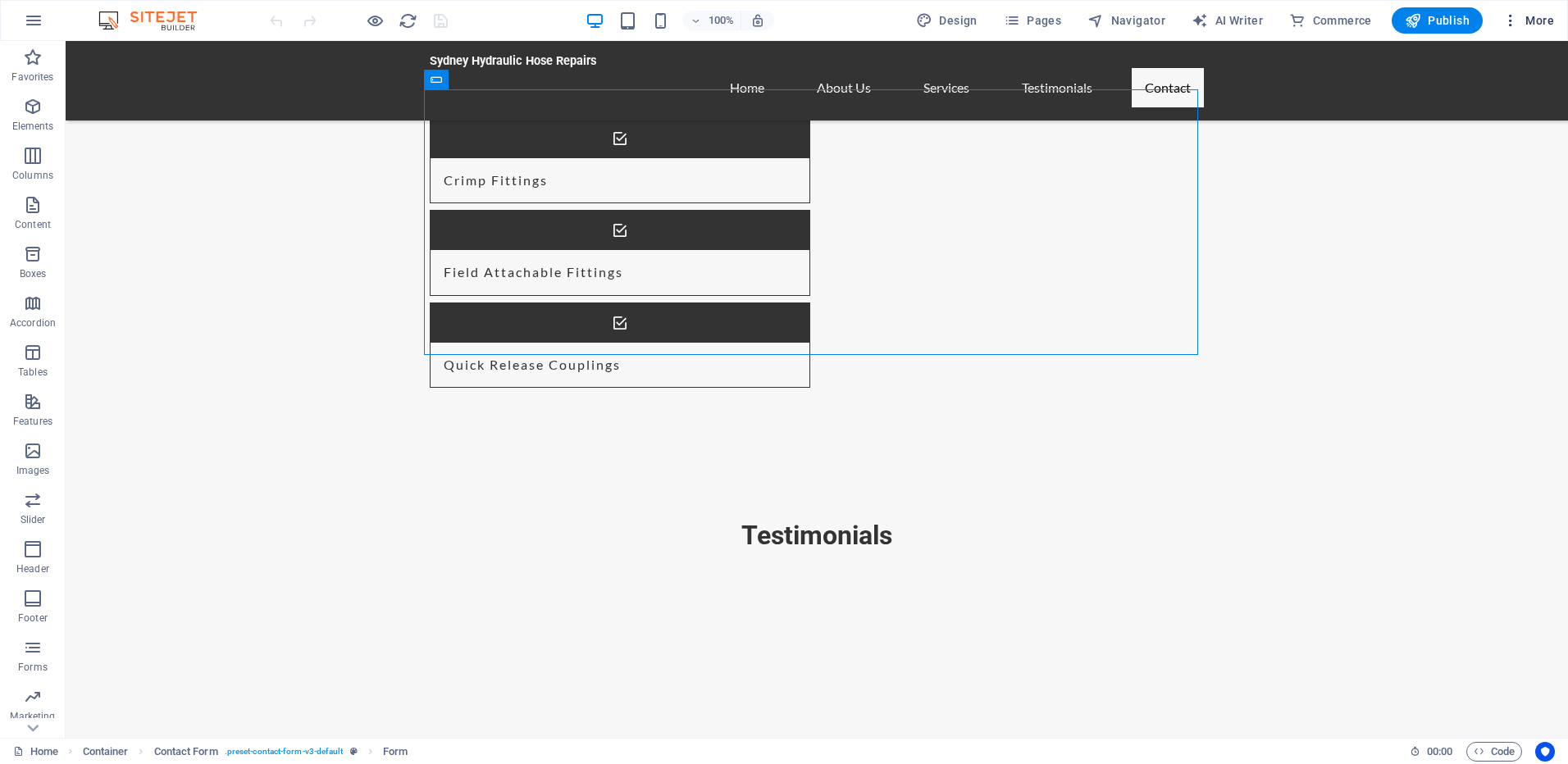
click at [1549, 29] on button "More" at bounding box center [1529, 21] width 65 height 27
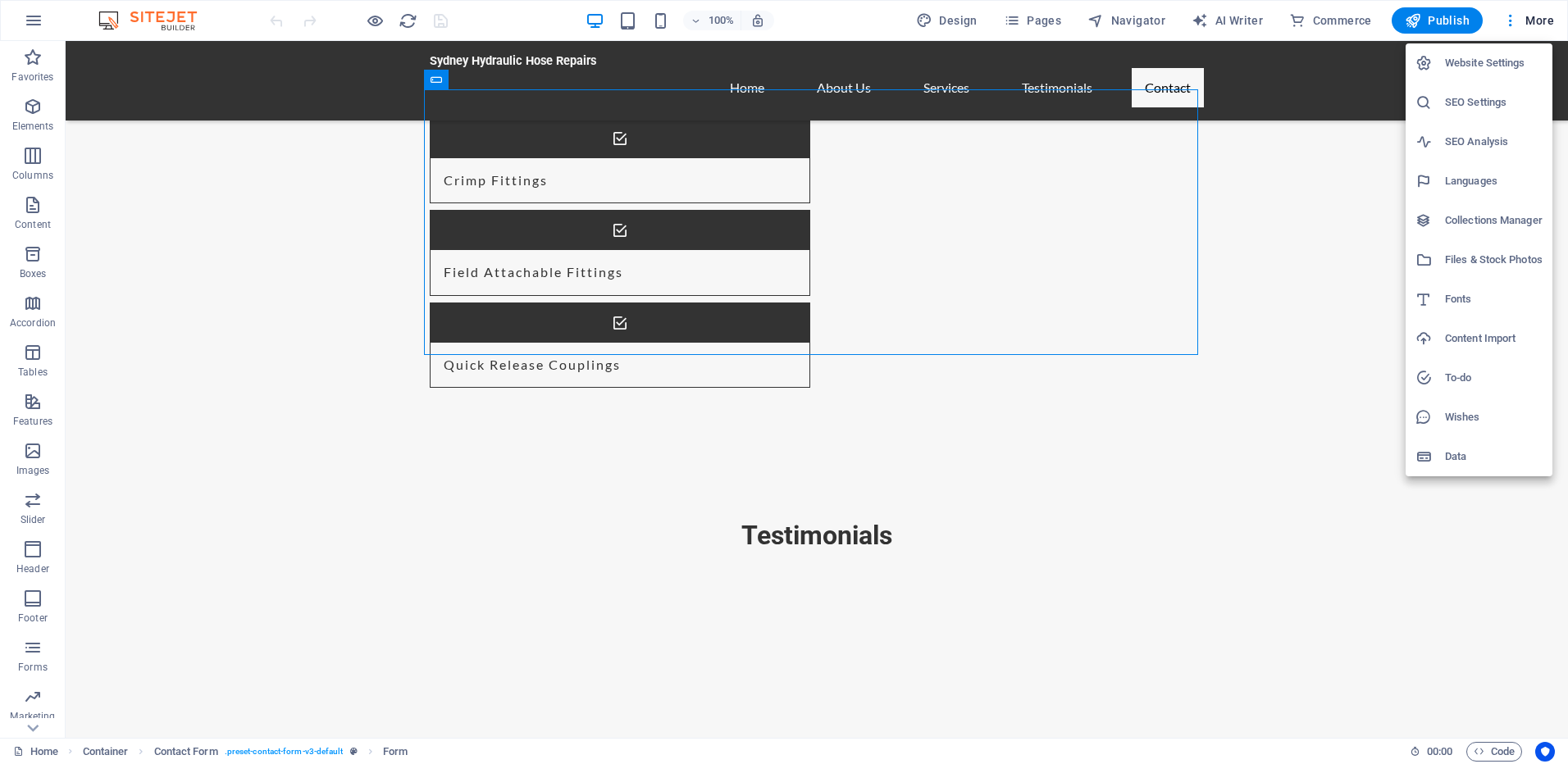
click at [1452, 574] on div at bounding box center [784, 382] width 1568 height 764
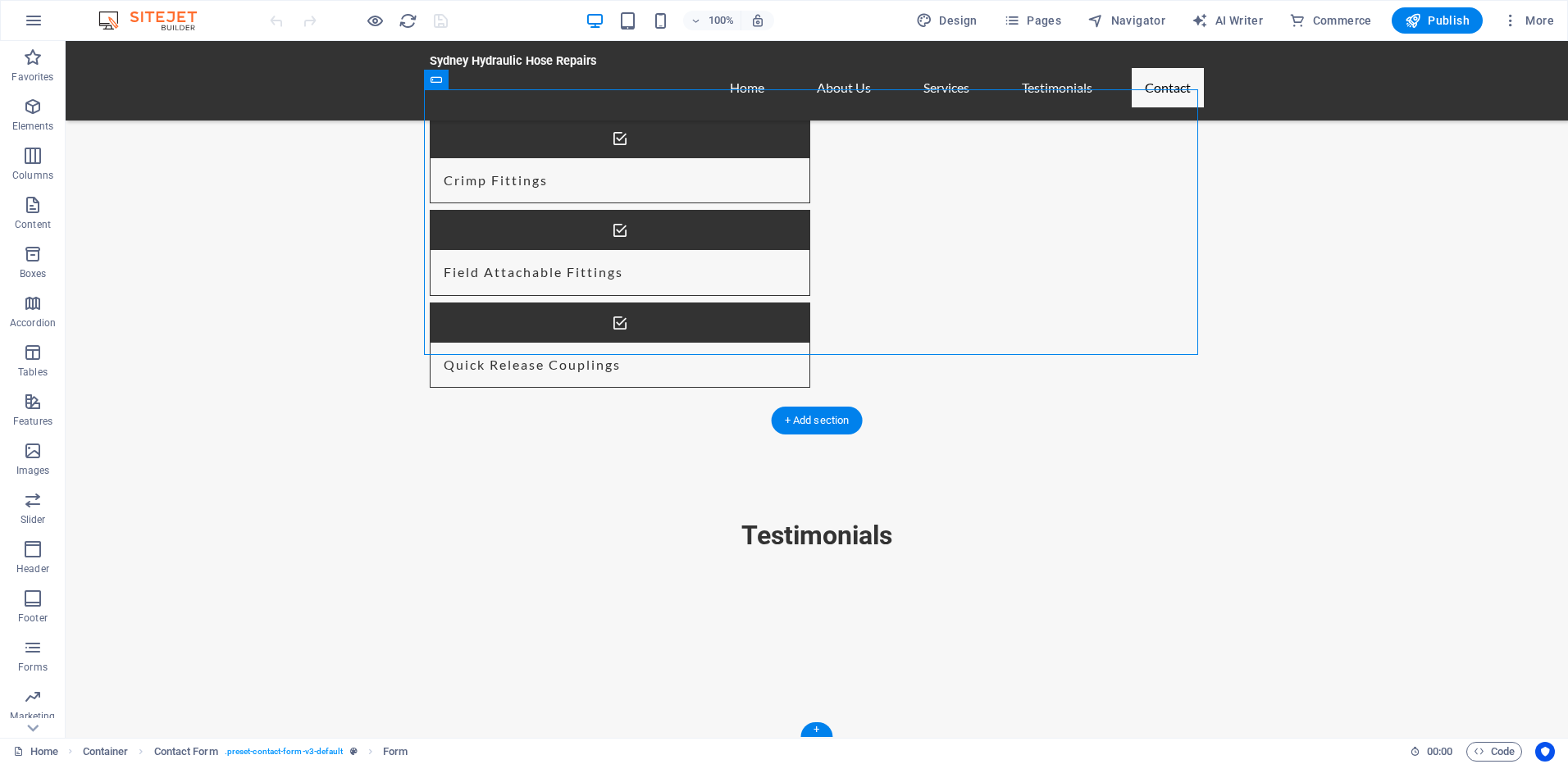
select select "px"
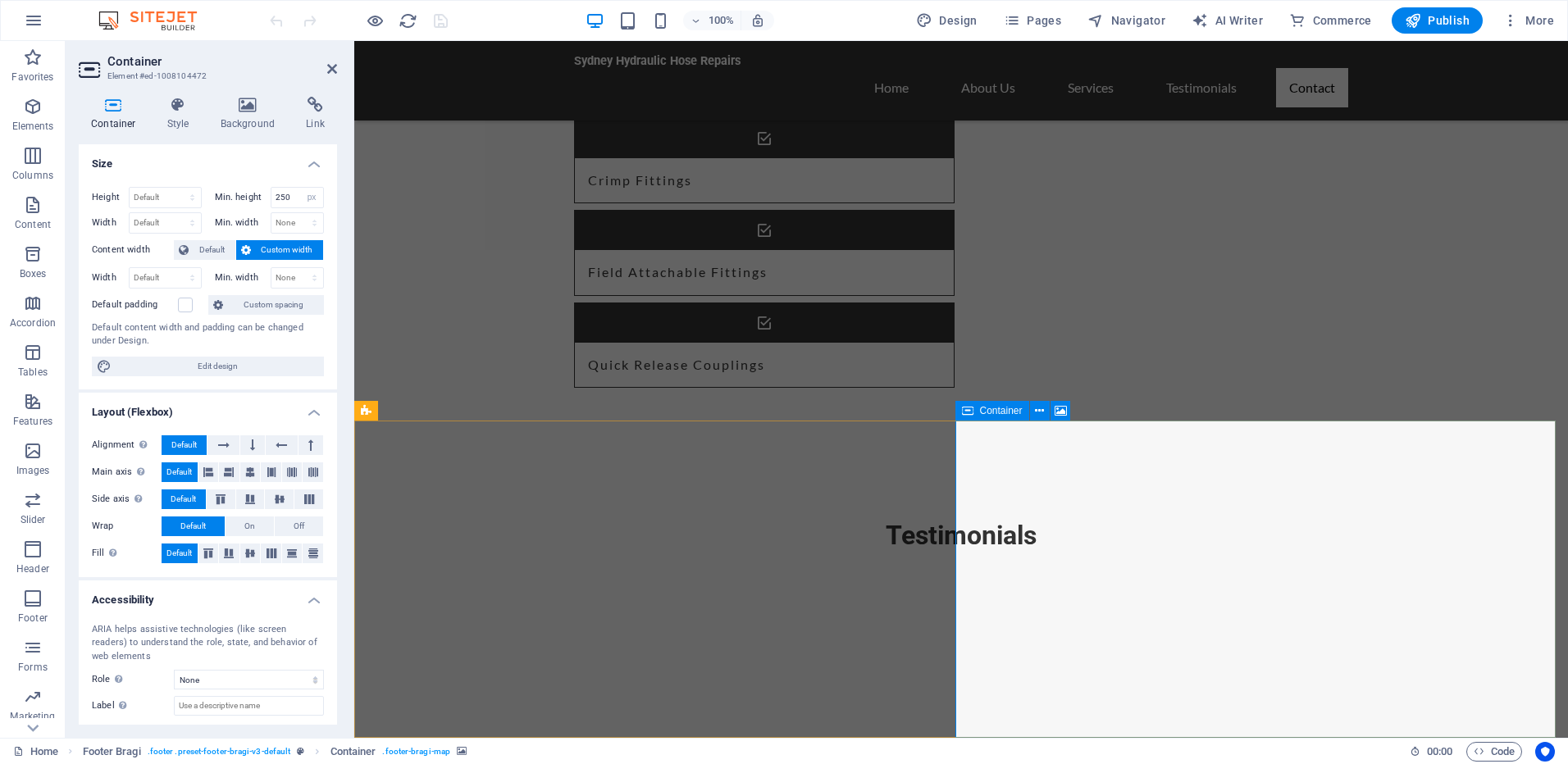
click at [1038, 411] on icon at bounding box center [1039, 411] width 9 height 18
click at [309, 98] on icon at bounding box center [316, 104] width 43 height 17
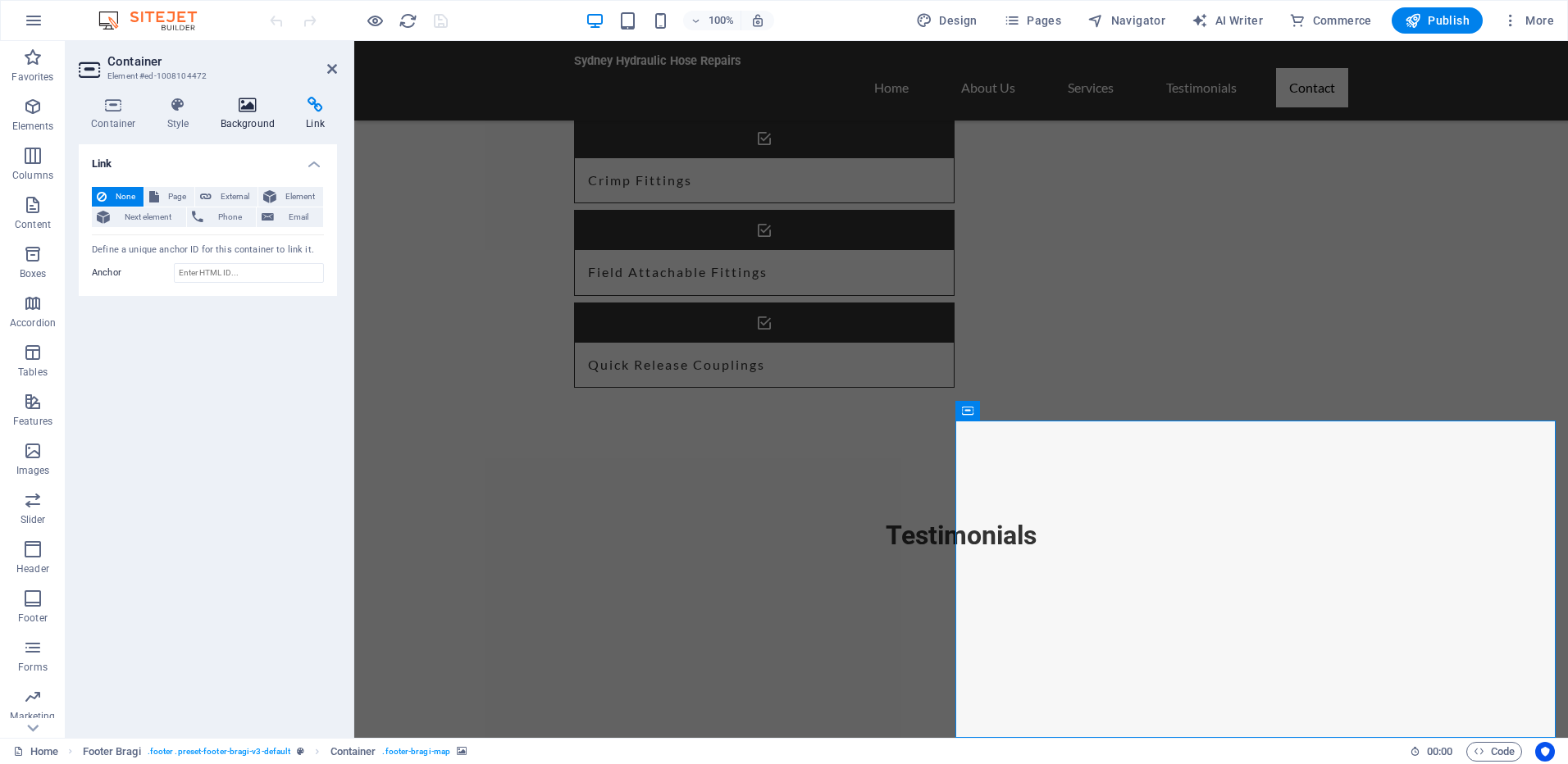
click at [258, 116] on h4 "Background" at bounding box center [252, 113] width 87 height 34
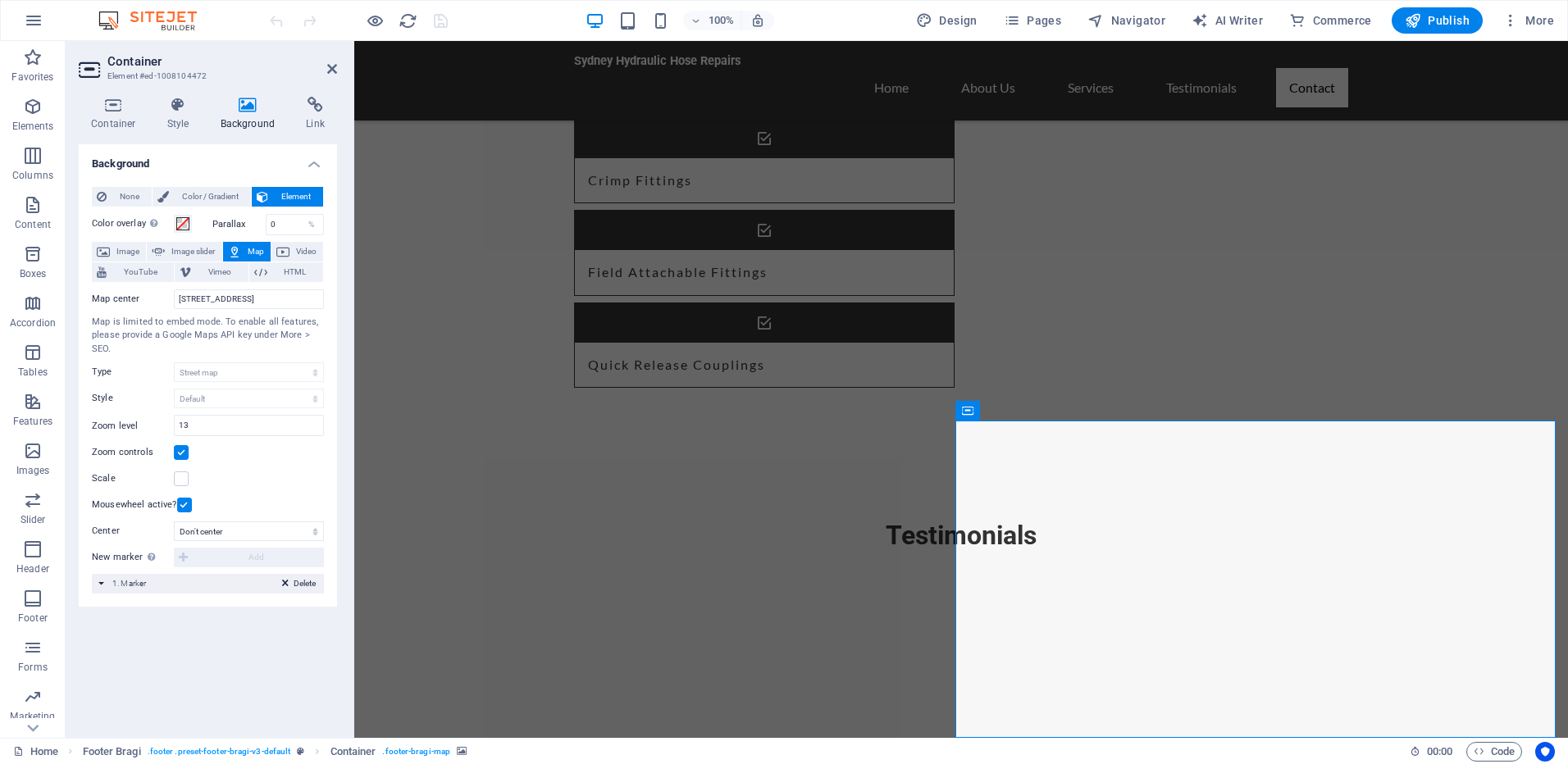
click at [242, 257] on button "Map" at bounding box center [247, 252] width 47 height 20
drag, startPoint x: 221, startPoint y: 275, endPoint x: 247, endPoint y: 247, distance: 38.2
click at [247, 247] on span "Map" at bounding box center [256, 252] width 20 height 20
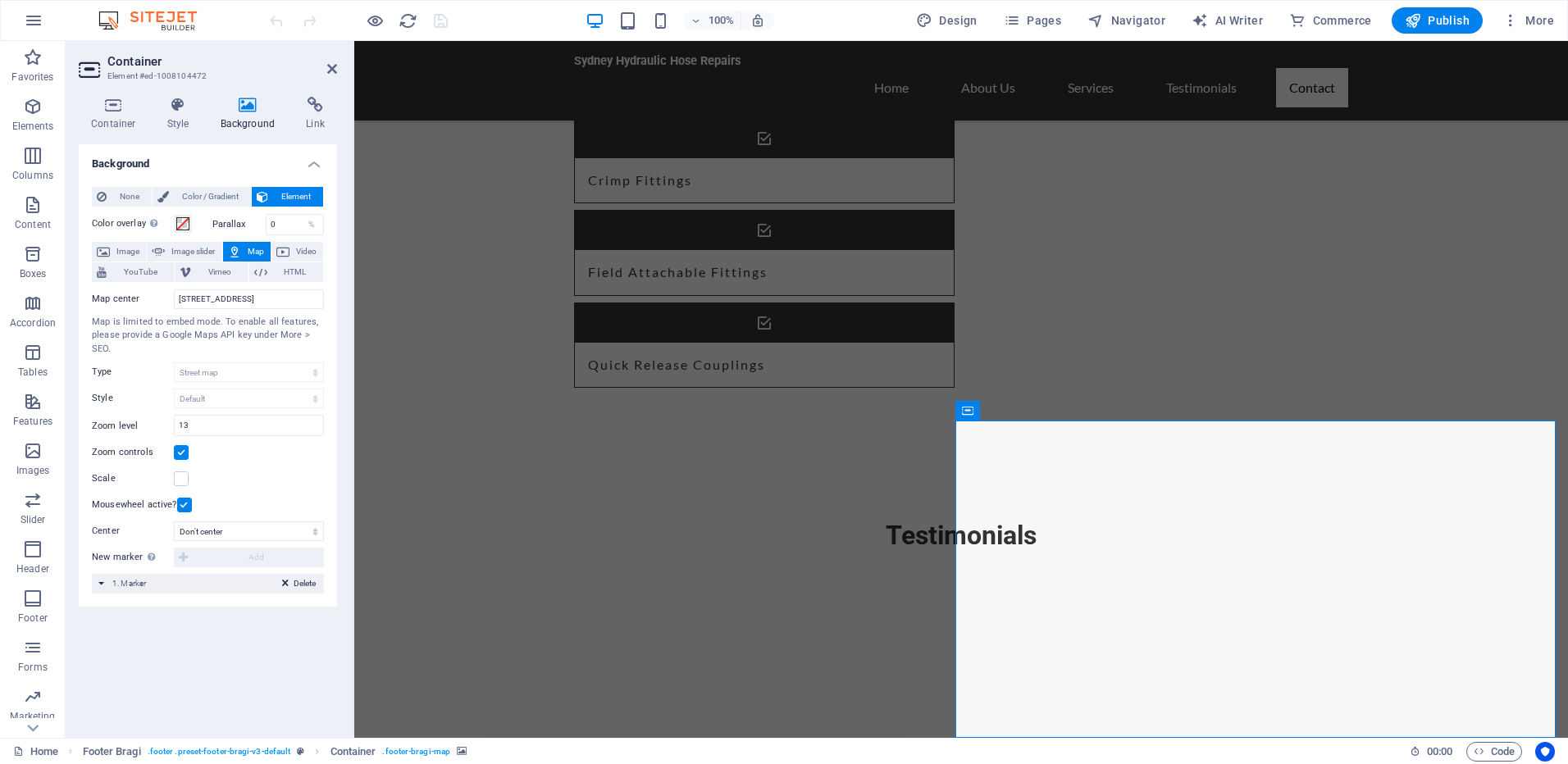
click at [247, 247] on span "Map" at bounding box center [256, 252] width 20 height 20
drag, startPoint x: 247, startPoint y: 247, endPoint x: 234, endPoint y: 254, distance: 14.8
click at [234, 254] on icon at bounding box center [234, 252] width 13 height 20
click at [187, 119] on h4 "Style" at bounding box center [182, 113] width 53 height 34
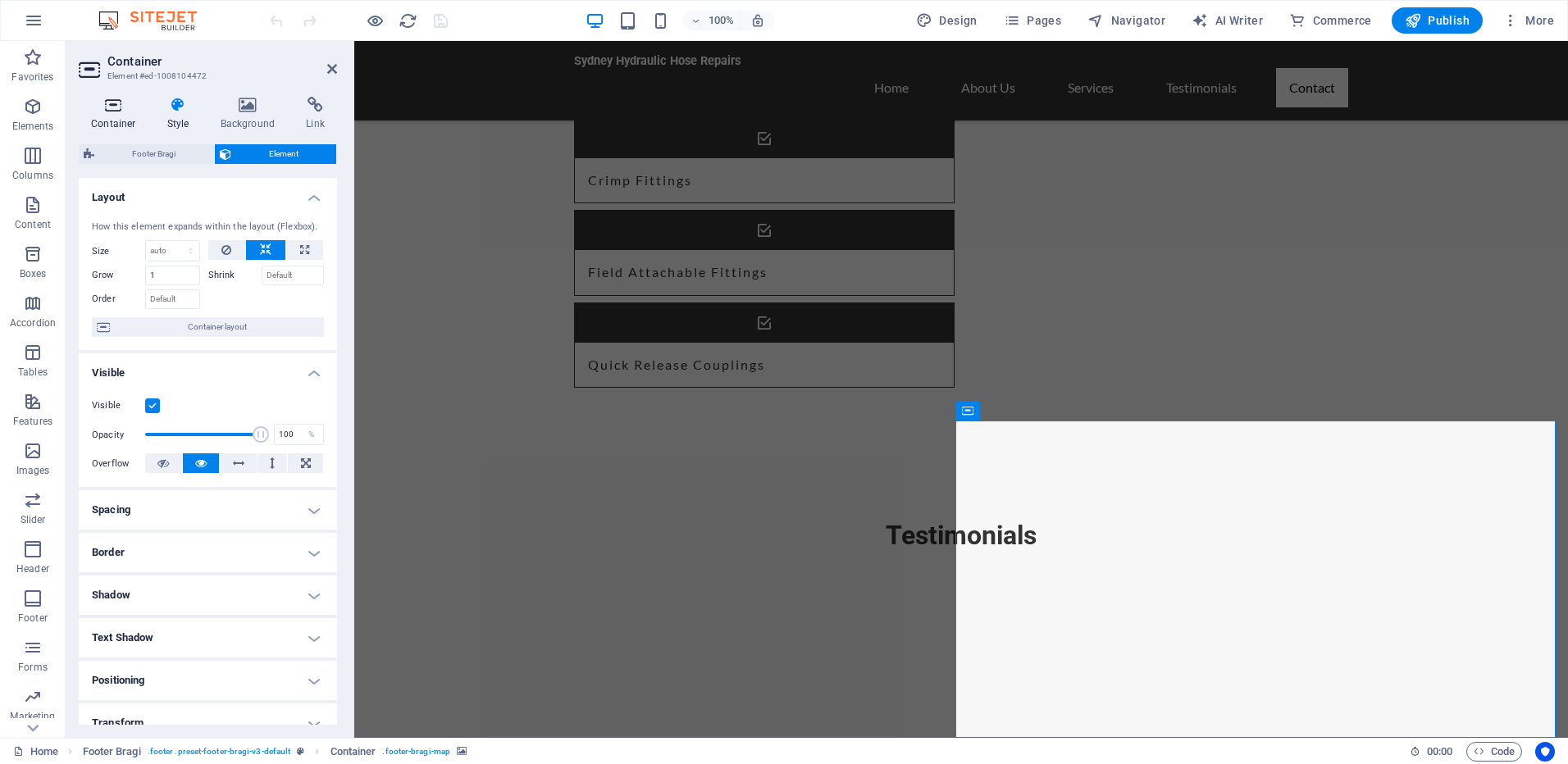
click at [106, 104] on icon at bounding box center [113, 104] width 70 height 17
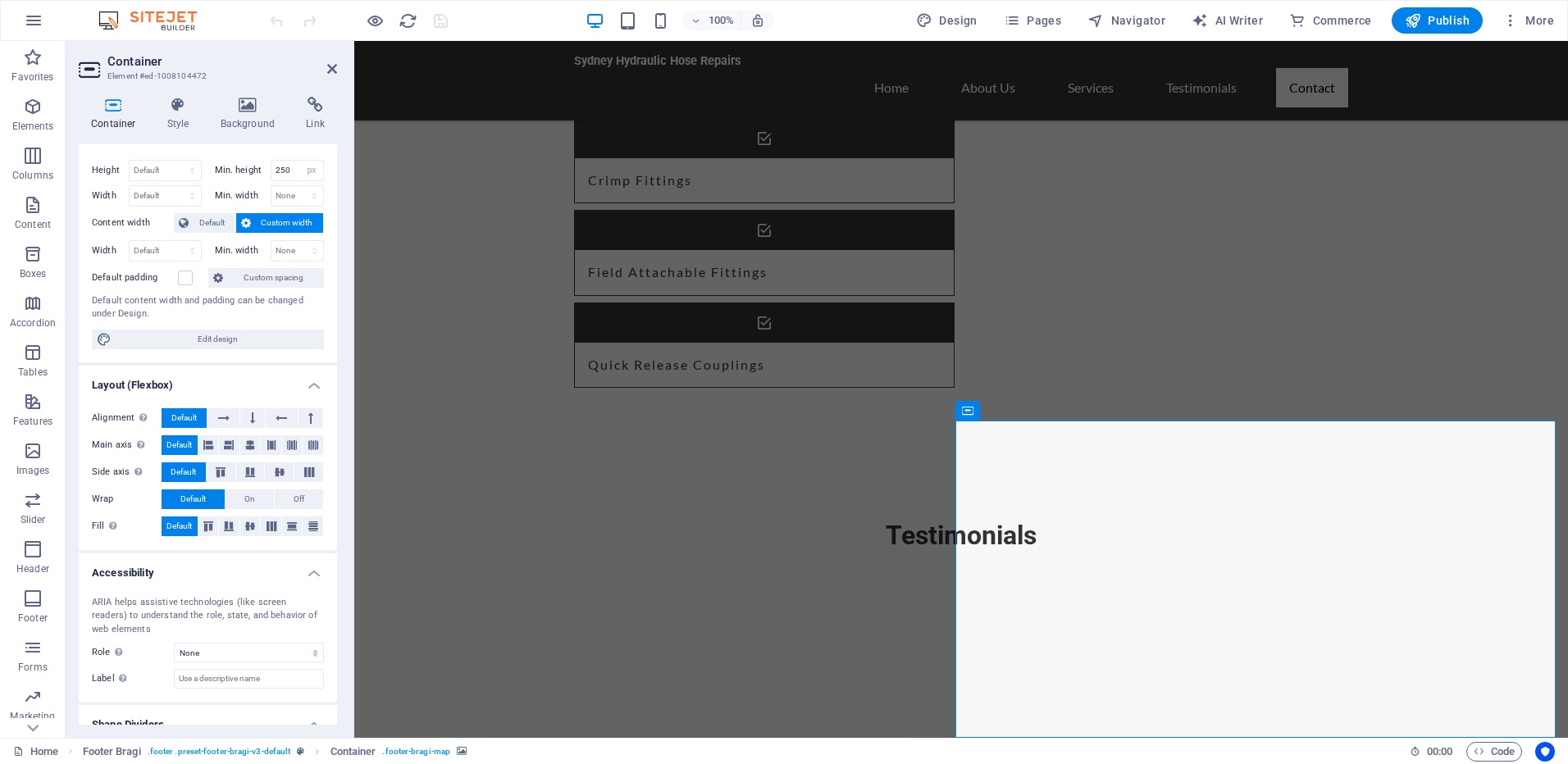
scroll to position [83, 0]
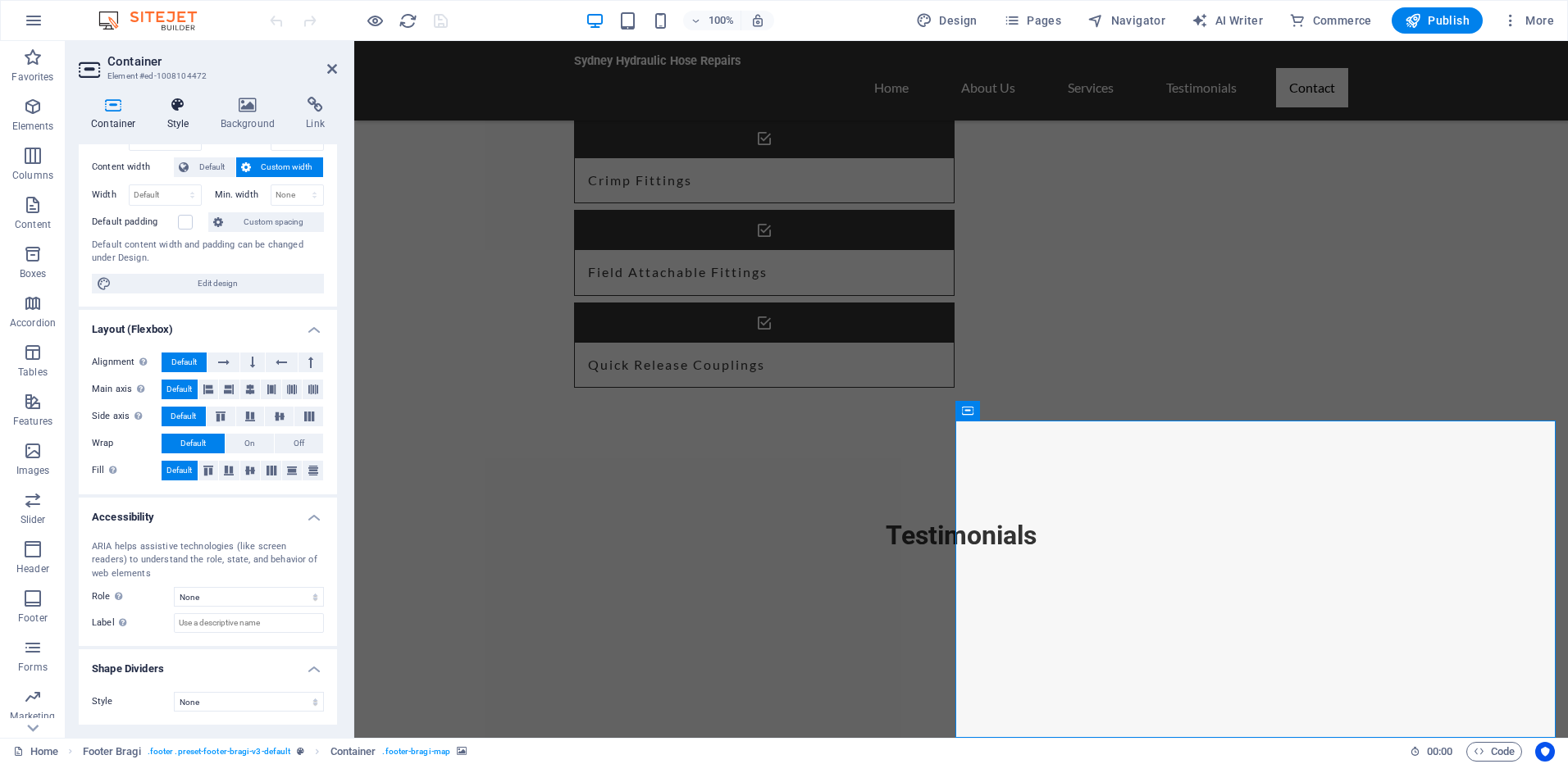
click at [195, 109] on icon at bounding box center [179, 104] width 47 height 17
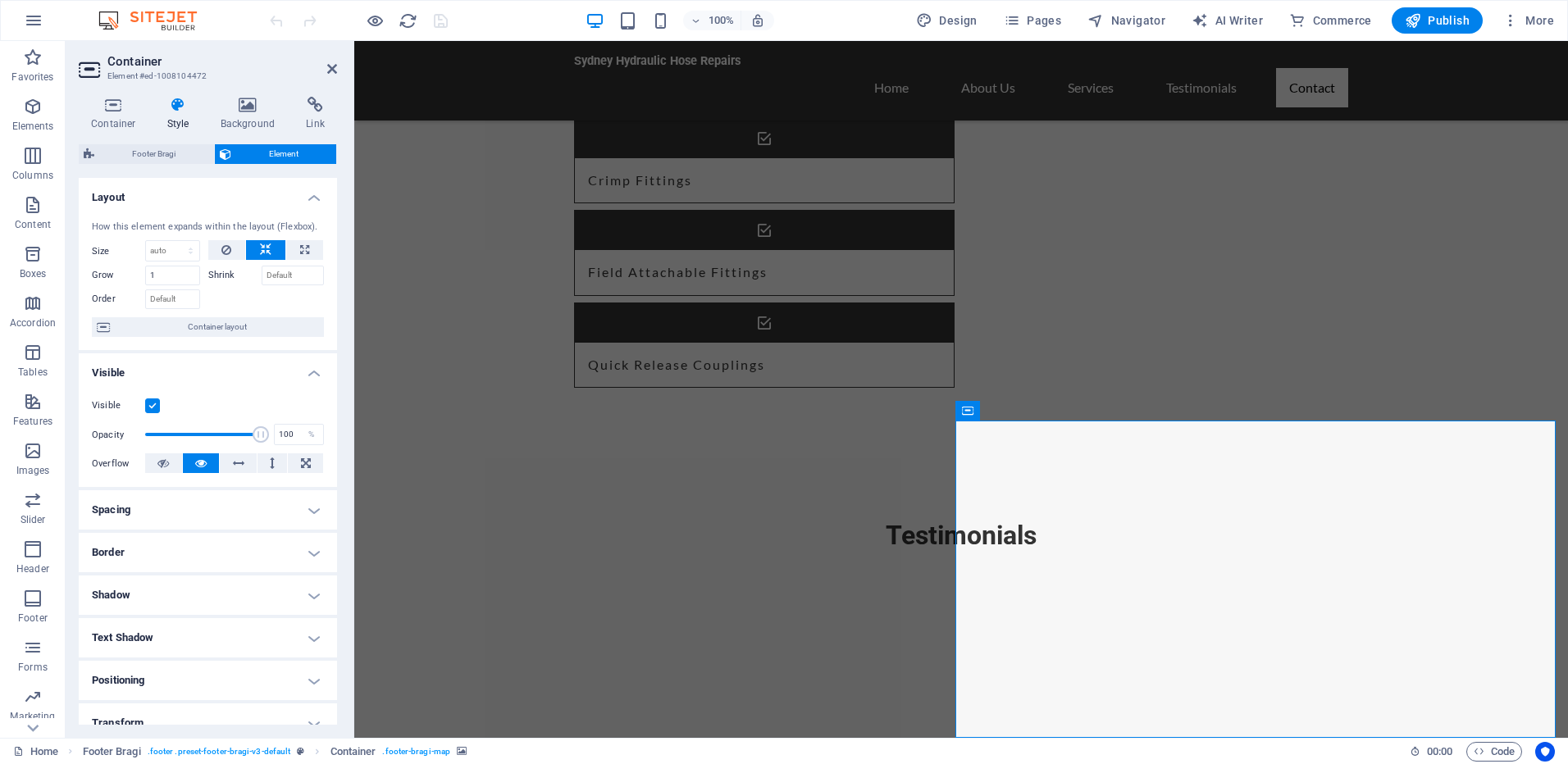
scroll to position [146, 0]
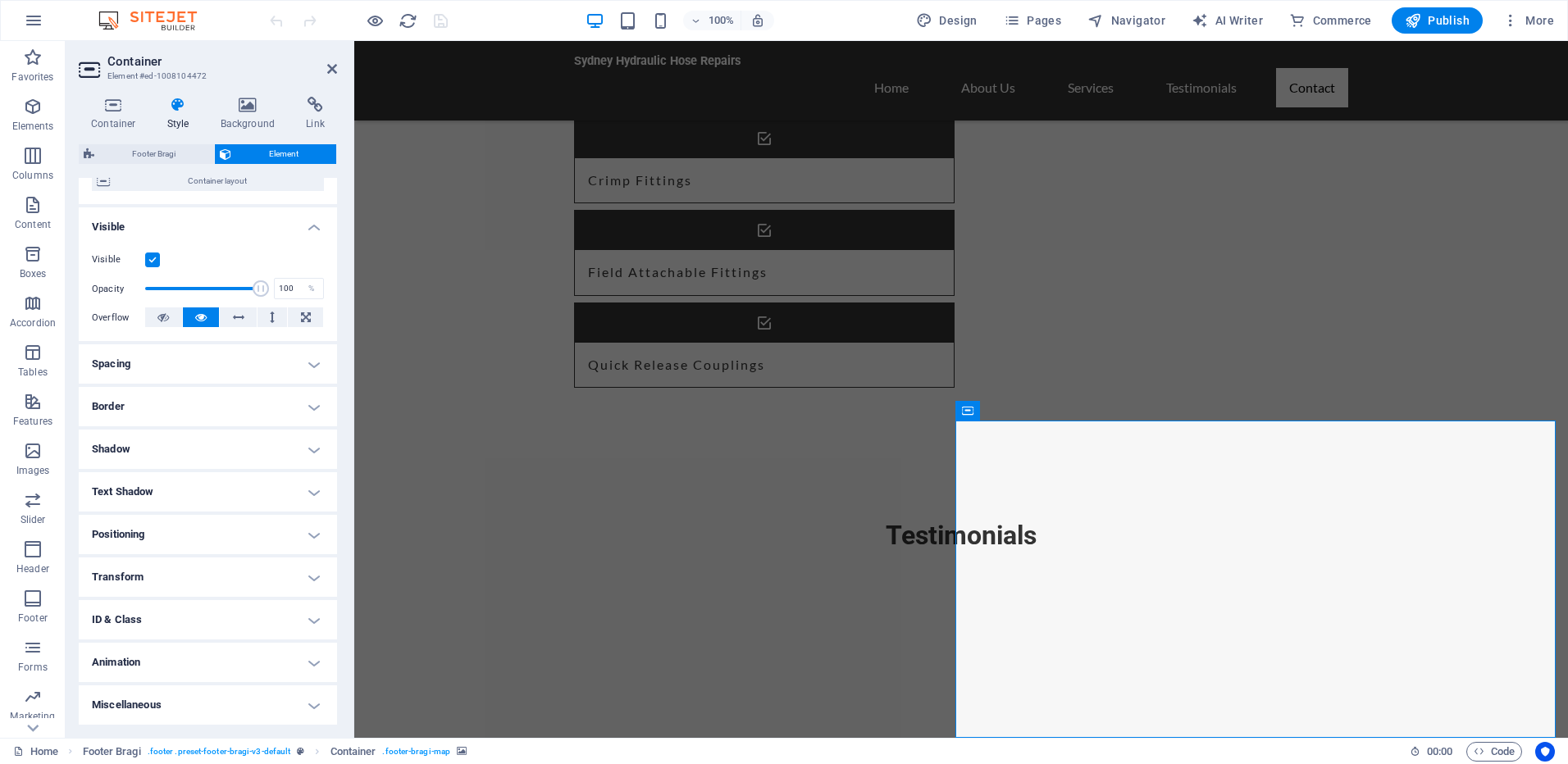
click at [189, 707] on h4 "Miscellaneous" at bounding box center [208, 705] width 259 height 39
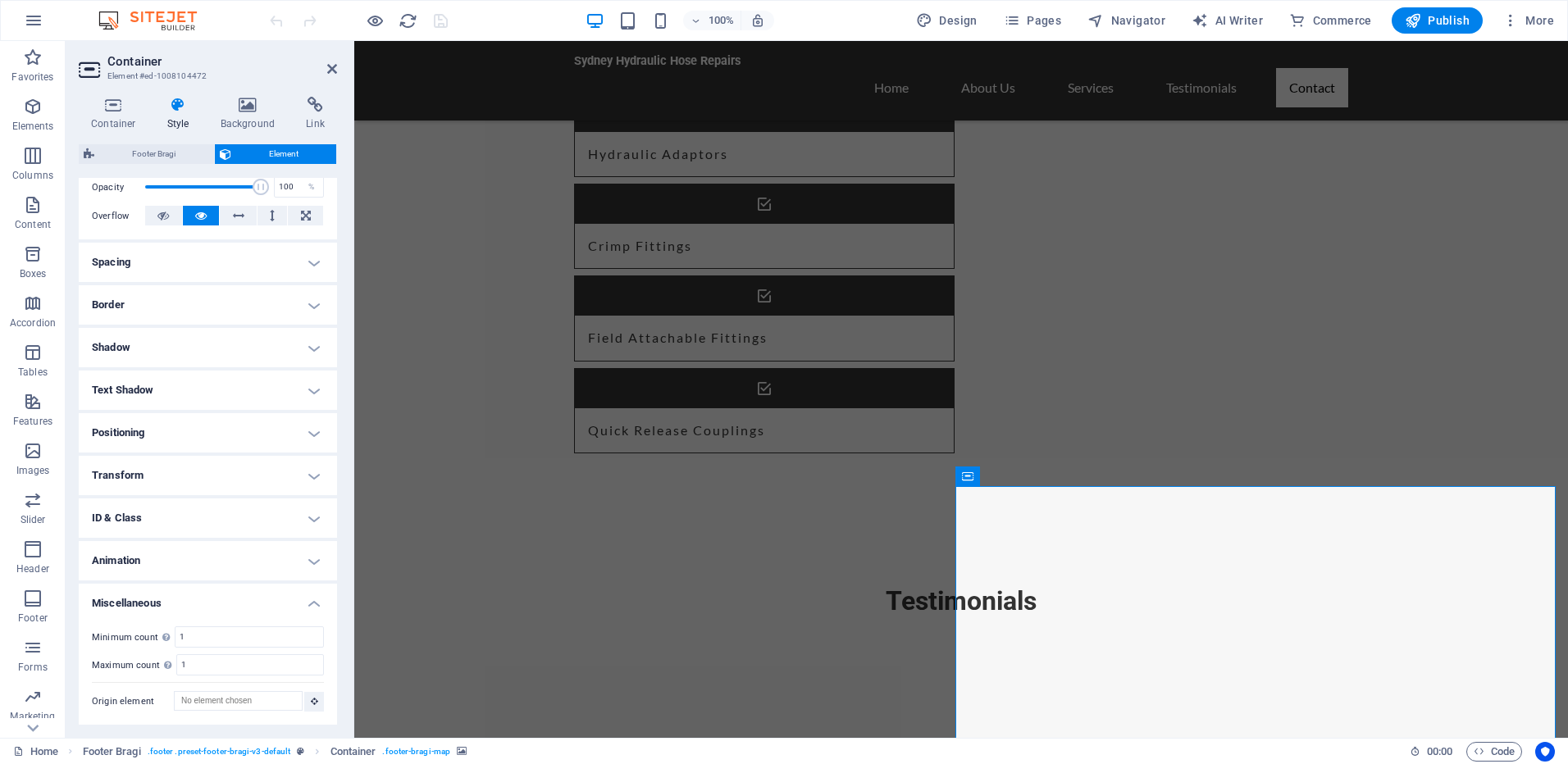
scroll to position [0, 0]
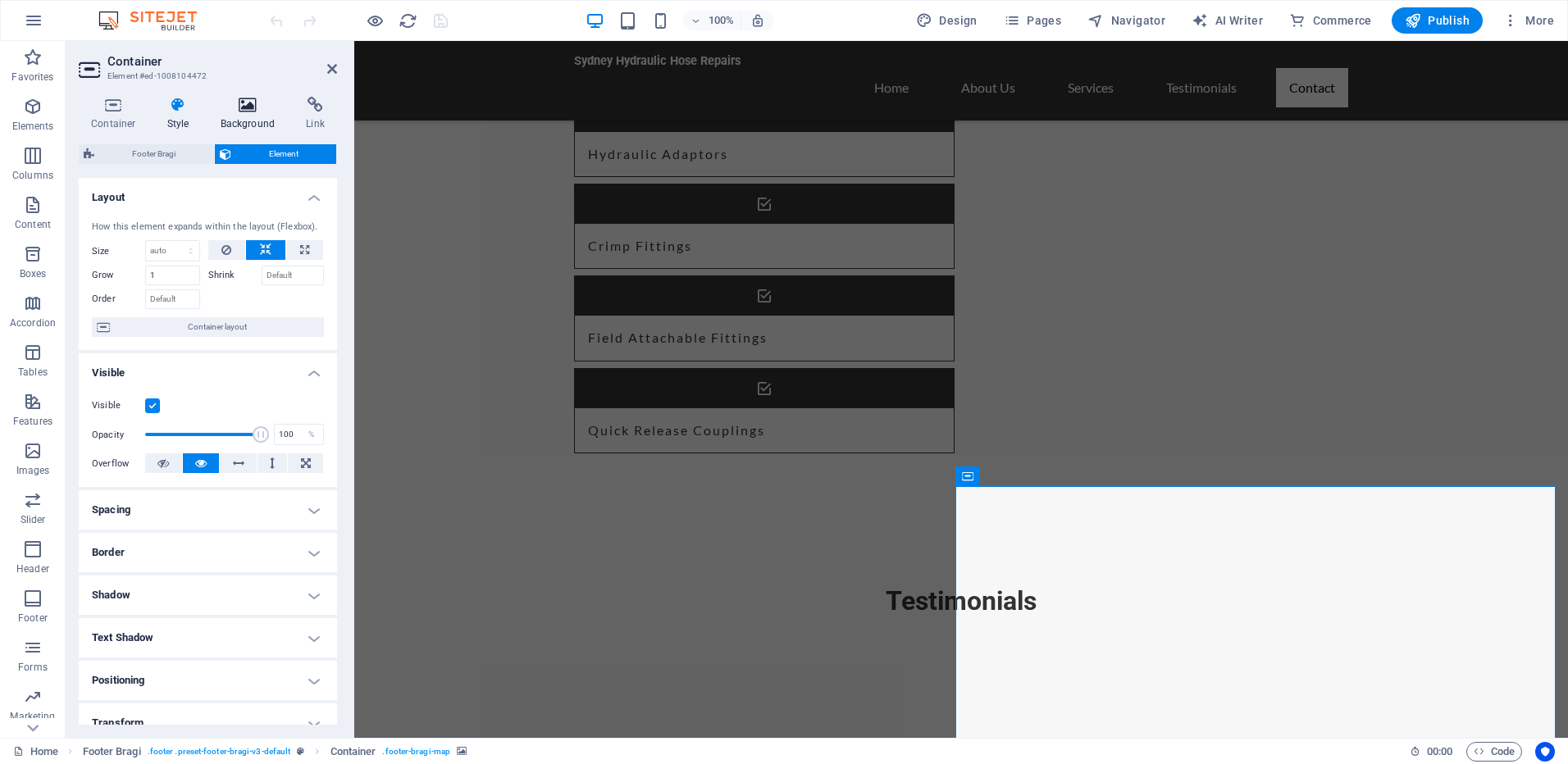
click at [262, 116] on h4 "Background" at bounding box center [252, 113] width 87 height 34
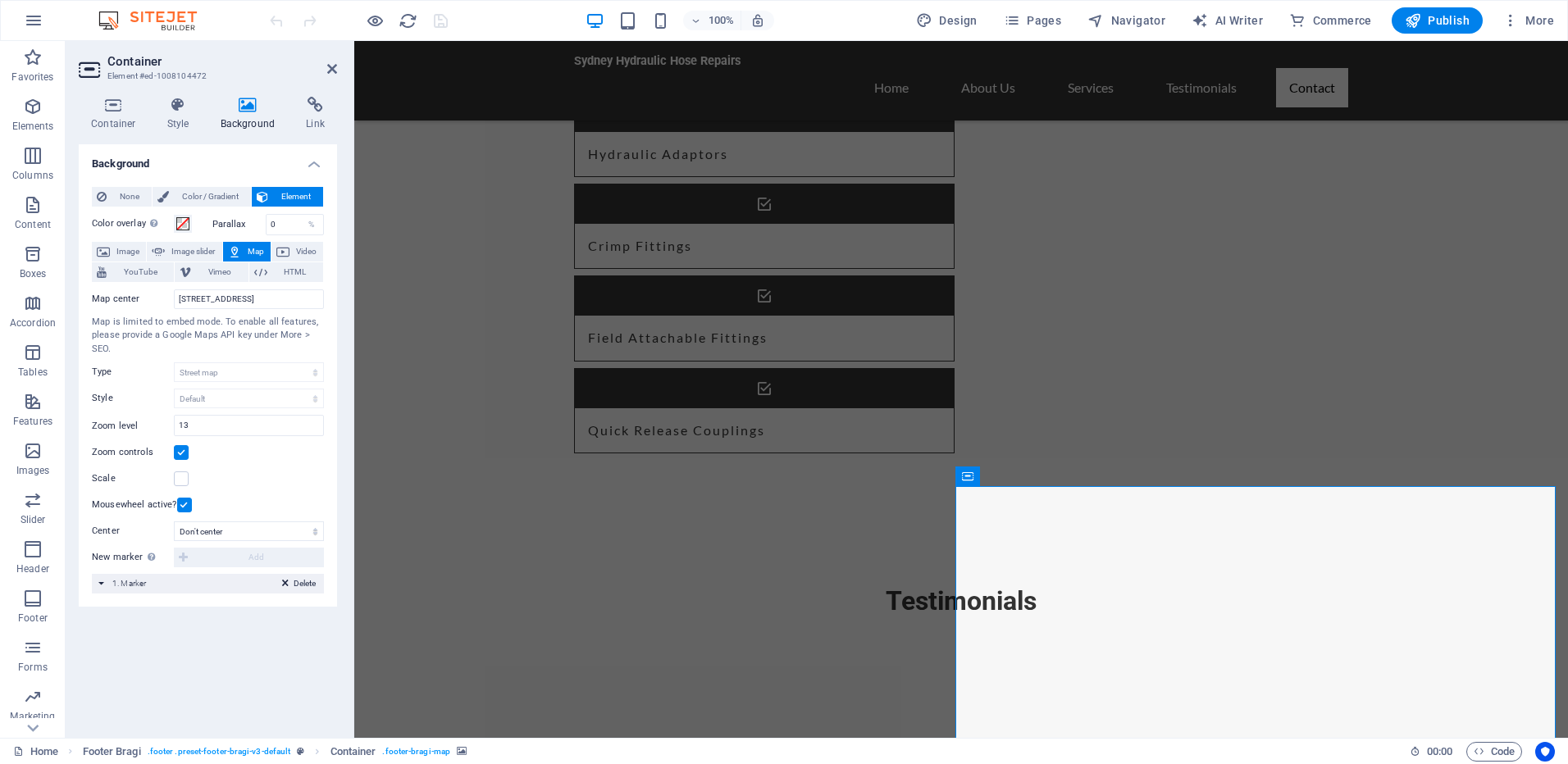
click at [99, 584] on div "Delete 1. Marker" at bounding box center [208, 584] width 232 height 20
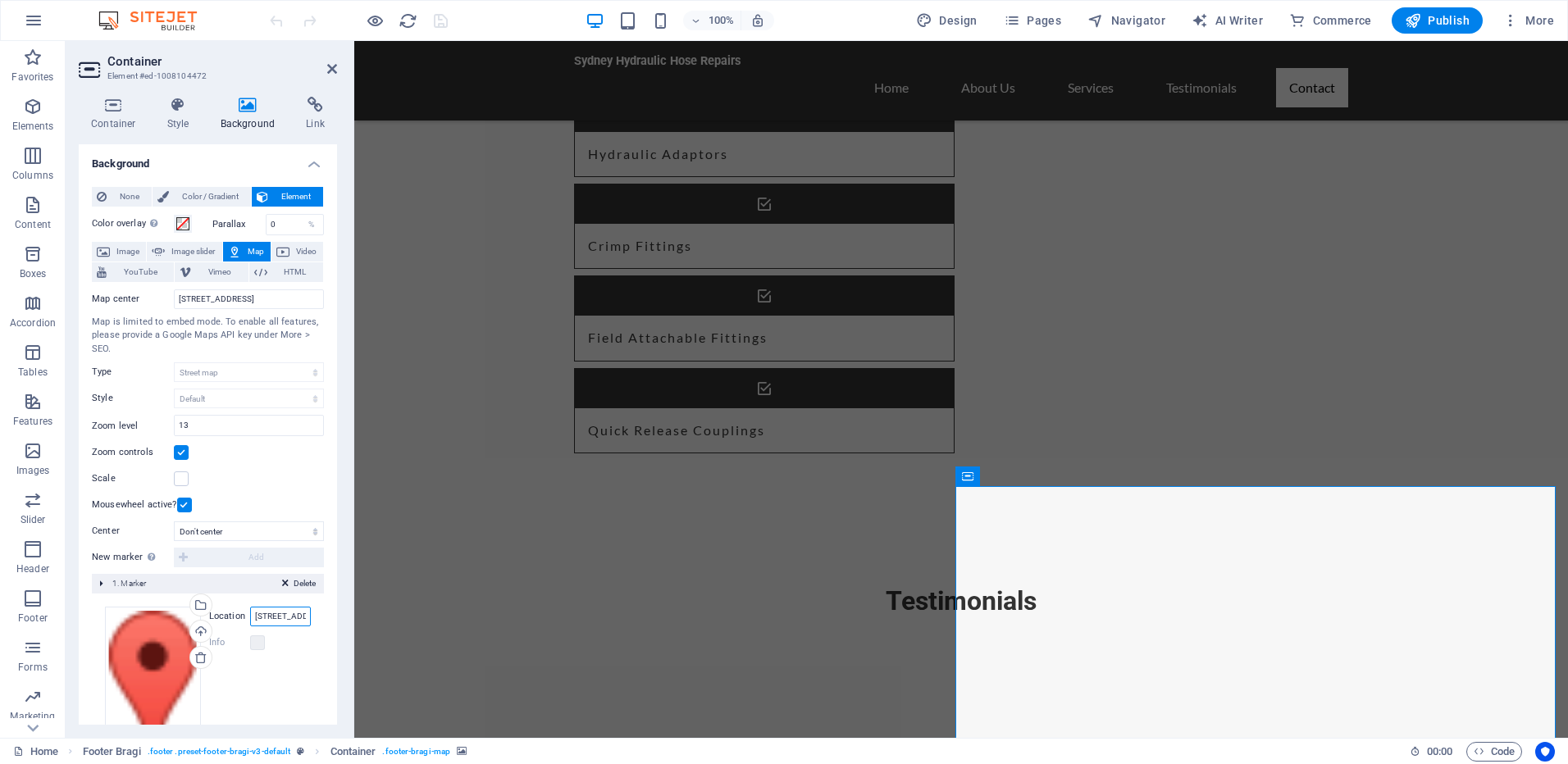
click at [289, 623] on input "[STREET_ADDRESS]" at bounding box center [280, 617] width 61 height 20
type input "\"
type input "[GEOGRAPHIC_DATA]"
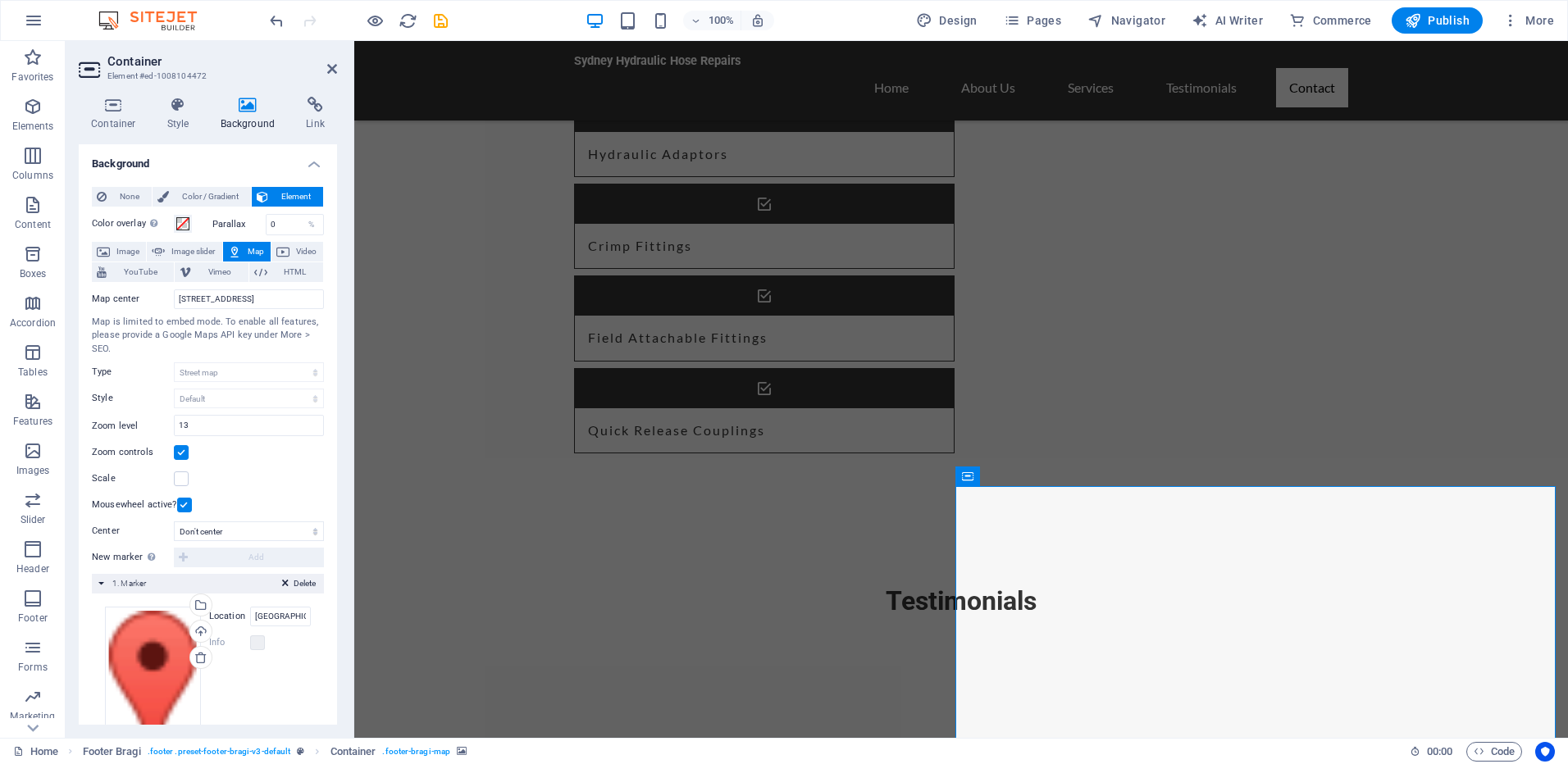
click at [298, 636] on div "Info" at bounding box center [260, 643] width 101 height 20
click at [297, 616] on input "[GEOGRAPHIC_DATA]" at bounding box center [280, 617] width 61 height 20
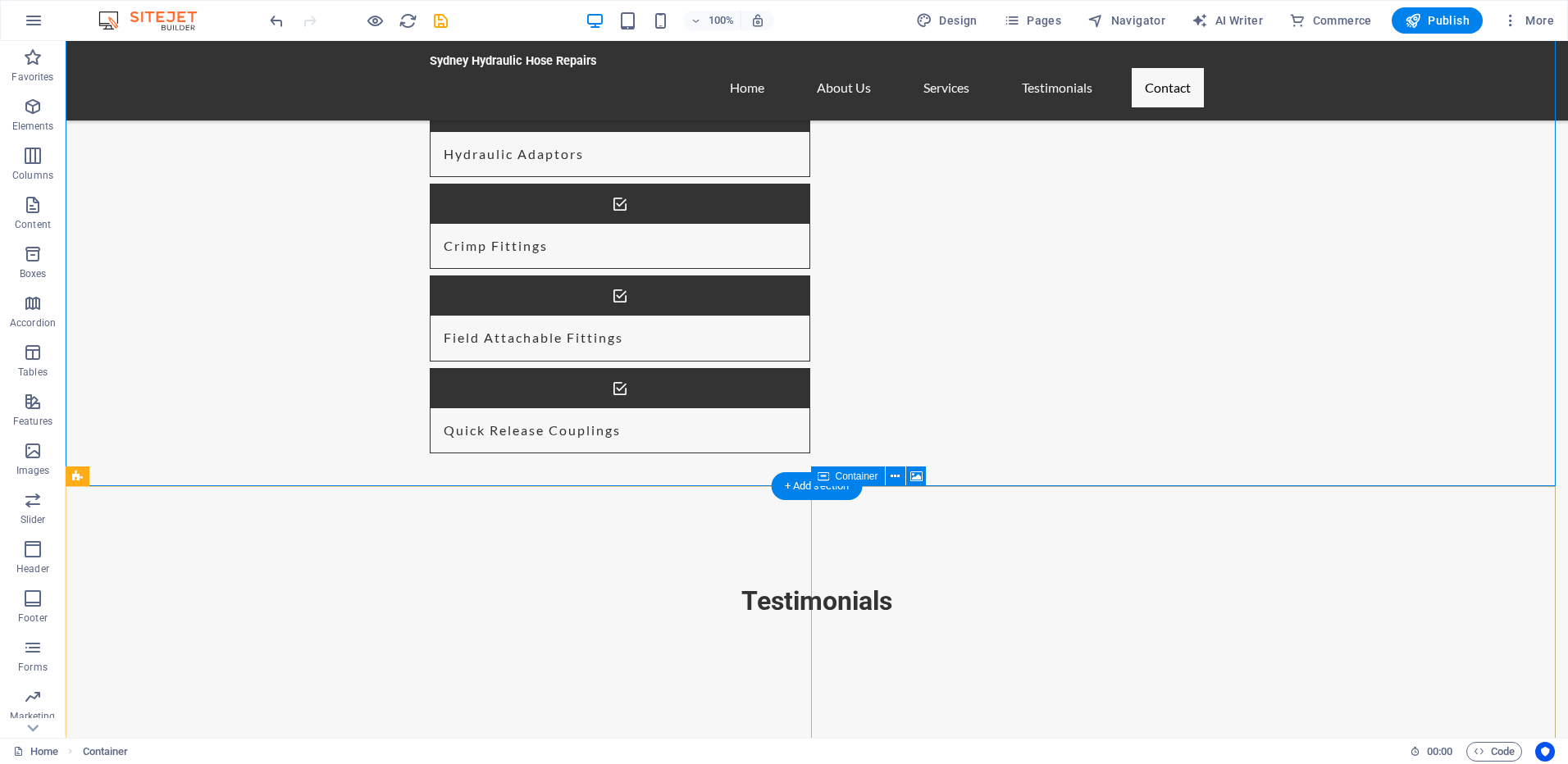
drag, startPoint x: 1210, startPoint y: 664, endPoint x: 1417, endPoint y: 555, distance: 233.9
drag, startPoint x: 1406, startPoint y: 559, endPoint x: 1251, endPoint y: 585, distance: 157.2
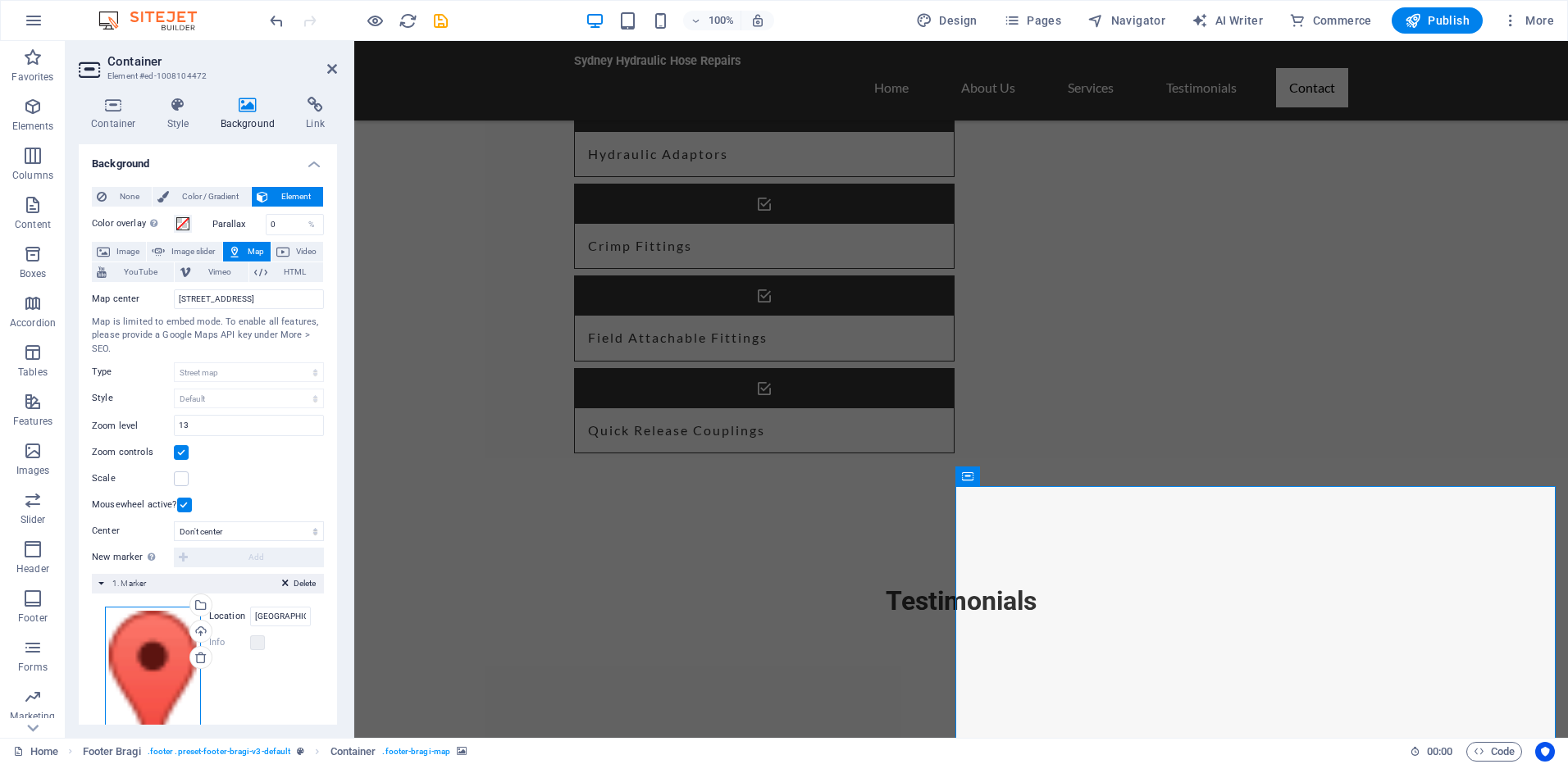
click at [148, 656] on div "Drag files here, click to choose files or select files from Files or our free s…" at bounding box center [153, 690] width 96 height 167
click at [148, 656] on body "Sydney Hydraulic Hose Repairs Home Favorites Elements Columns Content Boxes Acc…" at bounding box center [784, 382] width 1568 height 764
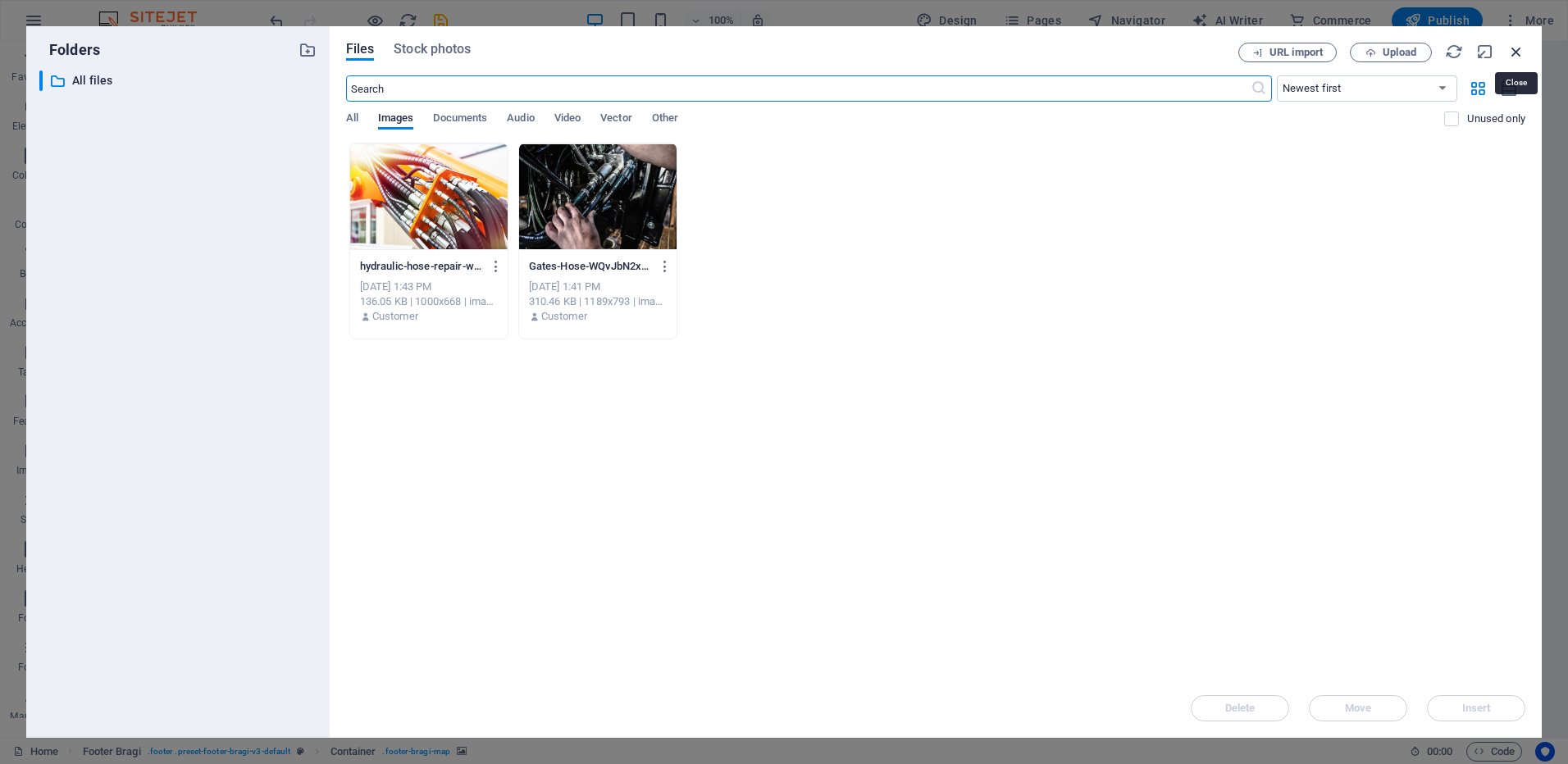
click at [1523, 57] on icon "button" at bounding box center [1517, 51] width 18 height 18
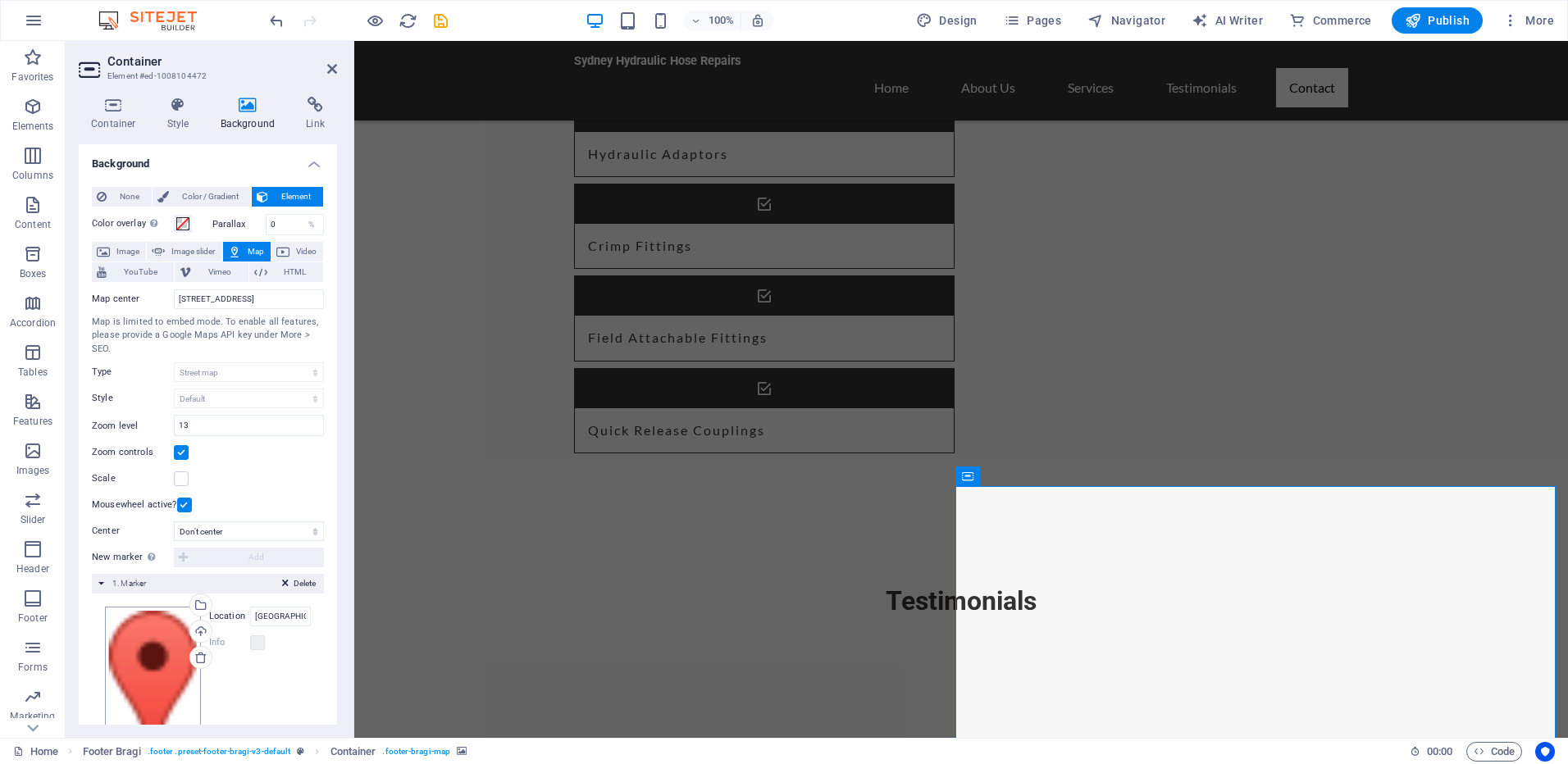
scroll to position [72, 0]
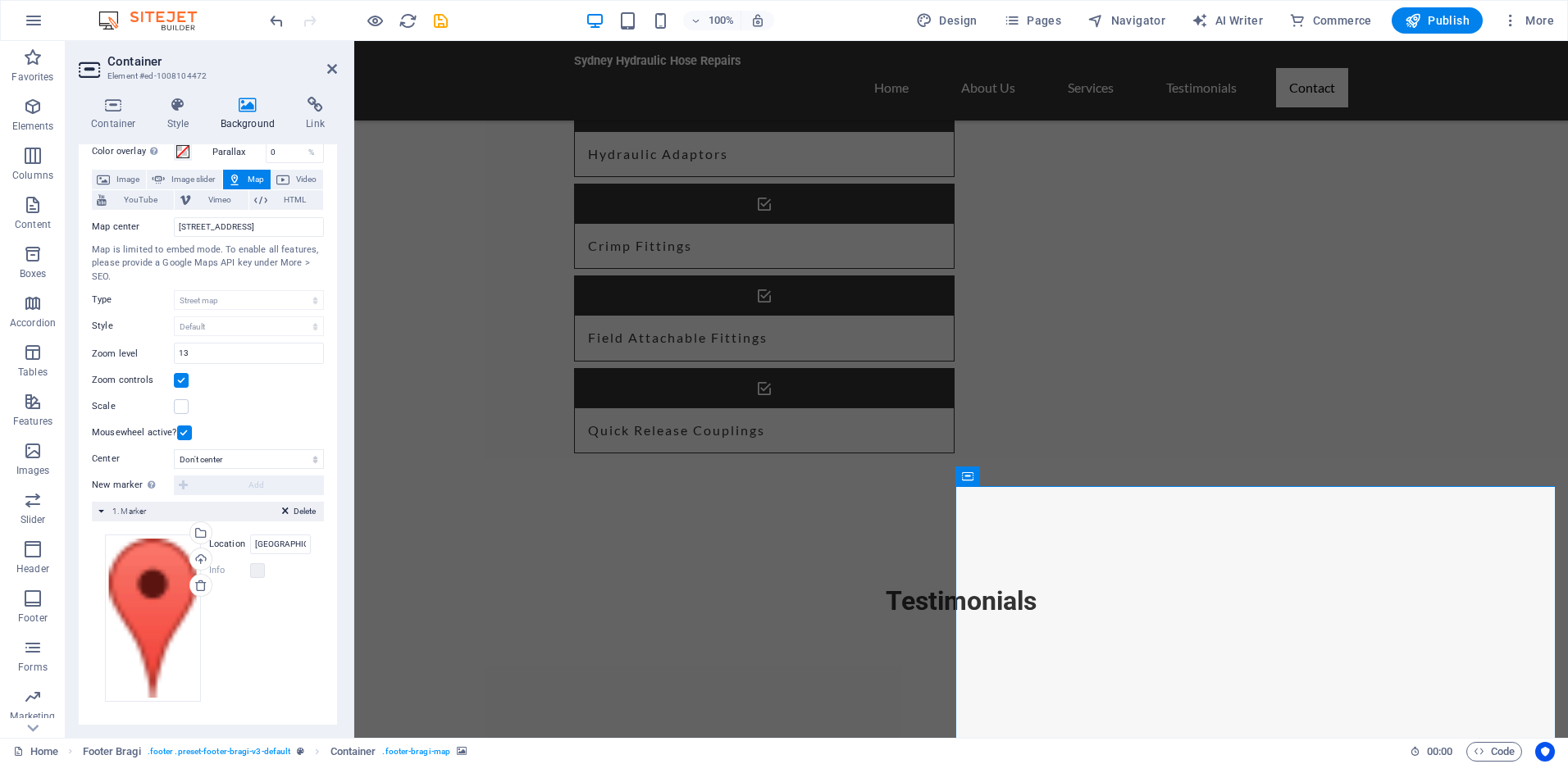
click at [250, 483] on div "New marker To enable this feature, please provide a Google Maps API key in the …" at bounding box center [208, 486] width 232 height 20
click at [180, 486] on div "New marker To enable this feature, please provide a Google Maps API key in the …" at bounding box center [208, 486] width 232 height 20
click at [301, 510] on span "Delete" at bounding box center [305, 511] width 23 height 15
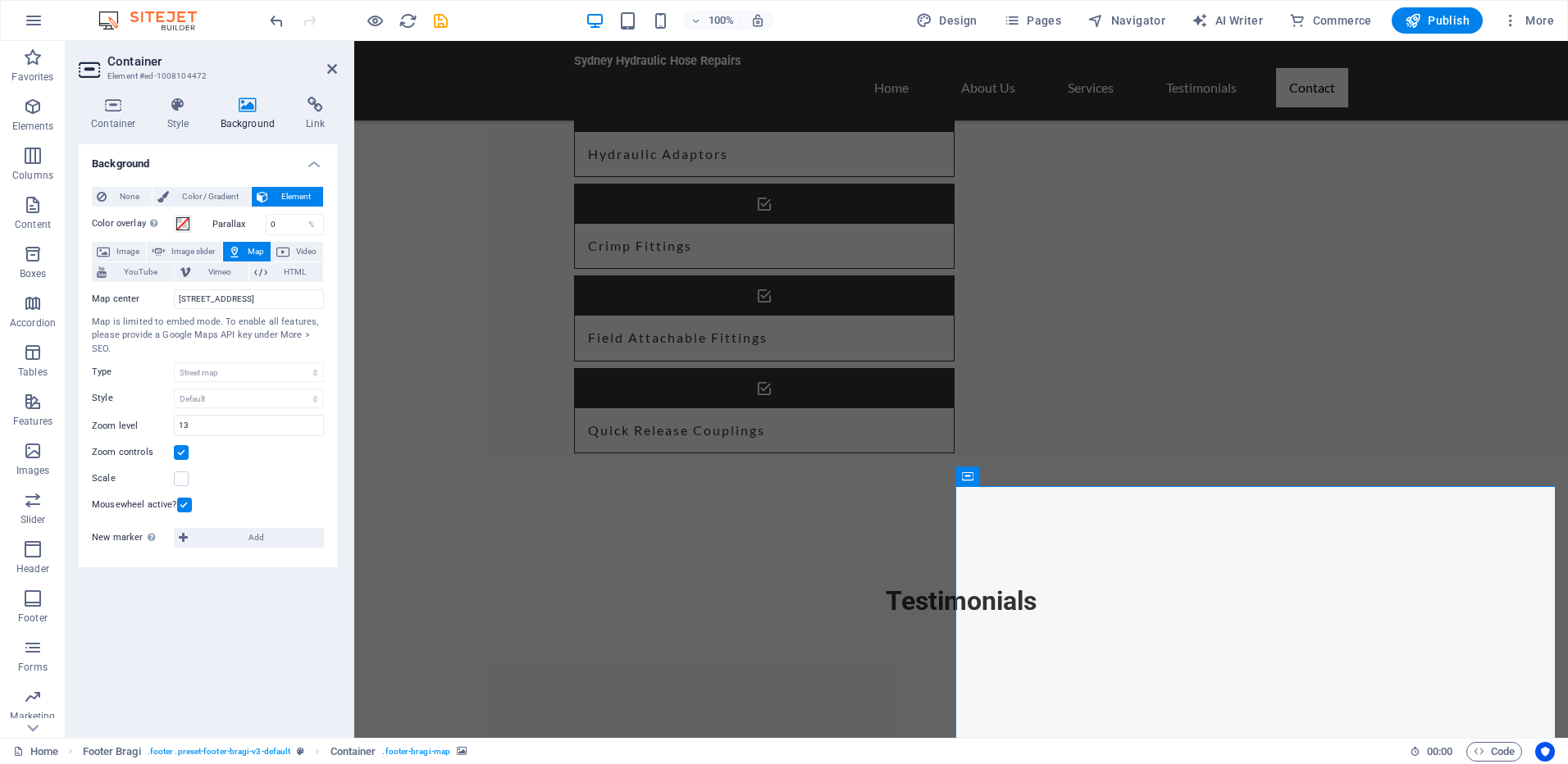
scroll to position [0, 0]
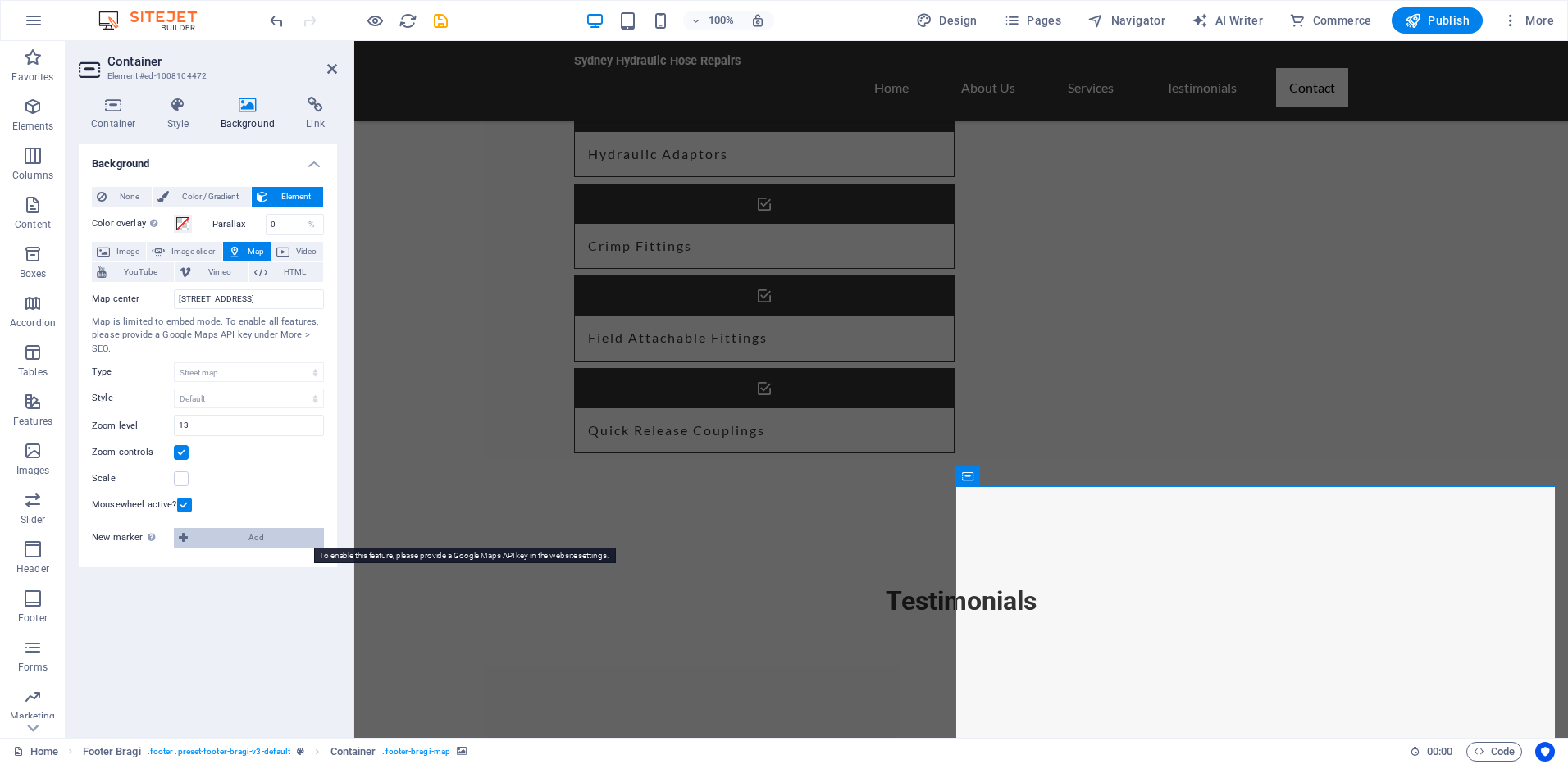
click at [239, 535] on span "Add" at bounding box center [256, 538] width 126 height 20
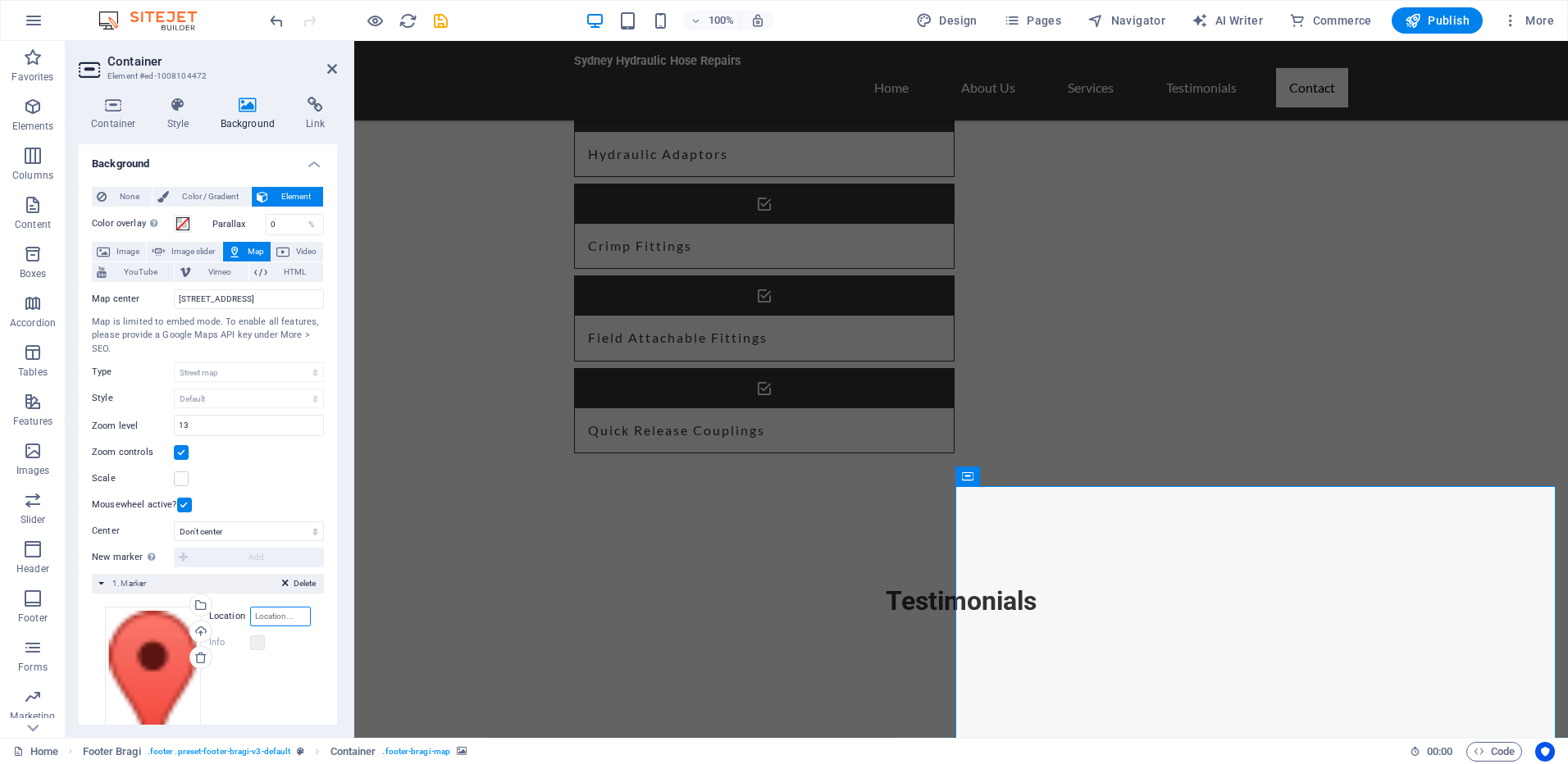
click at [269, 613] on input "Location" at bounding box center [280, 617] width 61 height 20
type input "[GEOGRAPHIC_DATA], [GEOGRAPHIC_DATA]"
click at [239, 680] on div "Drag files here, click to choose files or select files from Files or our free s…" at bounding box center [208, 690] width 206 height 167
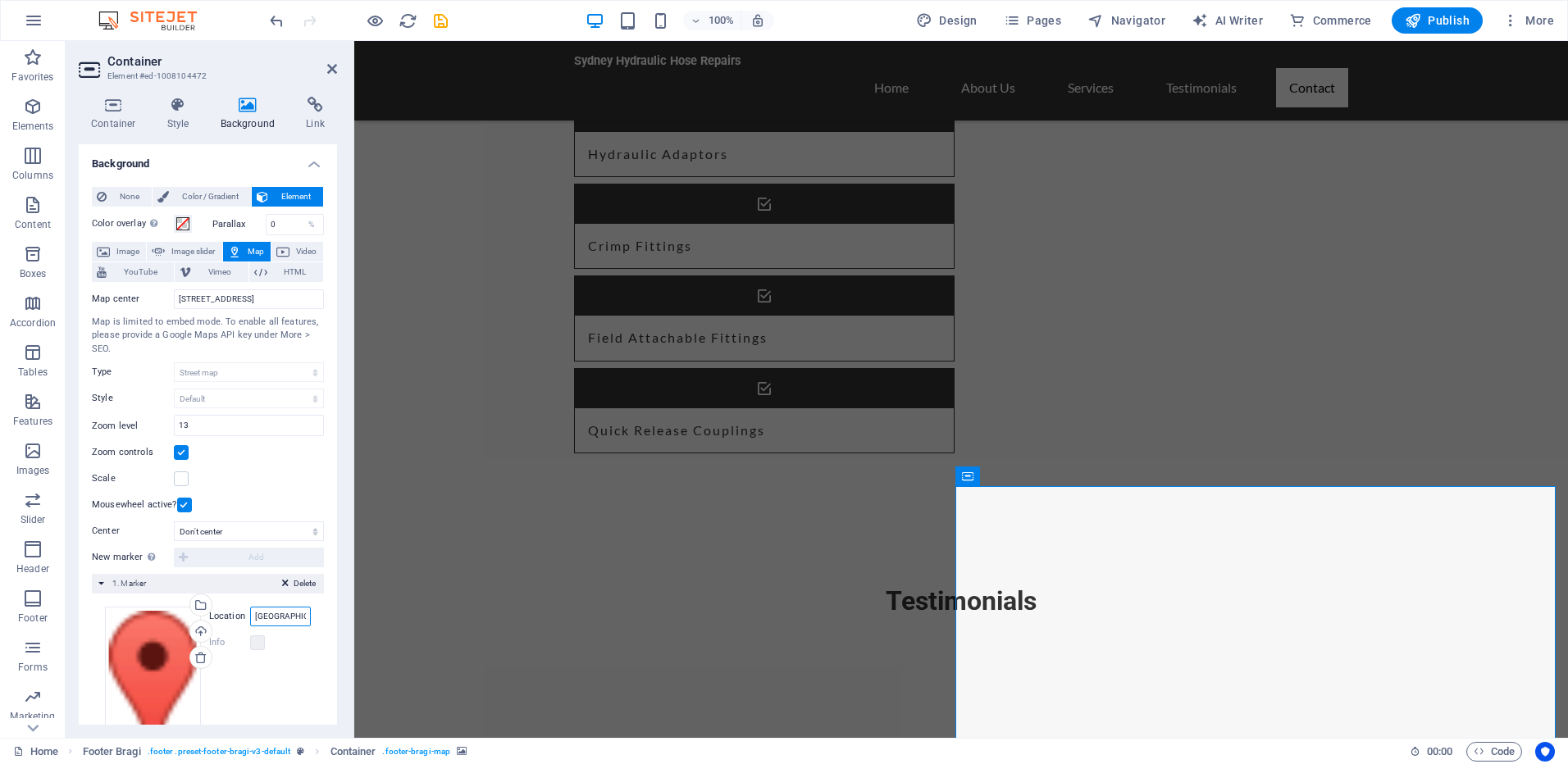
click at [298, 616] on input "[GEOGRAPHIC_DATA], [GEOGRAPHIC_DATA]" at bounding box center [280, 617] width 61 height 20
click at [327, 661] on div "None Color / Gradient Element Stretch background to full-width Color overlay Pl…" at bounding box center [208, 488] width 259 height 627
click at [219, 554] on div "New marker To enable this feature, please provide a Google Maps API key in the …" at bounding box center [208, 558] width 232 height 20
click at [189, 299] on input "[STREET_ADDRESS]" at bounding box center [249, 299] width 151 height 20
click at [247, 301] on input "[STREET_ADDRESS]" at bounding box center [249, 299] width 151 height 20
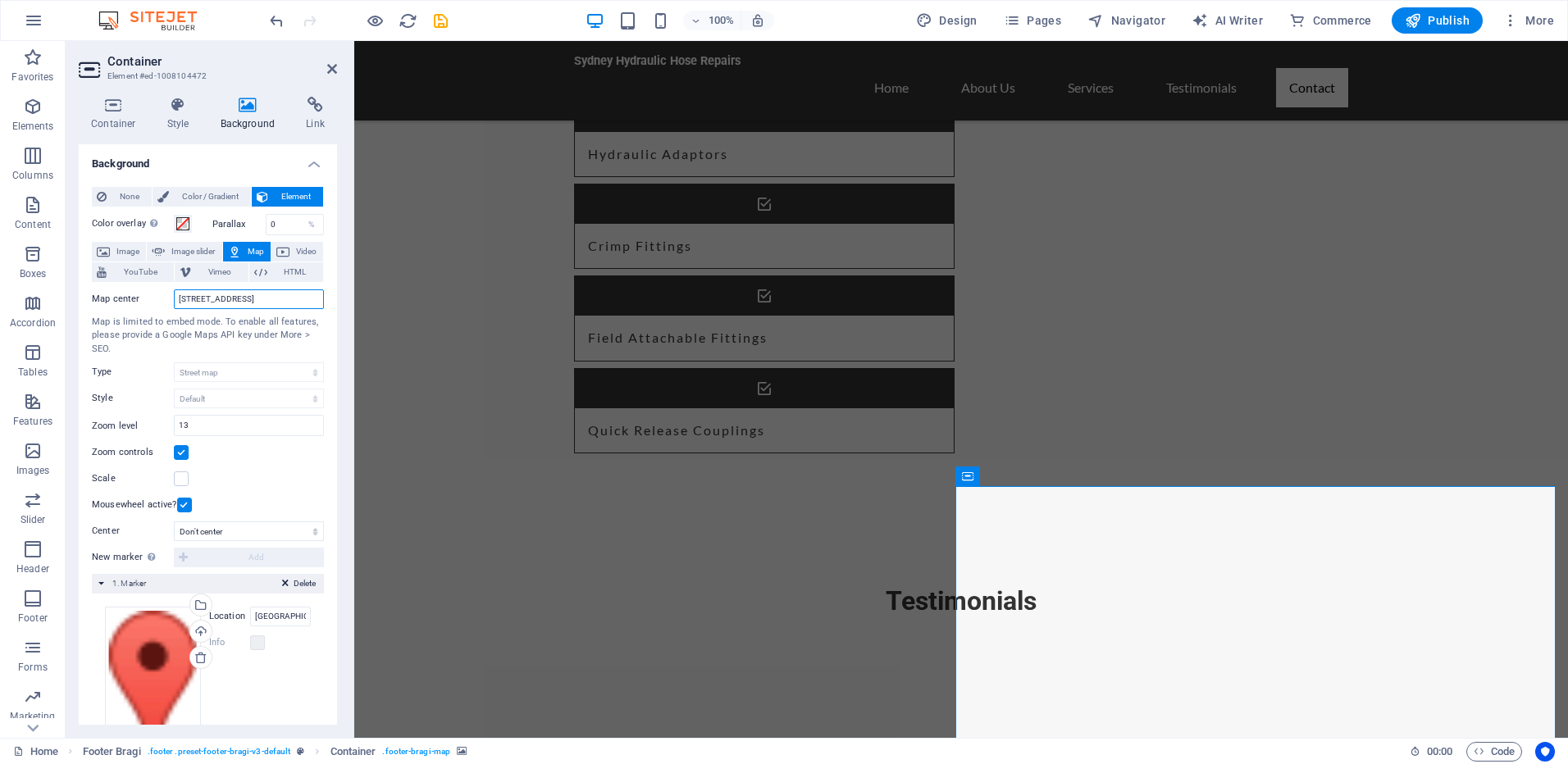
drag, startPoint x: 267, startPoint y: 301, endPoint x: -3, endPoint y: 319, distance: 270.6
click at [0, 319] on html "Sydney Hydraulic Hose Repairs Home Favorites Elements Columns Content Boxes Acc…" at bounding box center [784, 382] width 1568 height 764
type input "[GEOGRAPHIC_DATA]"
click at [256, 350] on div "Map is limited to embed mode. To enable all features, please provide a Google M…" at bounding box center [208, 336] width 232 height 41
click at [1448, 15] on span "Publish" at bounding box center [1437, 21] width 65 height 17
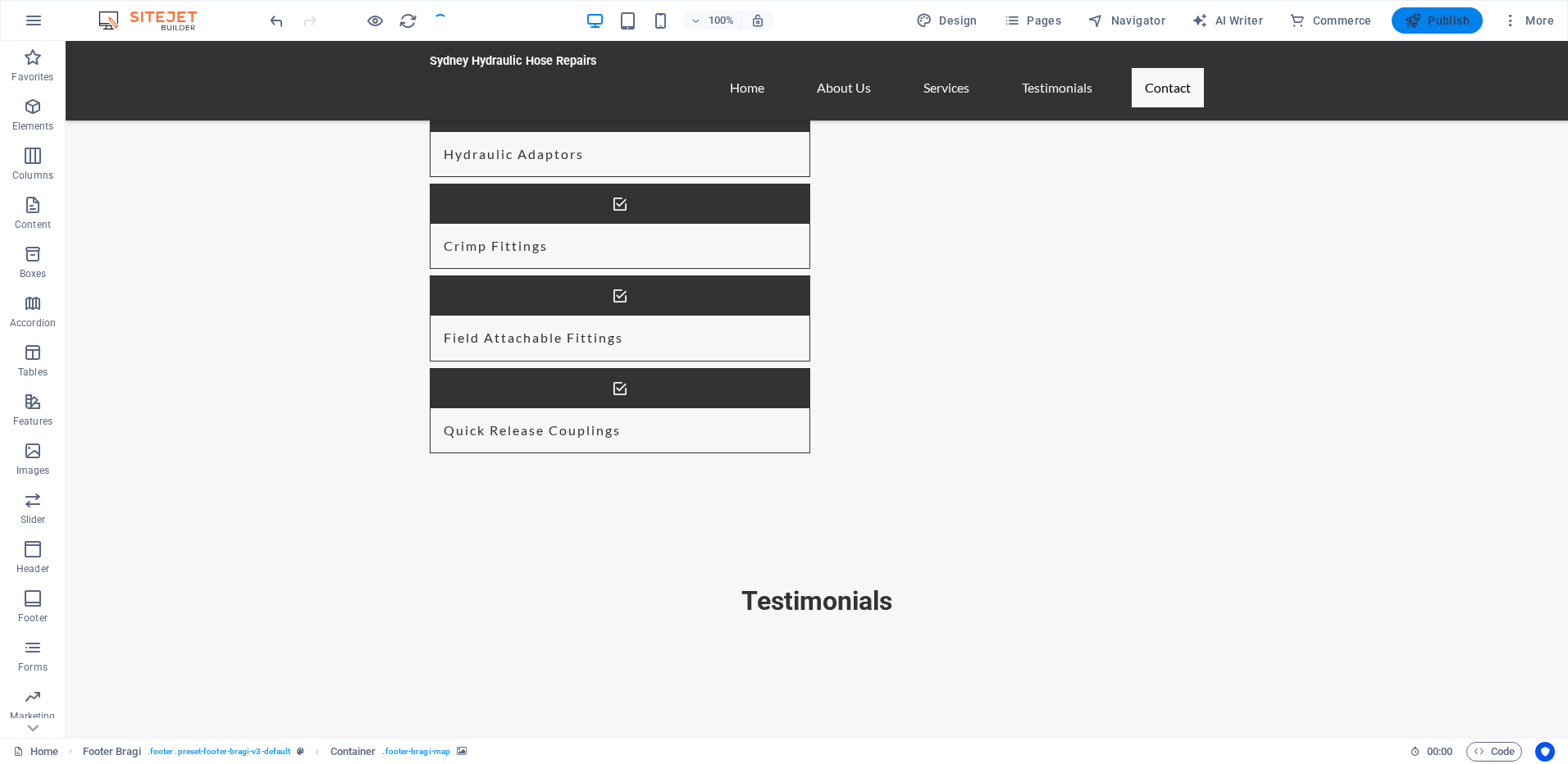
checkbox input "false"
